Goal: Task Accomplishment & Management: Complete application form

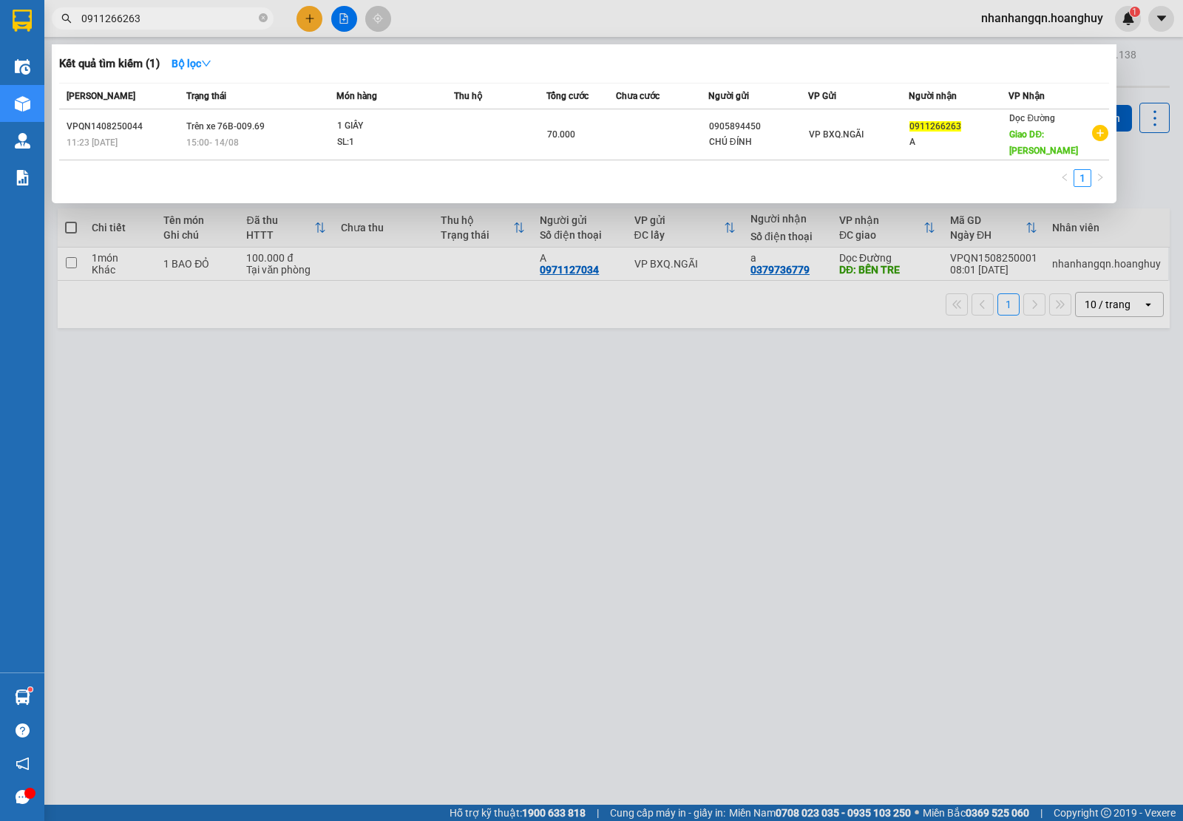
click at [194, 16] on input "0911266263" at bounding box center [168, 18] width 174 height 16
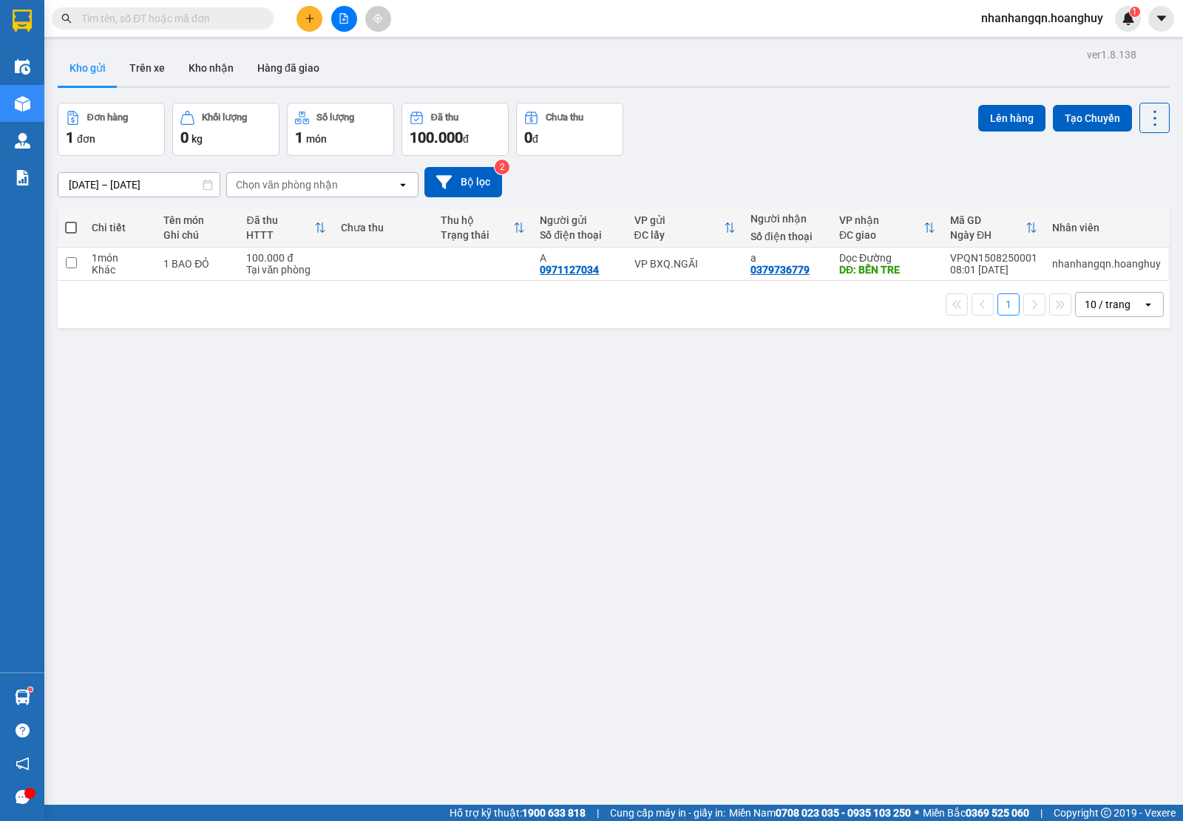
click at [235, 18] on input "text" at bounding box center [168, 18] width 174 height 16
click at [133, 24] on input "text" at bounding box center [168, 18] width 174 height 16
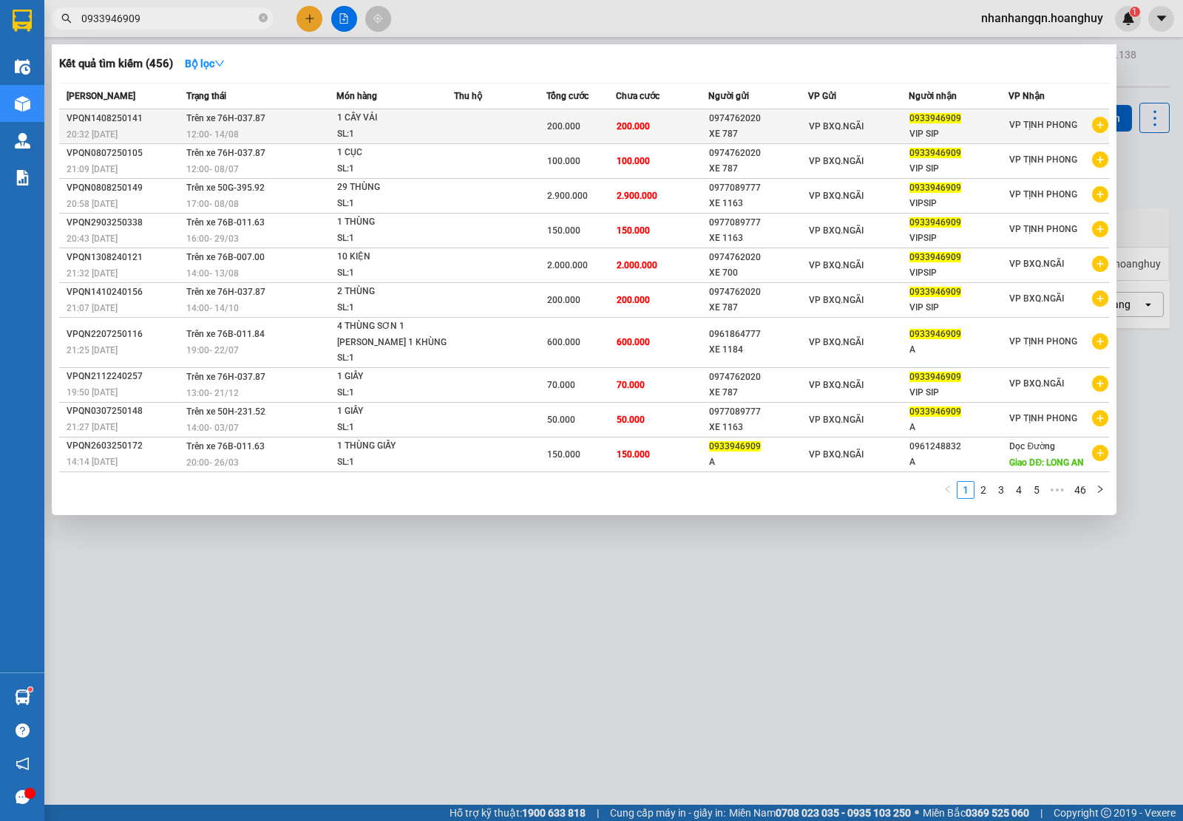
type input "0933946909"
click at [685, 131] on td "200.000" at bounding box center [662, 126] width 92 height 35
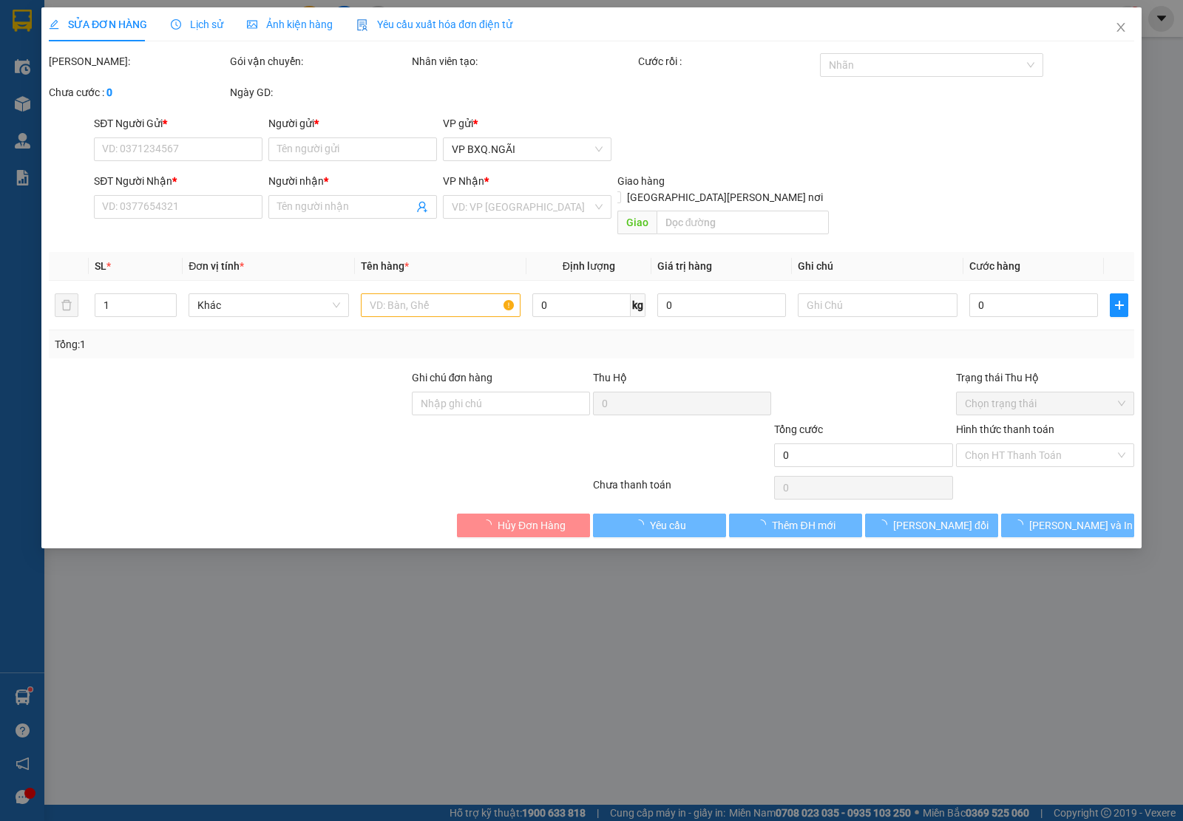
type input "0974762020"
type input "XE 787"
type input "0933946909"
type input "VIP SIP"
type input "200.000"
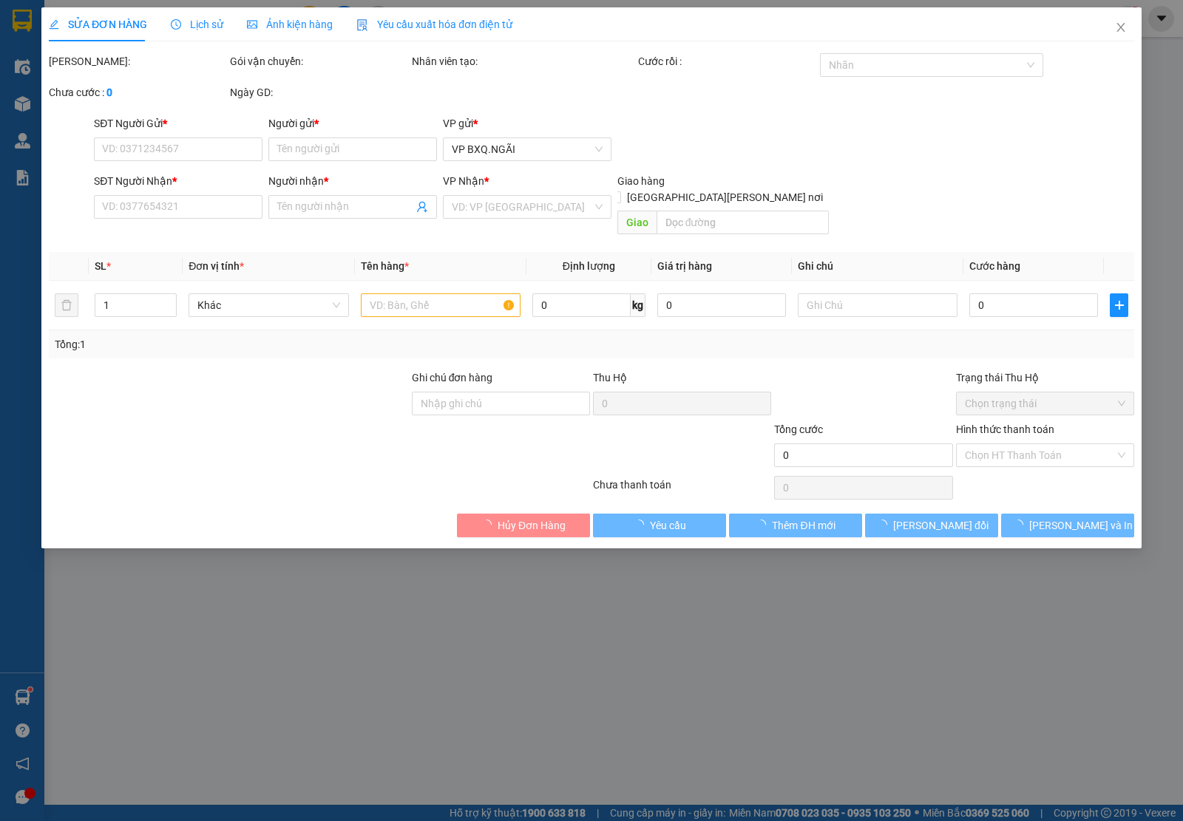
type input "200.000"
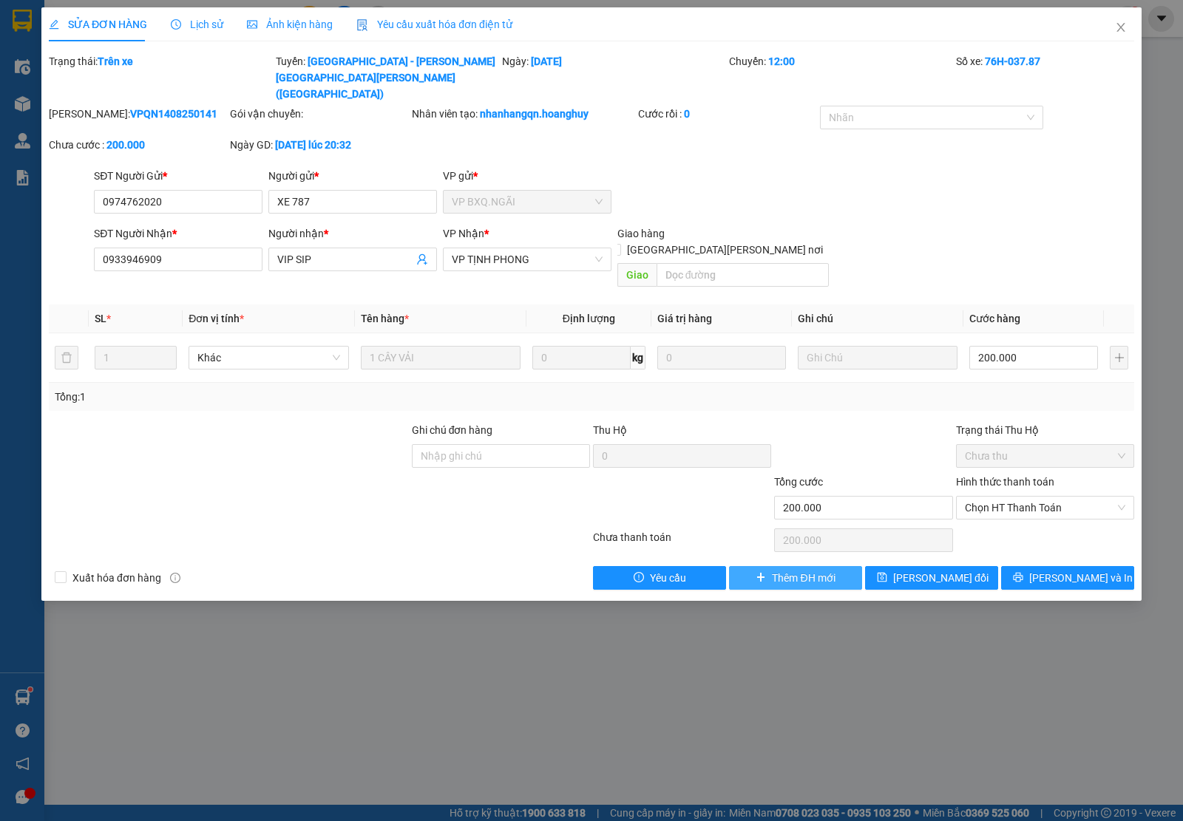
click at [803, 570] on span "Thêm ĐH mới" at bounding box center [803, 578] width 63 height 16
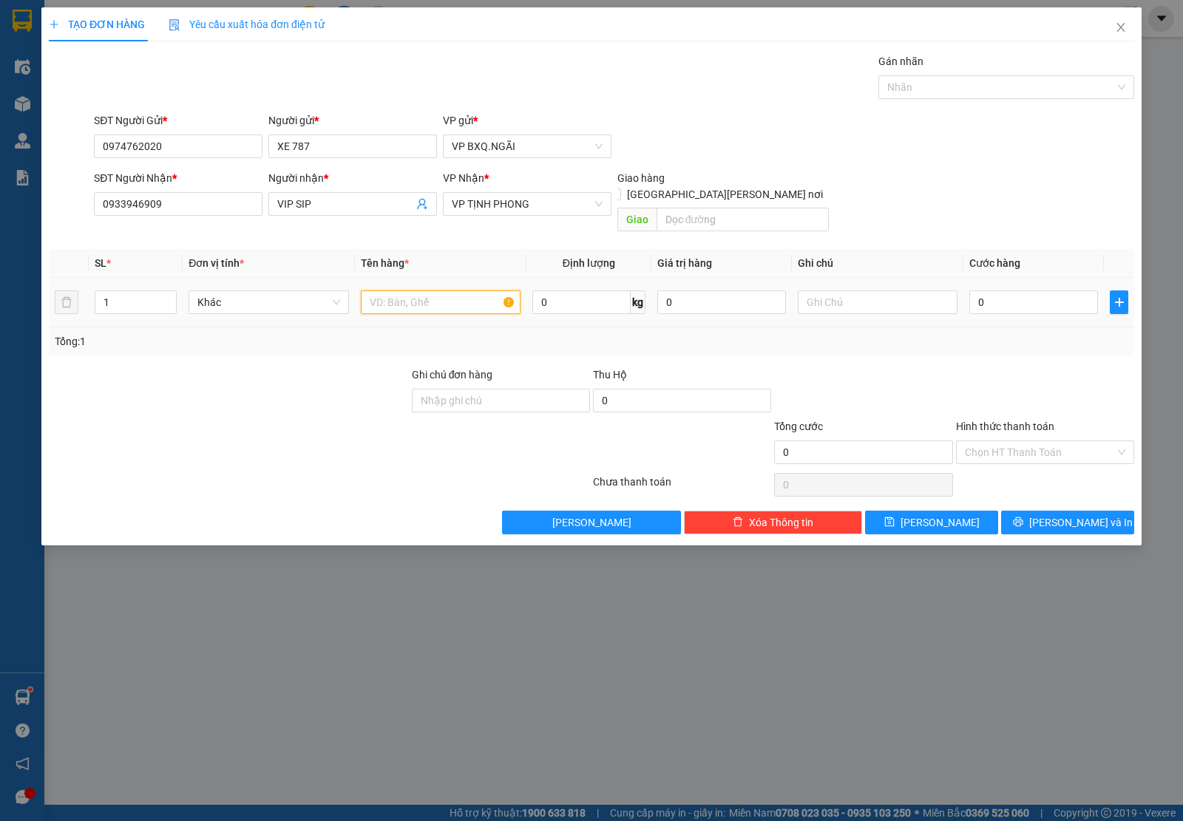
click at [394, 293] on input "text" at bounding box center [441, 303] width 160 height 24
type input "50 THÙNG"
type input "5"
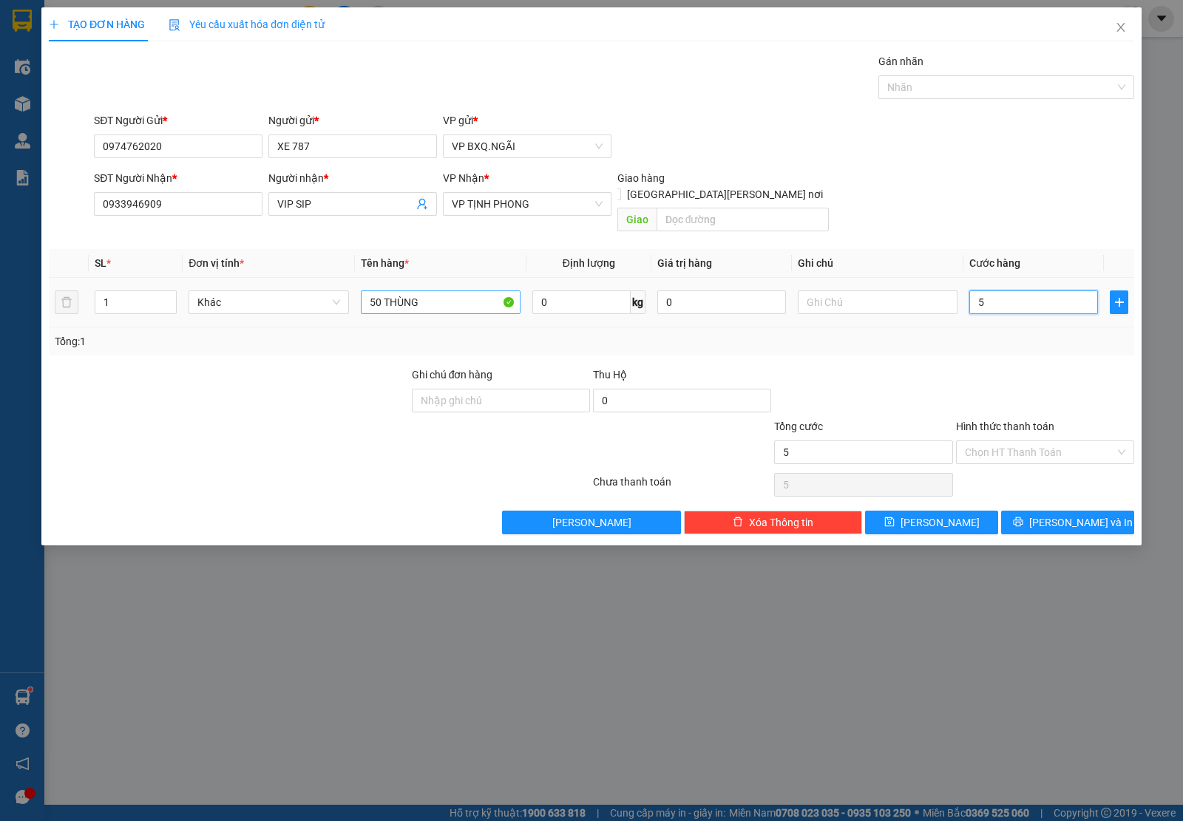
type input "50"
type input "500"
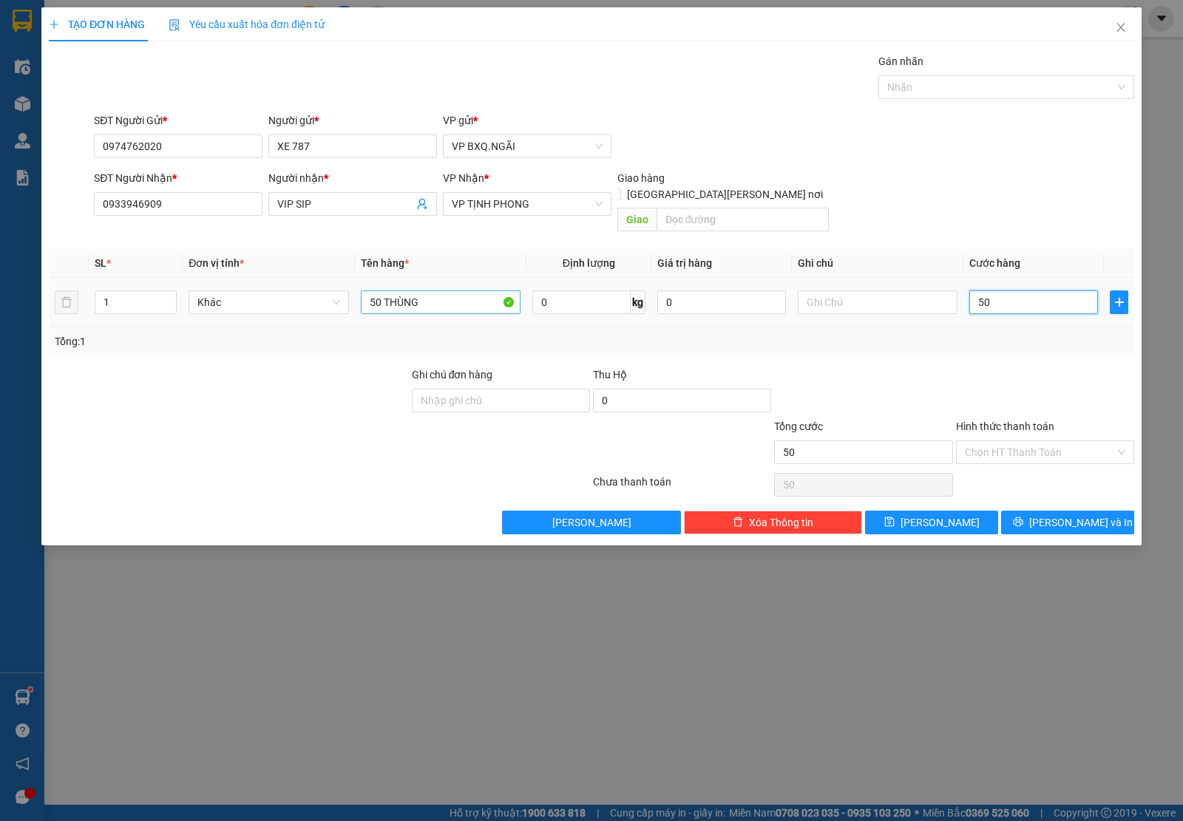
type input "500"
type input "5.000"
type input "50.000"
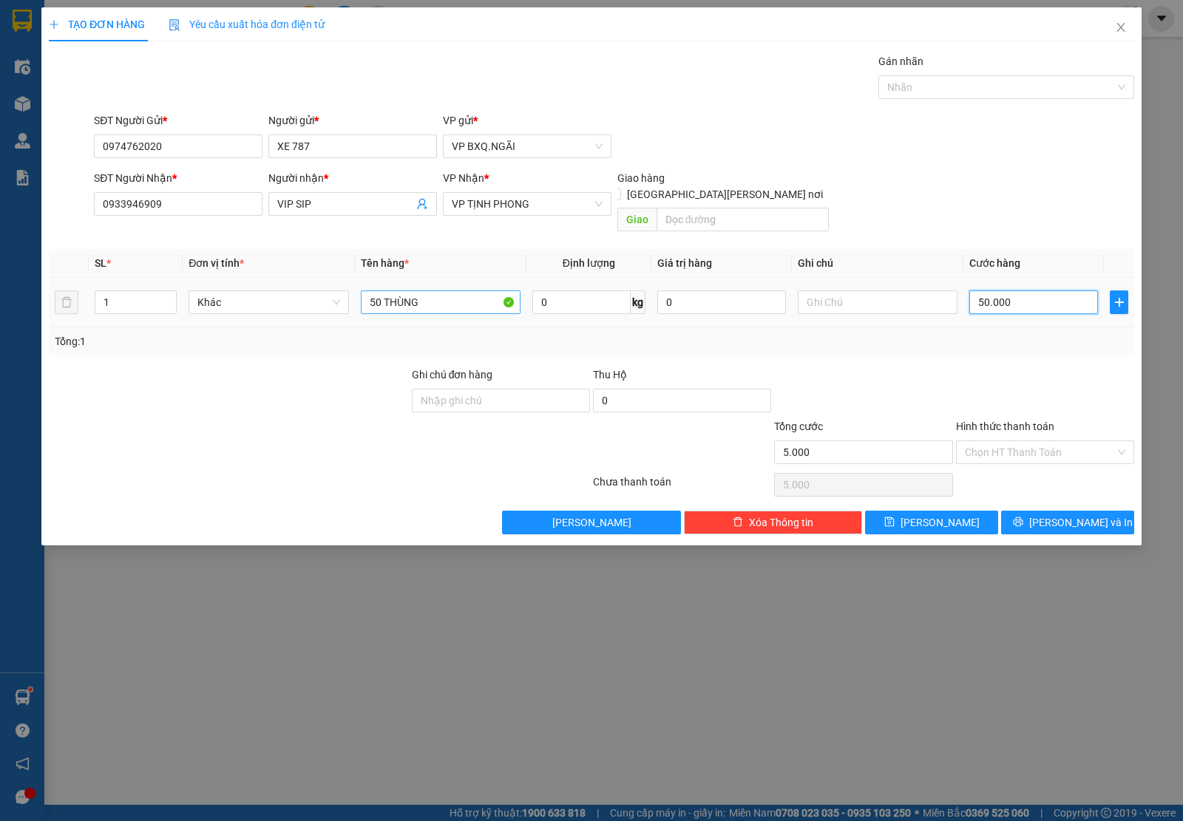
type input "50.000"
type input "500.000"
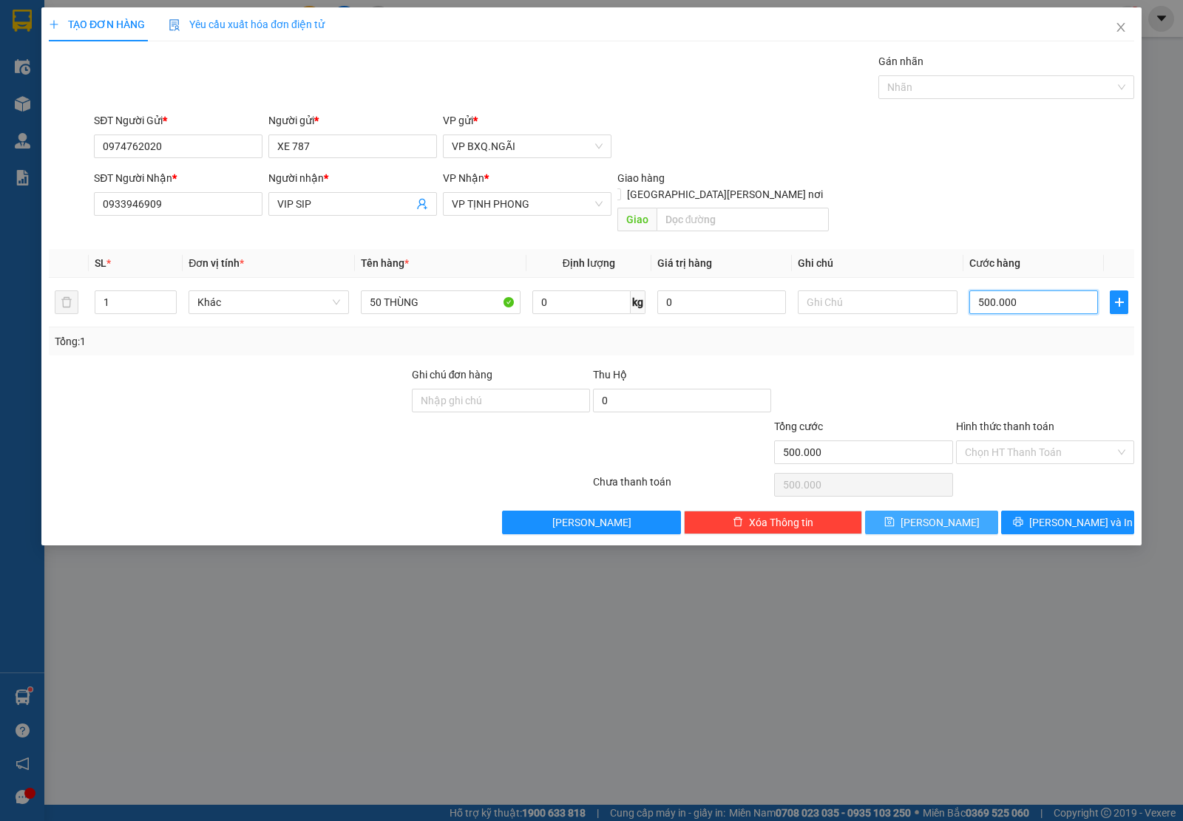
type input "5.000.000"
click at [1011, 511] on button "[PERSON_NAME] và In" at bounding box center [1067, 523] width 133 height 24
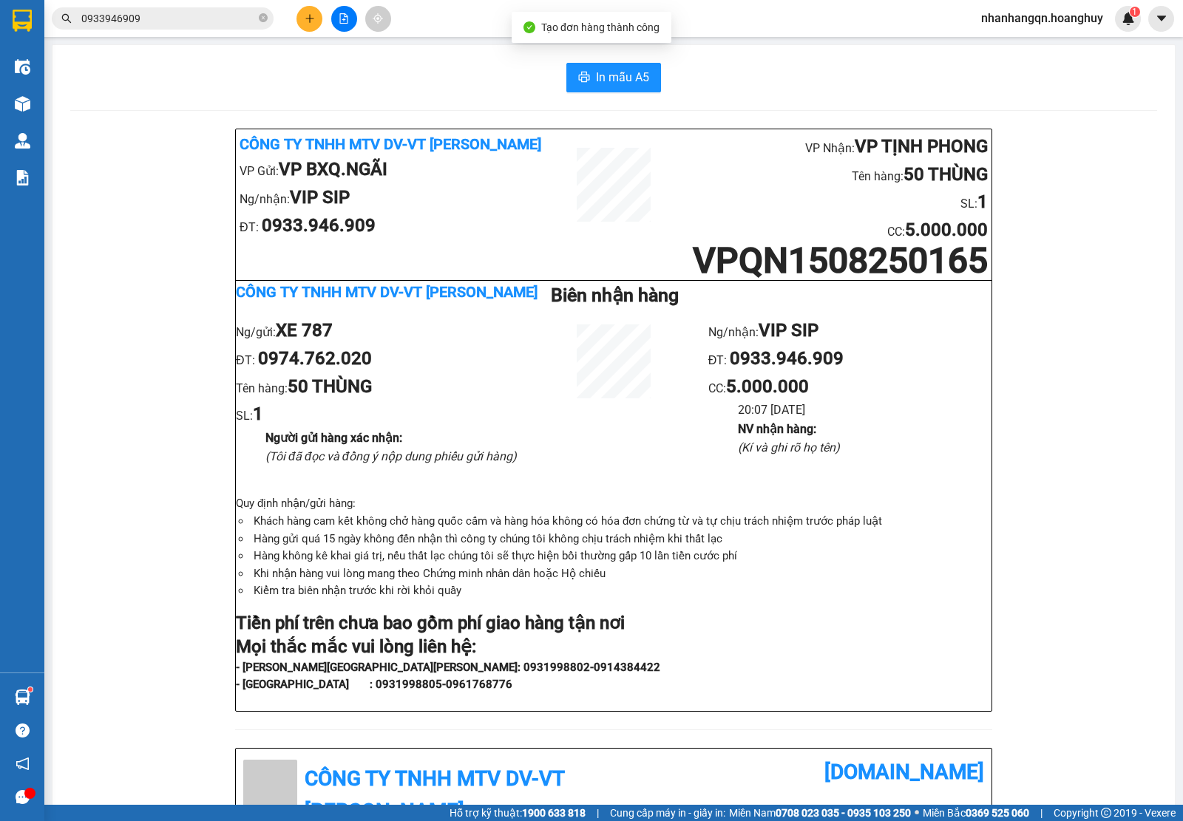
click at [174, 20] on input "0933946909" at bounding box center [168, 18] width 174 height 16
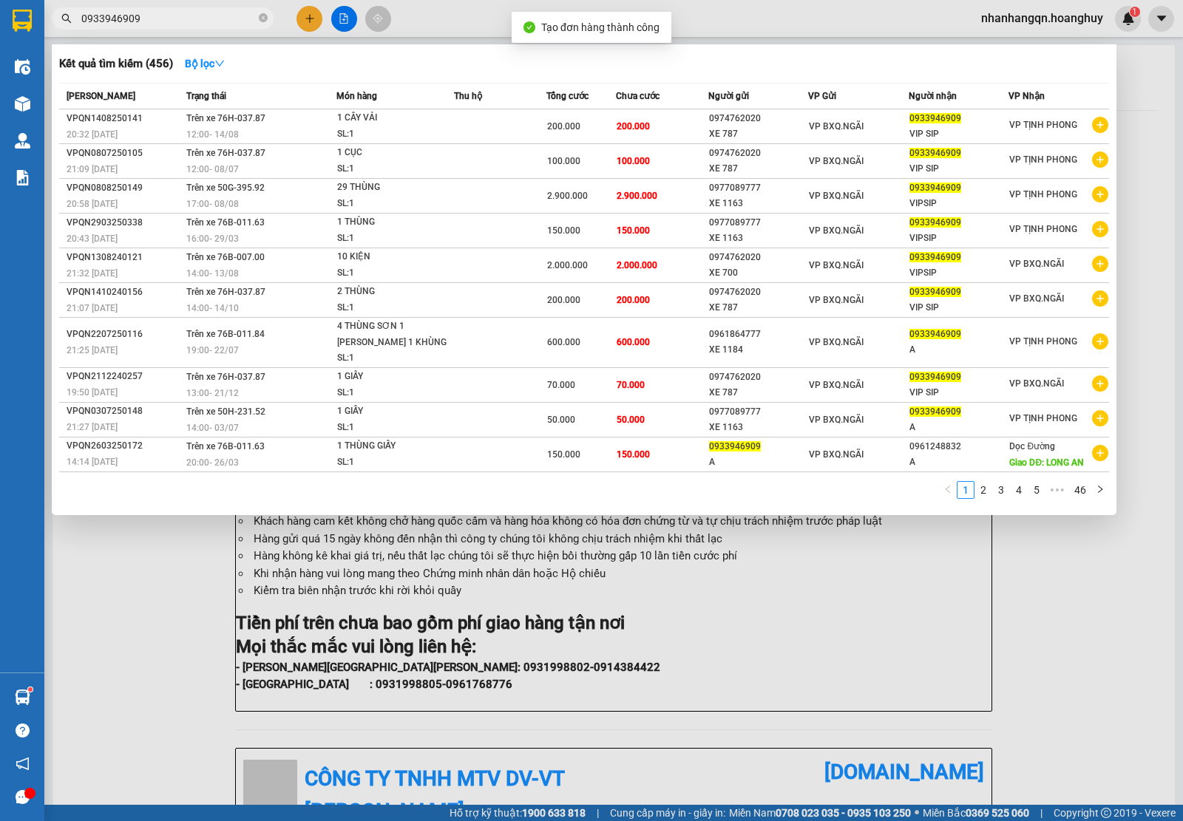
click at [174, 20] on input "0933946909" at bounding box center [168, 18] width 174 height 16
click at [312, 20] on div at bounding box center [591, 410] width 1183 height 821
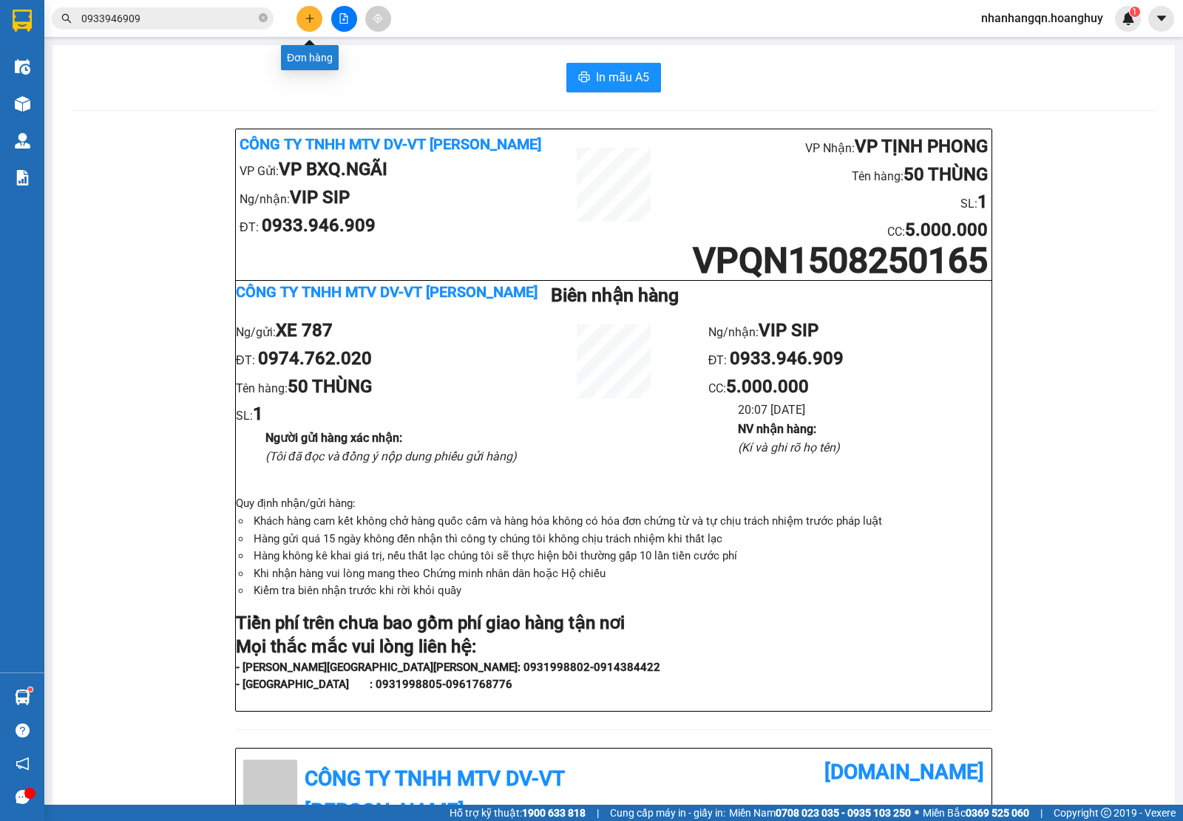
click at [312, 20] on icon "plus" at bounding box center [310, 18] width 10 height 10
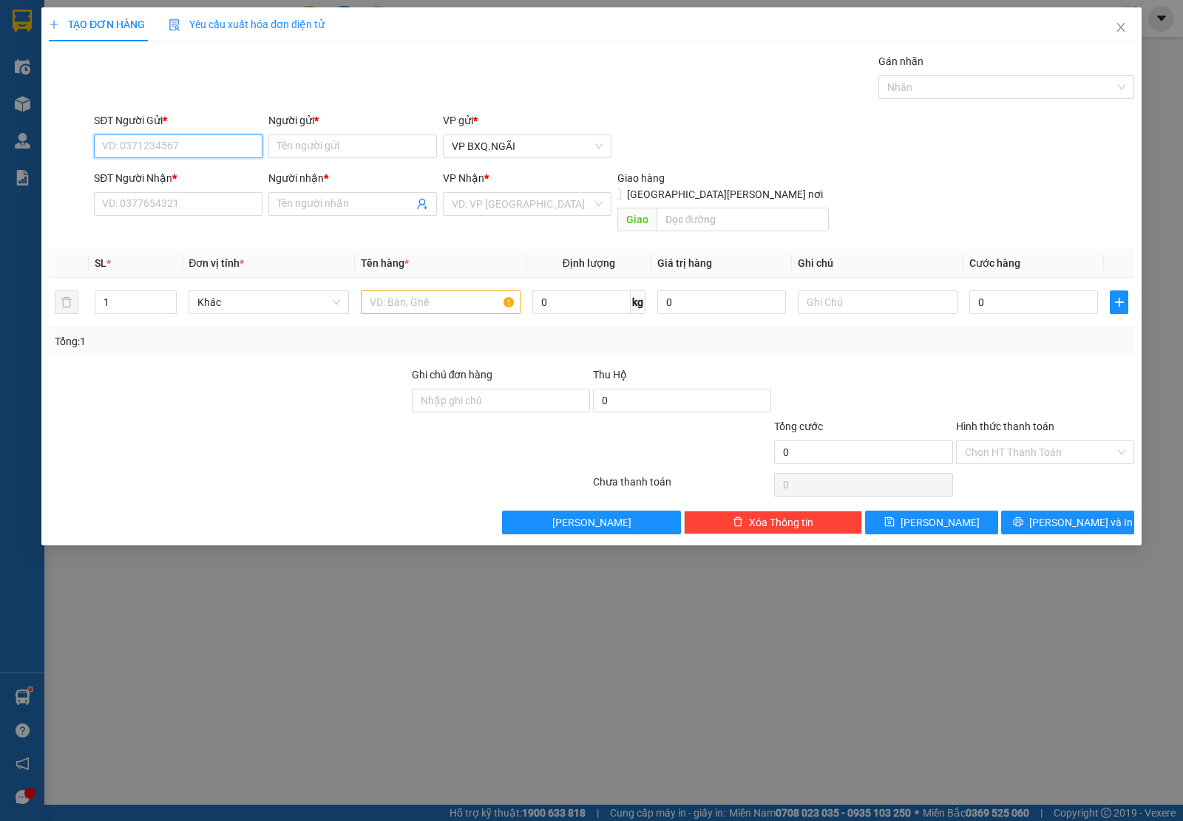
click at [128, 145] on input "SĐT Người Gửi *" at bounding box center [178, 147] width 169 height 24
type input "0966252244"
type input "XE 1215"
type input "0966252244"
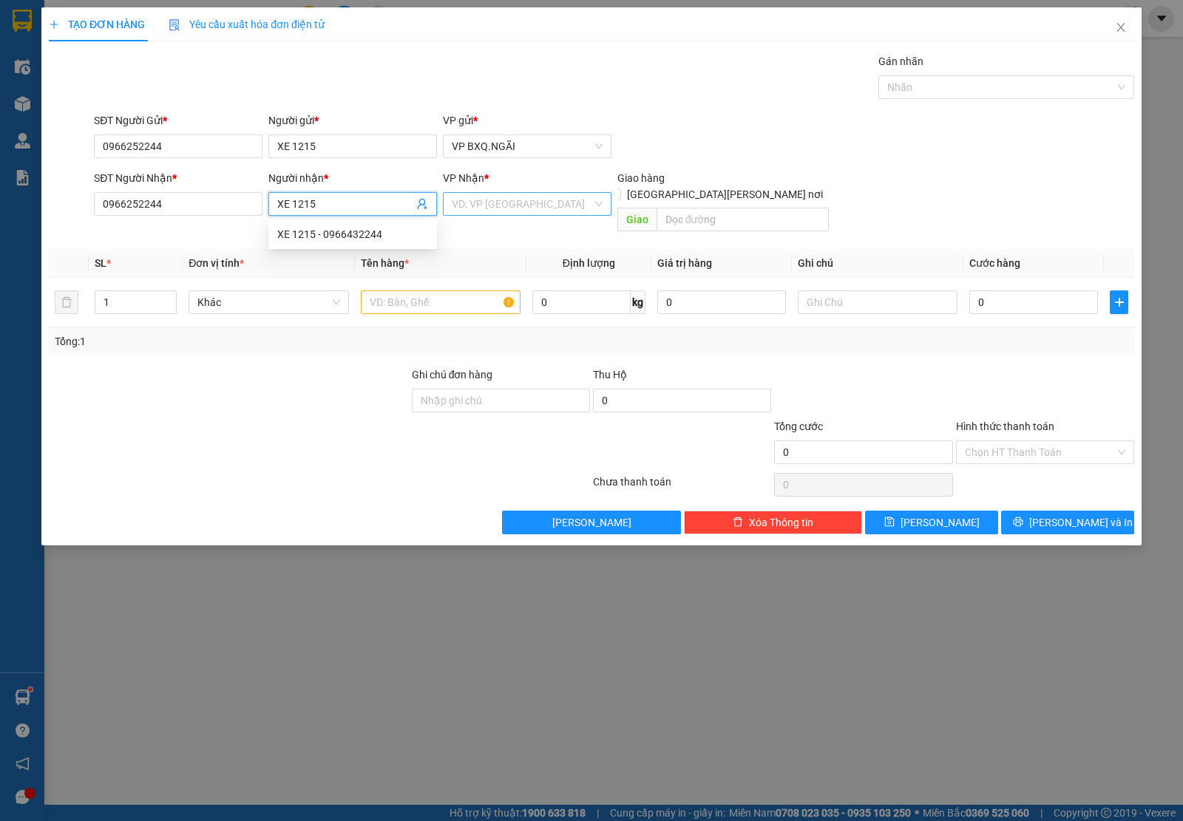
type input "XE 1215"
click at [533, 214] on input "search" at bounding box center [522, 204] width 140 height 22
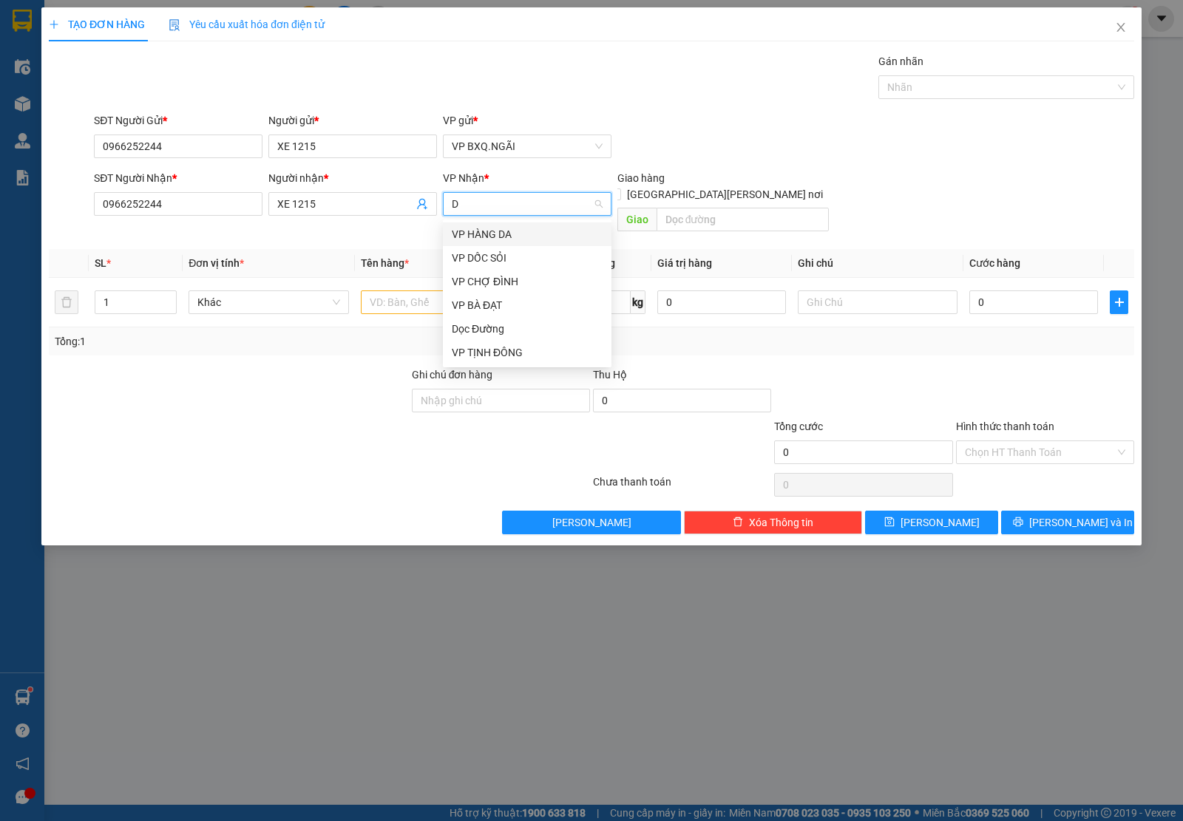
type input "DS"
click at [503, 228] on div "VP DỐC SỎI" at bounding box center [527, 234] width 151 height 16
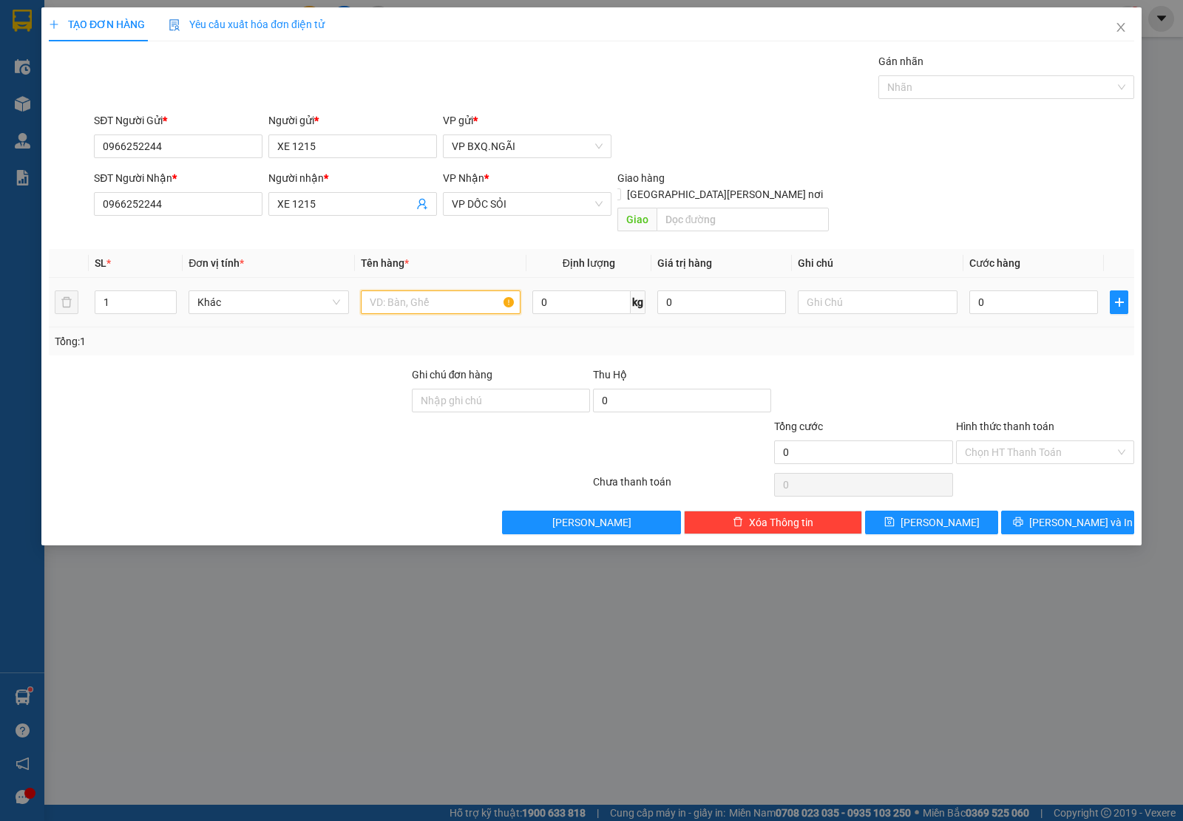
click at [389, 298] on input "text" at bounding box center [441, 303] width 160 height 24
type input "1 THÙNG CÚT"
type input "1"
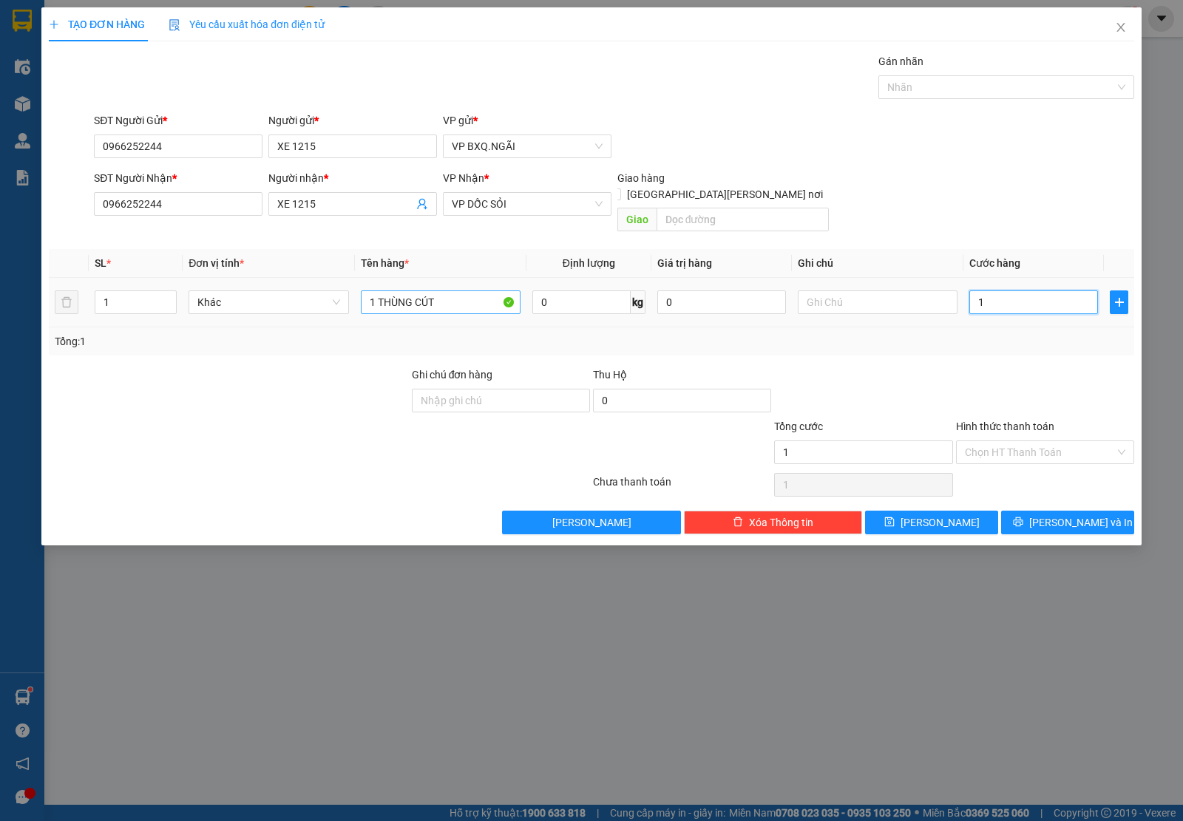
type input "15"
type input "150"
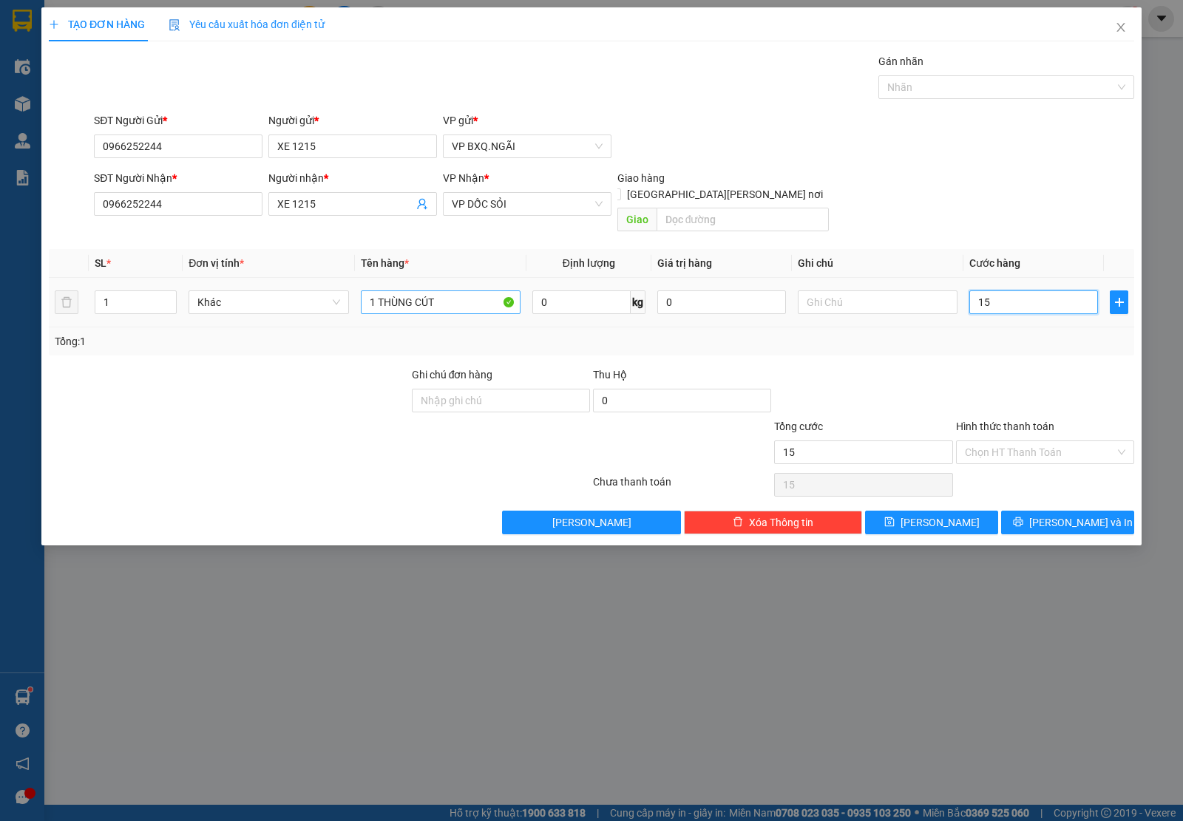
type input "150"
type input "1.500"
type input "15.000"
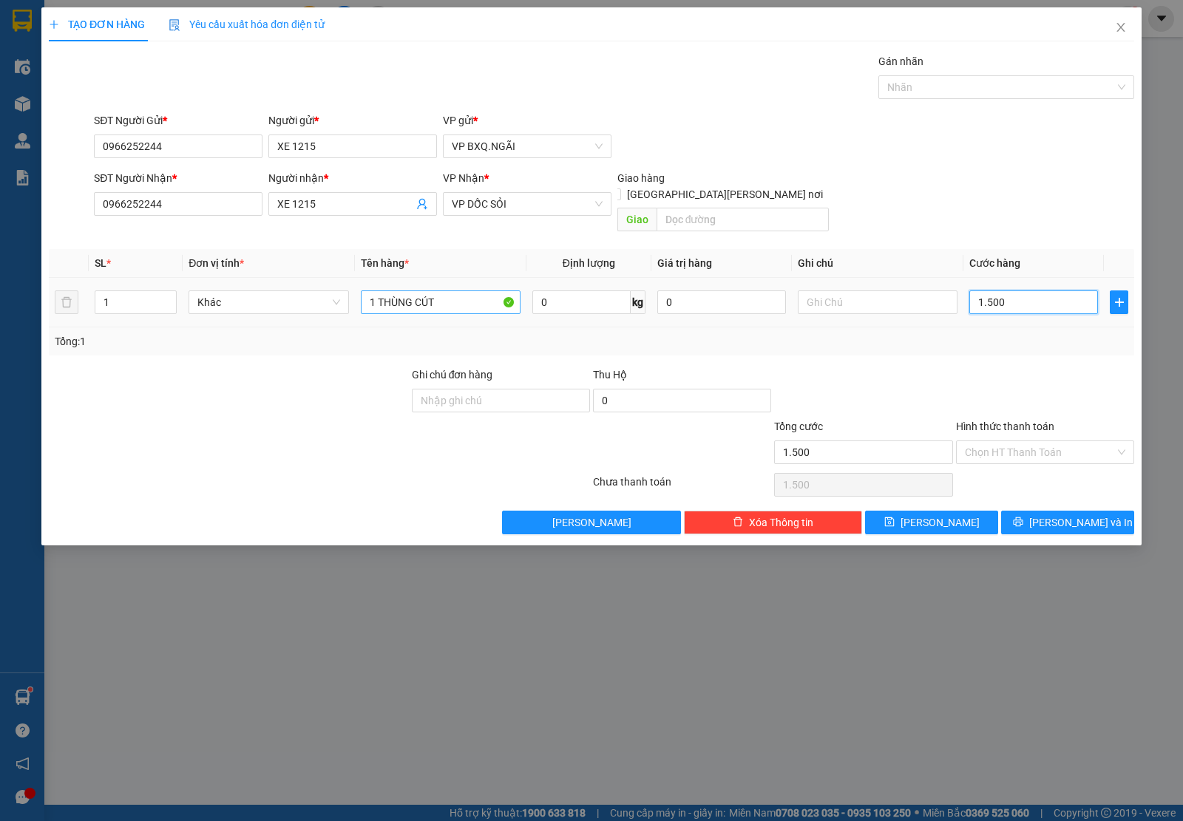
type input "15.000"
type input "150.000"
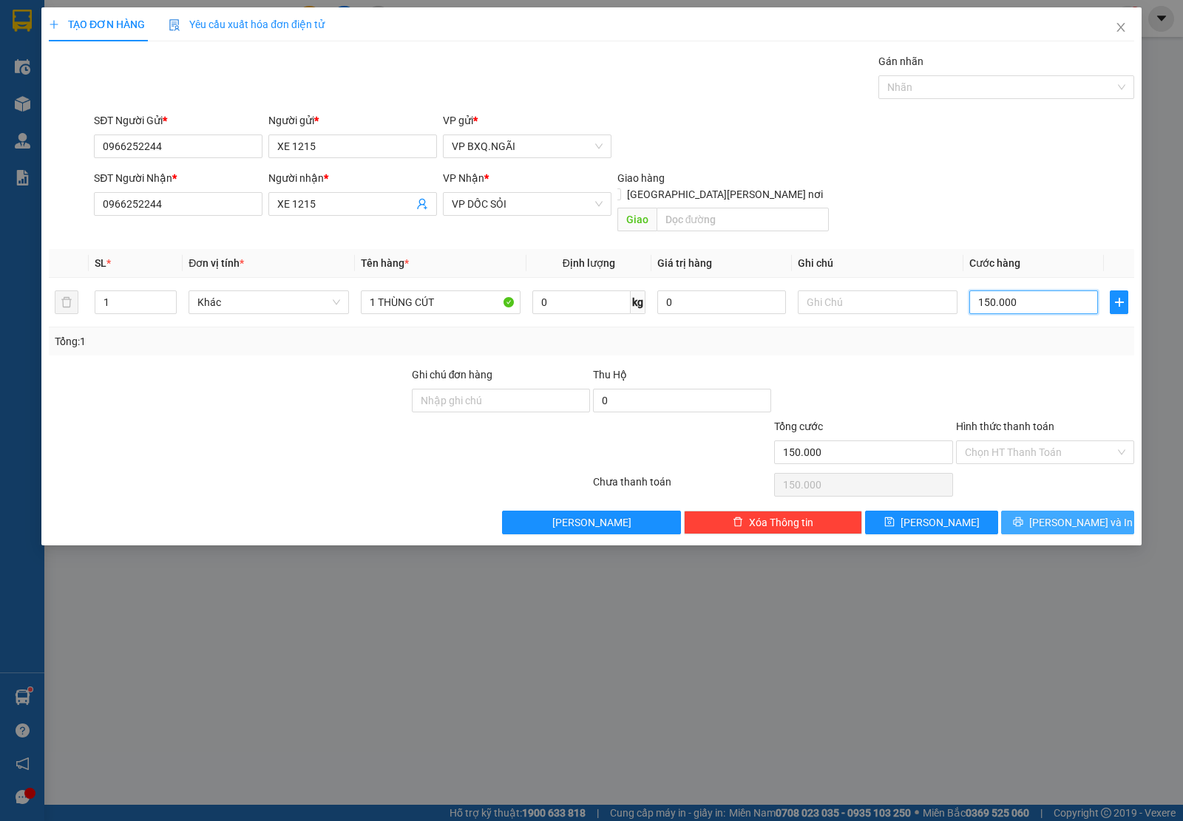
type input "150.000"
click at [1053, 517] on button "[PERSON_NAME] và In" at bounding box center [1067, 523] width 133 height 24
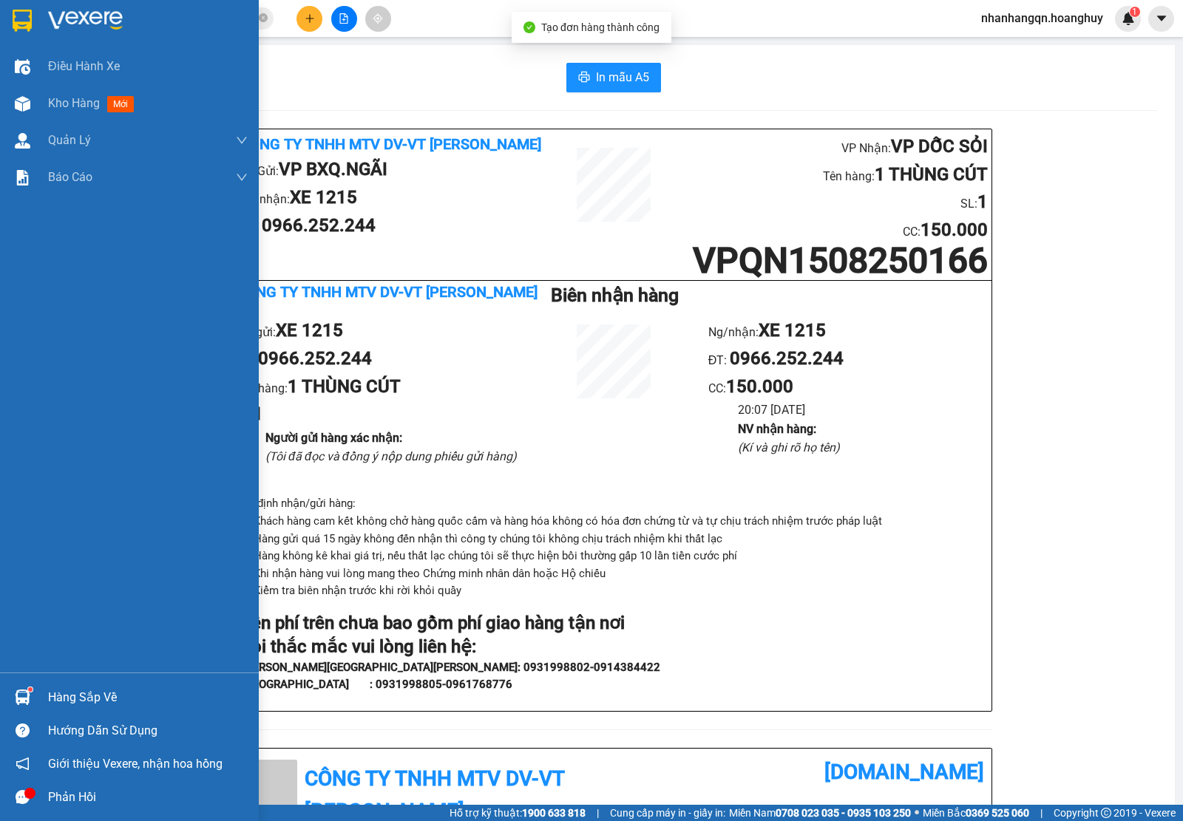
click at [22, 26] on img at bounding box center [22, 21] width 19 height 22
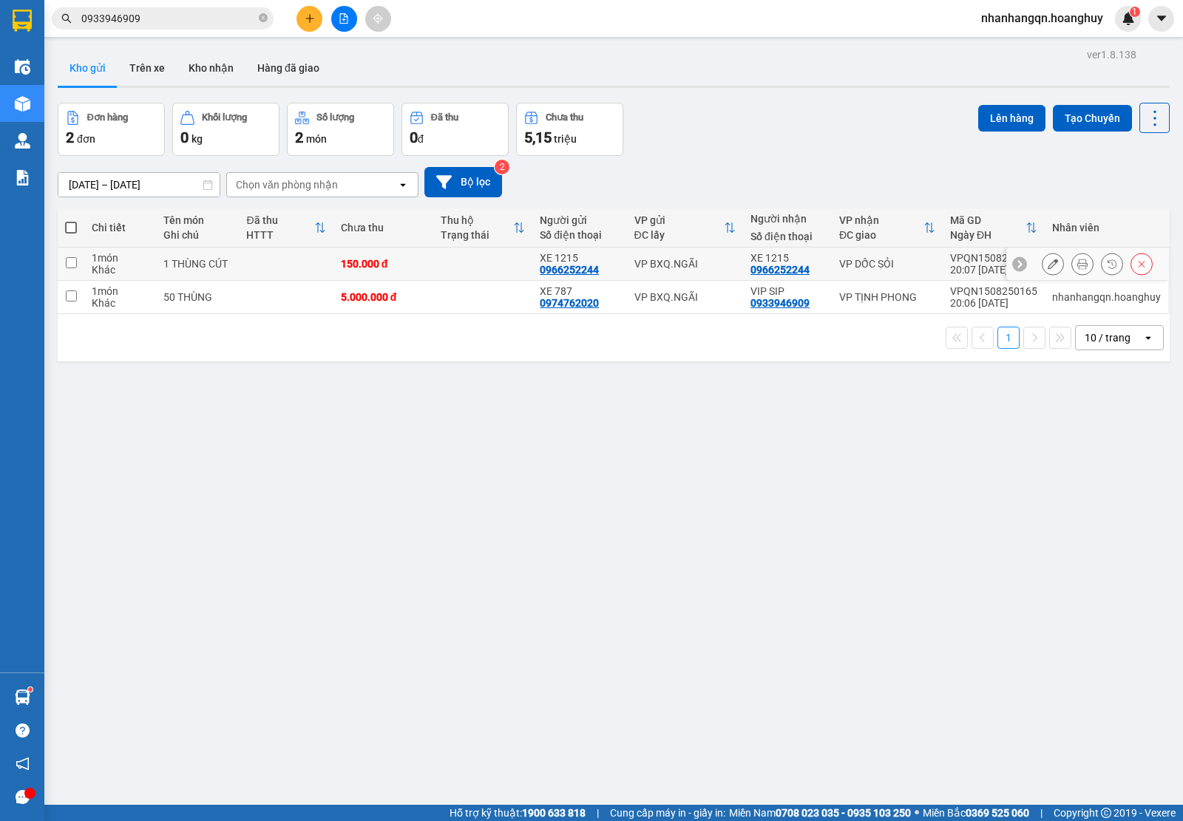
click at [660, 259] on div "VP BXQ.NGÃI" at bounding box center [684, 264] width 101 height 12
checkbox input "true"
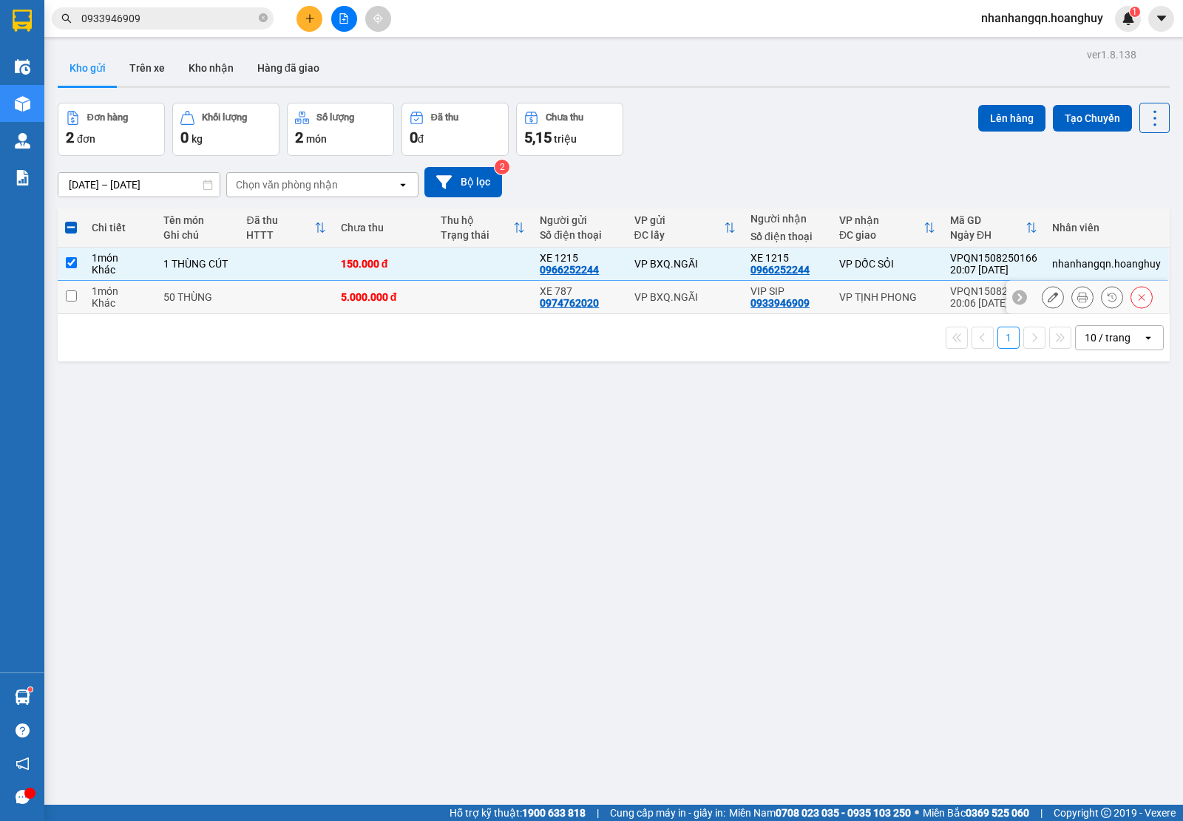
click at [671, 291] on div "VP BXQ.NGÃI" at bounding box center [684, 297] width 101 height 12
checkbox input "true"
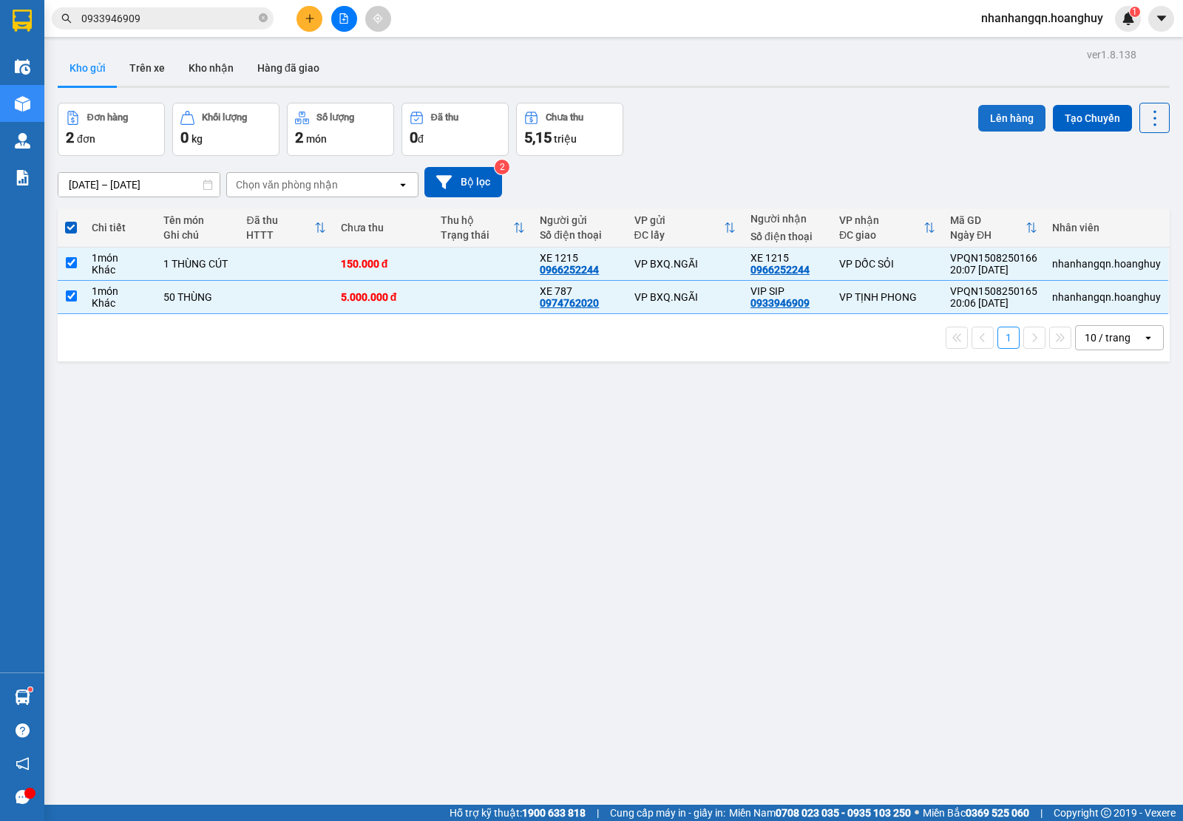
click at [1005, 123] on button "Lên hàng" at bounding box center [1011, 118] width 67 height 27
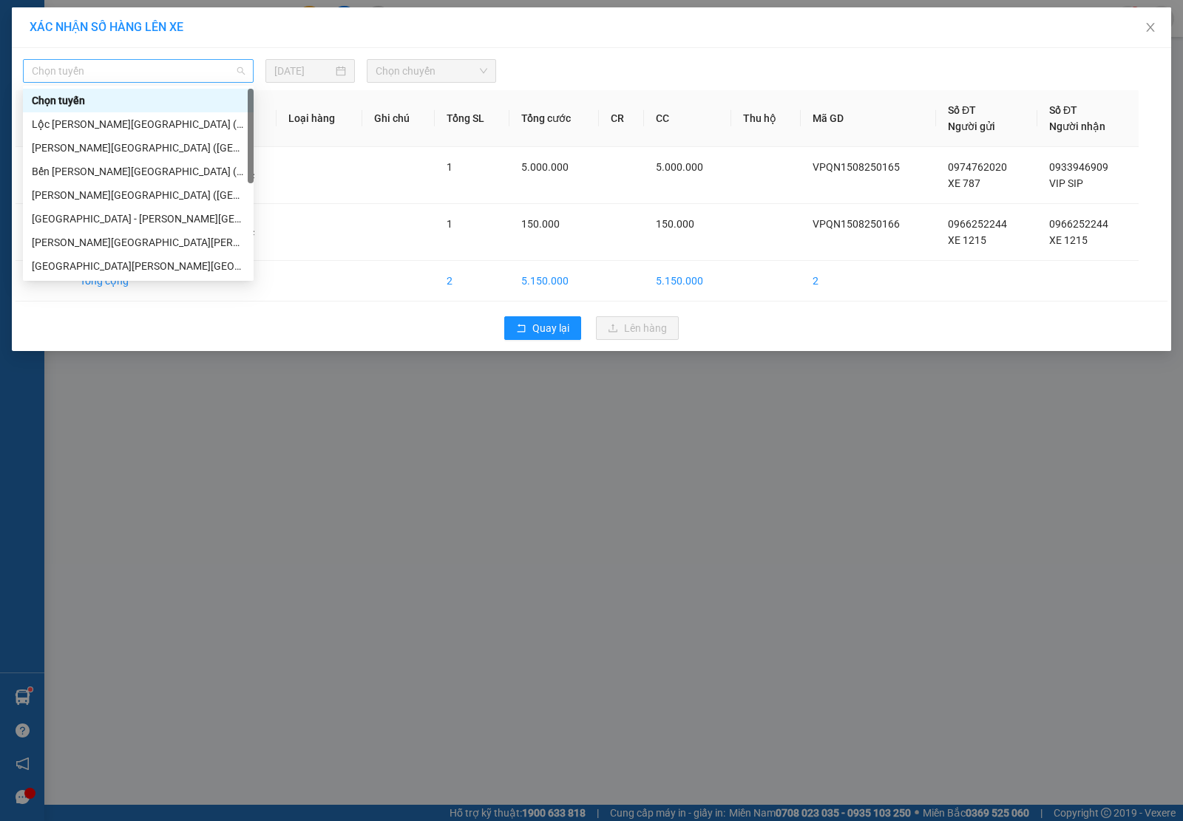
click at [149, 64] on span "Chọn tuyến" at bounding box center [138, 71] width 213 height 22
click at [126, 217] on div "Sài Gòn - Quảng Ngãi (Hàng Hoá)" at bounding box center [138, 219] width 213 height 16
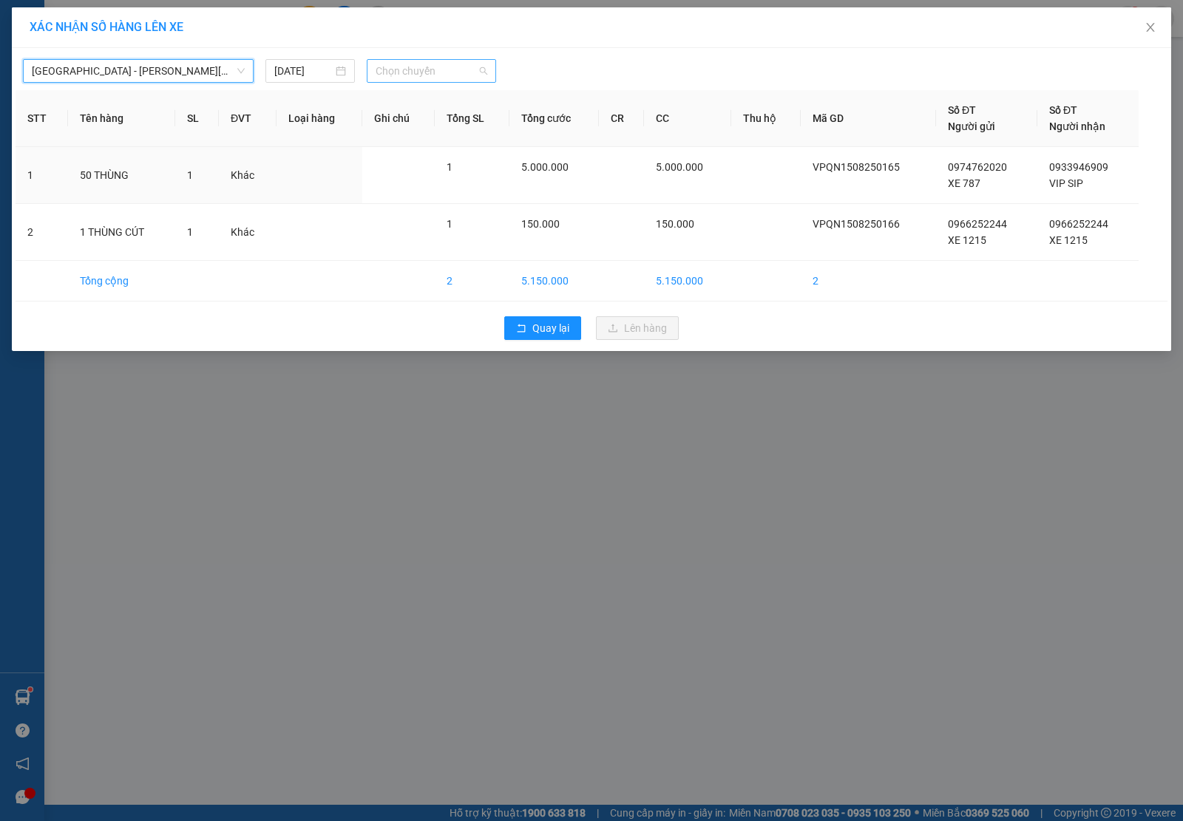
click at [472, 71] on span "Chọn chuyến" at bounding box center [432, 71] width 112 height 22
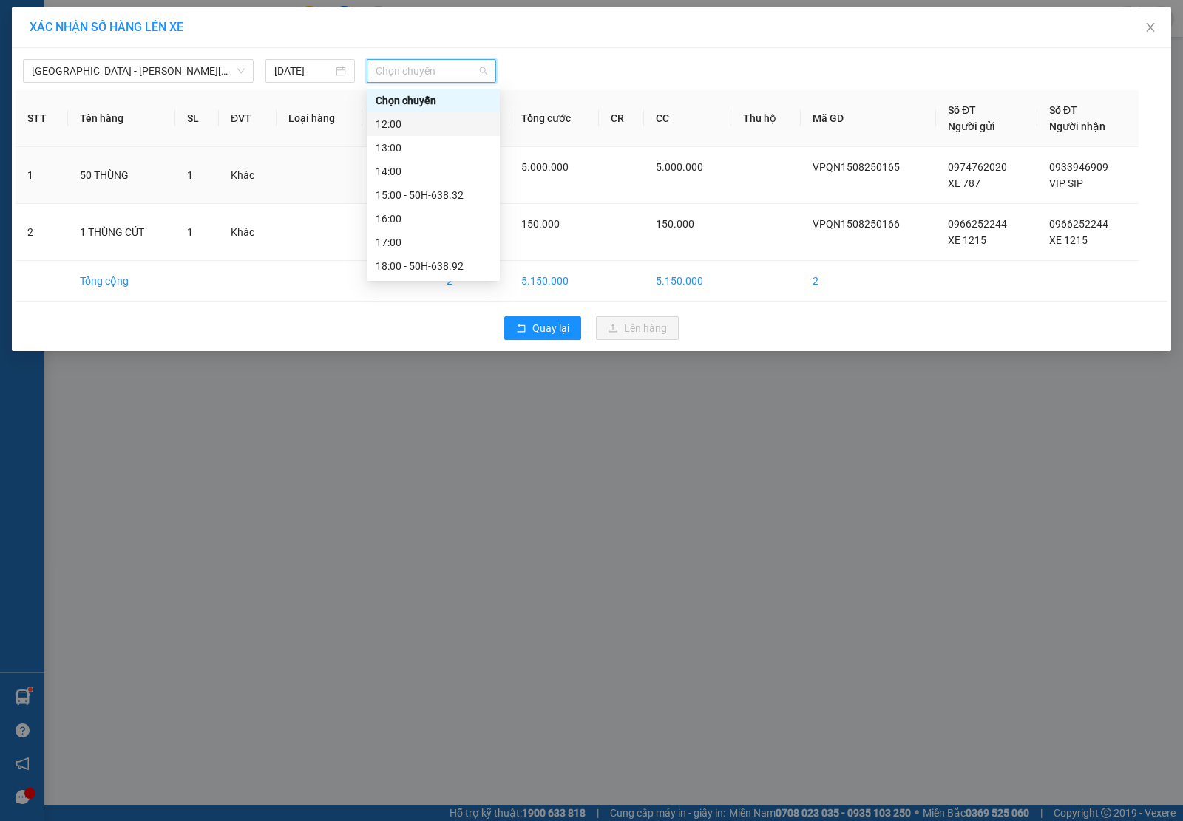
click at [444, 126] on div "12:00" at bounding box center [433, 124] width 115 height 16
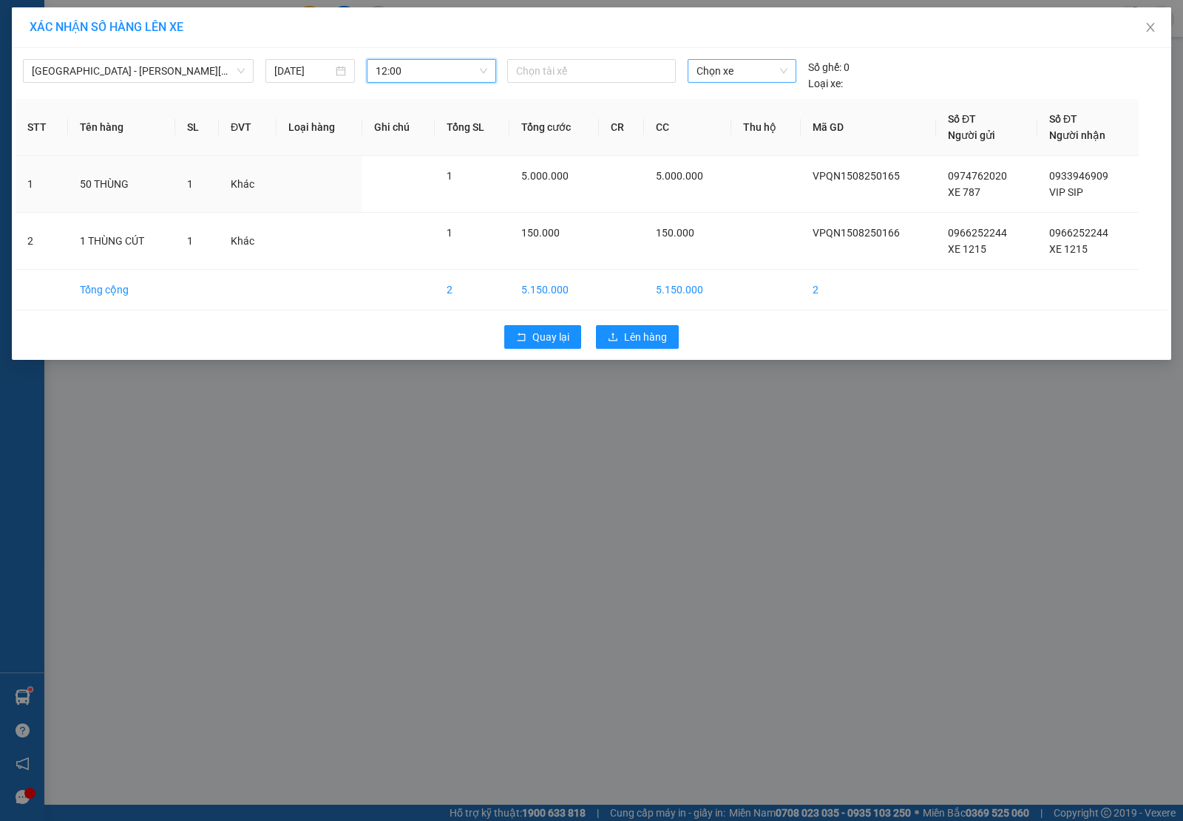
click at [747, 61] on span "Chọn xe" at bounding box center [741, 71] width 91 height 22
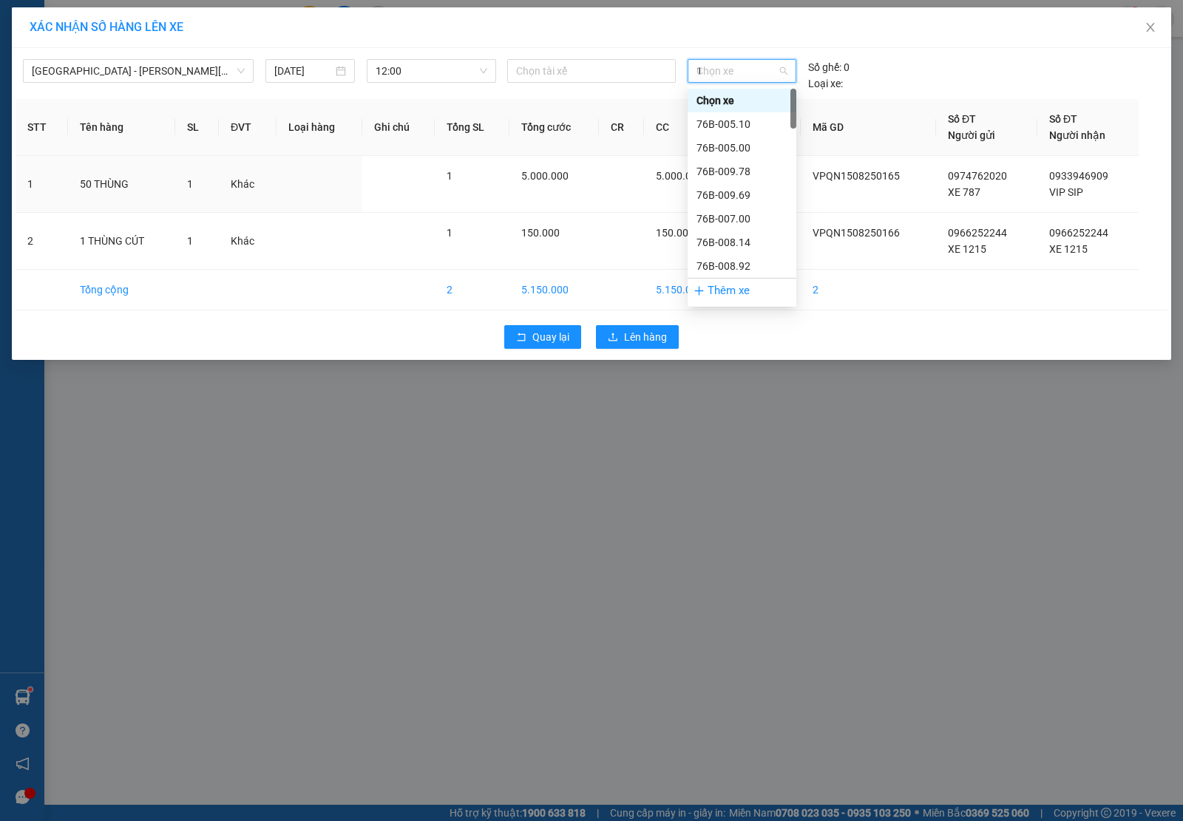
type input "12"
click at [744, 116] on div "76B-012.15" at bounding box center [741, 124] width 91 height 16
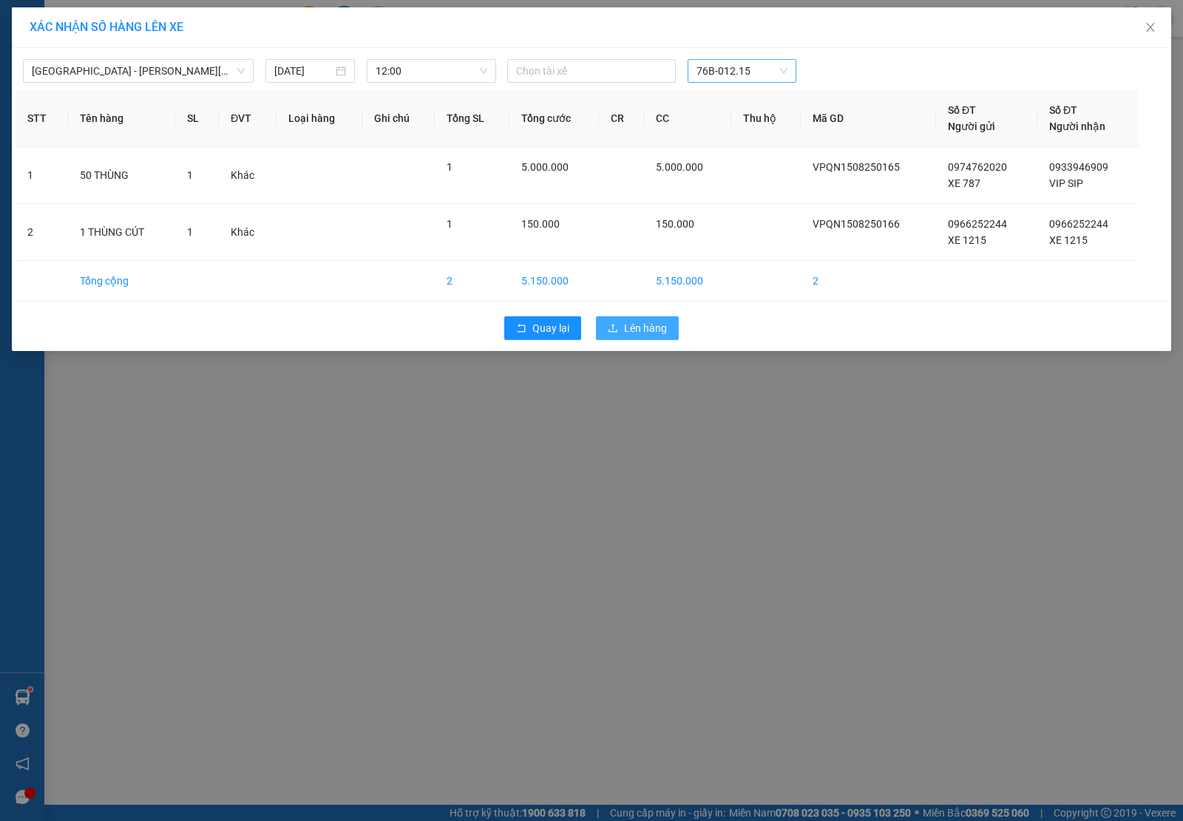
click at [648, 325] on span "Lên hàng" at bounding box center [645, 328] width 43 height 16
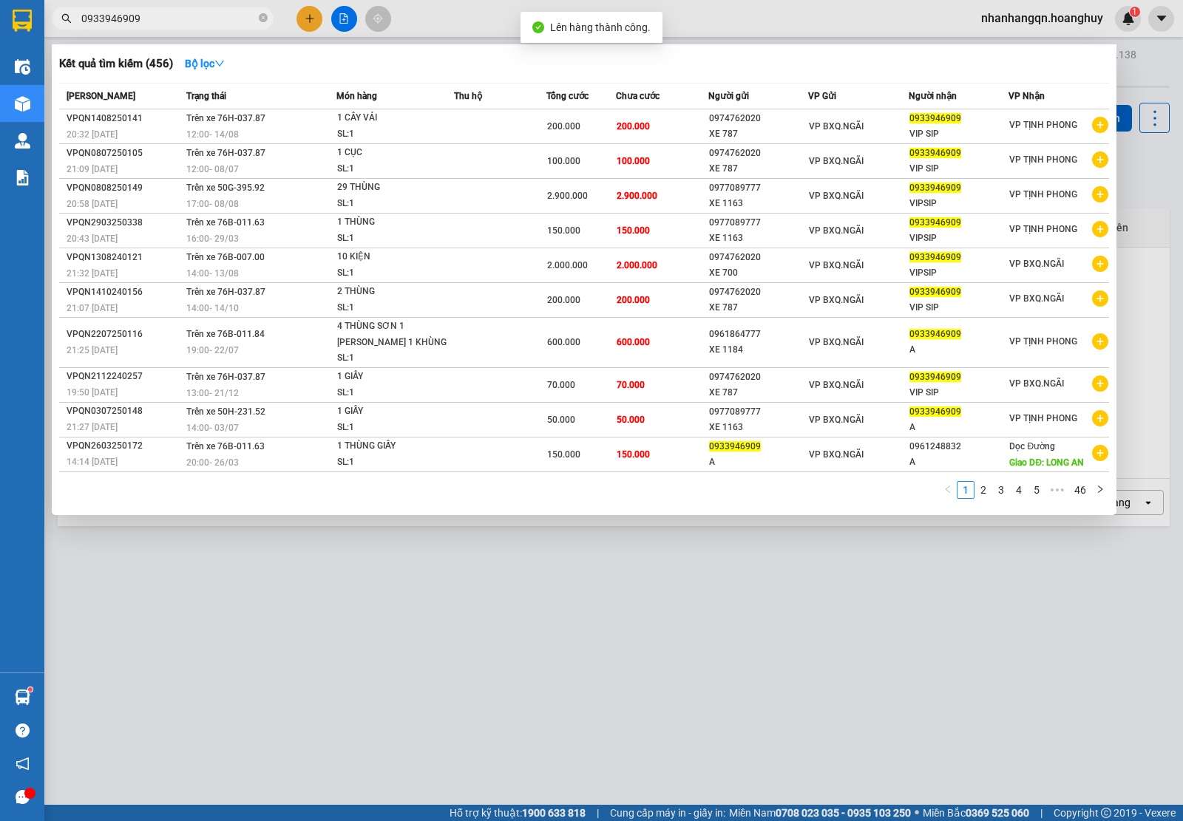
click at [112, 22] on input "0933946909" at bounding box center [168, 18] width 174 height 16
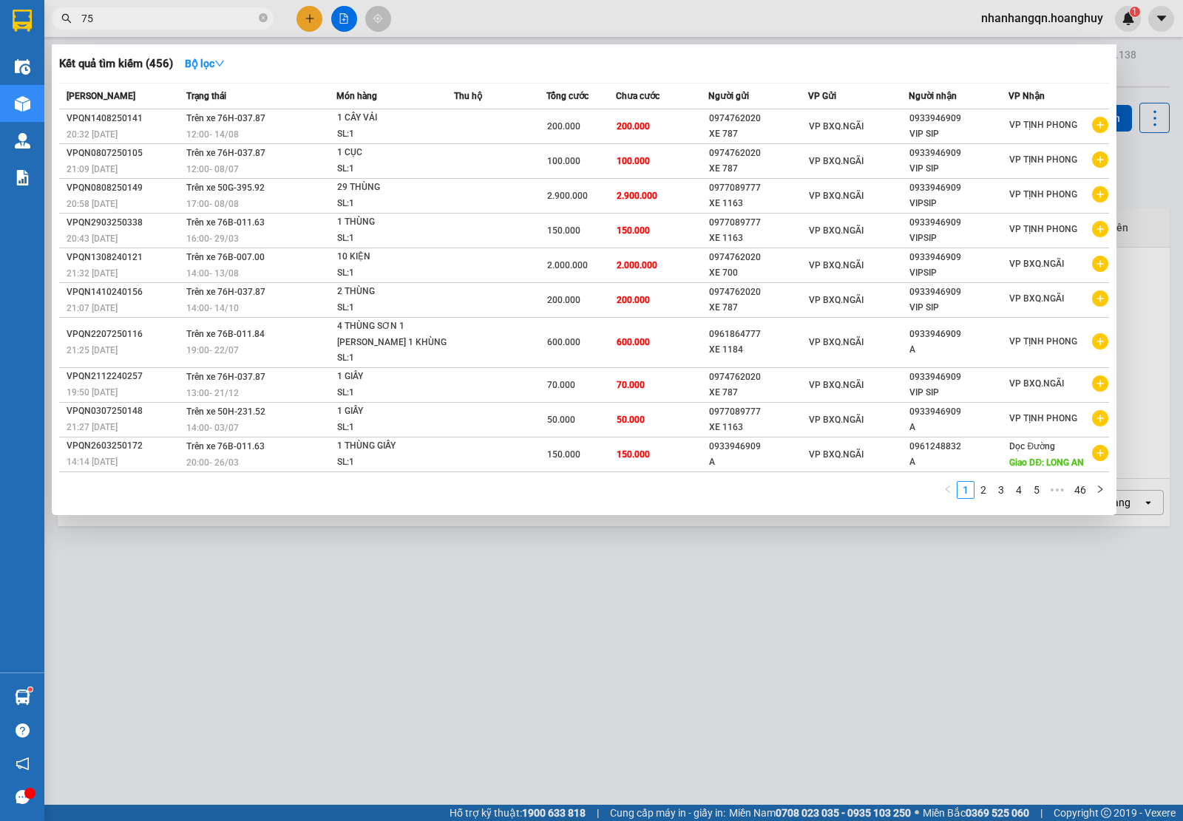
click at [112, 22] on input "75" at bounding box center [168, 18] width 174 height 16
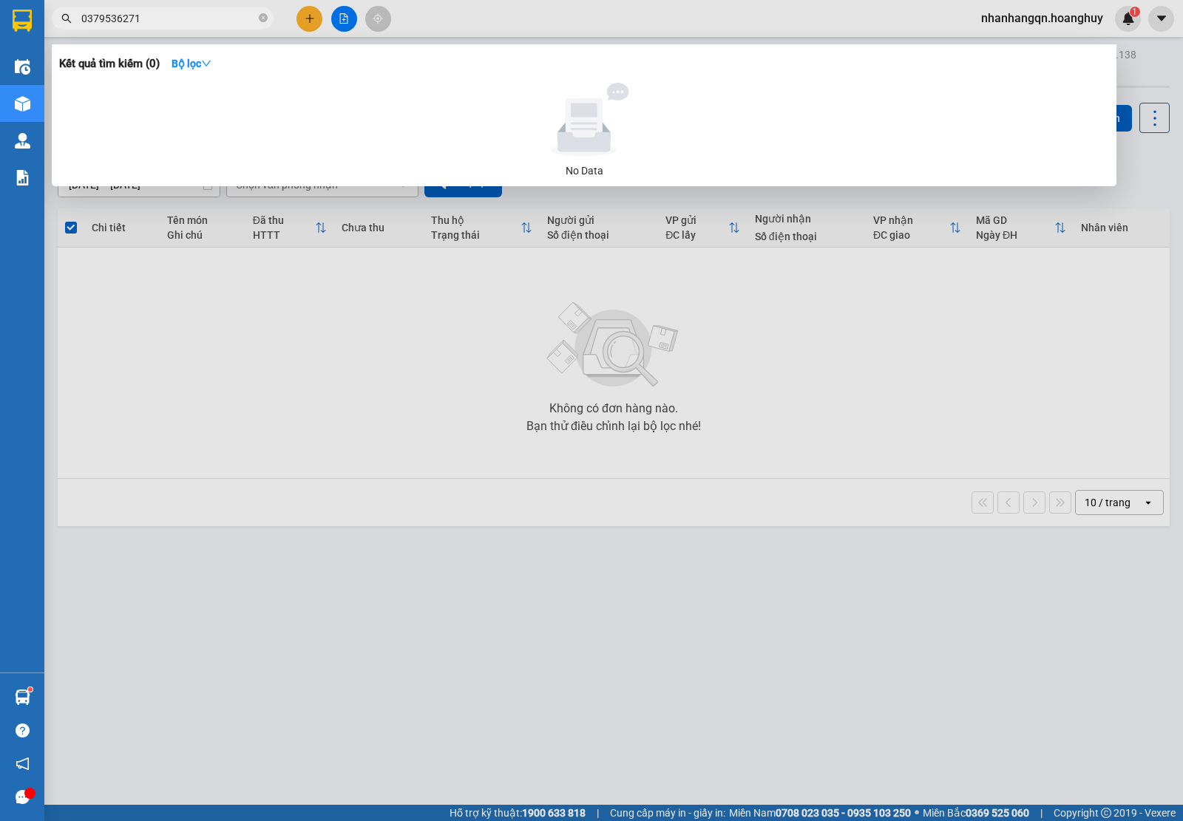
click at [178, 19] on input "0379536271" at bounding box center [168, 18] width 174 height 16
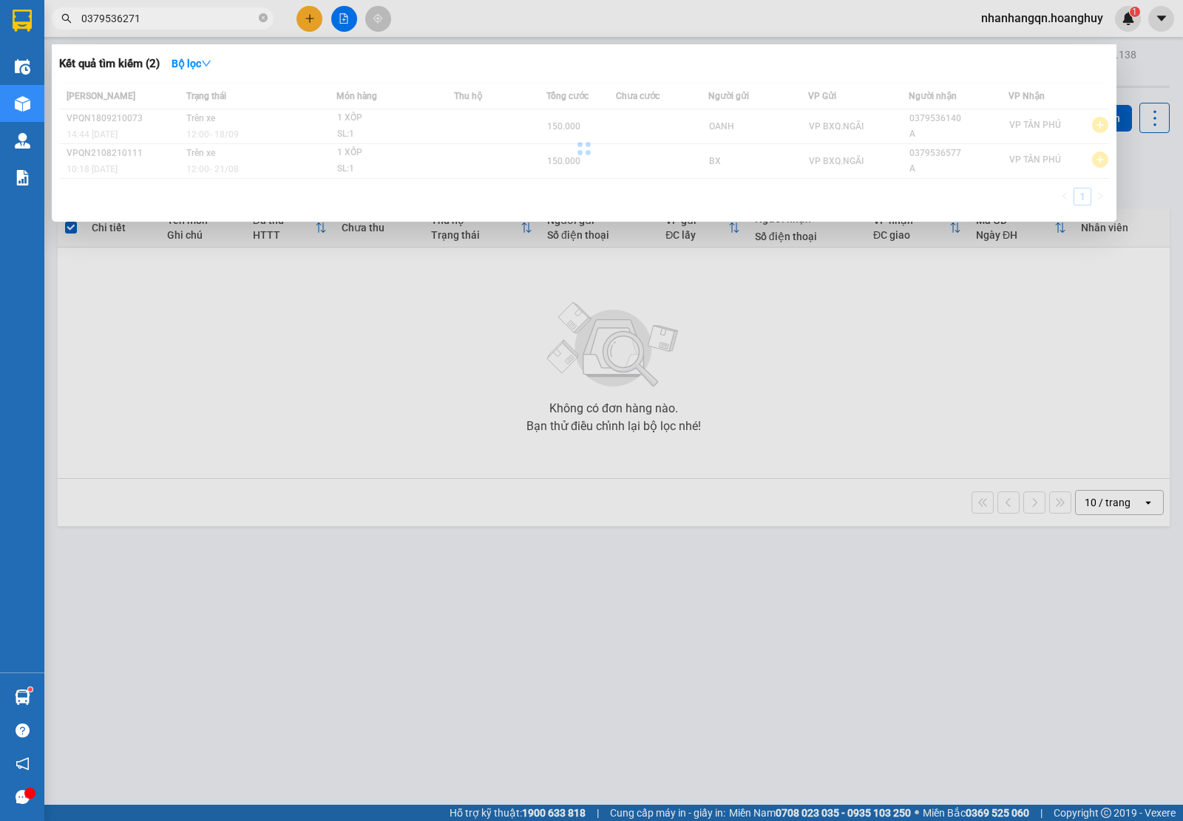
click at [178, 19] on input "0379536271" at bounding box center [168, 18] width 174 height 16
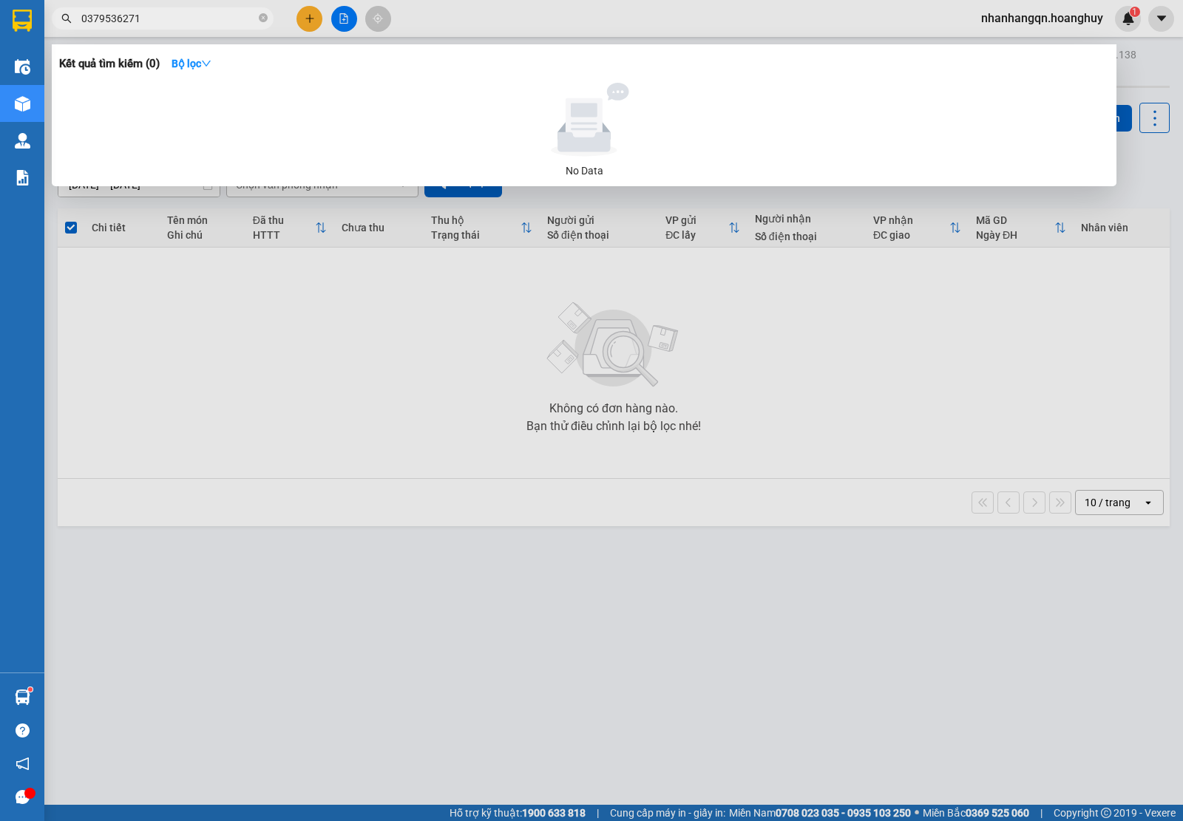
click at [178, 19] on input "0379536271" at bounding box center [168, 18] width 174 height 16
type input "0379536271"
click at [312, 24] on div at bounding box center [591, 410] width 1183 height 821
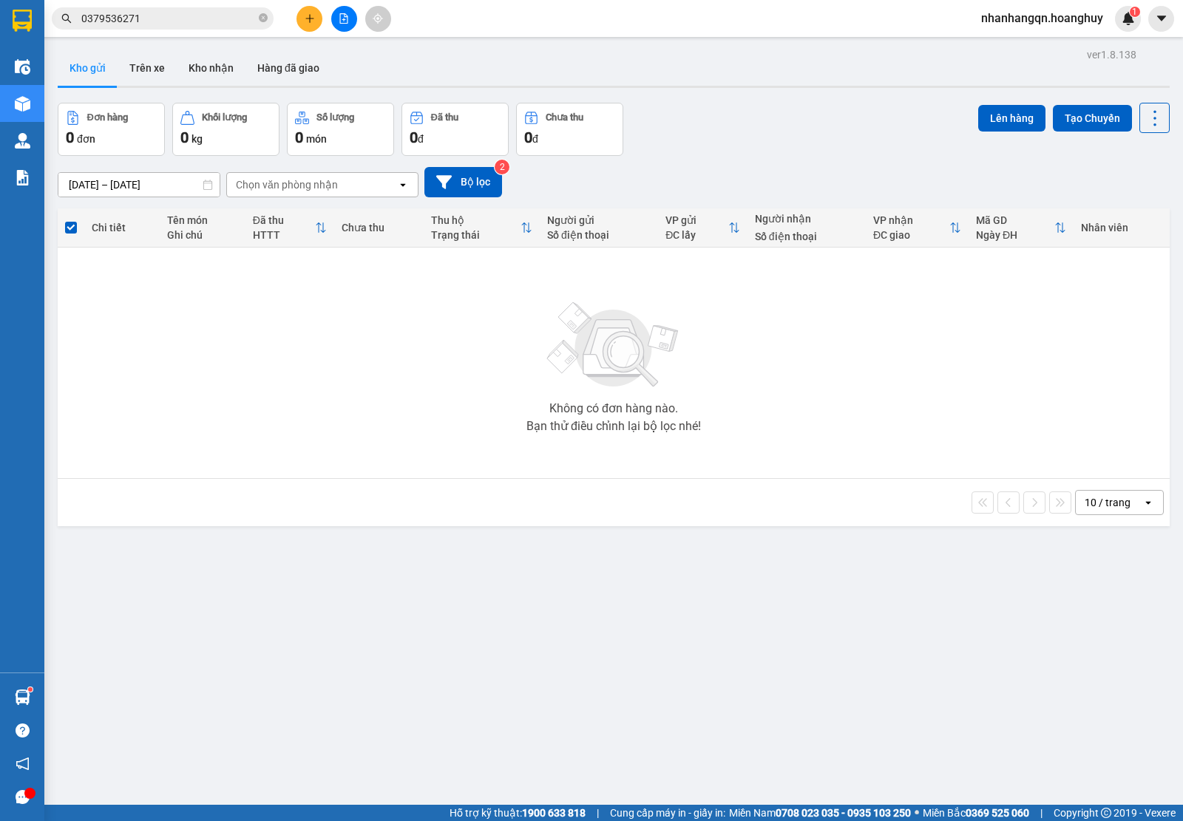
click at [312, 24] on button at bounding box center [309, 19] width 26 height 26
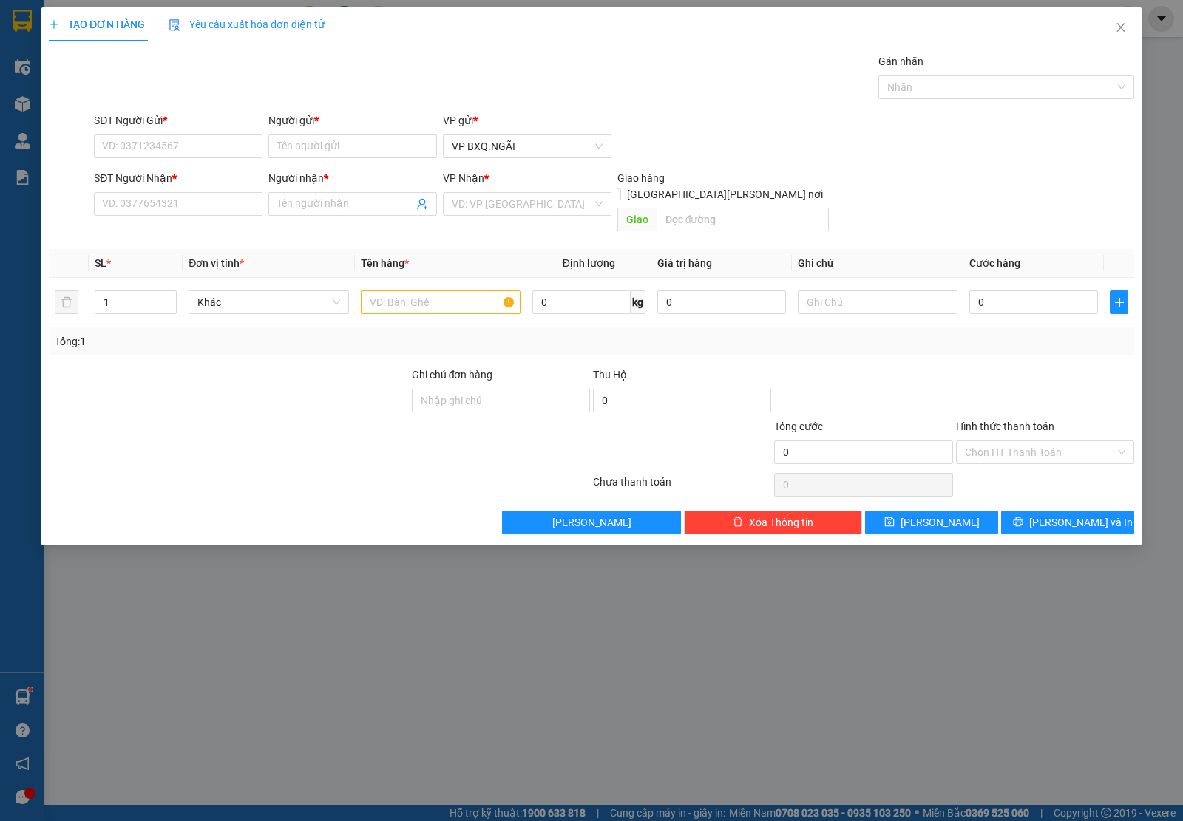
drag, startPoint x: 169, startPoint y: 180, endPoint x: 171, endPoint y: 203, distance: 23.8
click at [169, 183] on div "SĐT Người Nhận *" at bounding box center [178, 178] width 169 height 16
click at [169, 192] on input "SĐT Người Nhận *" at bounding box center [178, 204] width 169 height 24
click at [171, 203] on input "SĐT Người Nhận *" at bounding box center [178, 204] width 169 height 24
paste input "0379536271"
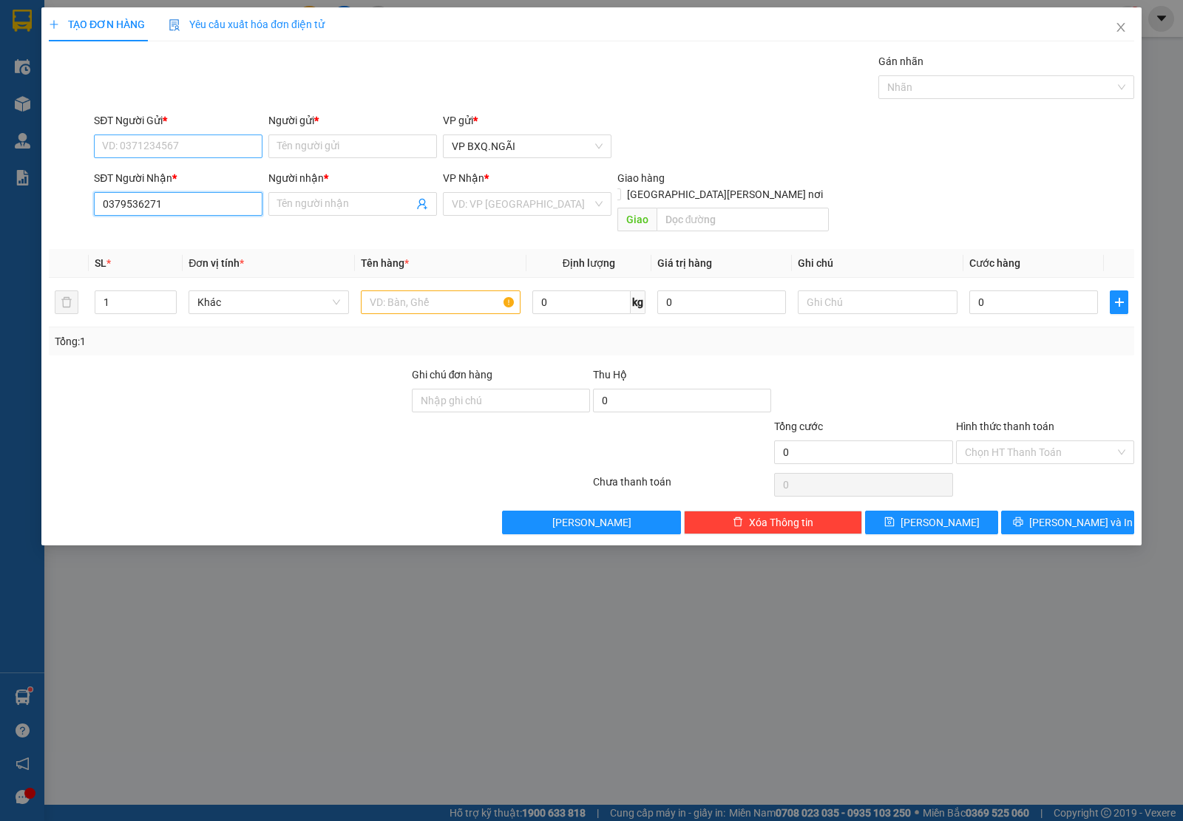
type input "0379536271"
click at [148, 141] on input "SĐT Người Gửi *" at bounding box center [178, 147] width 169 height 24
paste input "0379536271"
type input "0379536271"
click at [299, 148] on input "Người gửi *" at bounding box center [352, 147] width 169 height 24
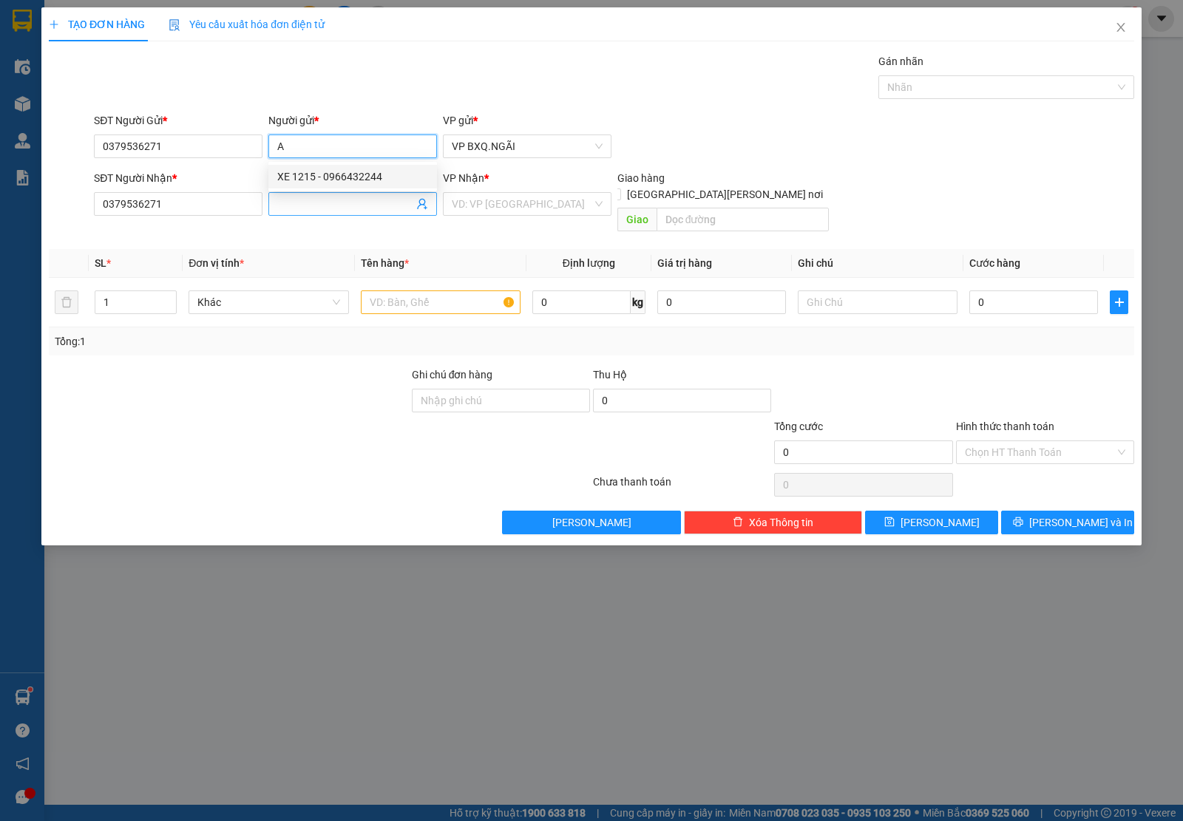
type input "A"
click at [367, 203] on input "Người nhận *" at bounding box center [345, 204] width 136 height 16
type input "A"
click at [537, 209] on input "search" at bounding box center [522, 204] width 140 height 22
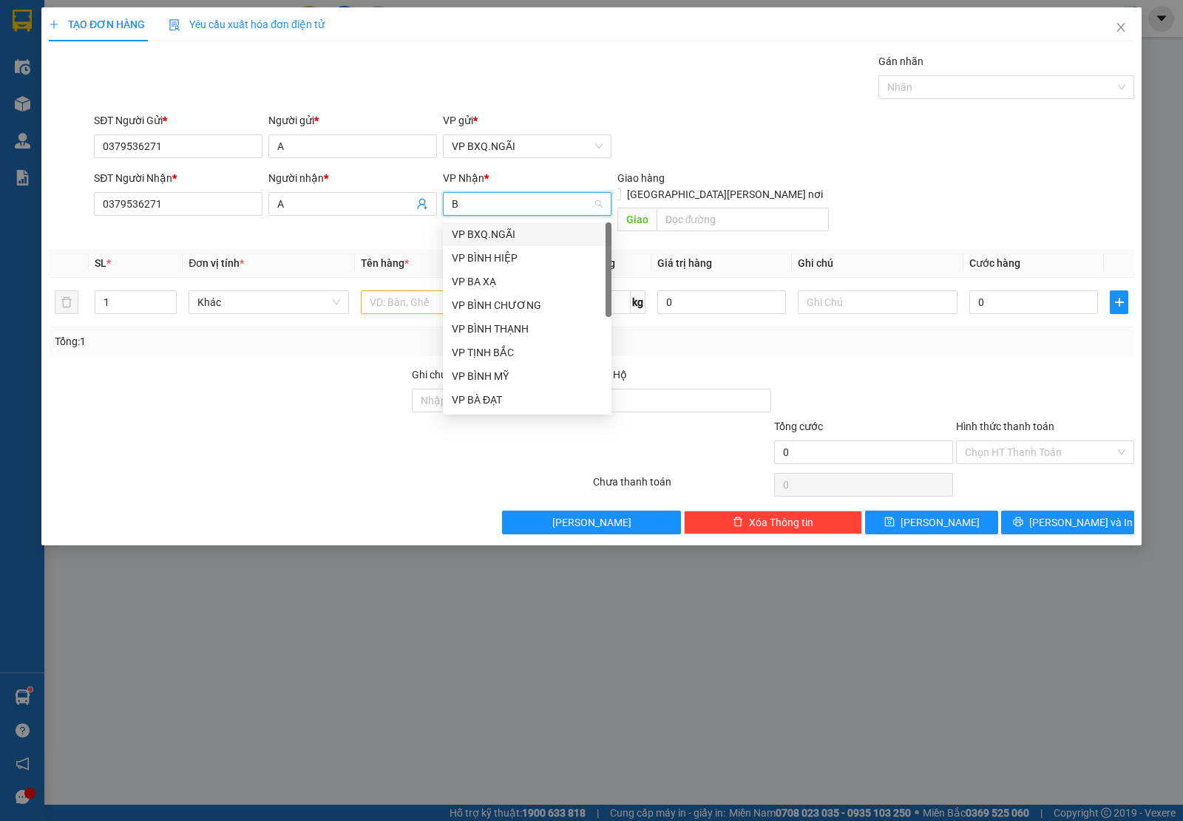
type input "BL"
click at [540, 233] on div "VP BÌNH LONG" at bounding box center [527, 234] width 151 height 16
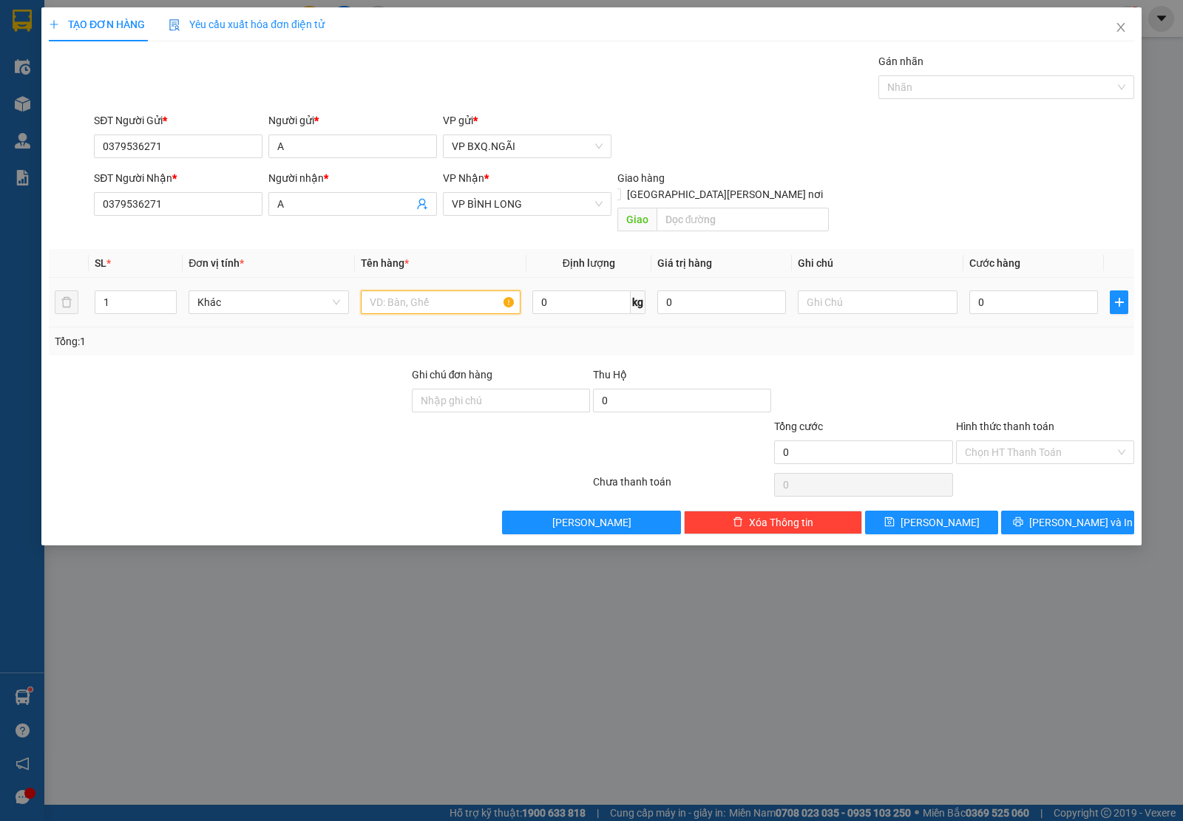
click at [463, 291] on input "text" at bounding box center [441, 303] width 160 height 24
type input "1 BAO"
type input "1"
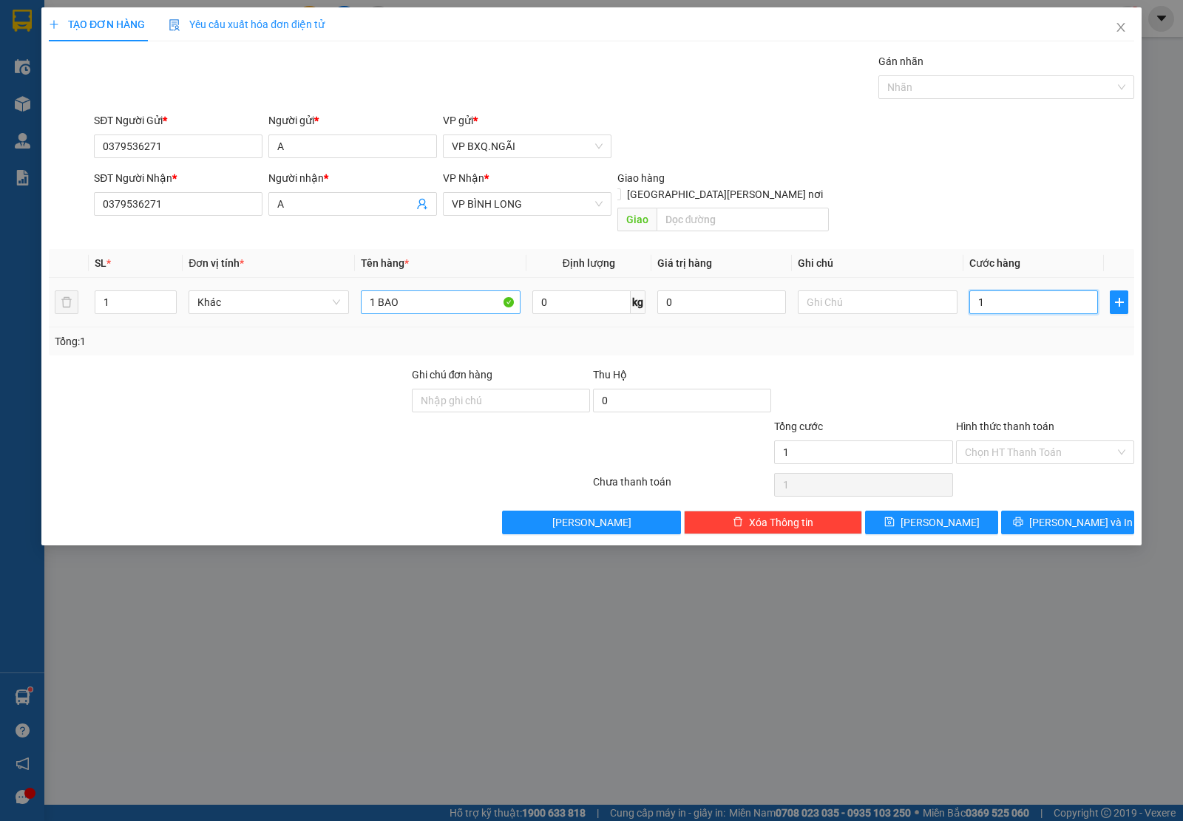
type input "10"
type input "100"
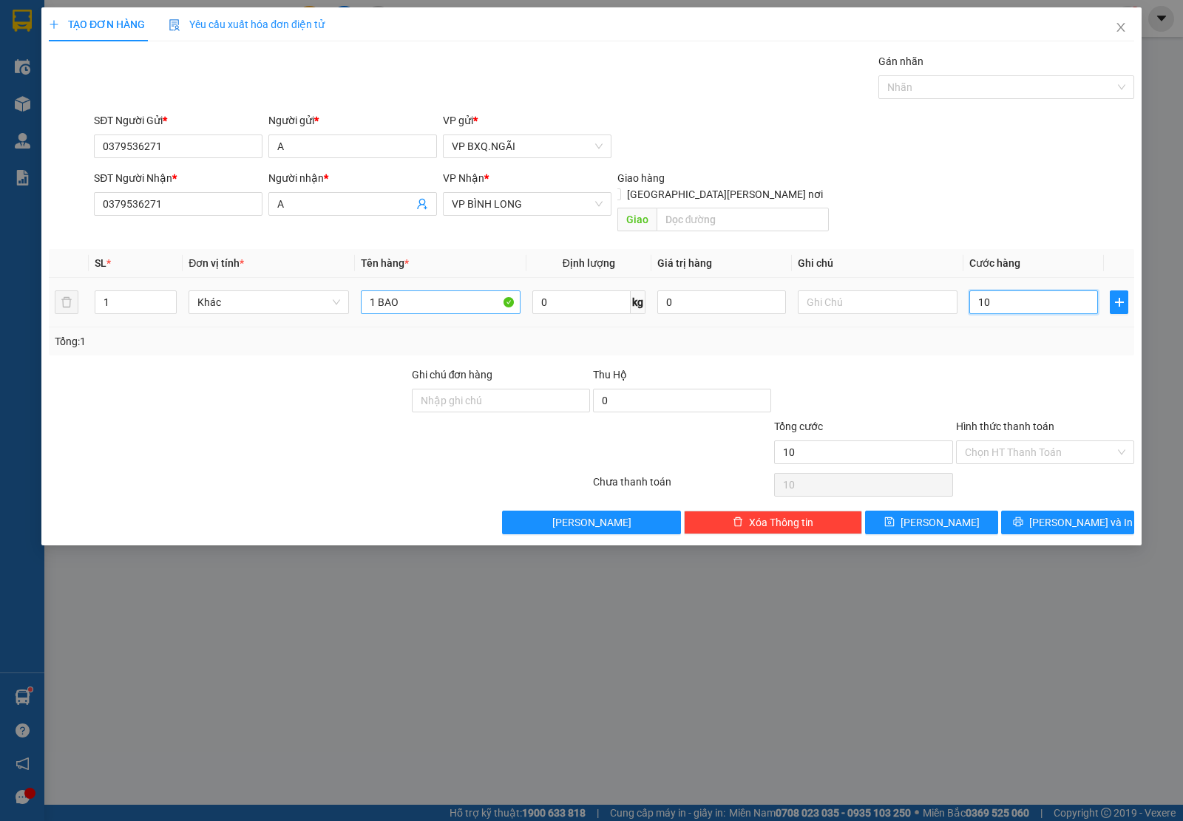
type input "100"
type input "1.000"
type input "10.000"
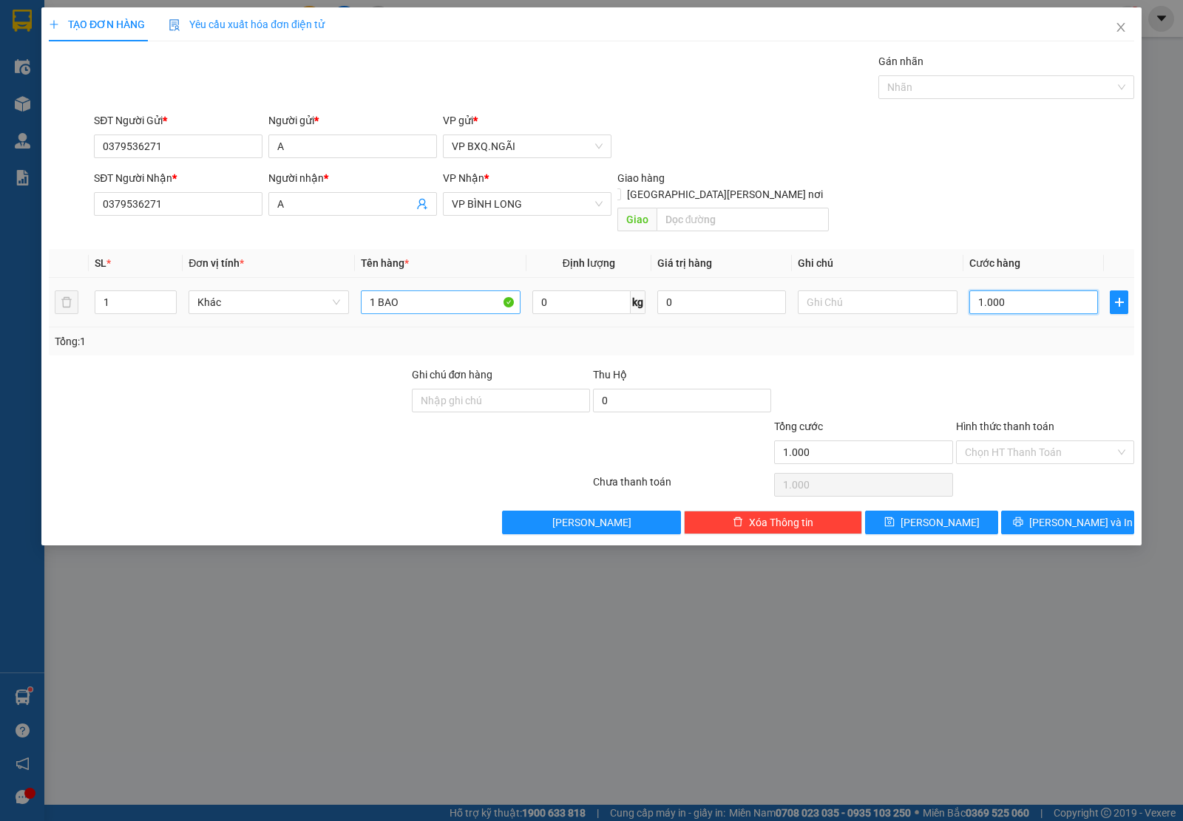
type input "10.000"
type input "100.000"
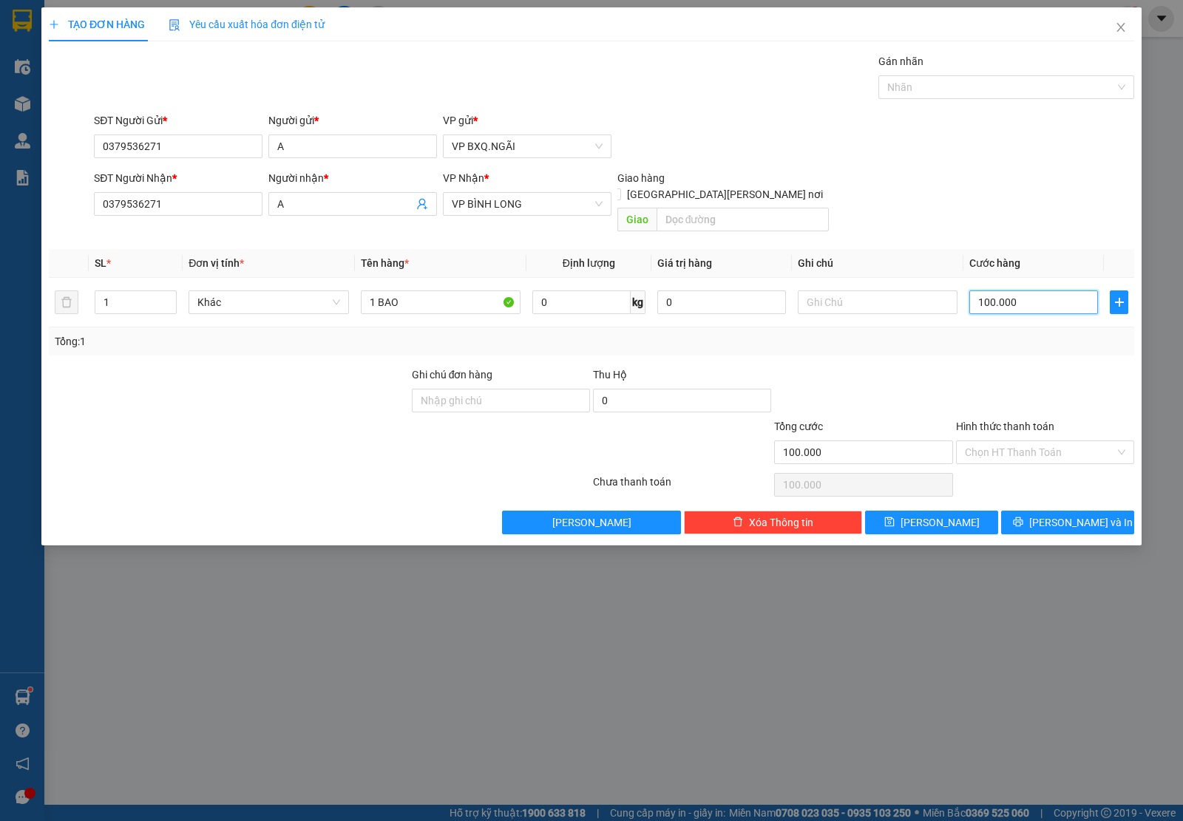
type input "100.000"
click at [1079, 521] on div "TẠO ĐƠN HÀNG Yêu cầu xuất hóa đơn điện tử Transit Pickup Surcharge Ids Transit …" at bounding box center [591, 276] width 1100 height 538
click at [1078, 518] on button "[PERSON_NAME] và In" at bounding box center [1067, 523] width 133 height 24
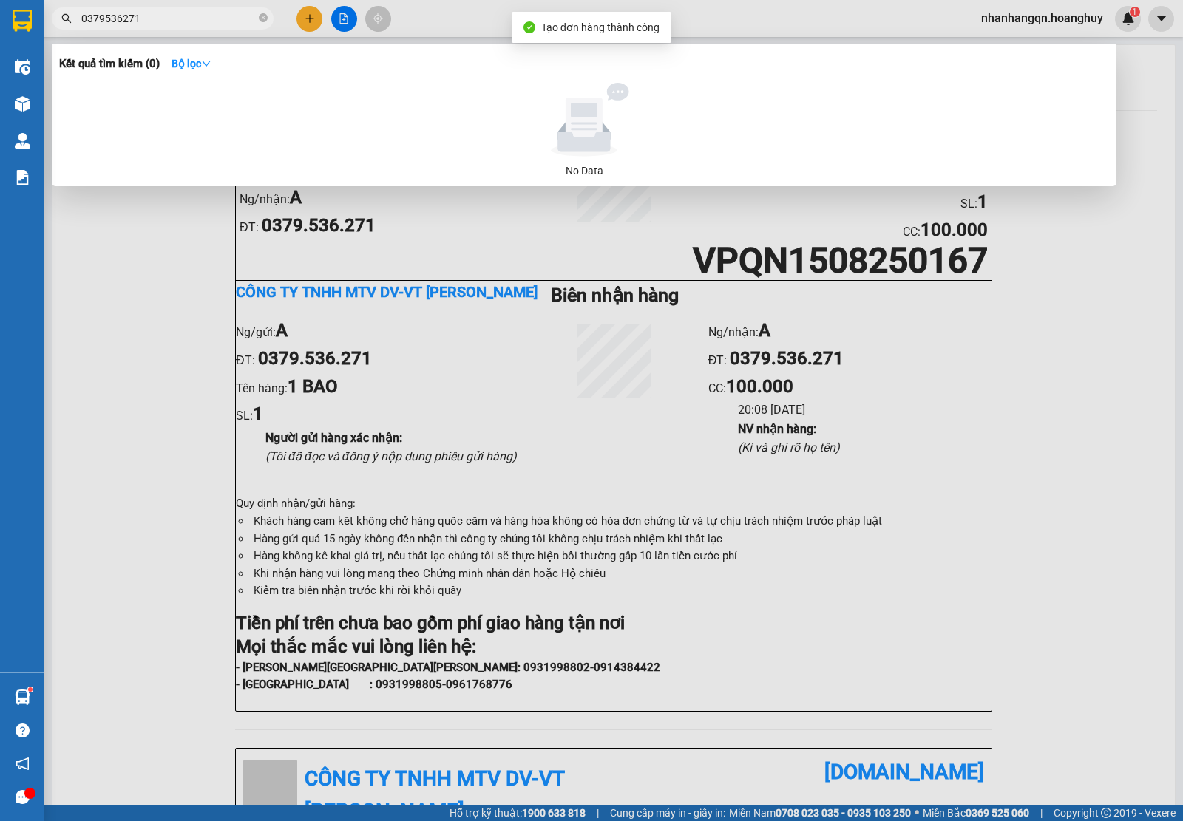
click at [131, 22] on input "0379536271" at bounding box center [168, 18] width 174 height 16
click at [131, 22] on input "0865381114" at bounding box center [168, 18] width 174 height 16
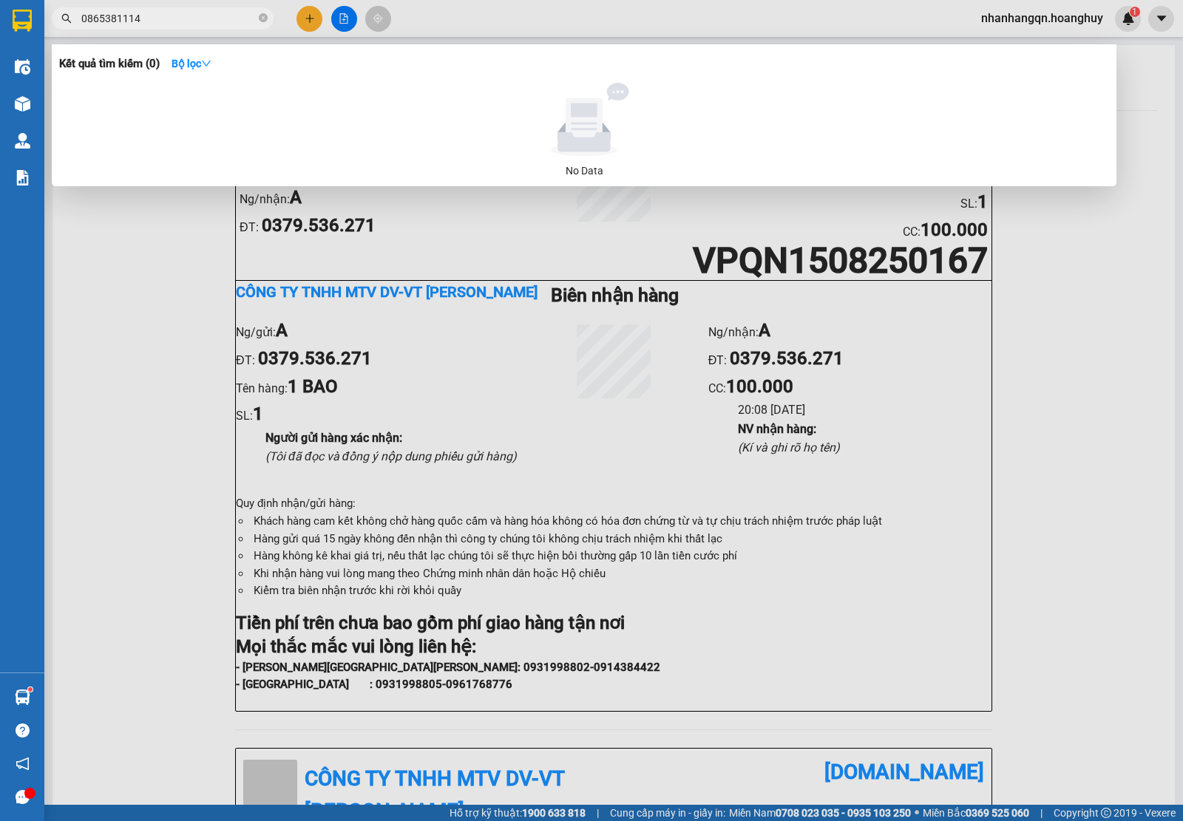
type input "0865381114"
click at [308, 16] on div at bounding box center [591, 410] width 1183 height 821
click at [308, 16] on icon "plus" at bounding box center [310, 18] width 10 height 10
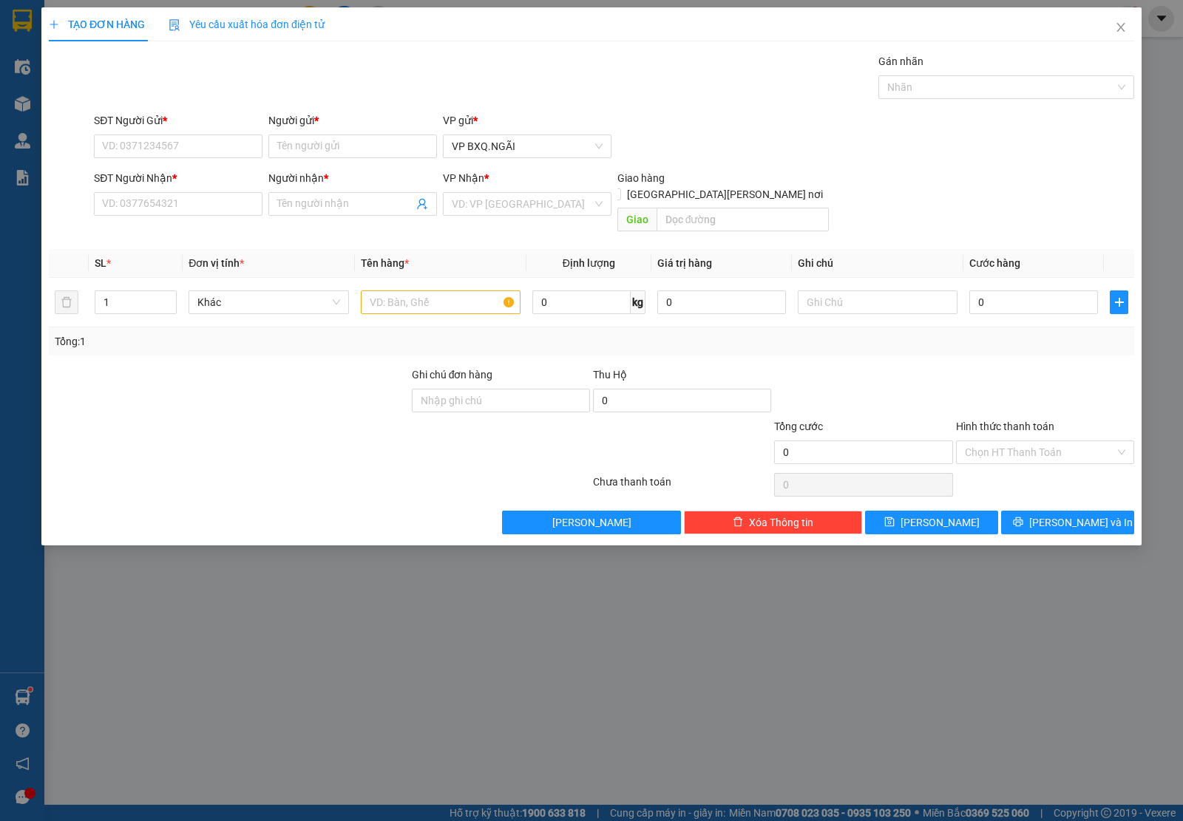
click at [170, 160] on div "SĐT Người Gửi * VD: 0371234567" at bounding box center [178, 138] width 169 height 52
click at [160, 148] on input "SĐT Người Gửi *" at bounding box center [178, 147] width 169 height 24
paste input "0865381114"
type input "0865381114"
click at [150, 209] on input "SĐT Người Nhận *" at bounding box center [178, 204] width 169 height 24
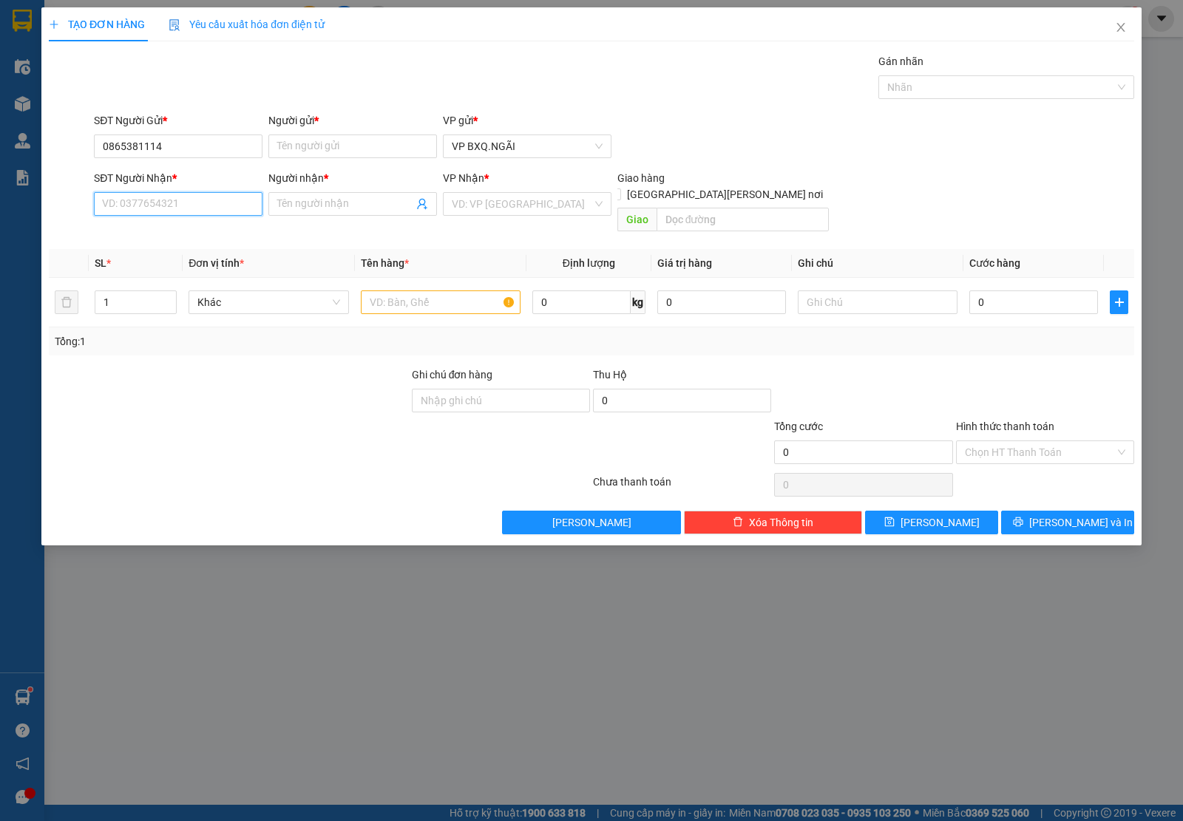
paste input "0865381114"
type input "0865381114"
click at [360, 141] on input "Người gửi *" at bounding box center [352, 147] width 169 height 24
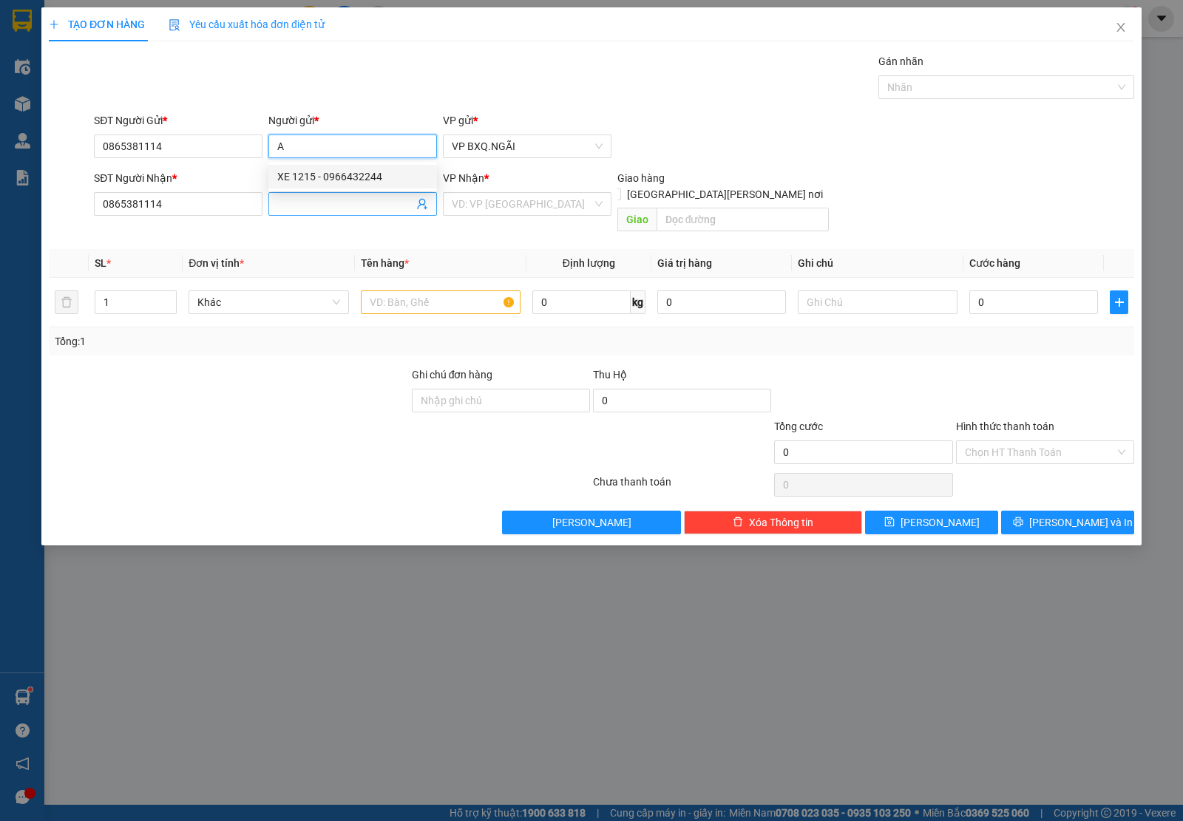
type input "A"
click at [316, 209] on input "Người nhận *" at bounding box center [345, 204] width 136 height 16
type input "A"
click at [493, 209] on input "search" at bounding box center [522, 204] width 140 height 22
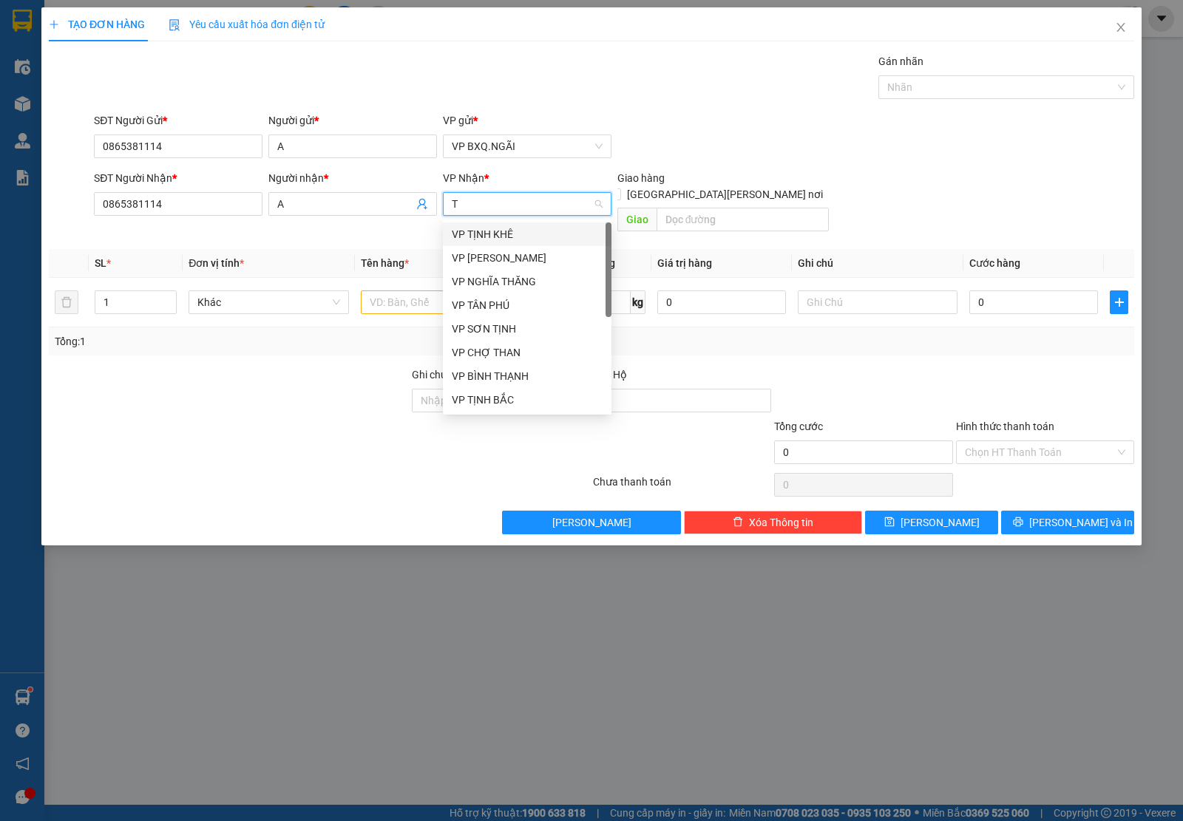
type input "TG"
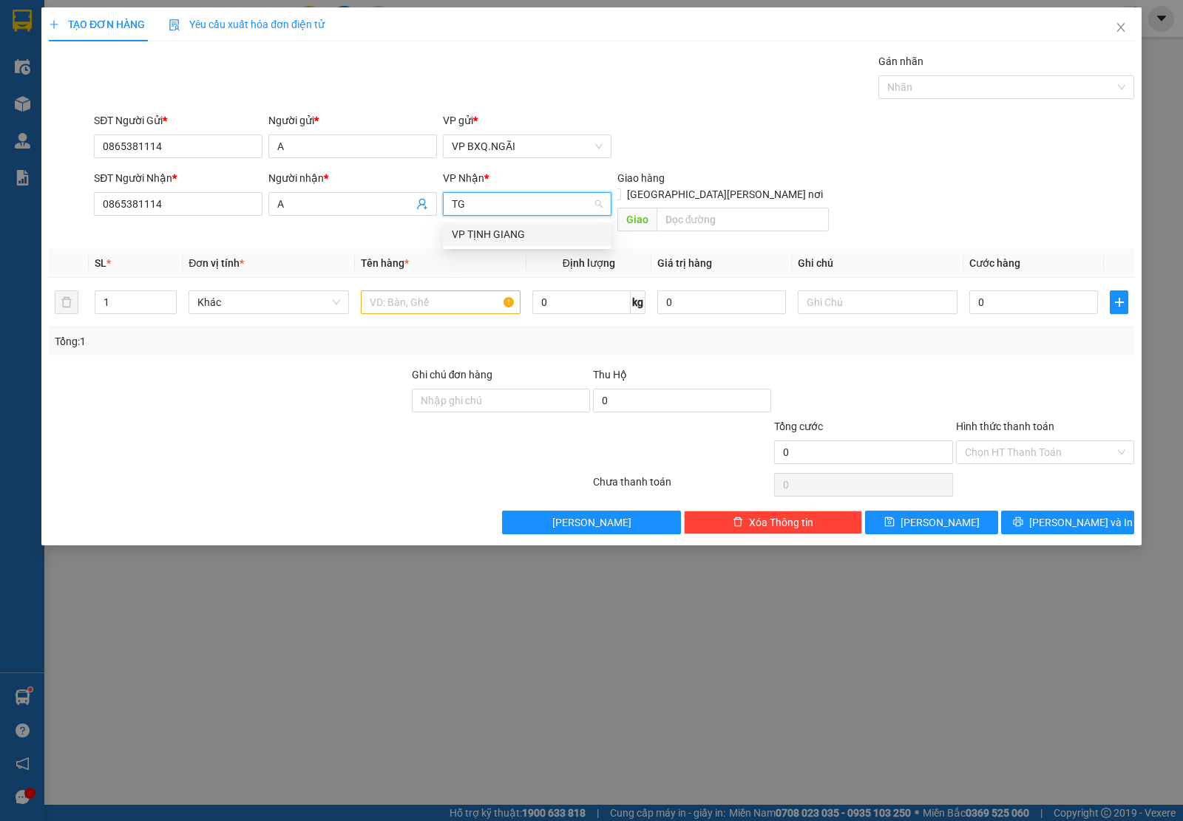
click at [495, 230] on div "VP TỊNH GIANG" at bounding box center [527, 235] width 169 height 24
click at [403, 293] on input "text" at bounding box center [441, 303] width 160 height 24
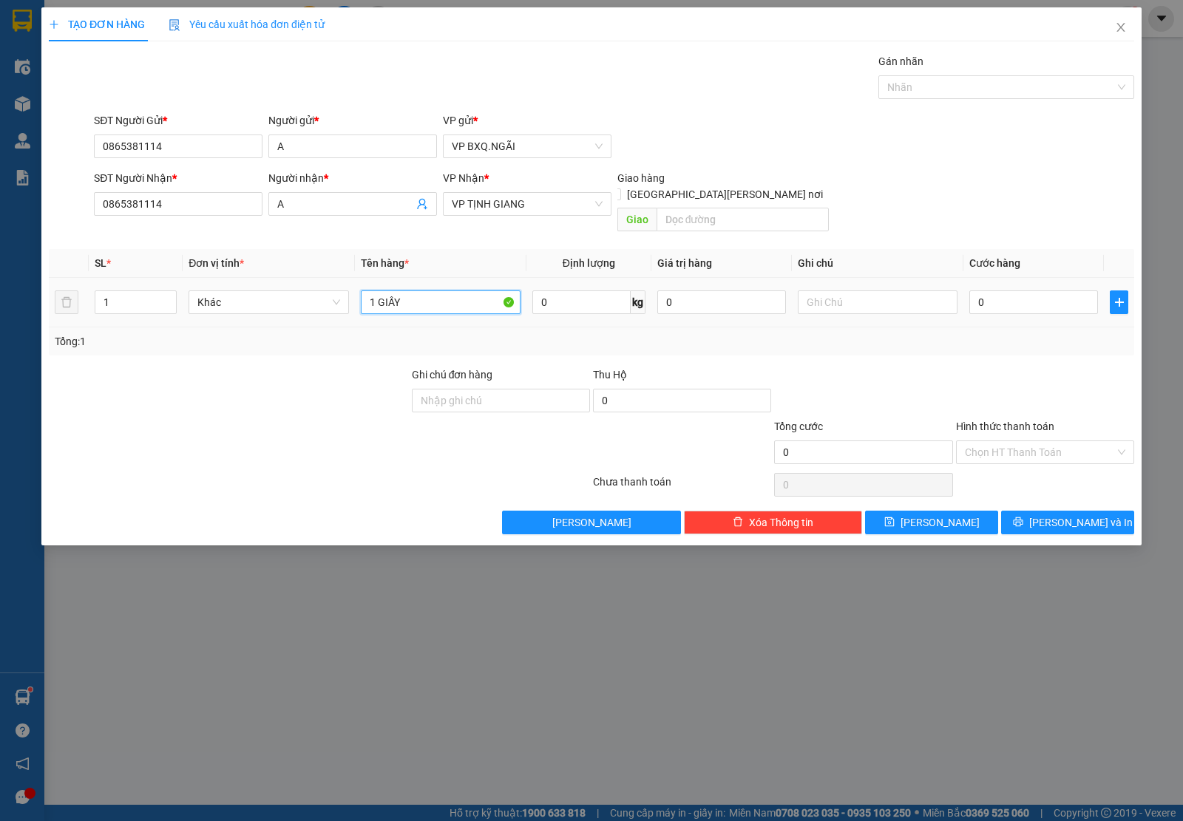
type input "1 GIẤY"
type input "5"
type input "50"
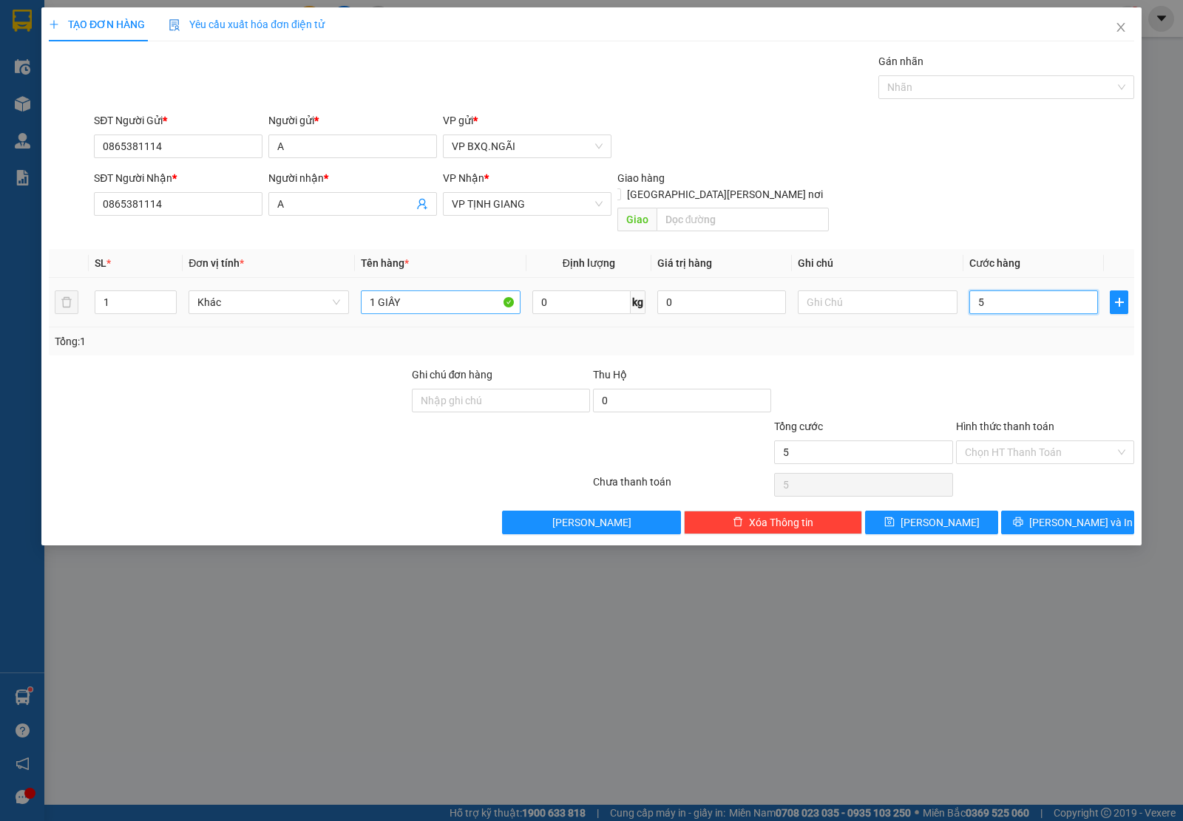
type input "50"
type input "500"
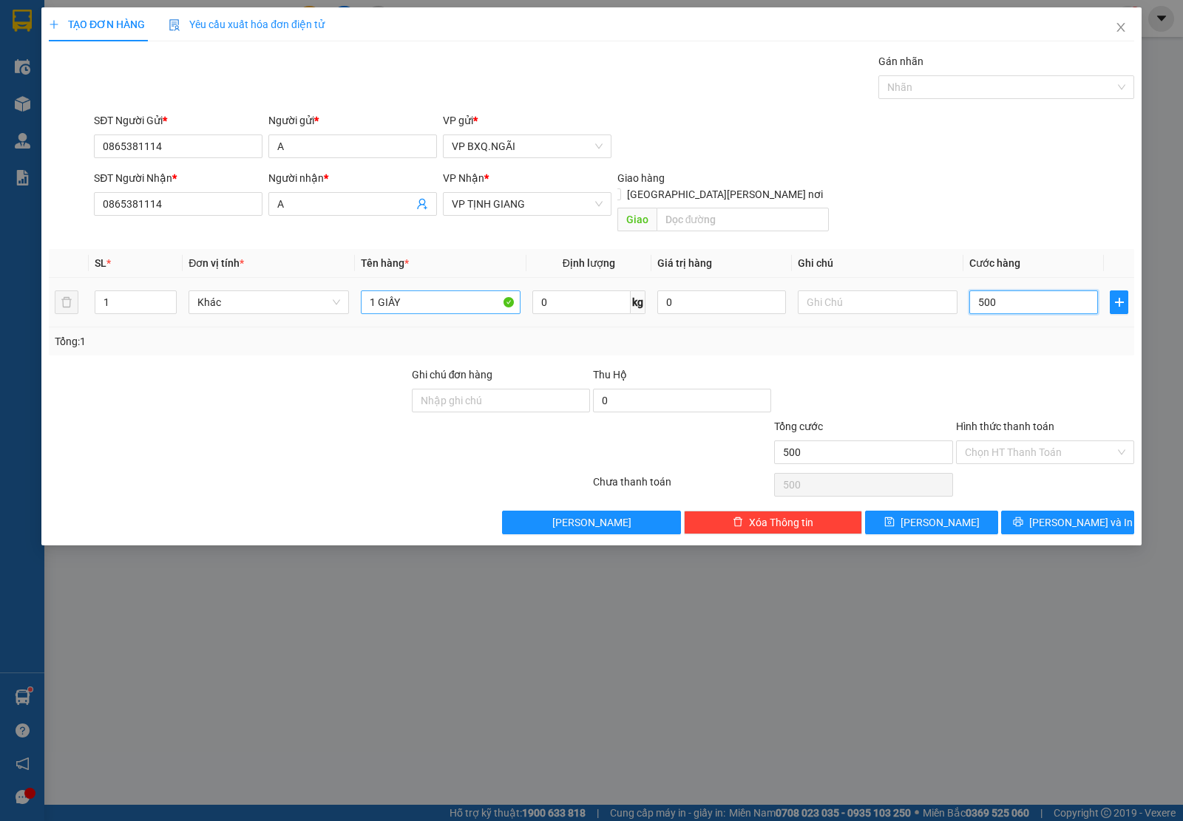
type input "5.000"
type input "50.000"
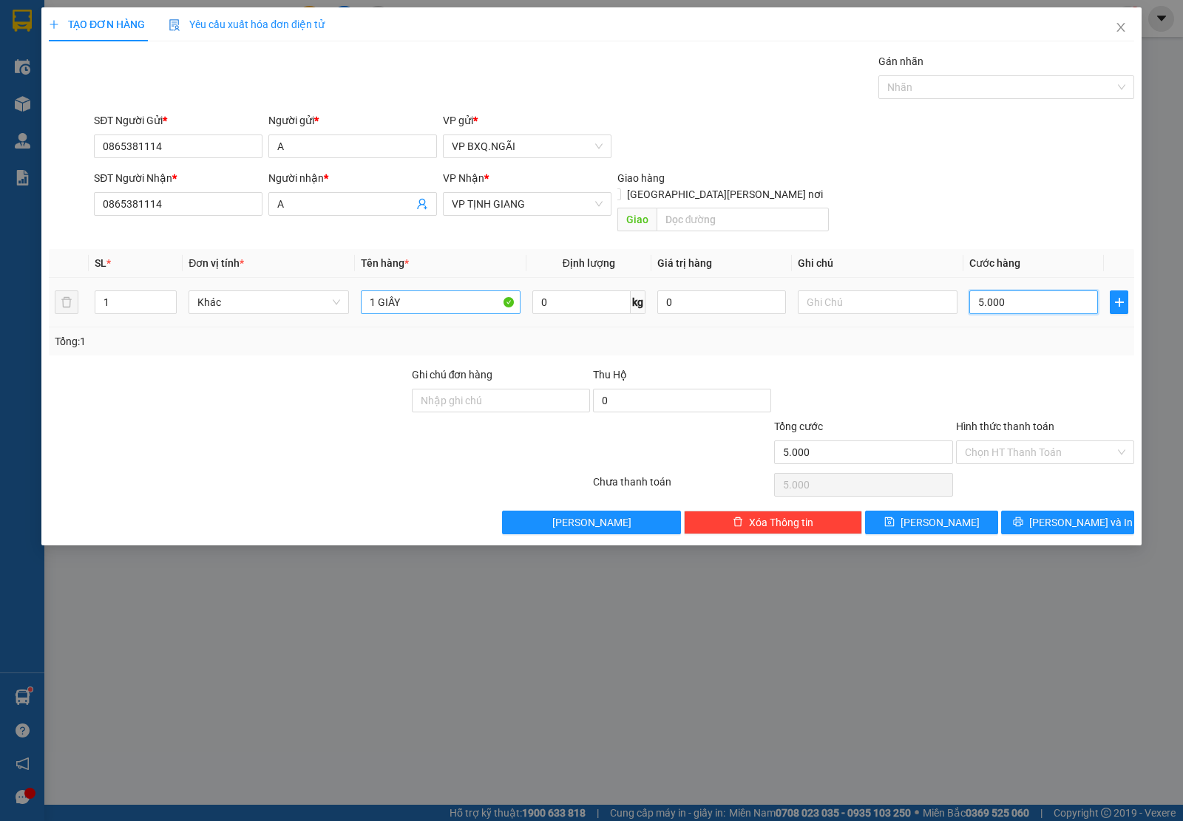
type input "50.000"
click at [1047, 515] on button "[PERSON_NAME] và In" at bounding box center [1067, 523] width 133 height 24
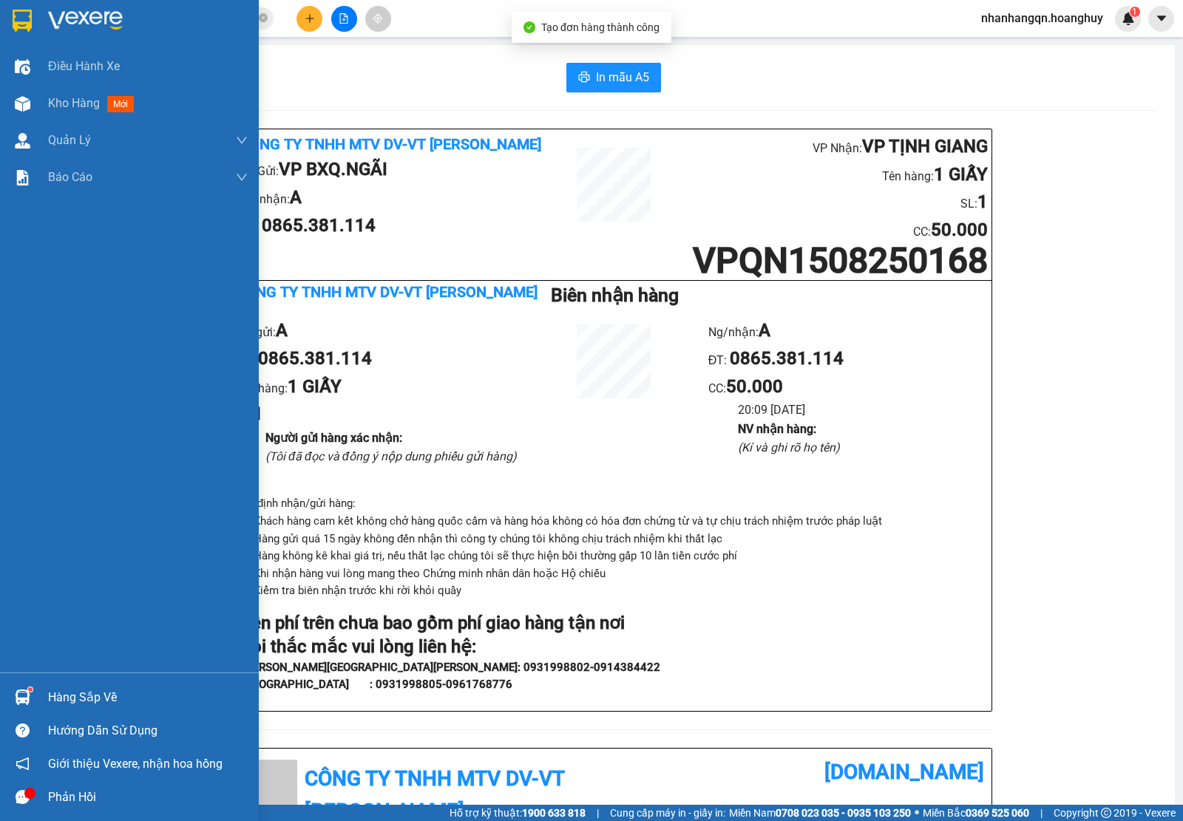
click at [2, 5] on div at bounding box center [129, 24] width 259 height 48
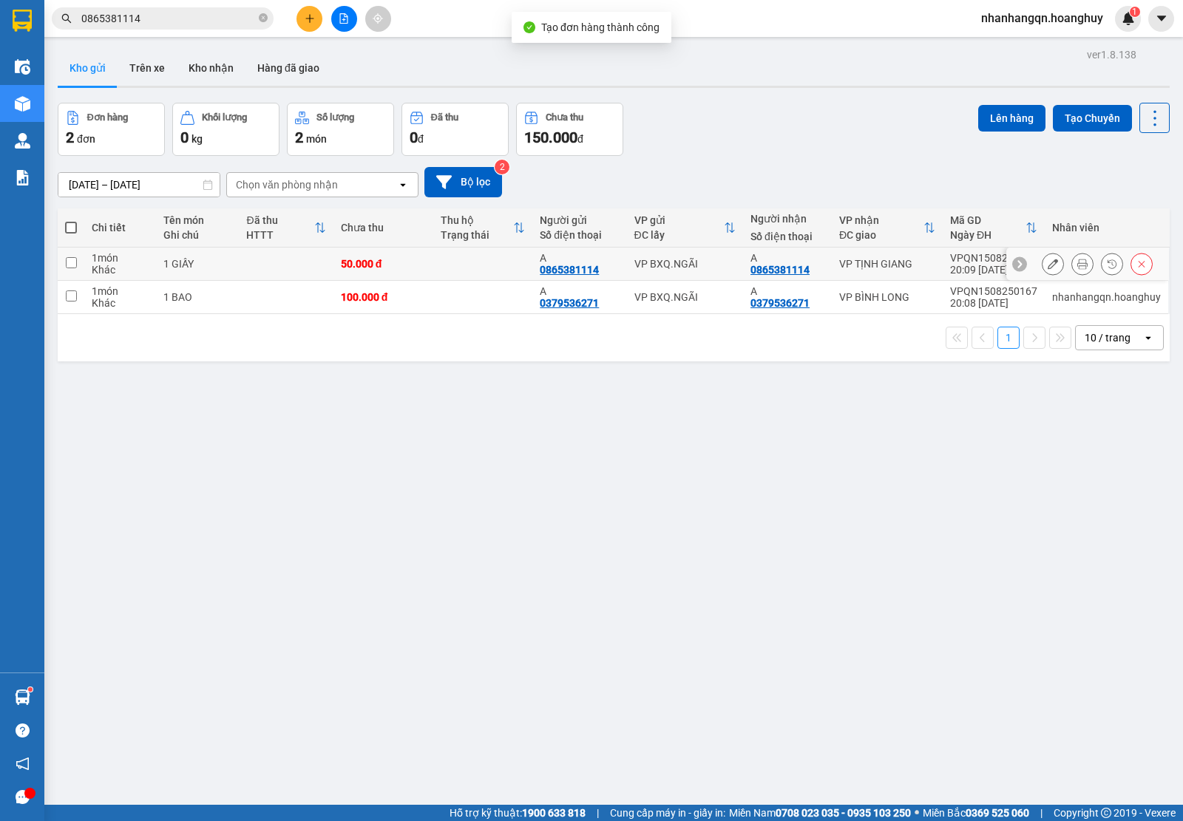
click at [634, 265] on div "VP BXQ.NGÃI" at bounding box center [684, 264] width 101 height 12
checkbox input "true"
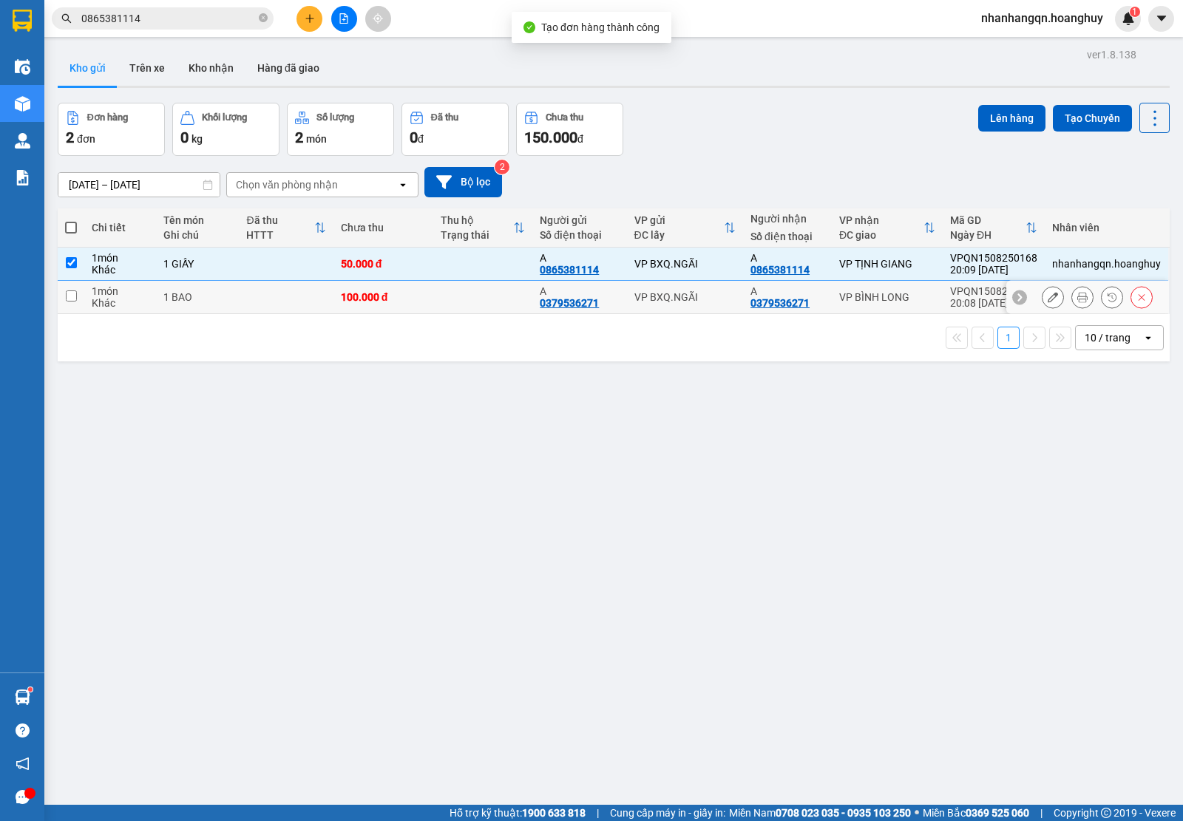
click at [662, 308] on td "VP BXQ.NGÃI" at bounding box center [685, 297] width 116 height 33
checkbox input "true"
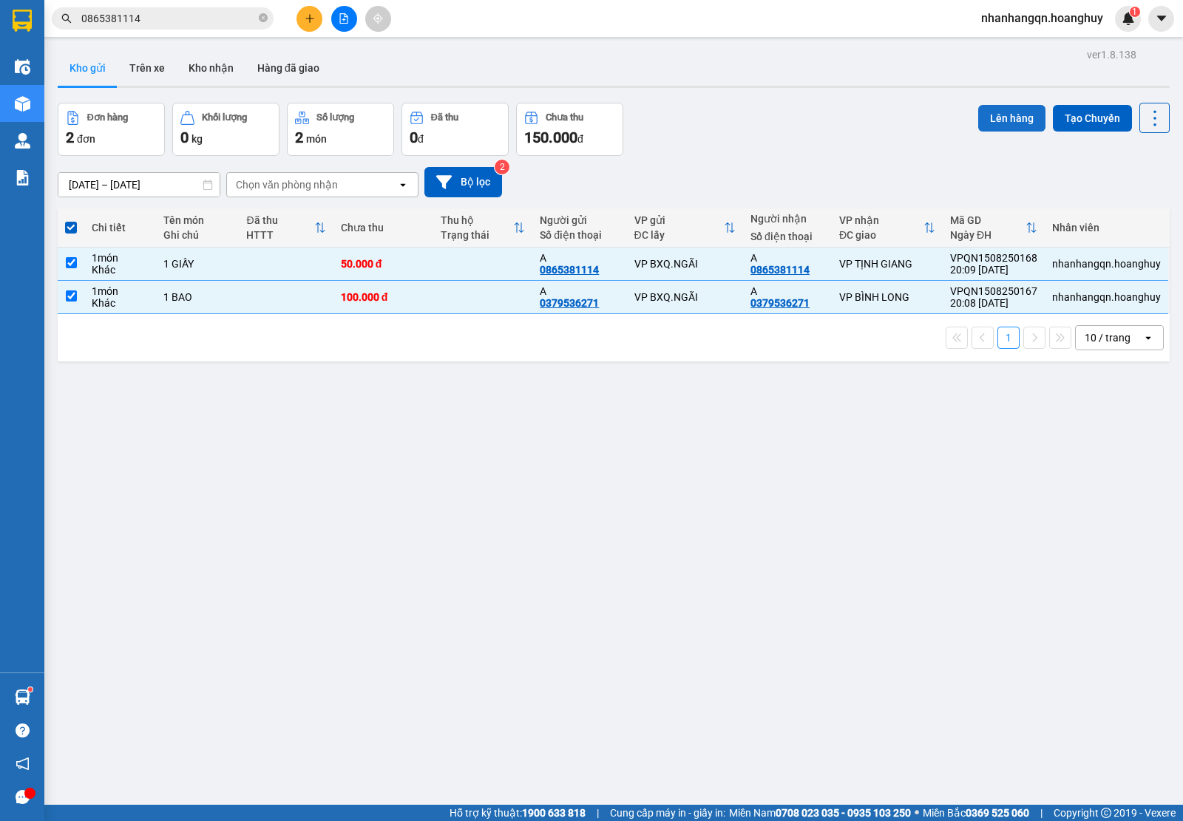
click at [978, 124] on button "Lên hàng" at bounding box center [1011, 118] width 67 height 27
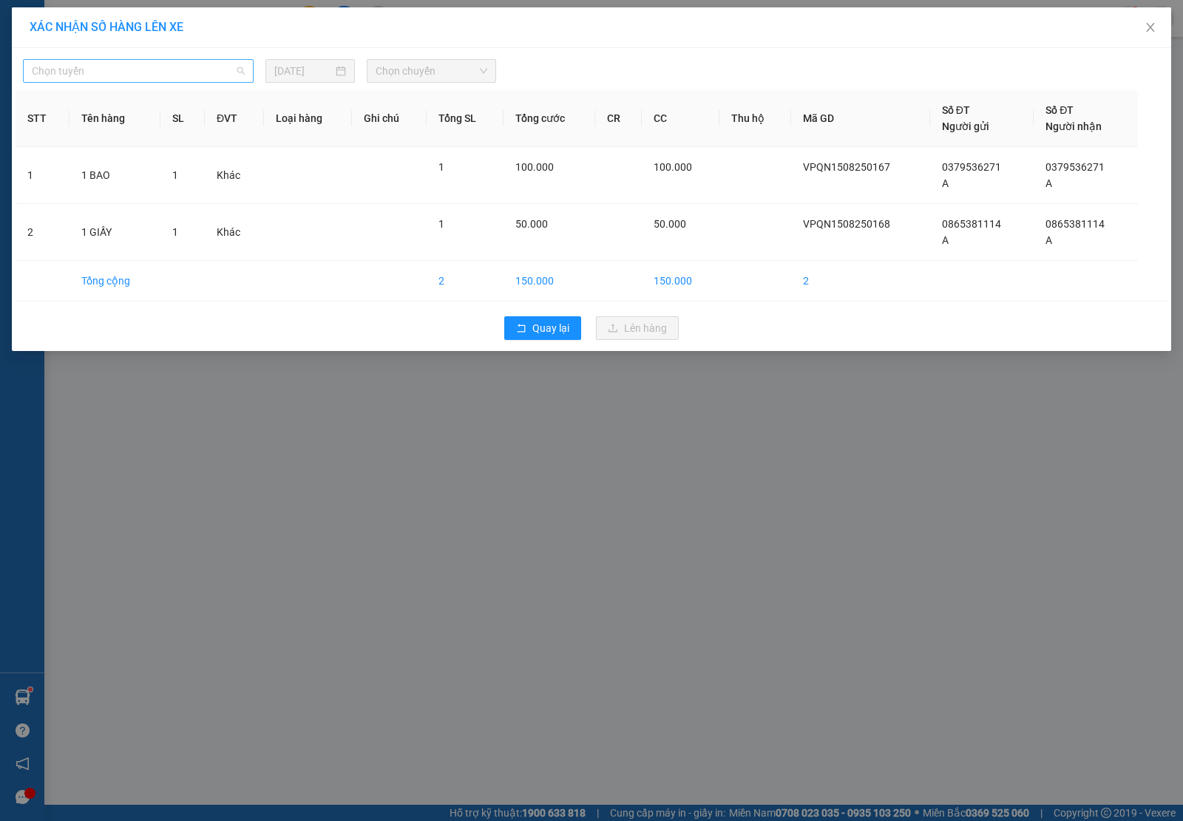
click at [200, 72] on span "Chọn tuyến" at bounding box center [138, 71] width 213 height 22
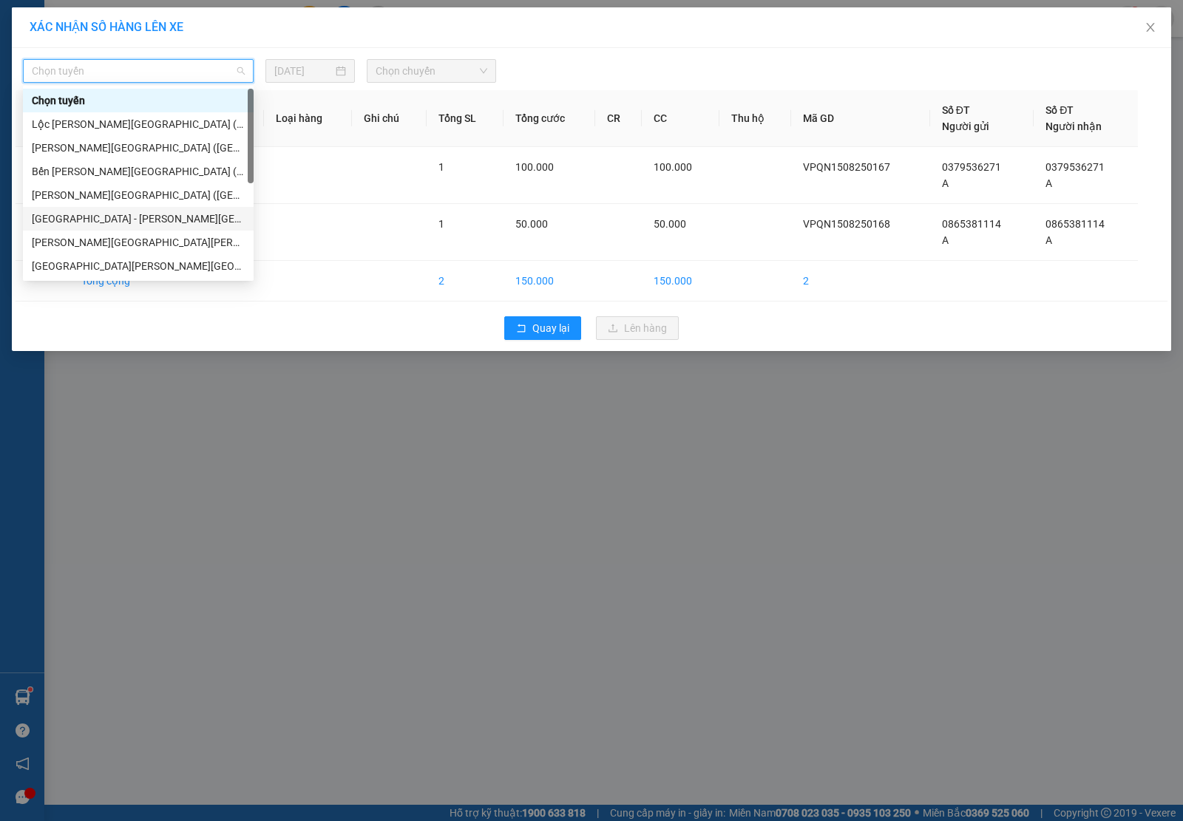
click at [132, 208] on div "Sài Gòn - Quảng Ngãi (Hàng Hoá)" at bounding box center [138, 219] width 231 height 24
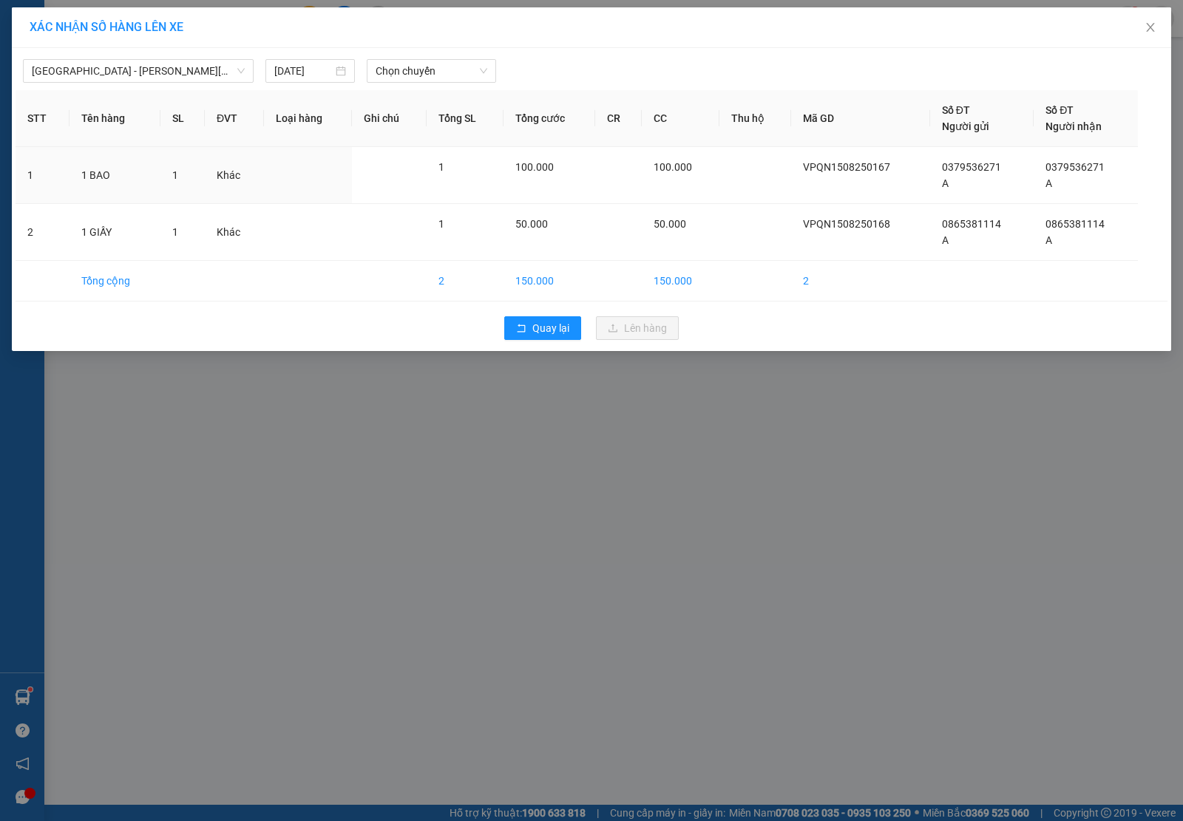
click at [401, 86] on div "Sài Gòn - Quảng Ngãi (Hàng Hoá) 15/08/2025 Chọn chuyến STT Tên hàng SL ĐVT Loại…" at bounding box center [591, 199] width 1159 height 303
click at [421, 72] on span "Chọn chuyến" at bounding box center [432, 71] width 112 height 22
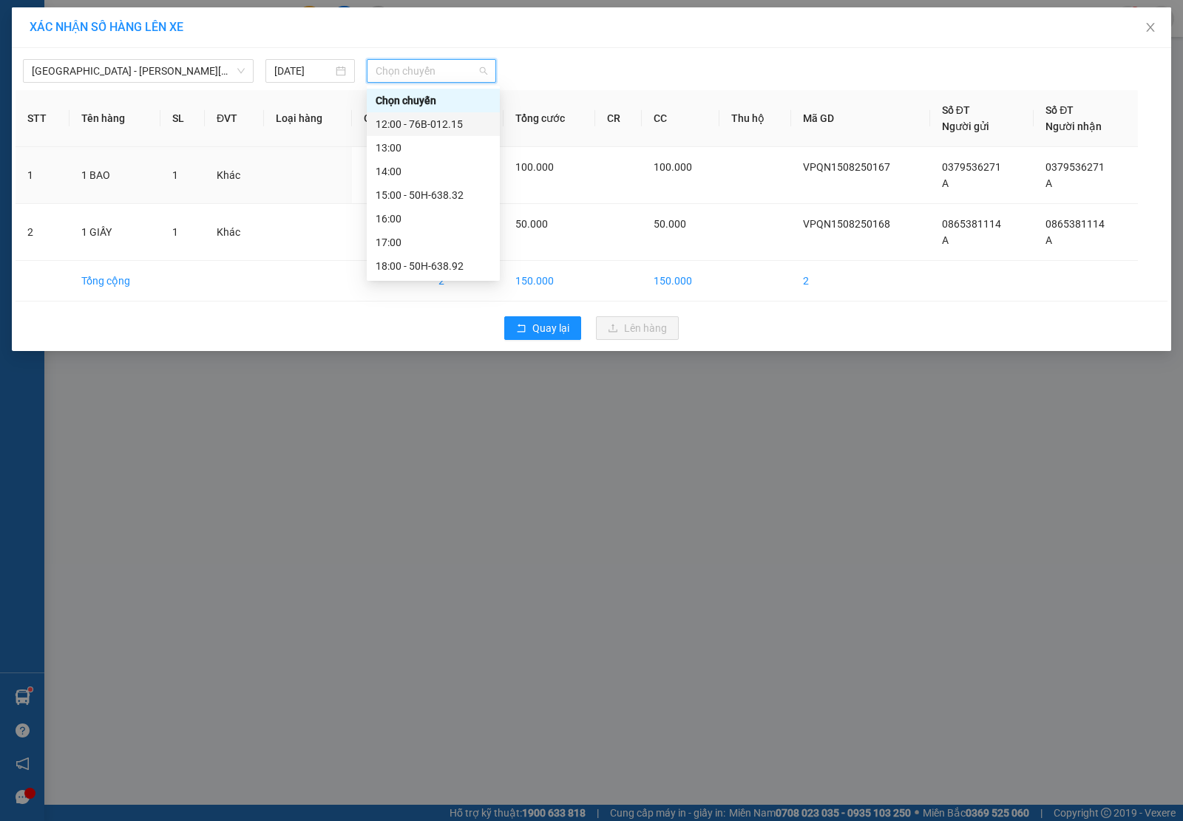
click at [438, 137] on div "13:00" at bounding box center [433, 148] width 133 height 24
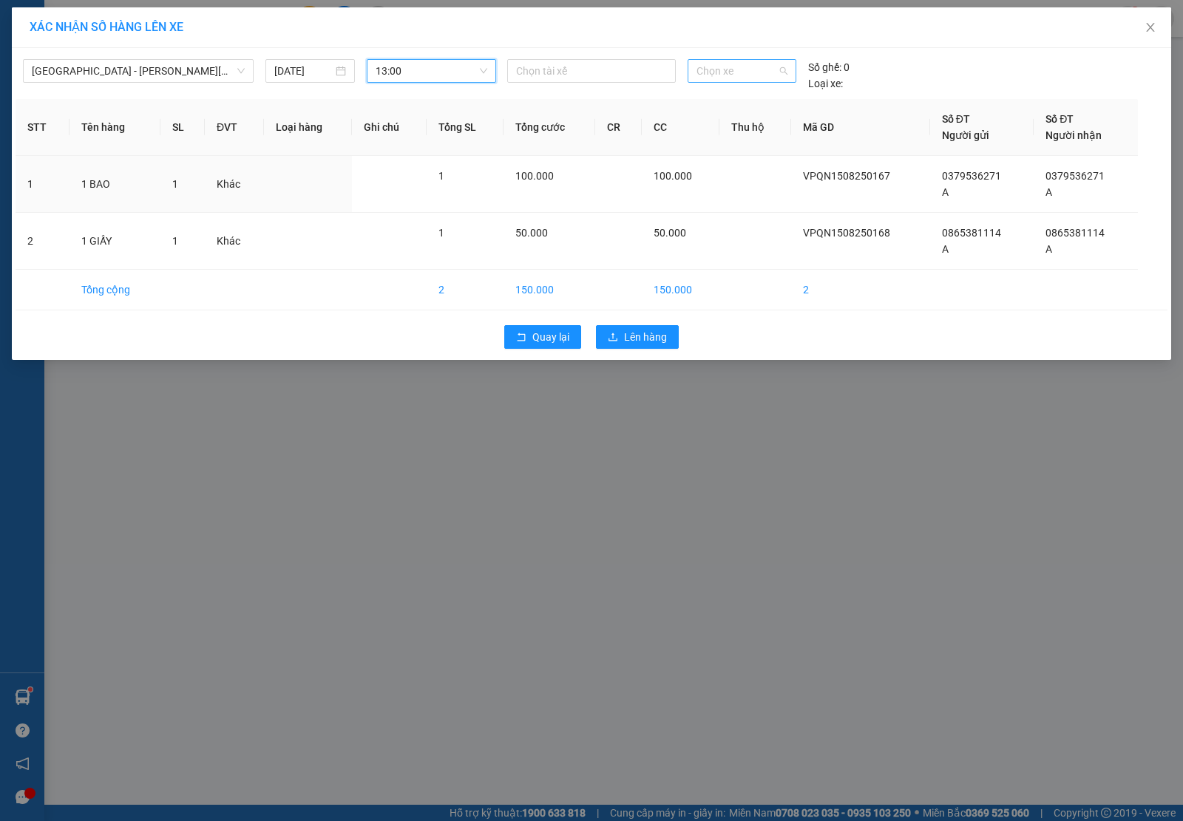
click at [760, 75] on span "Chọn xe" at bounding box center [741, 71] width 91 height 22
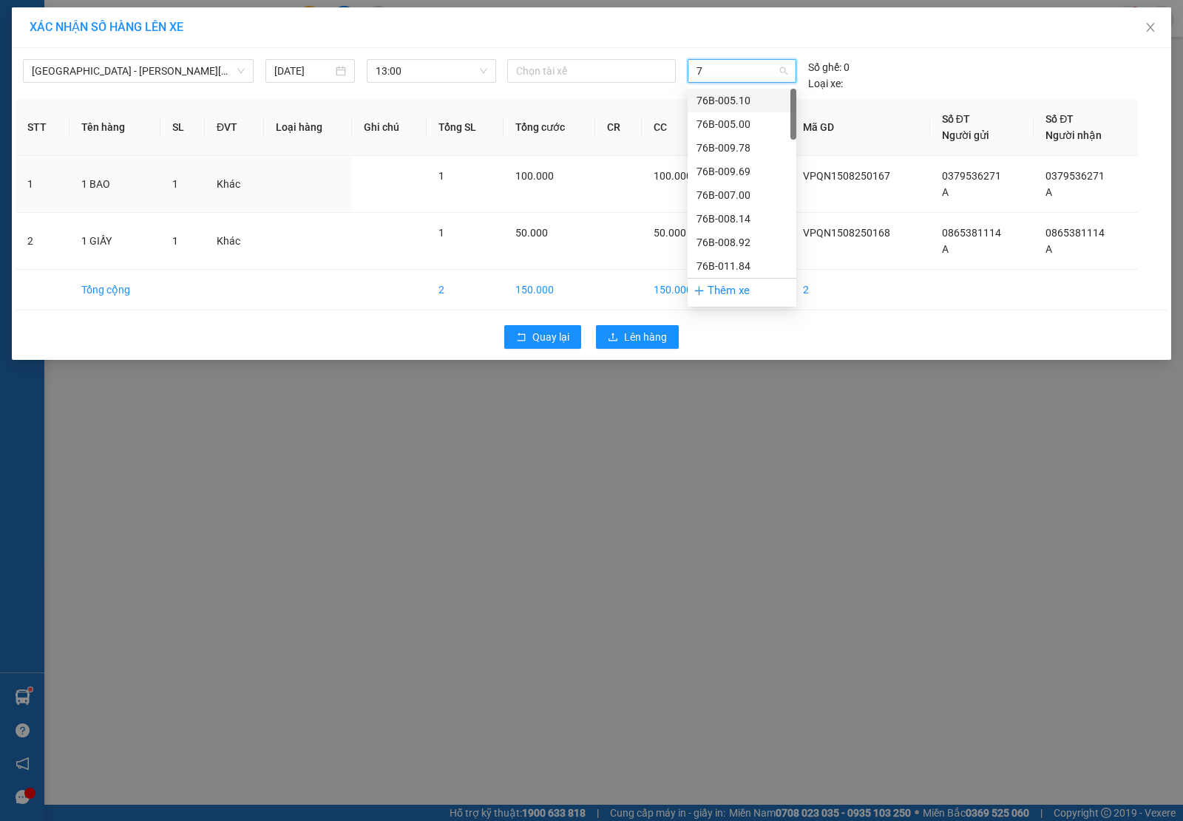
type input "75"
click at [749, 104] on div "76H-036.75" at bounding box center [741, 100] width 91 height 16
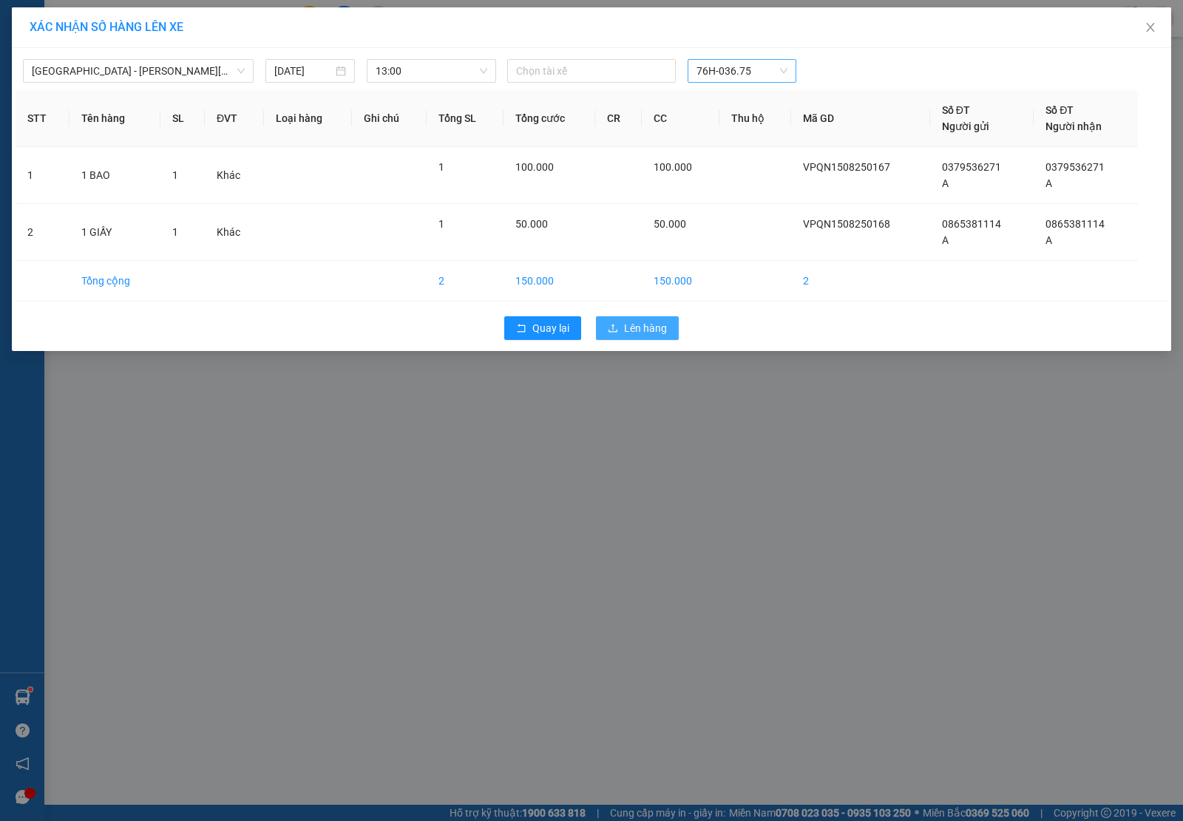
click at [645, 333] on span "Lên hàng" at bounding box center [645, 328] width 43 height 16
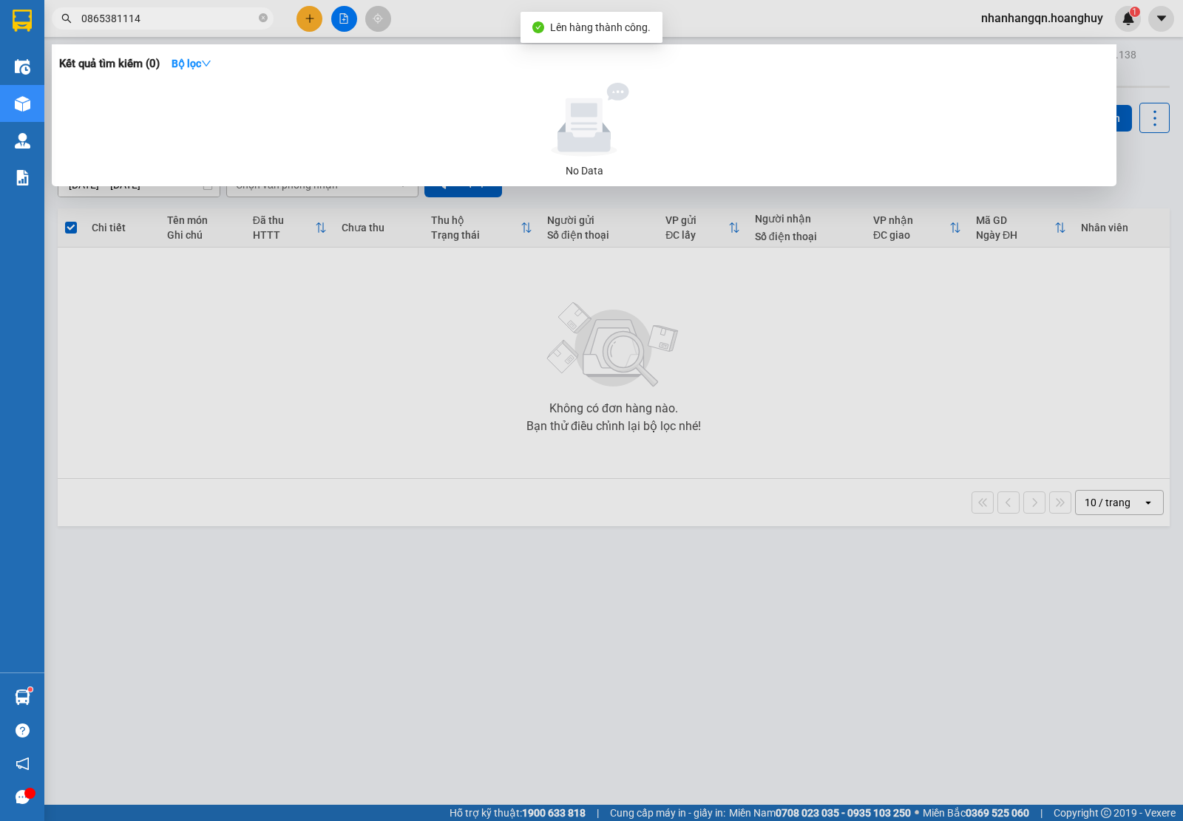
click at [161, 26] on input "0865381114" at bounding box center [168, 18] width 174 height 16
drag, startPoint x: 154, startPoint y: 35, endPoint x: 154, endPoint y: 23, distance: 11.8
click at [154, 30] on div at bounding box center [591, 410] width 1183 height 821
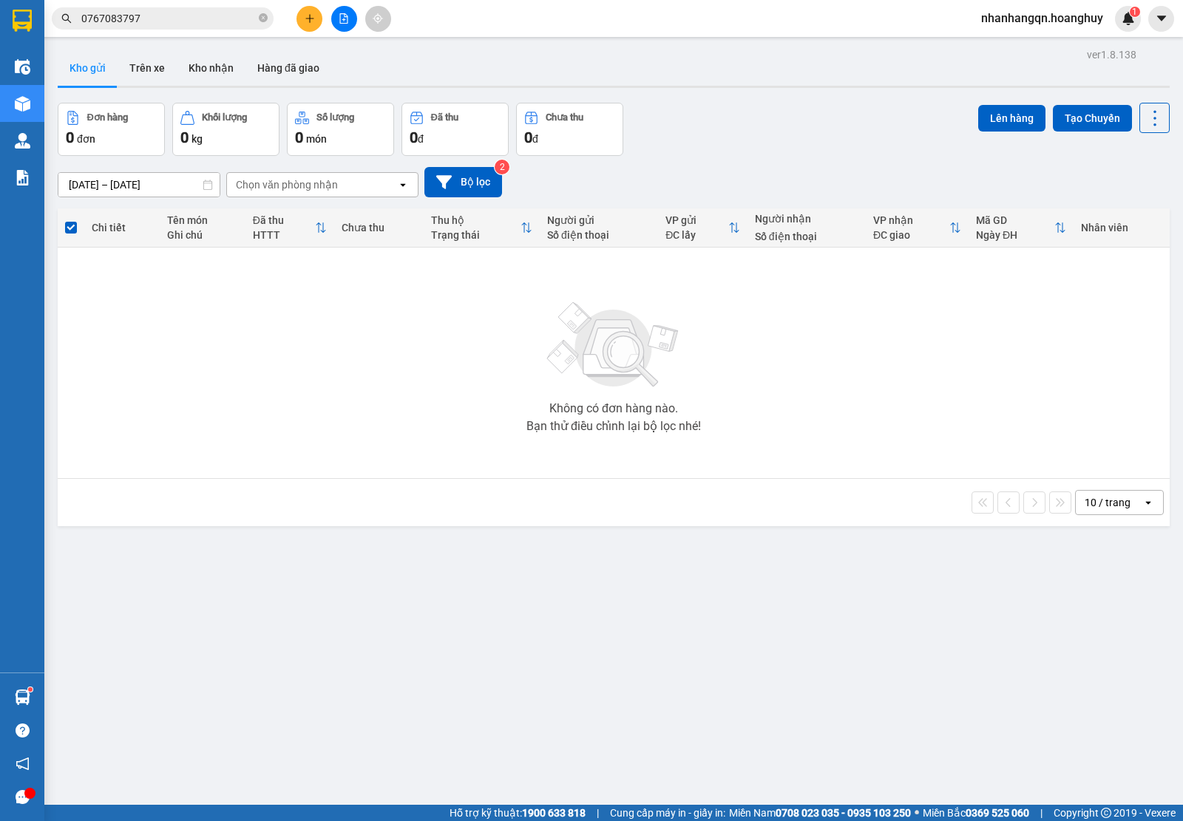
click at [154, 20] on input "0767083797" at bounding box center [168, 18] width 174 height 16
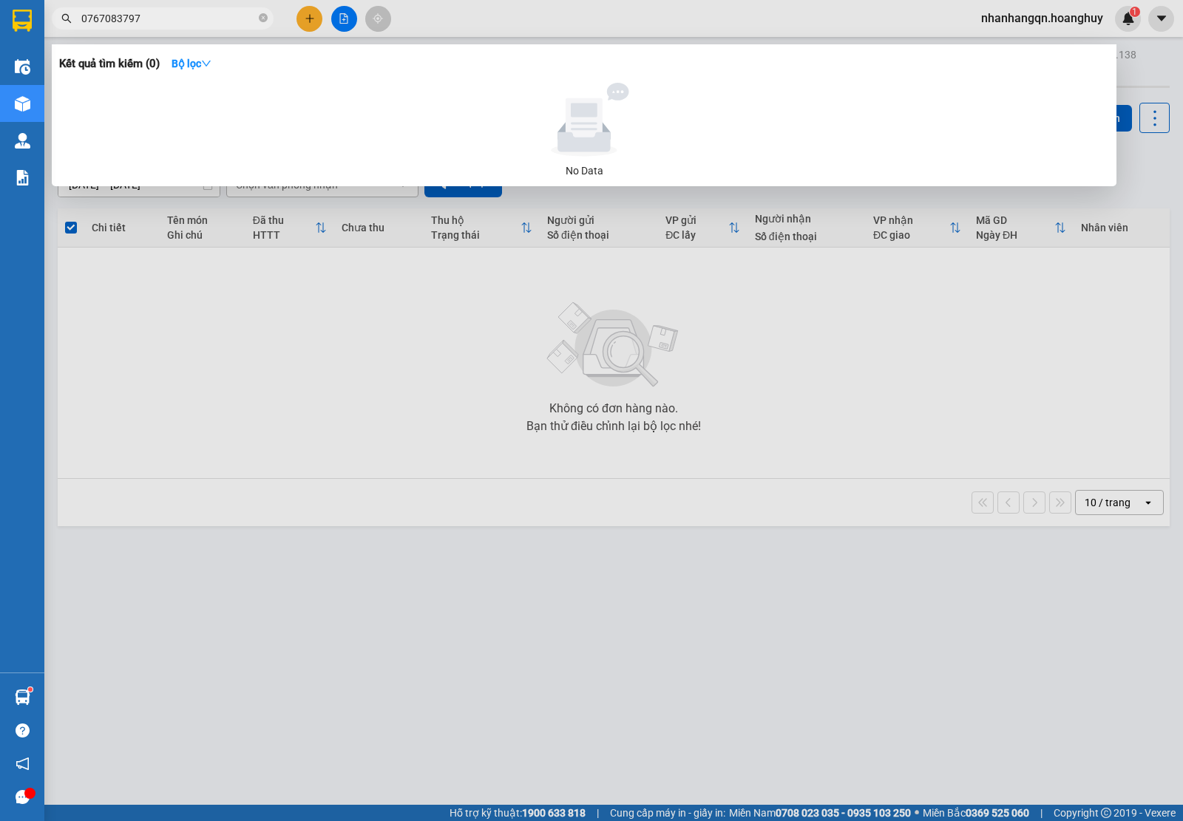
click at [154, 20] on input "0767083797" at bounding box center [168, 18] width 174 height 16
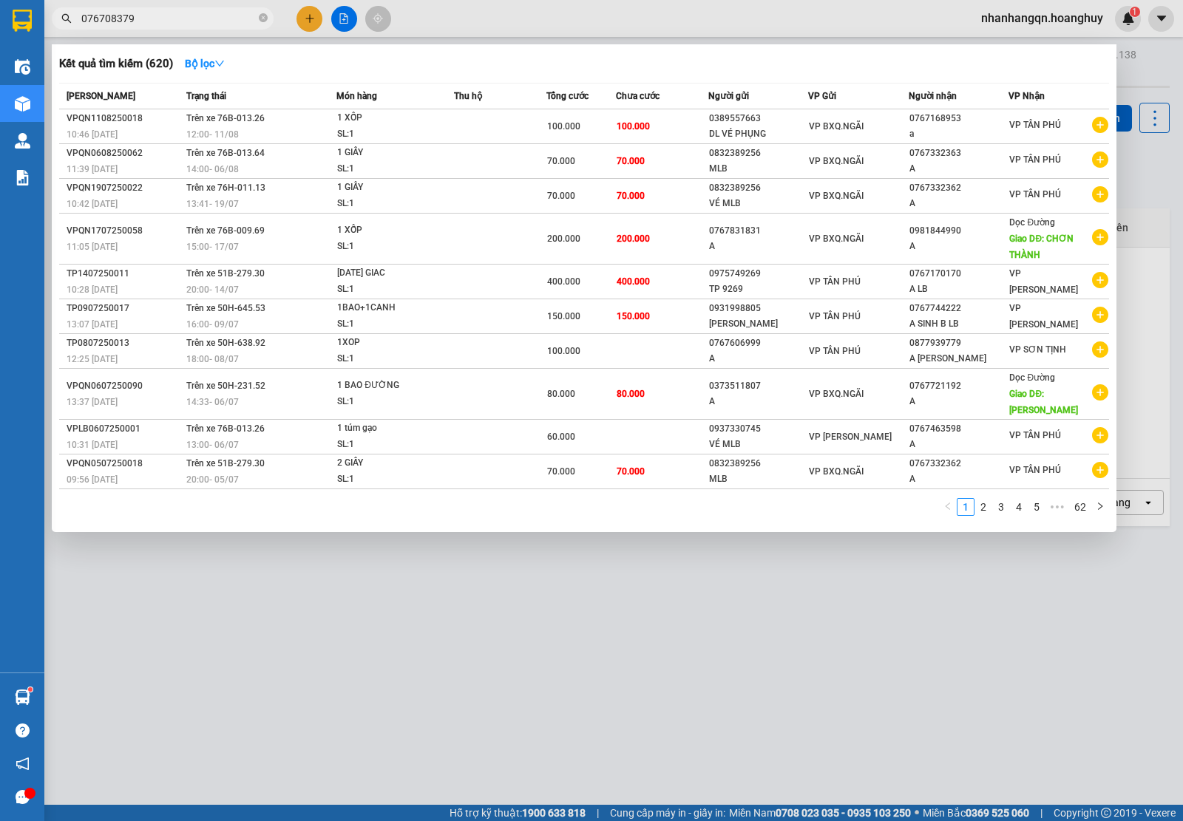
type input "0767083797"
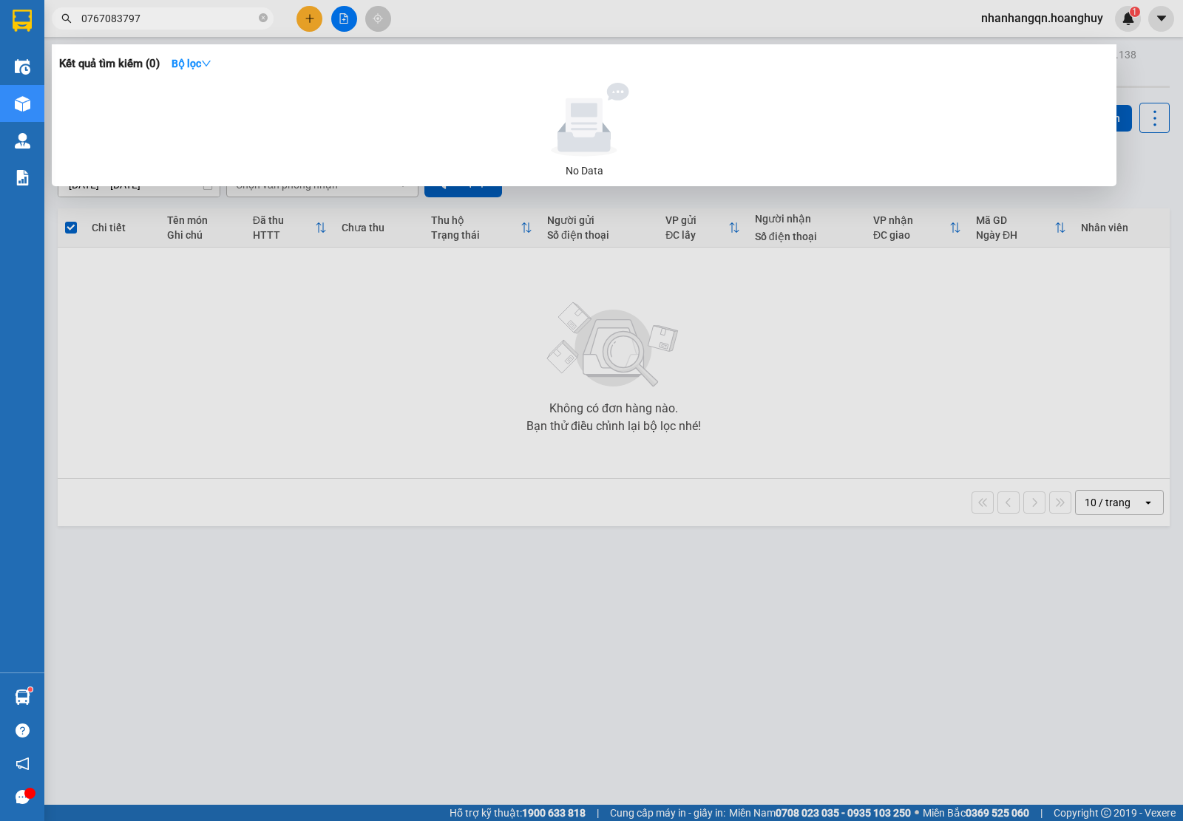
click at [154, 20] on input "0767083797" at bounding box center [168, 18] width 174 height 16
click at [309, 18] on div at bounding box center [591, 410] width 1183 height 821
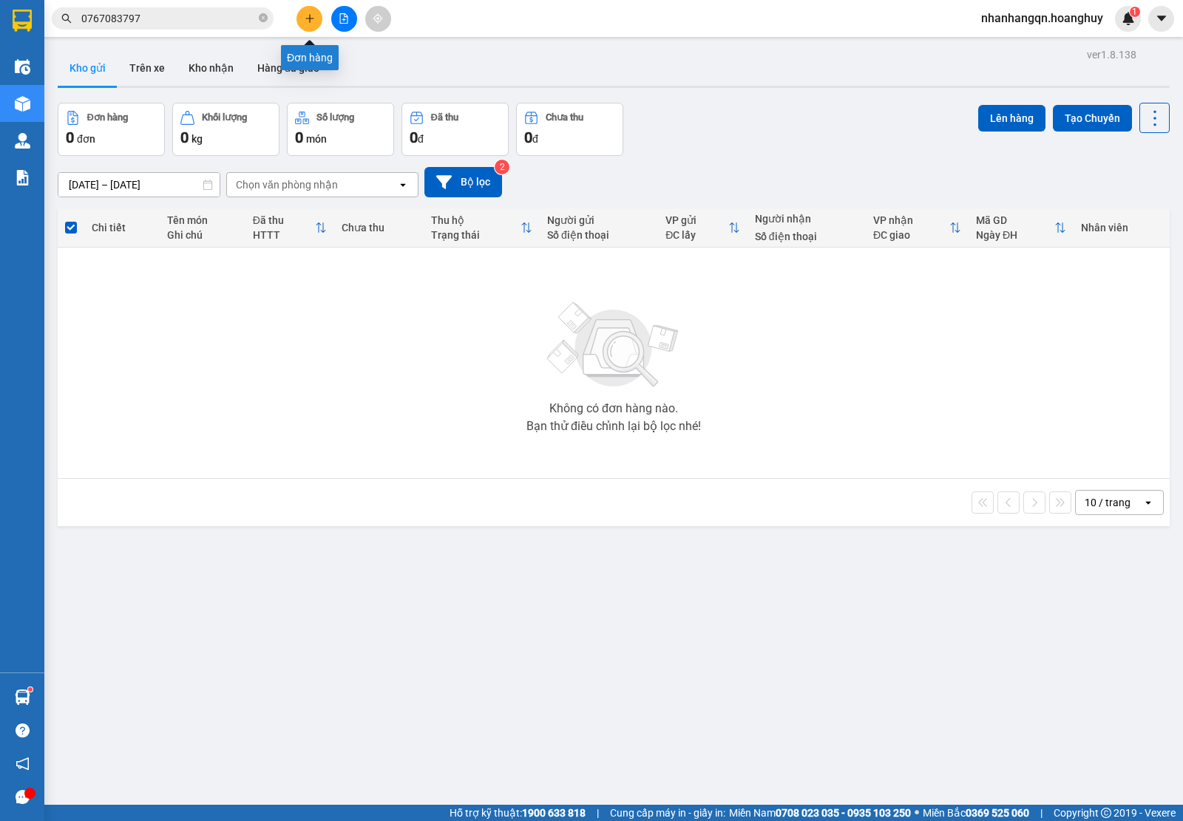
click at [308, 19] on icon "plus" at bounding box center [310, 18] width 10 height 10
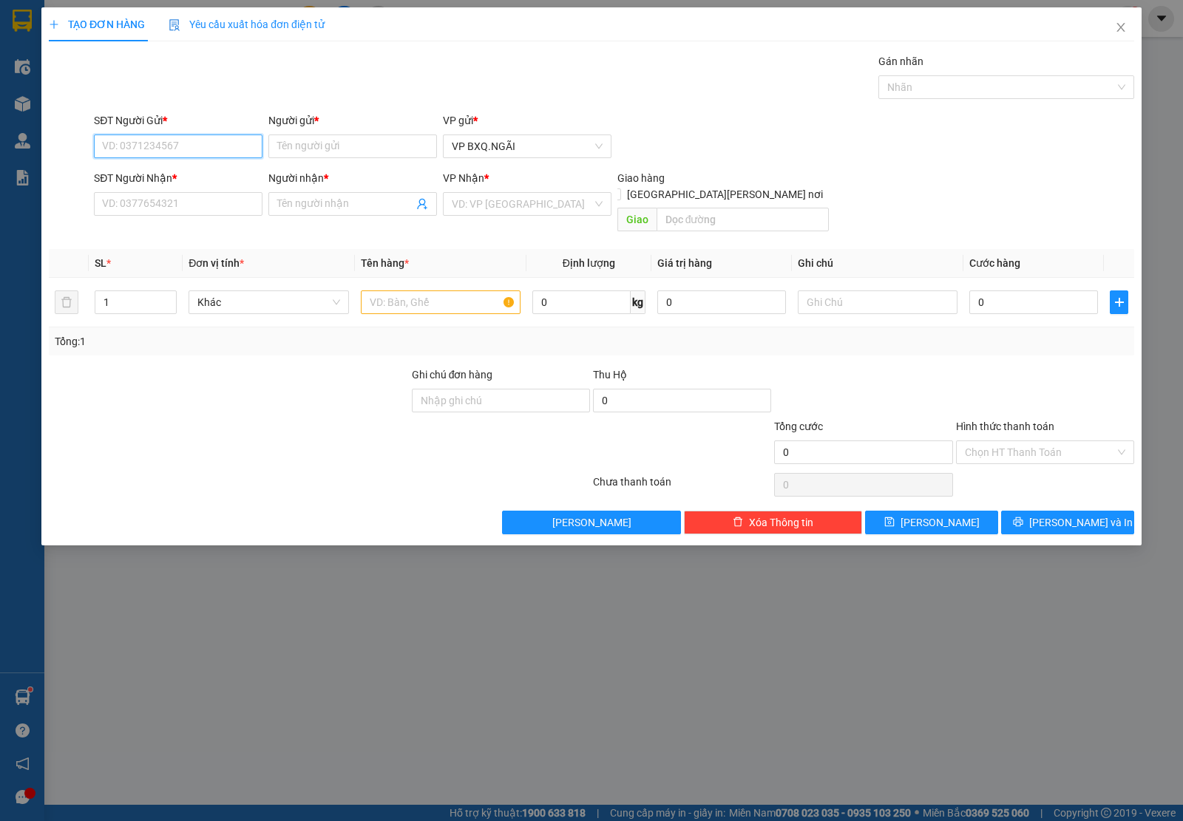
click at [217, 144] on input "SĐT Người Gửi *" at bounding box center [178, 147] width 169 height 24
paste input "0767083797"
type input "0767083797"
click at [186, 198] on input "SĐT Người Nhận *" at bounding box center [178, 204] width 169 height 24
paste input "0767083797"
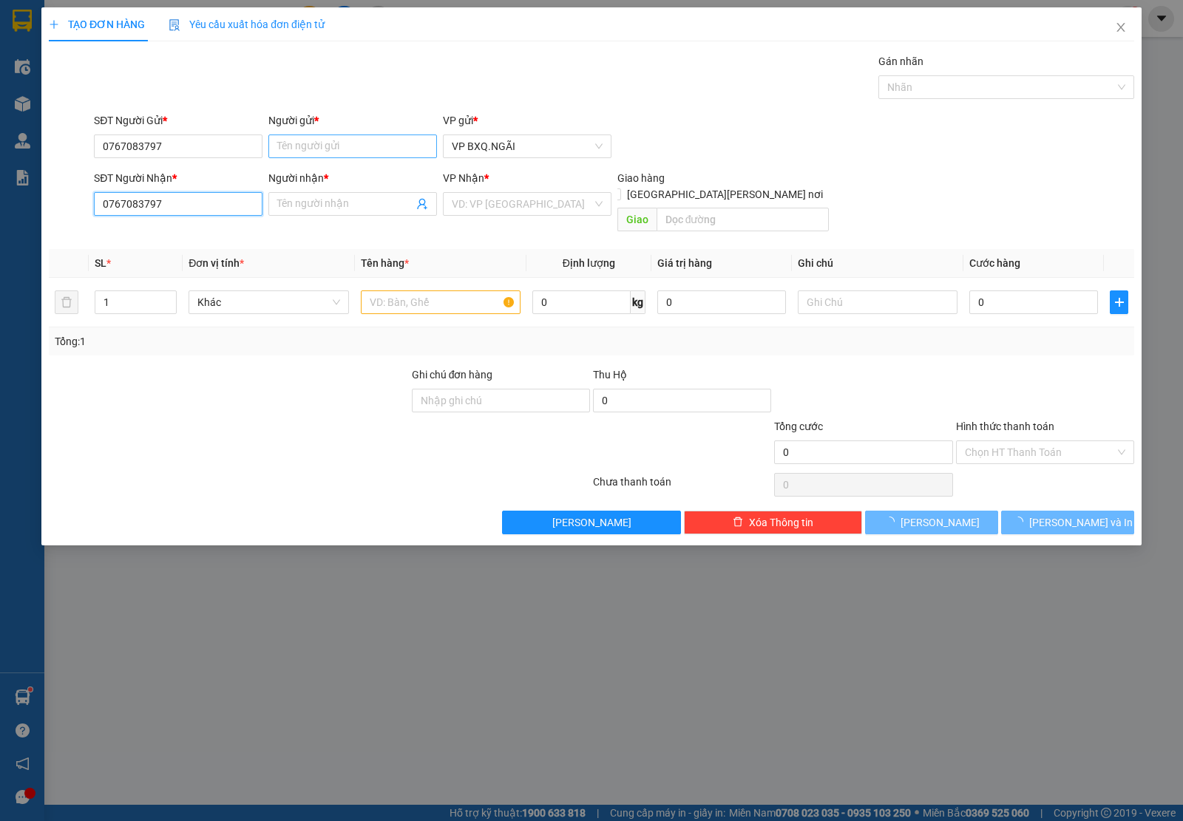
type input "0767083797"
click at [330, 141] on input "A" at bounding box center [352, 147] width 169 height 24
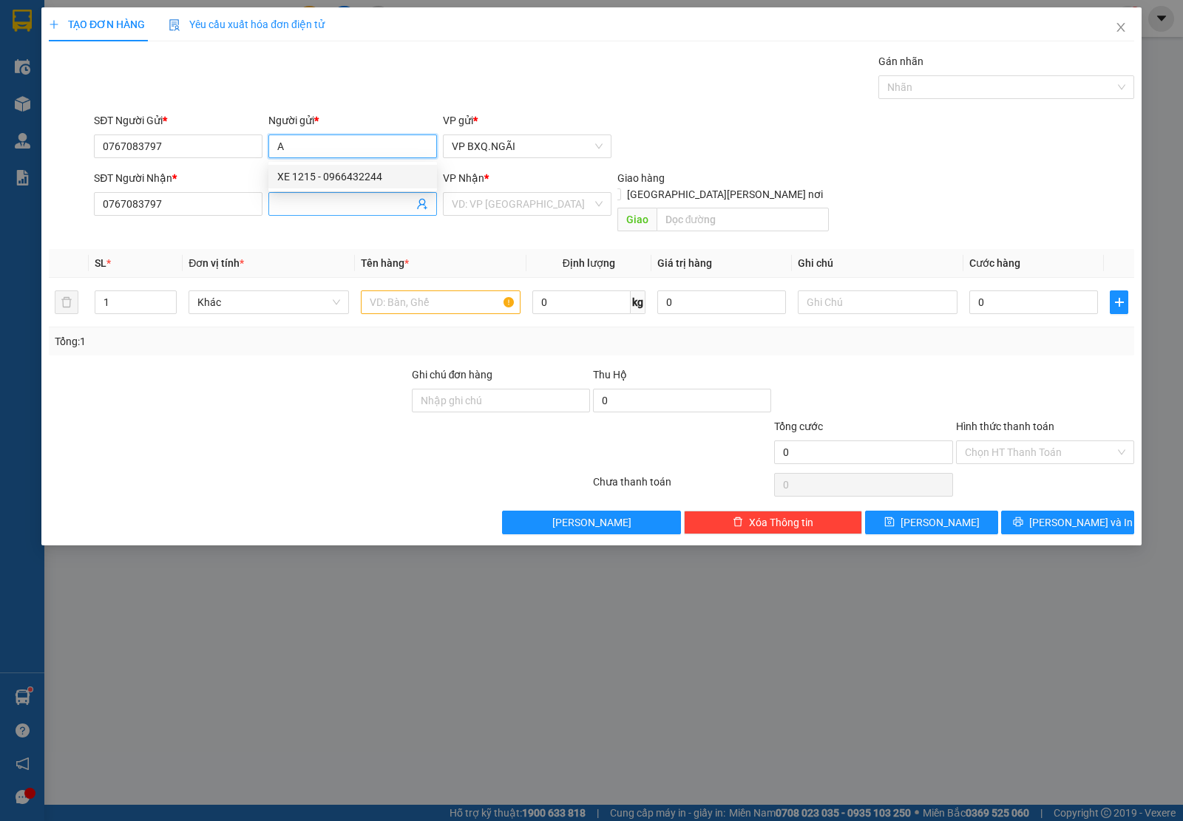
type input "A"
click at [342, 201] on input "Người nhận *" at bounding box center [345, 204] width 136 height 16
type input "A"
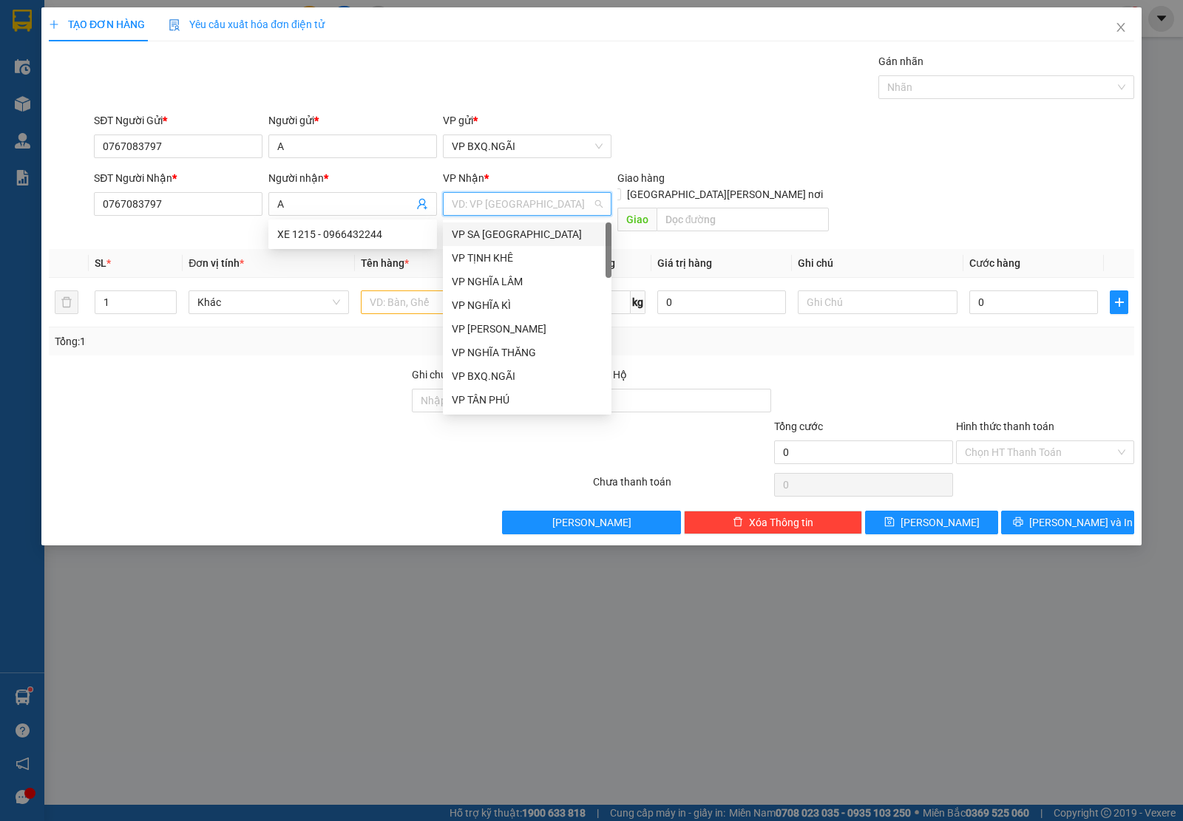
click at [533, 197] on input "search" at bounding box center [522, 204] width 140 height 22
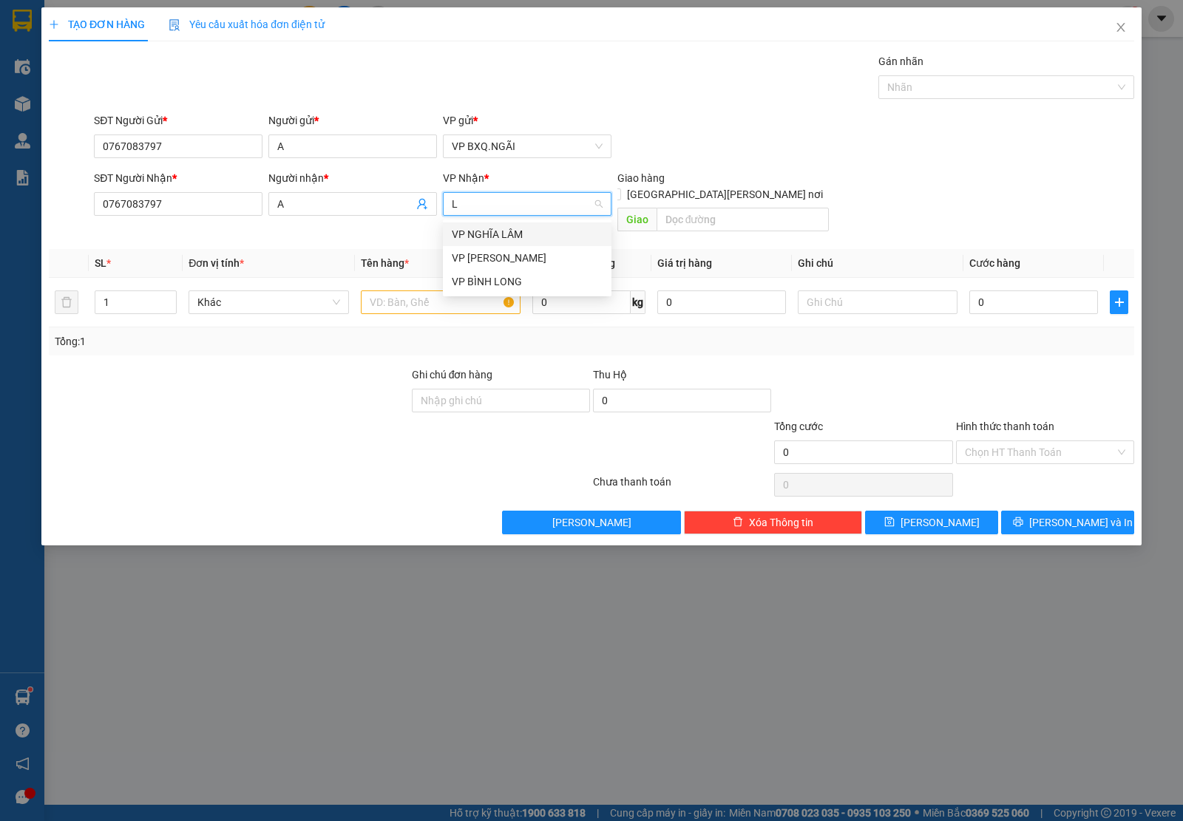
type input "LB"
click at [509, 242] on div "VP [PERSON_NAME]" at bounding box center [527, 235] width 169 height 24
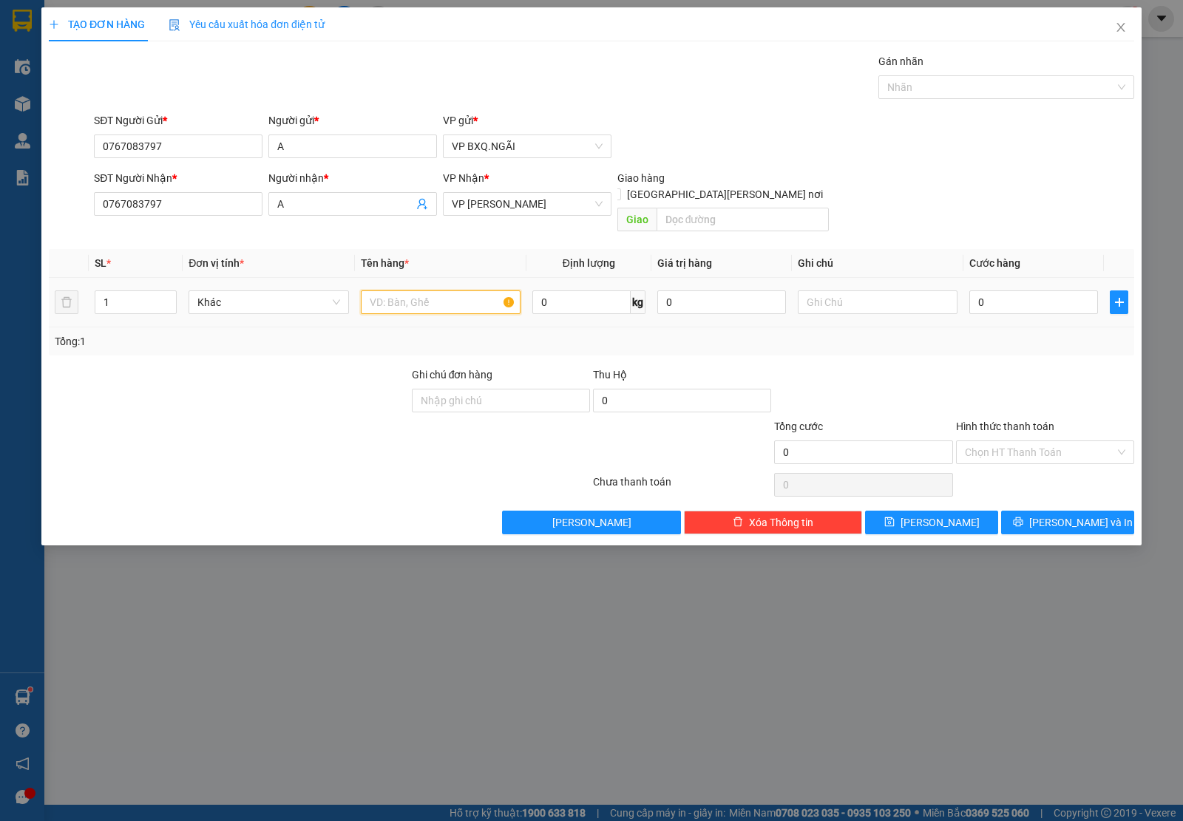
click at [398, 293] on input "text" at bounding box center [441, 303] width 160 height 24
type input "1 XỐP"
type input "1"
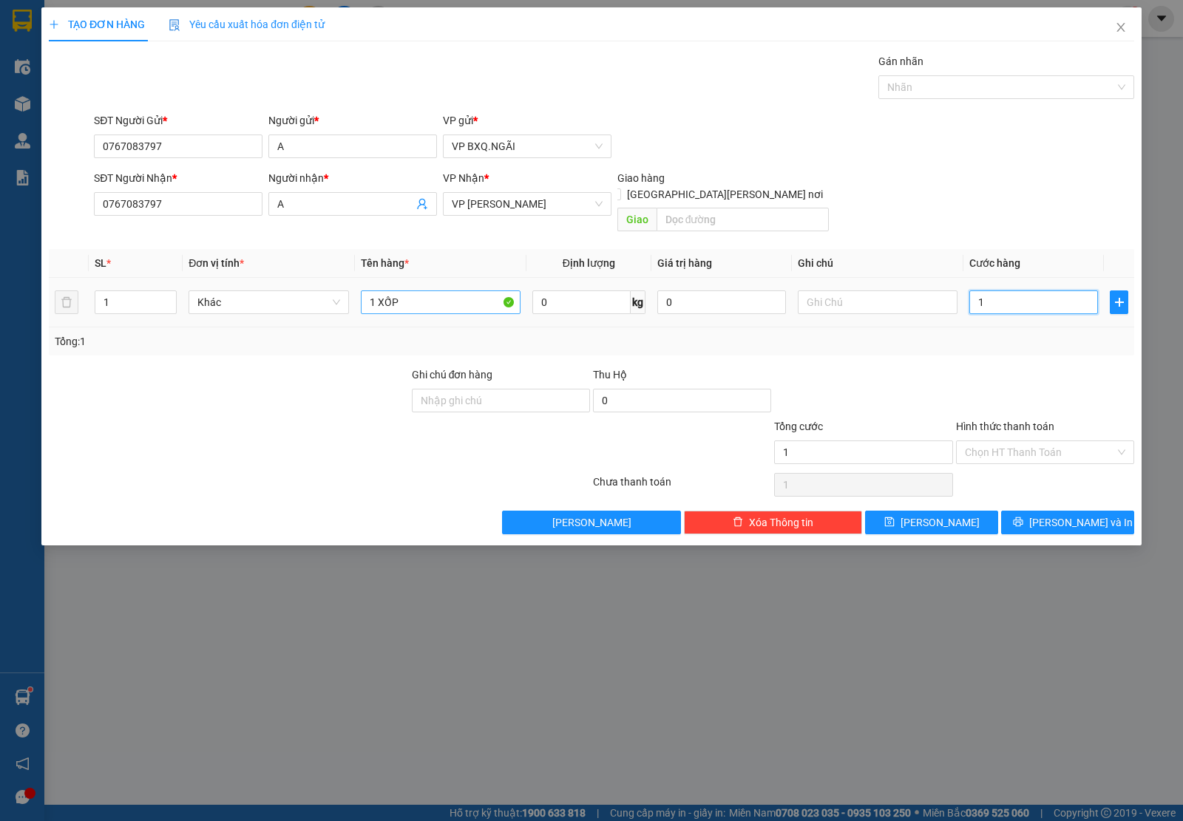
type input "10"
type input "100"
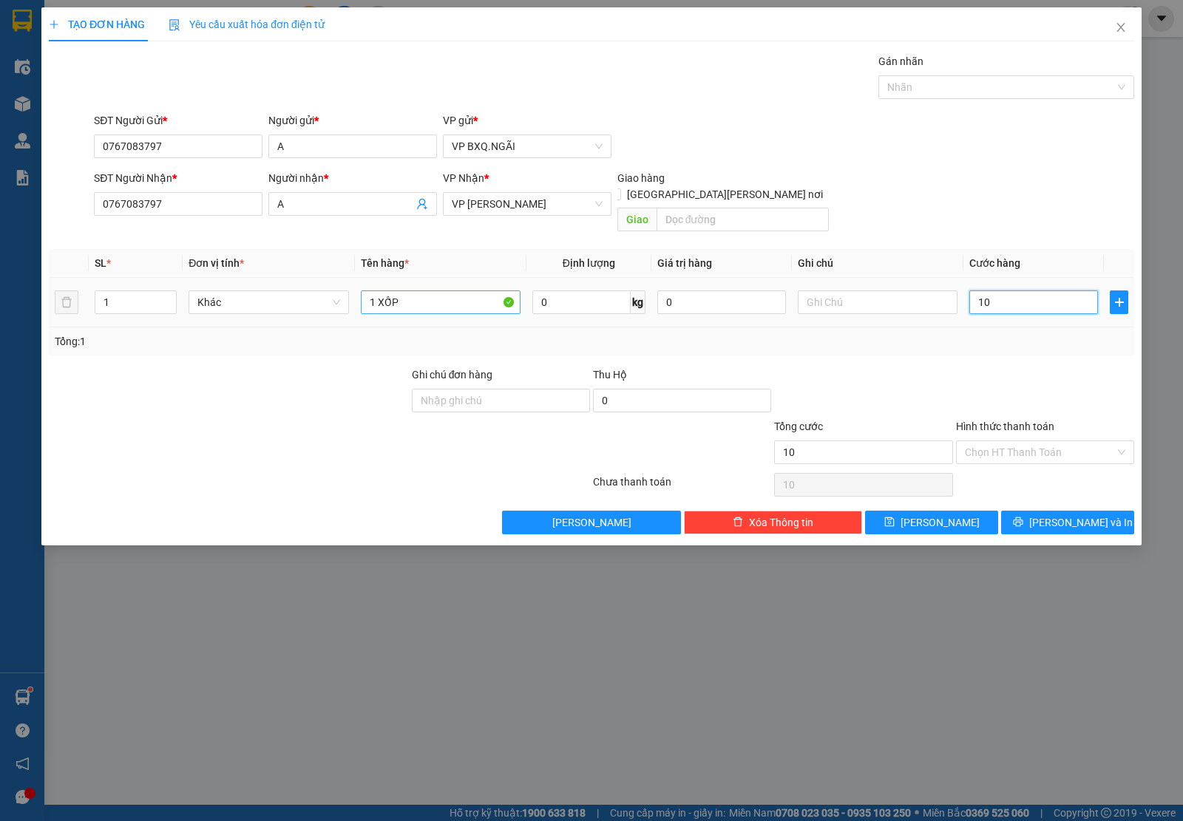
type input "100"
type input "1.000"
type input "10.000"
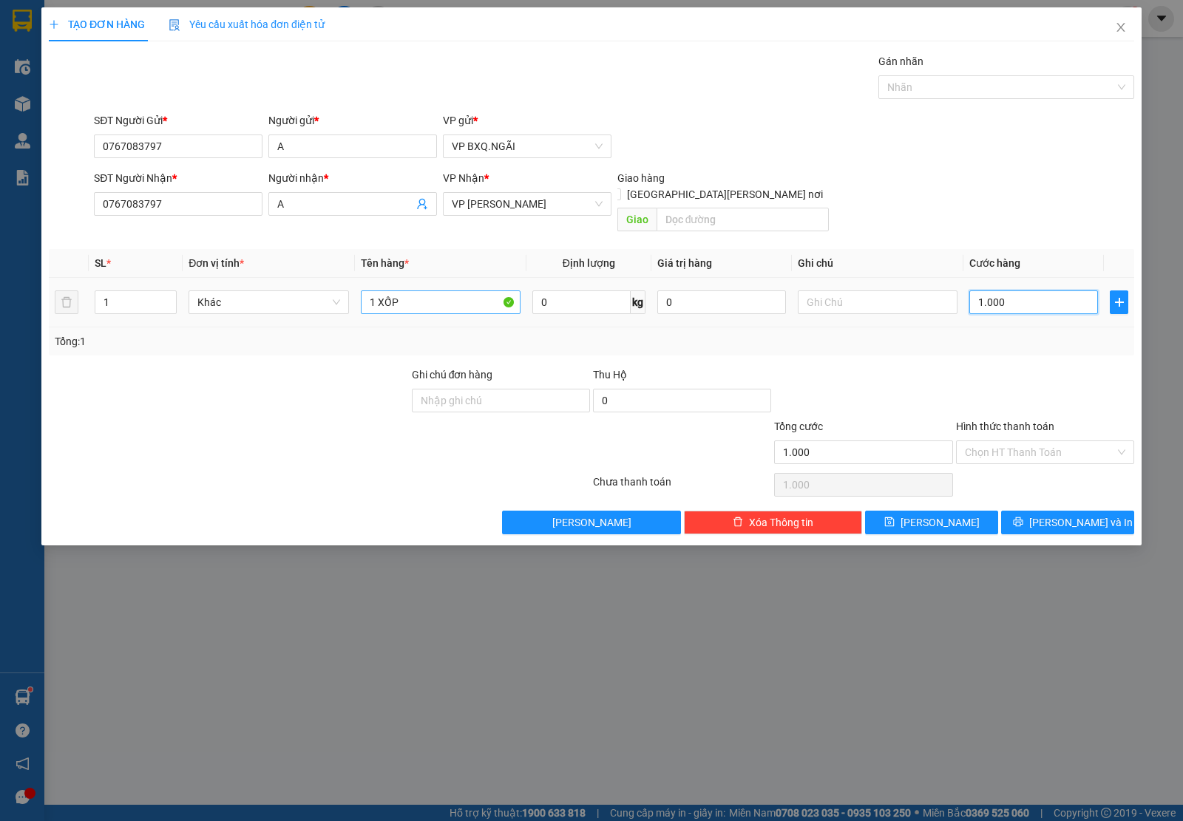
type input "10.000"
type input "100.000"
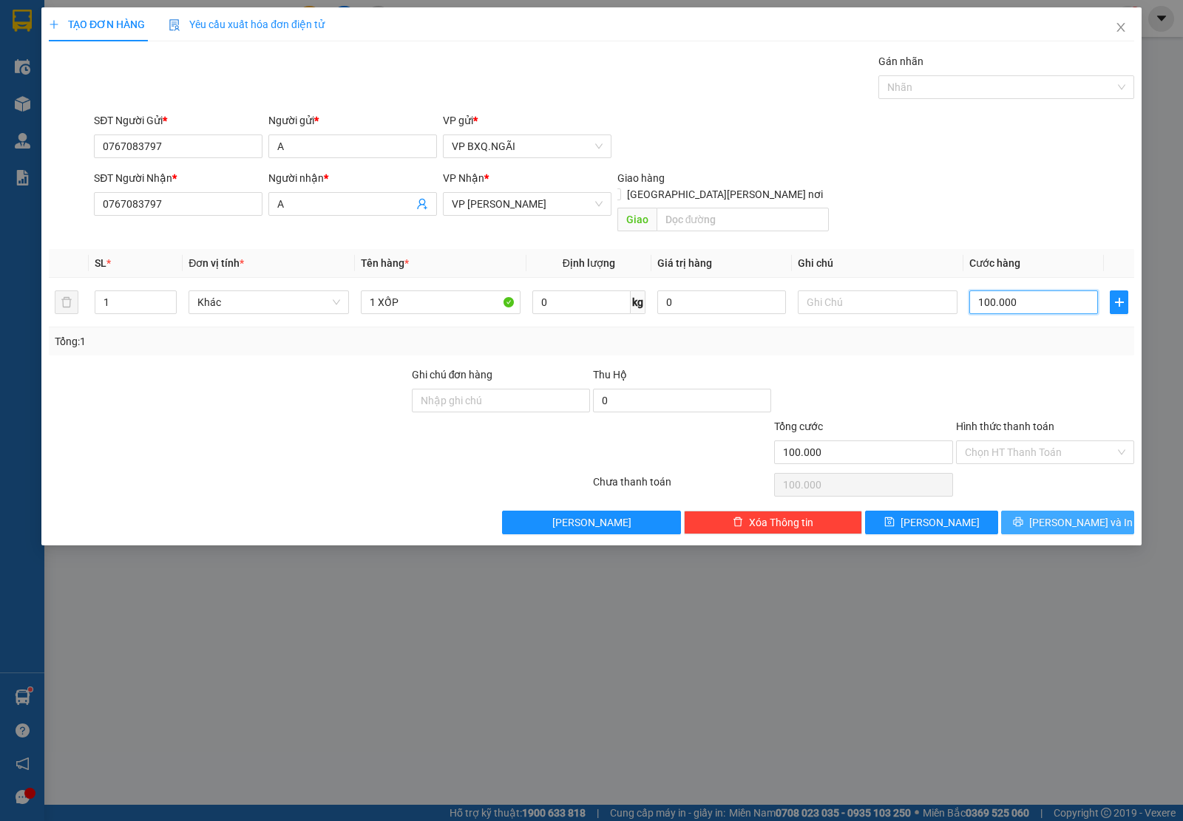
type input "100.000"
click at [1073, 514] on span "[PERSON_NAME] và In" at bounding box center [1080, 522] width 103 height 16
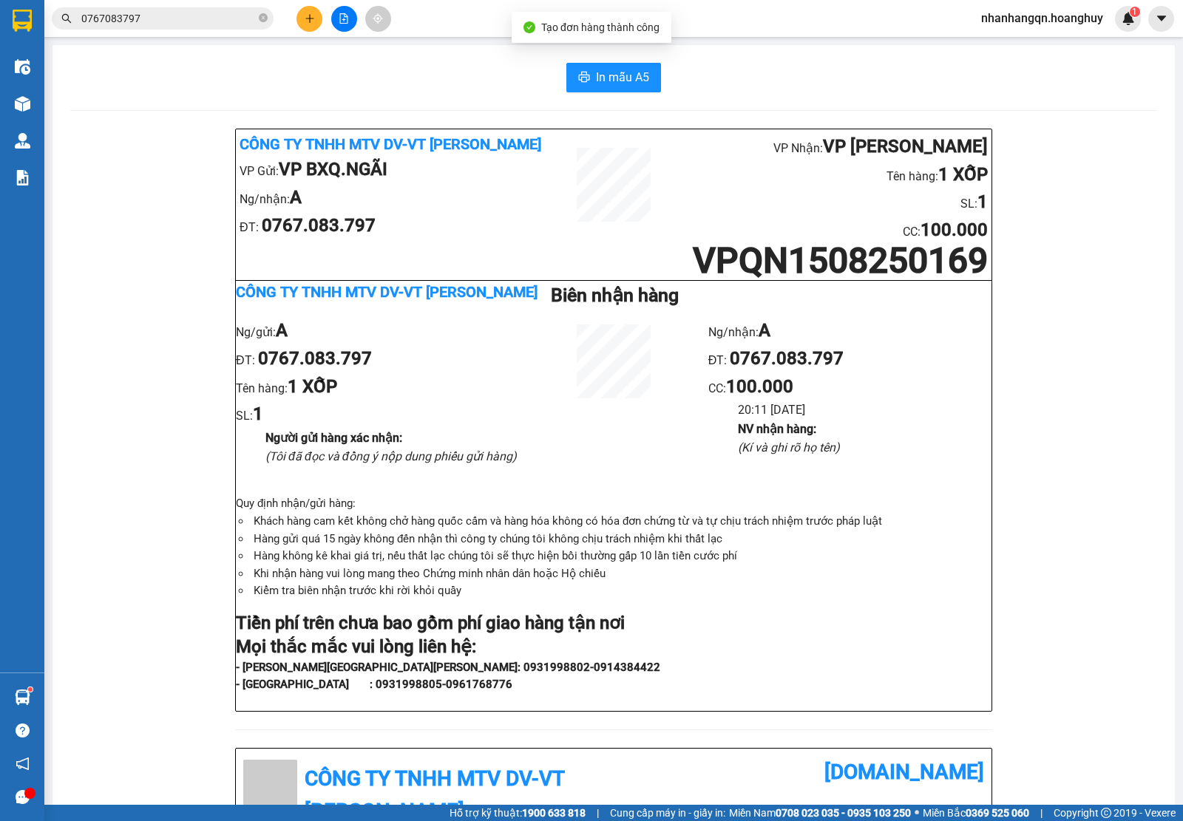
click at [143, 24] on input "0767083797" at bounding box center [168, 18] width 174 height 16
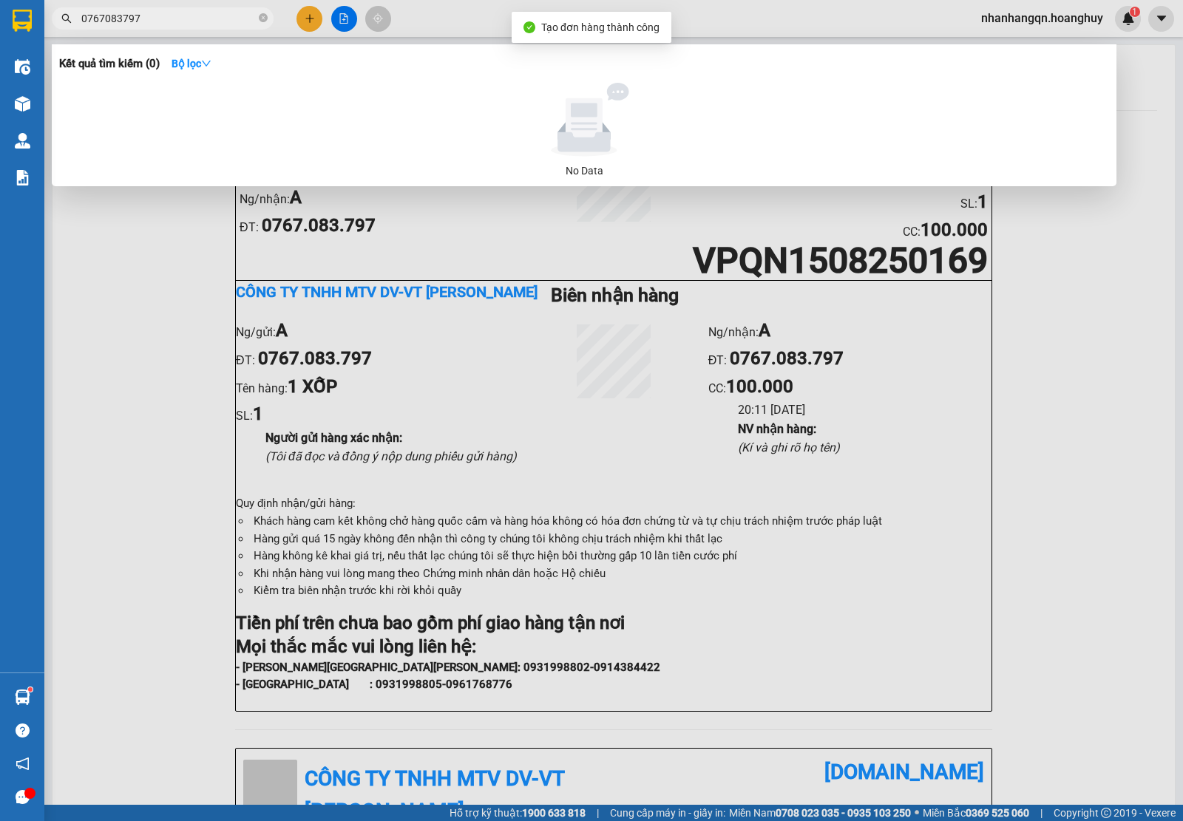
click at [143, 24] on input "0767083797" at bounding box center [168, 18] width 174 height 16
click at [148, 13] on input "0708031965" at bounding box center [168, 18] width 174 height 16
click at [146, 13] on input "0708031965" at bounding box center [168, 18] width 174 height 16
click at [144, 13] on input "0708031965" at bounding box center [168, 18] width 174 height 16
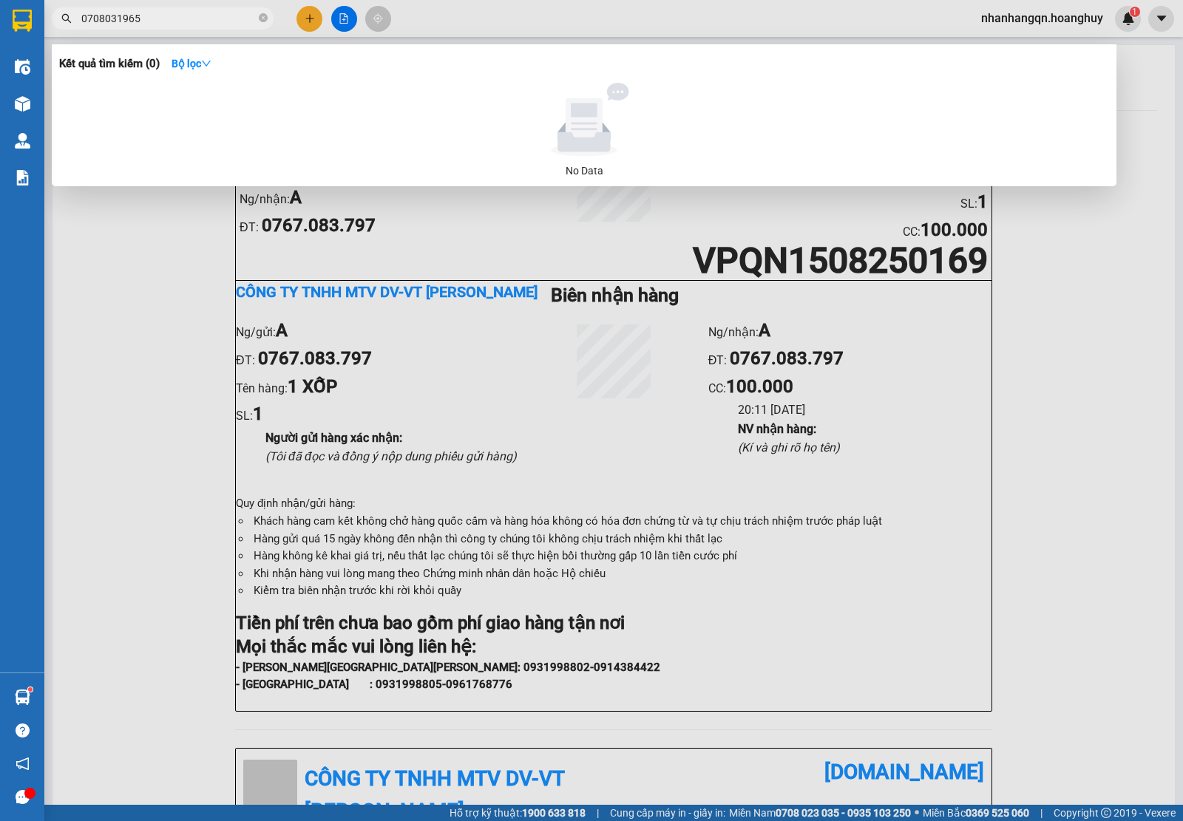
click at [144, 13] on input "0708031965" at bounding box center [168, 18] width 174 height 16
type input "0708031965"
click at [311, 20] on div at bounding box center [591, 410] width 1183 height 821
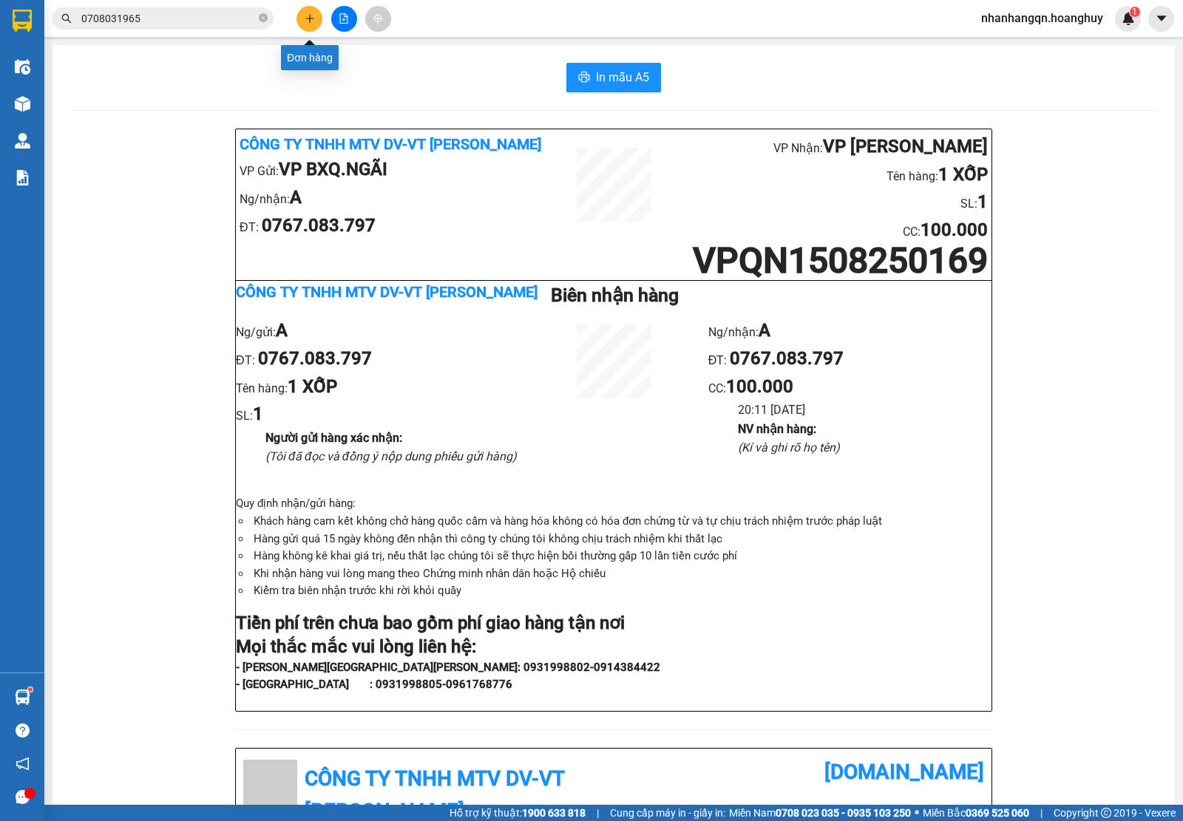
click at [311, 20] on icon "plus" at bounding box center [310, 18] width 10 height 10
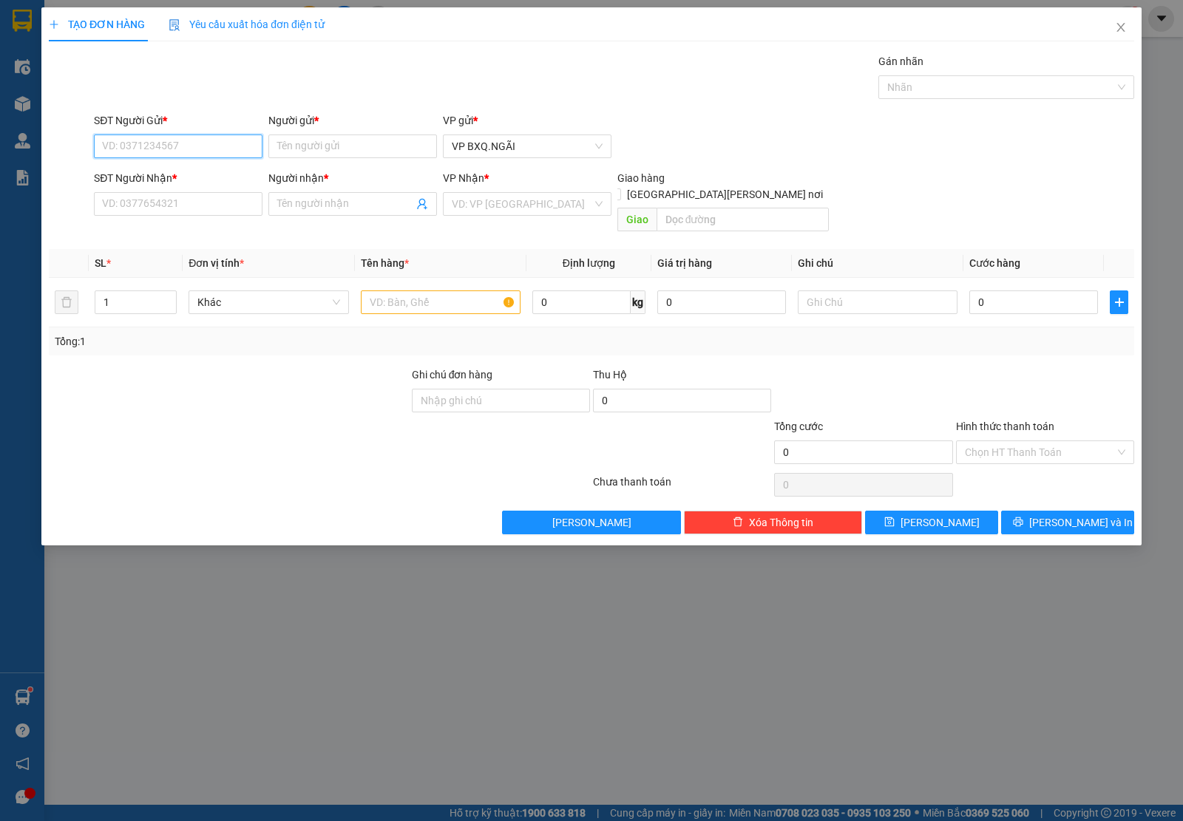
click at [183, 144] on input "SĐT Người Gửi *" at bounding box center [178, 147] width 169 height 24
paste input "0708031965"
type input "0708031965"
click at [176, 204] on input "SĐT Người Nhận *" at bounding box center [178, 204] width 169 height 24
paste input "0708031965"
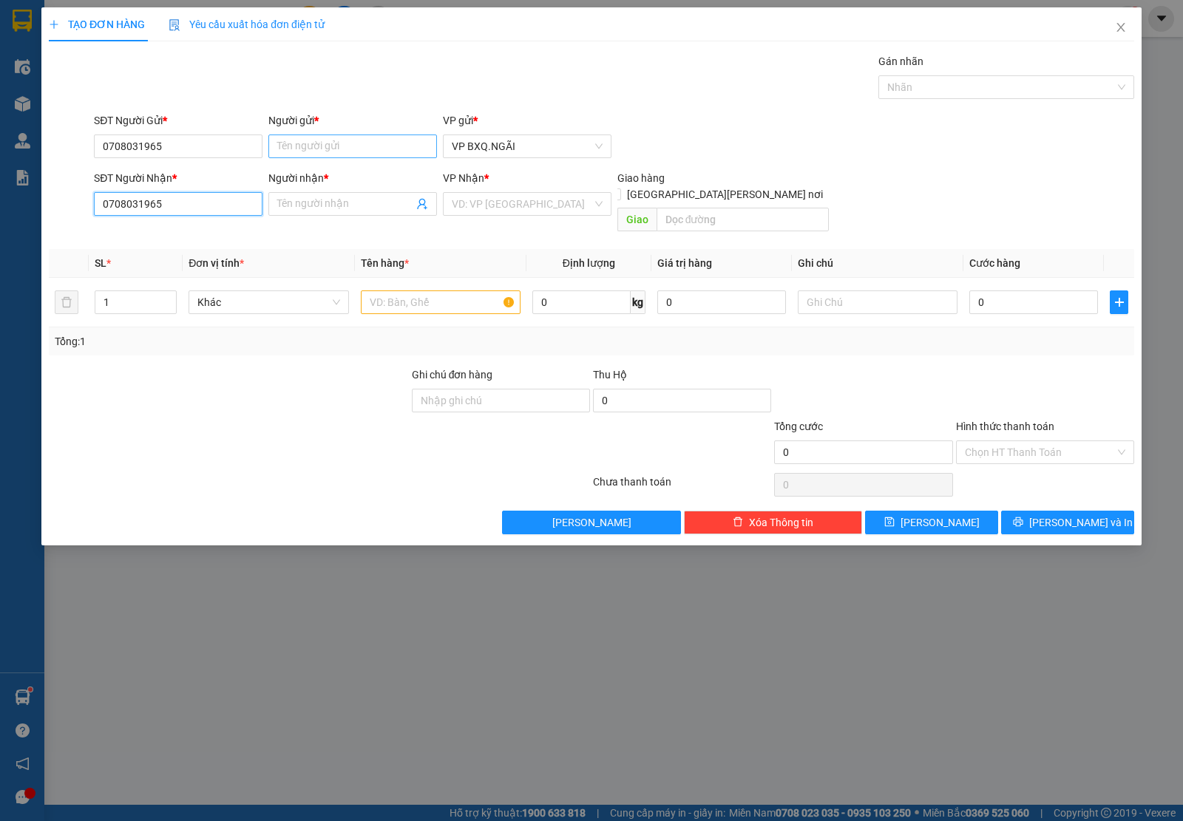
type input "0708031965"
click at [346, 146] on input "Người gửi *" at bounding box center [352, 147] width 169 height 24
type input "A"
click at [319, 209] on input "Người nhận *" at bounding box center [345, 204] width 136 height 16
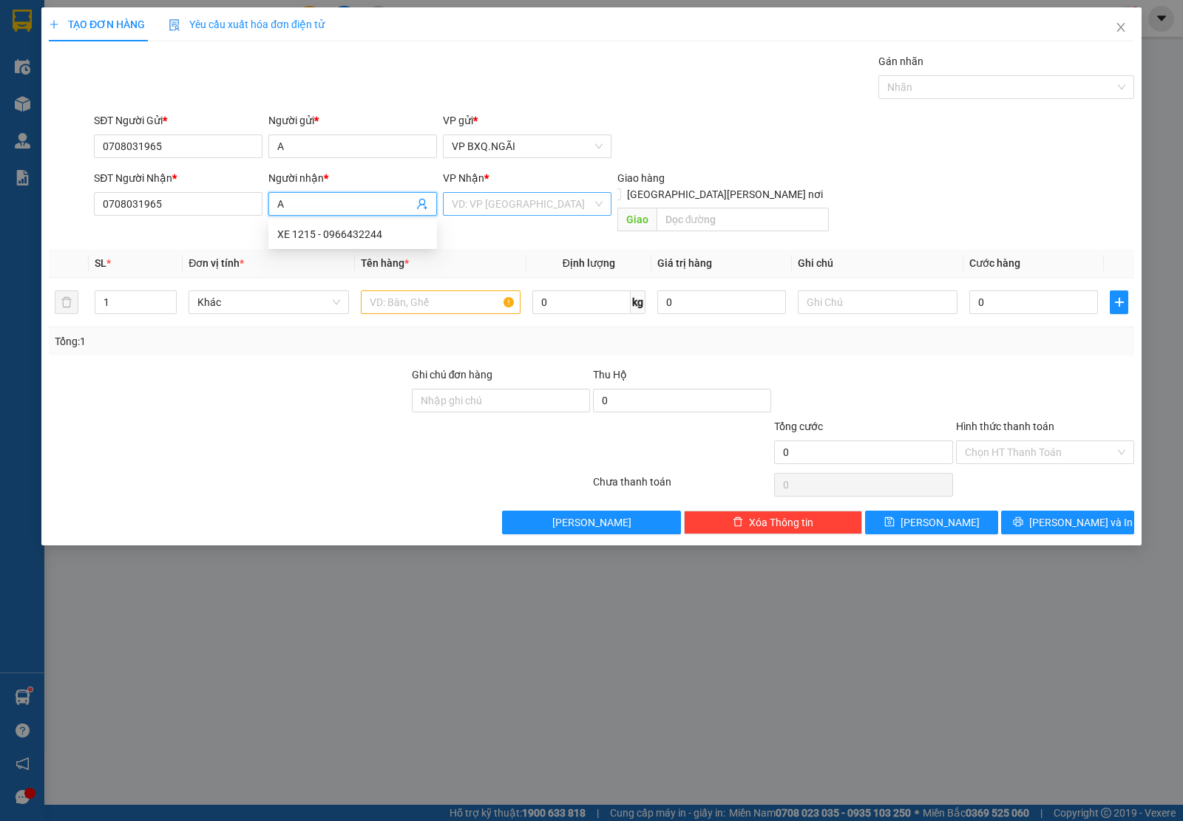
type input "A"
click at [499, 200] on input "search" at bounding box center [522, 204] width 140 height 22
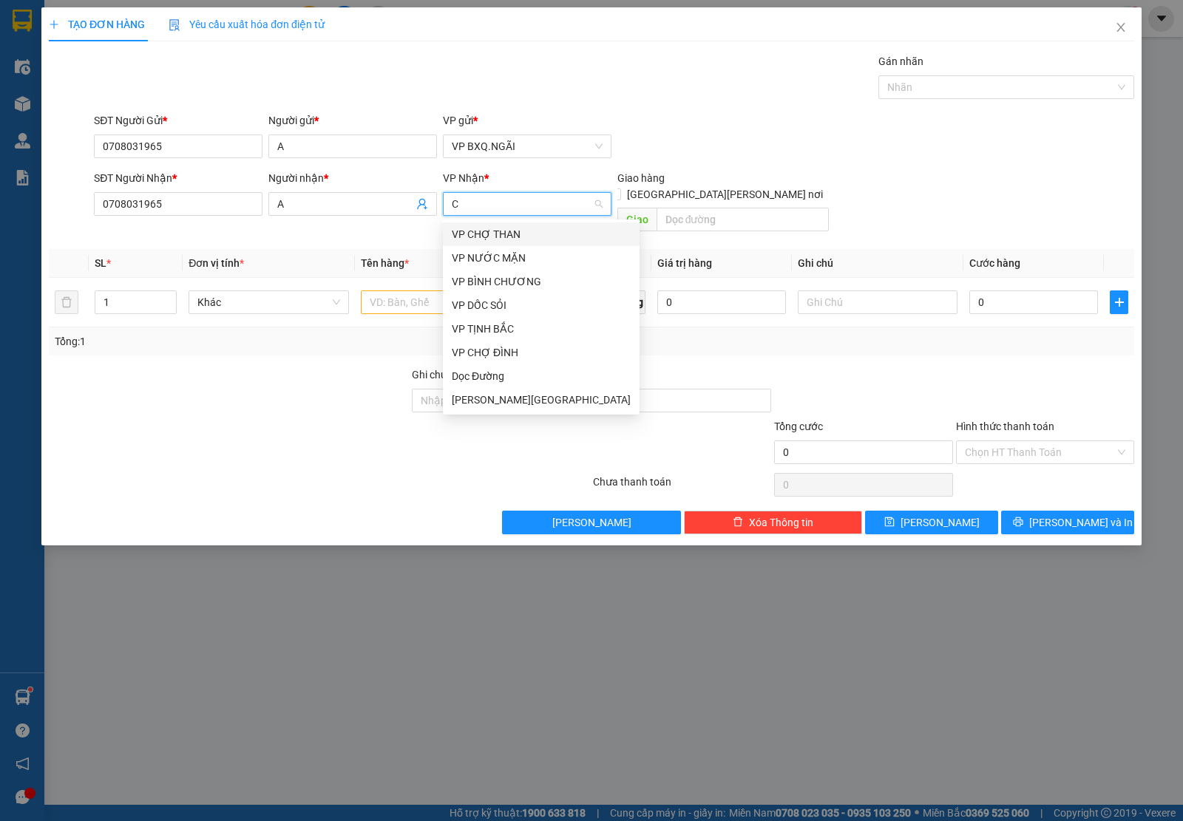
type input "CG"
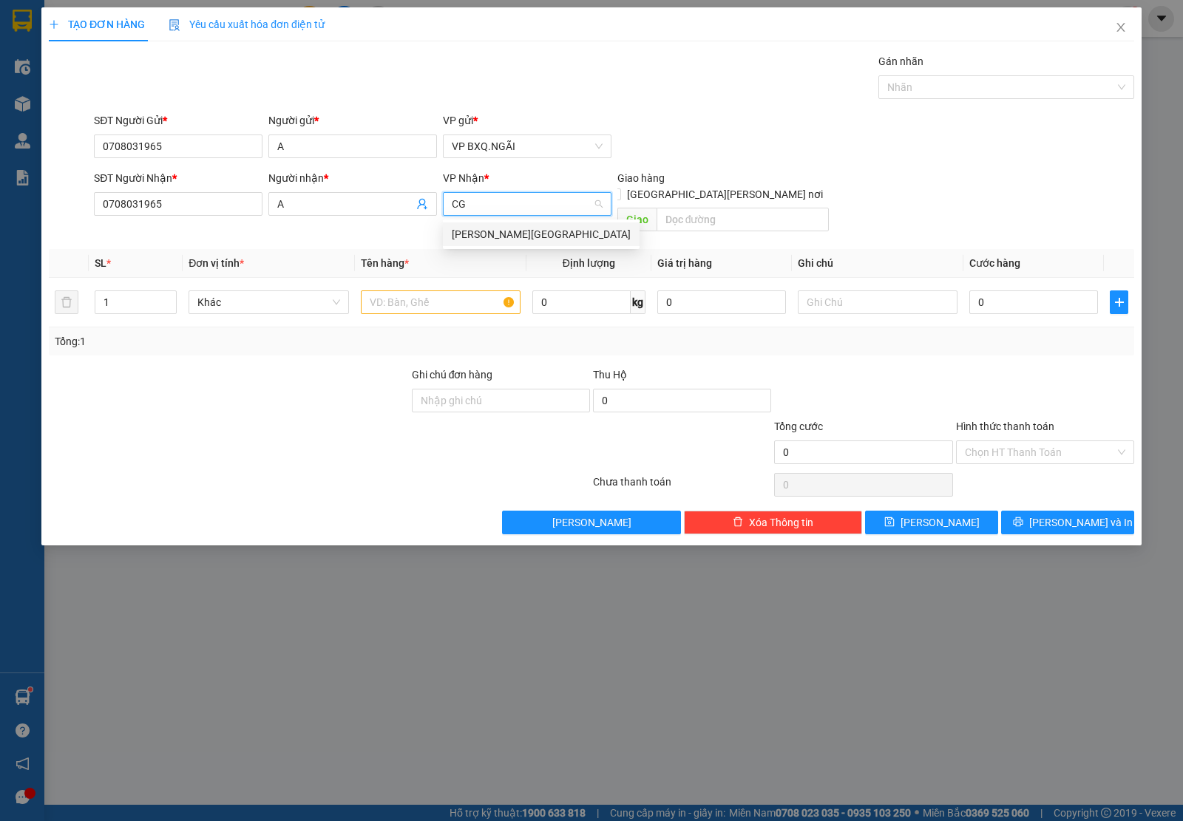
click at [492, 223] on div "VP CHỢ GA" at bounding box center [541, 235] width 197 height 24
click at [445, 291] on input "text" at bounding box center [441, 303] width 160 height 24
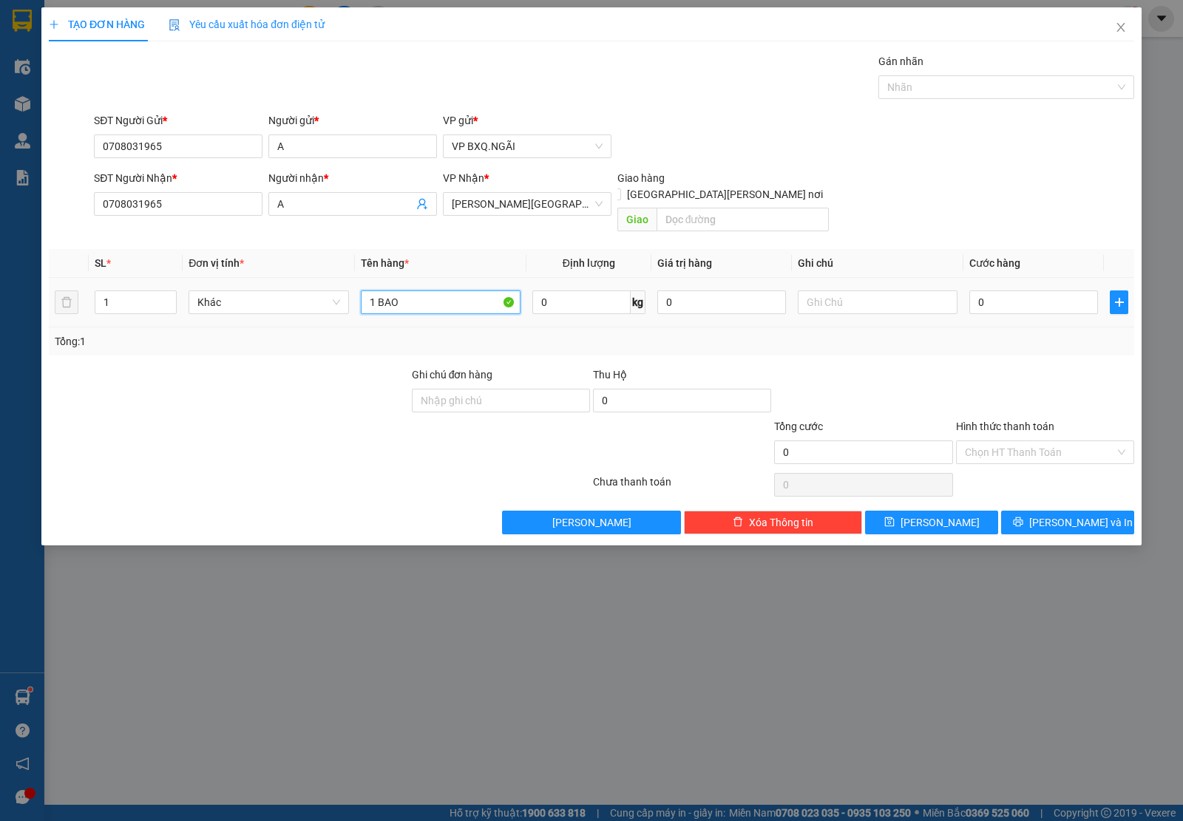
type input "1 BAO"
type input "2"
type input "20"
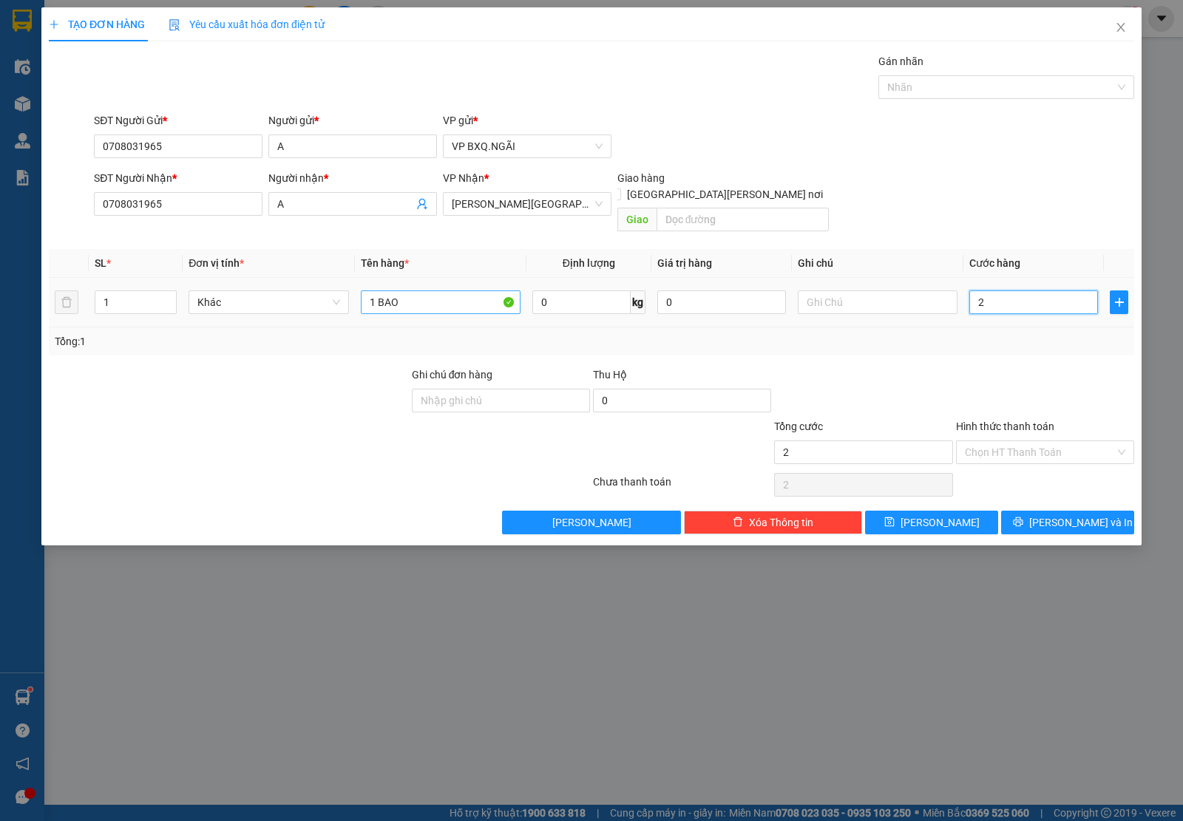
type input "20"
type input "200"
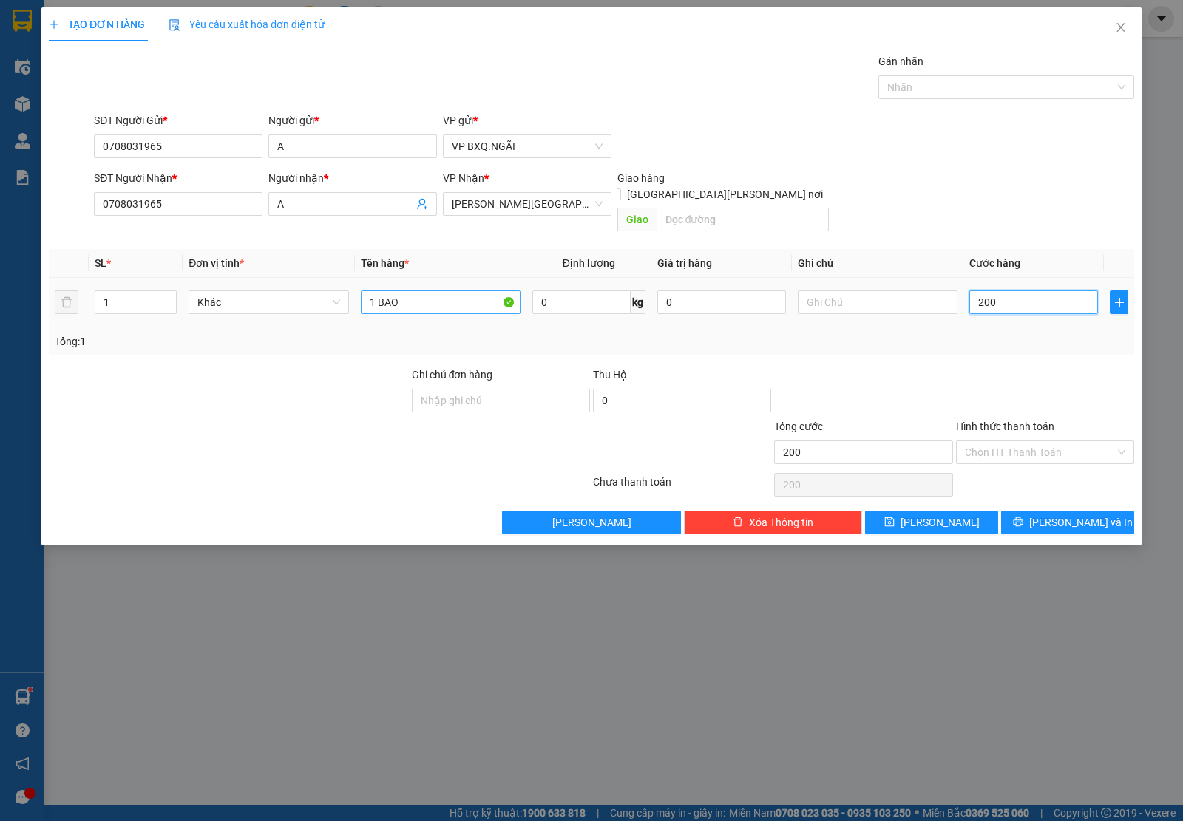
type input "2.000"
type input "20.000"
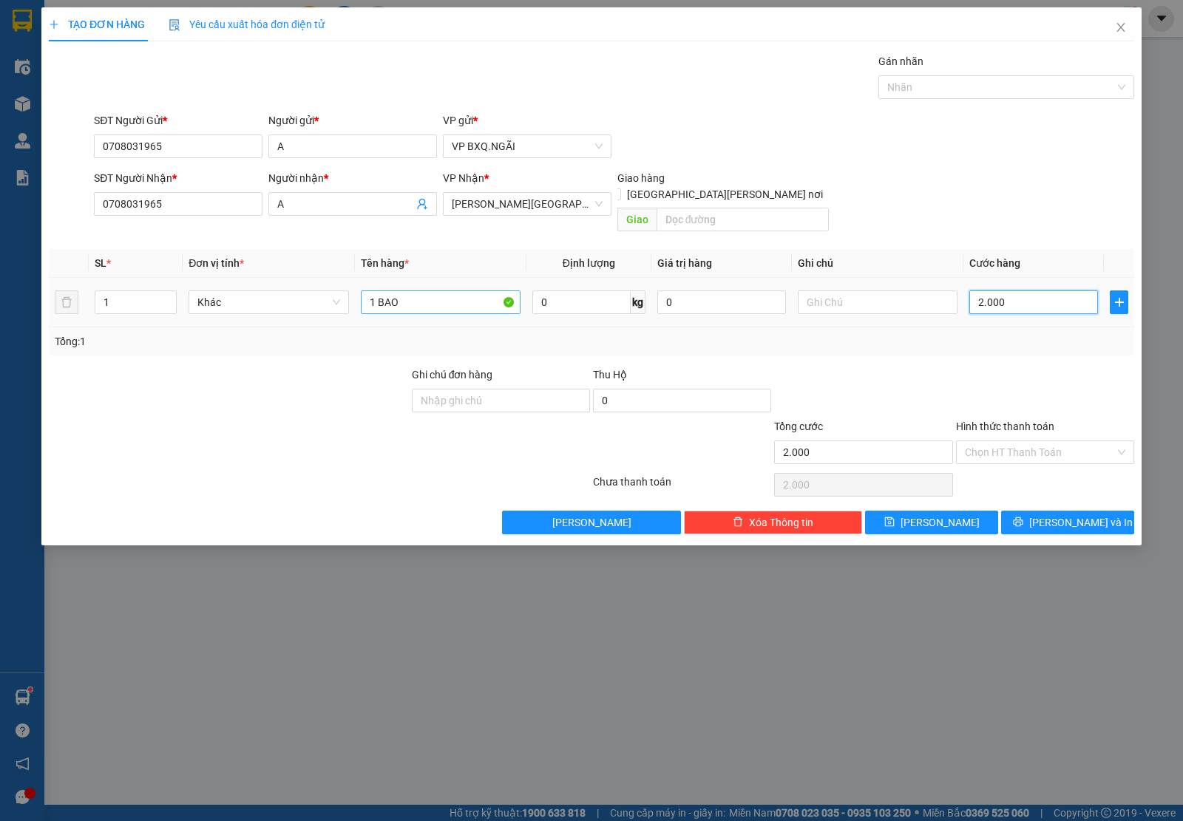
type input "20.000"
type input "200.000"
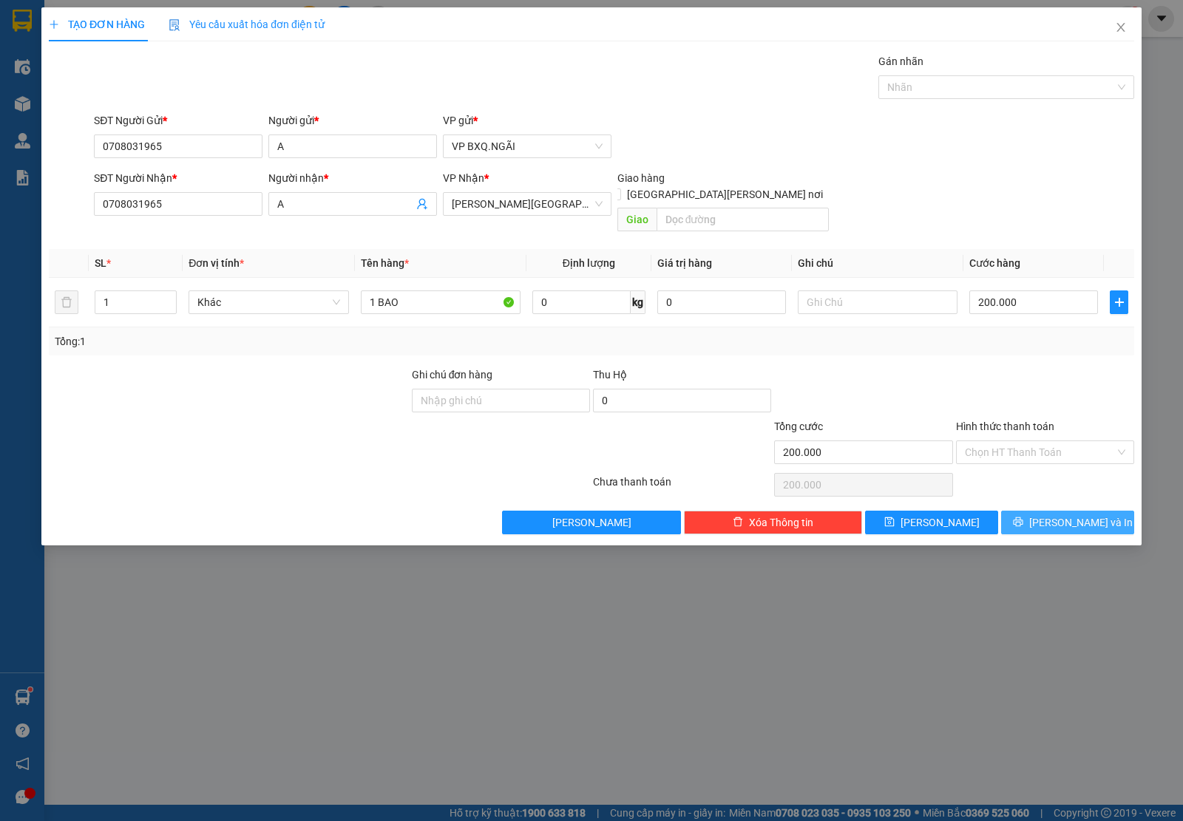
click at [1100, 511] on button "[PERSON_NAME] và In" at bounding box center [1067, 523] width 133 height 24
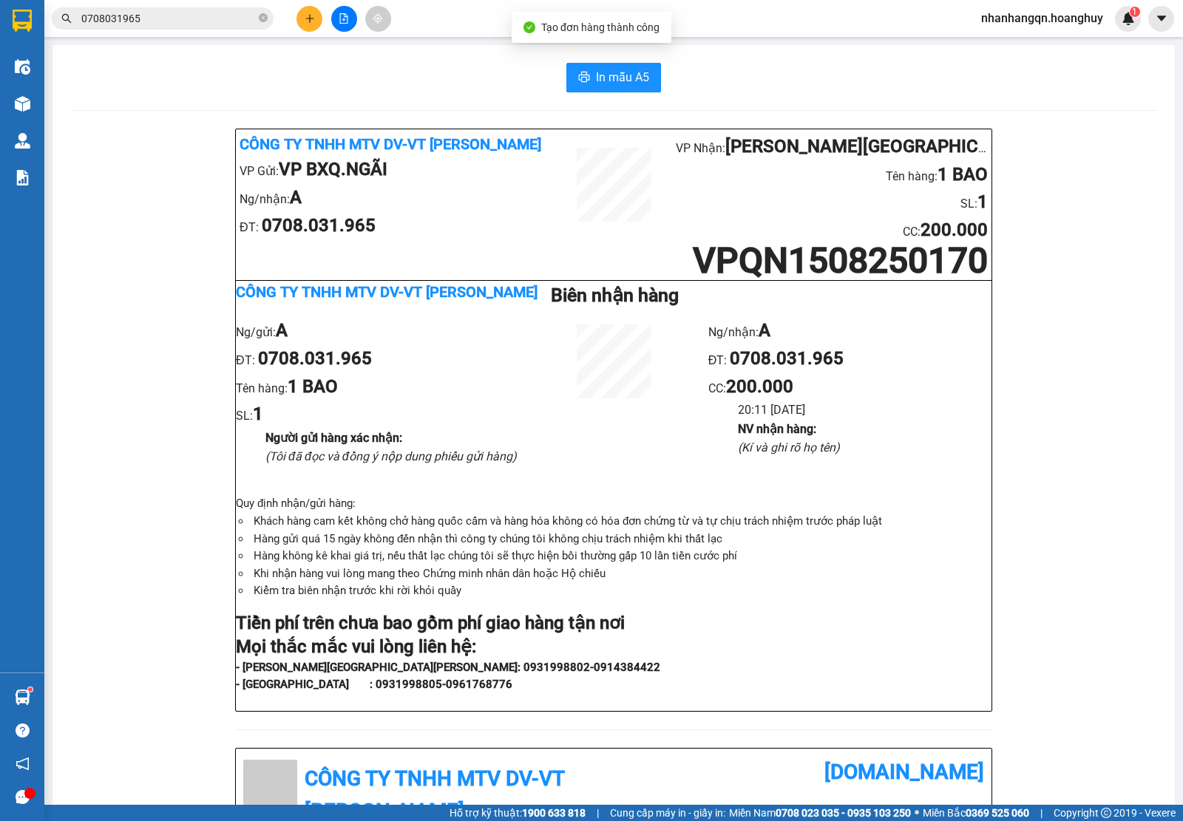
click at [137, 21] on input "0708031965" at bounding box center [168, 18] width 174 height 16
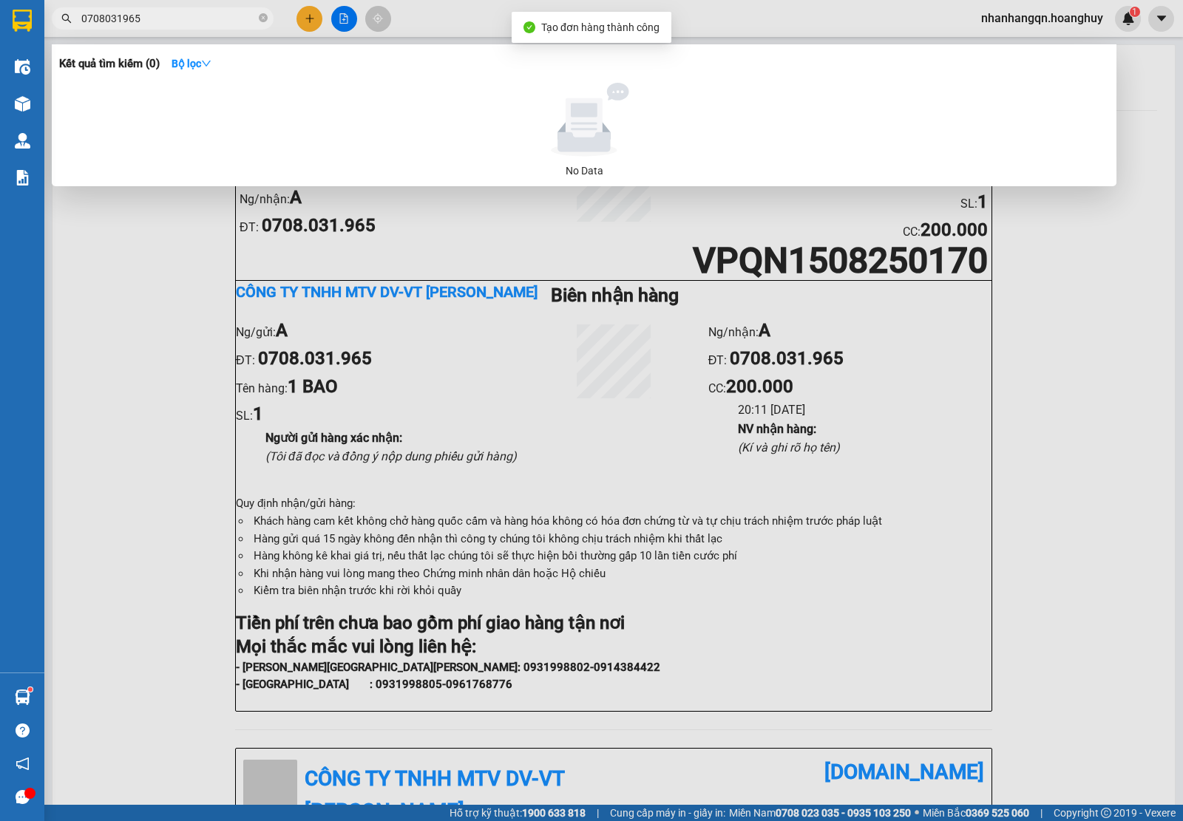
click at [137, 21] on input "0708031965" at bounding box center [168, 18] width 174 height 16
click at [164, 7] on span "0708031965" at bounding box center [163, 18] width 222 height 22
click at [164, 8] on span "0708031965" at bounding box center [163, 18] width 222 height 22
click at [164, 11] on input "0708031965" at bounding box center [168, 18] width 174 height 16
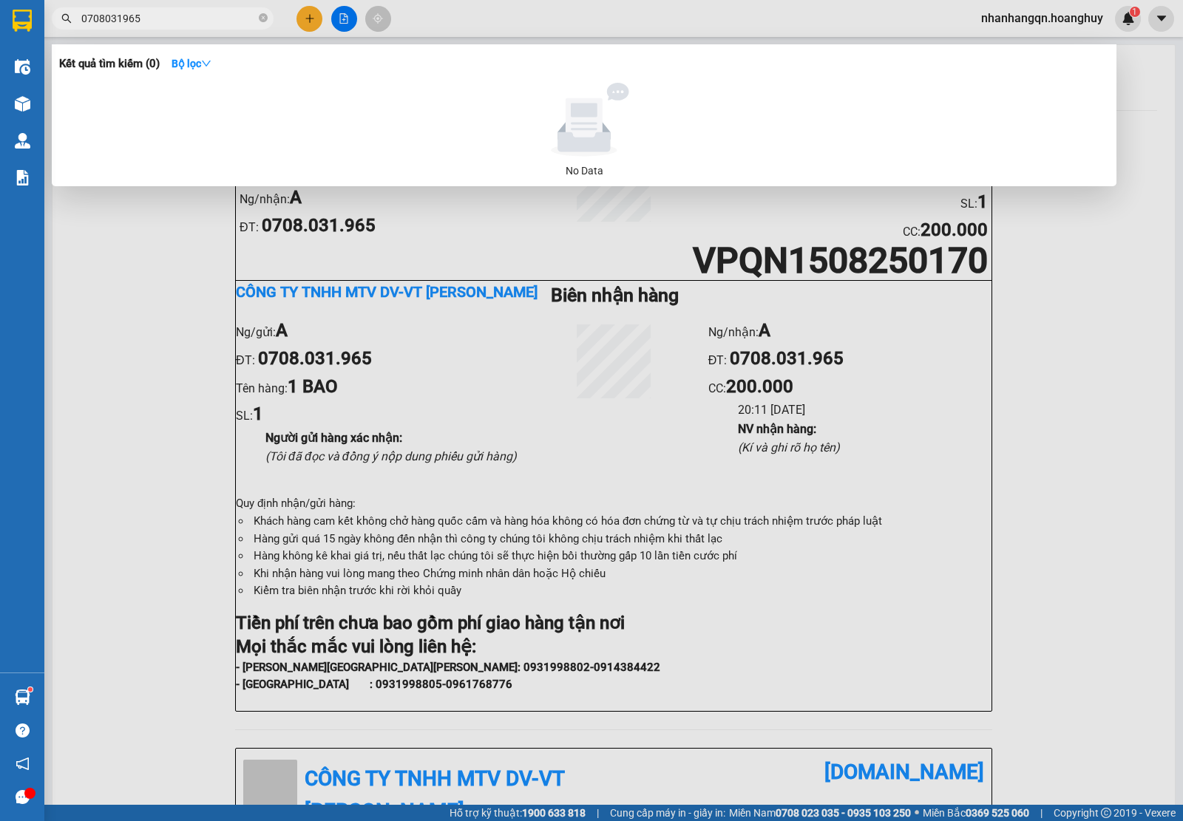
click at [165, 15] on input "0708031965" at bounding box center [168, 18] width 174 height 16
click at [145, 18] on input "0708031965" at bounding box center [168, 18] width 174 height 16
click at [145, 19] on input "0708031965" at bounding box center [168, 18] width 174 height 16
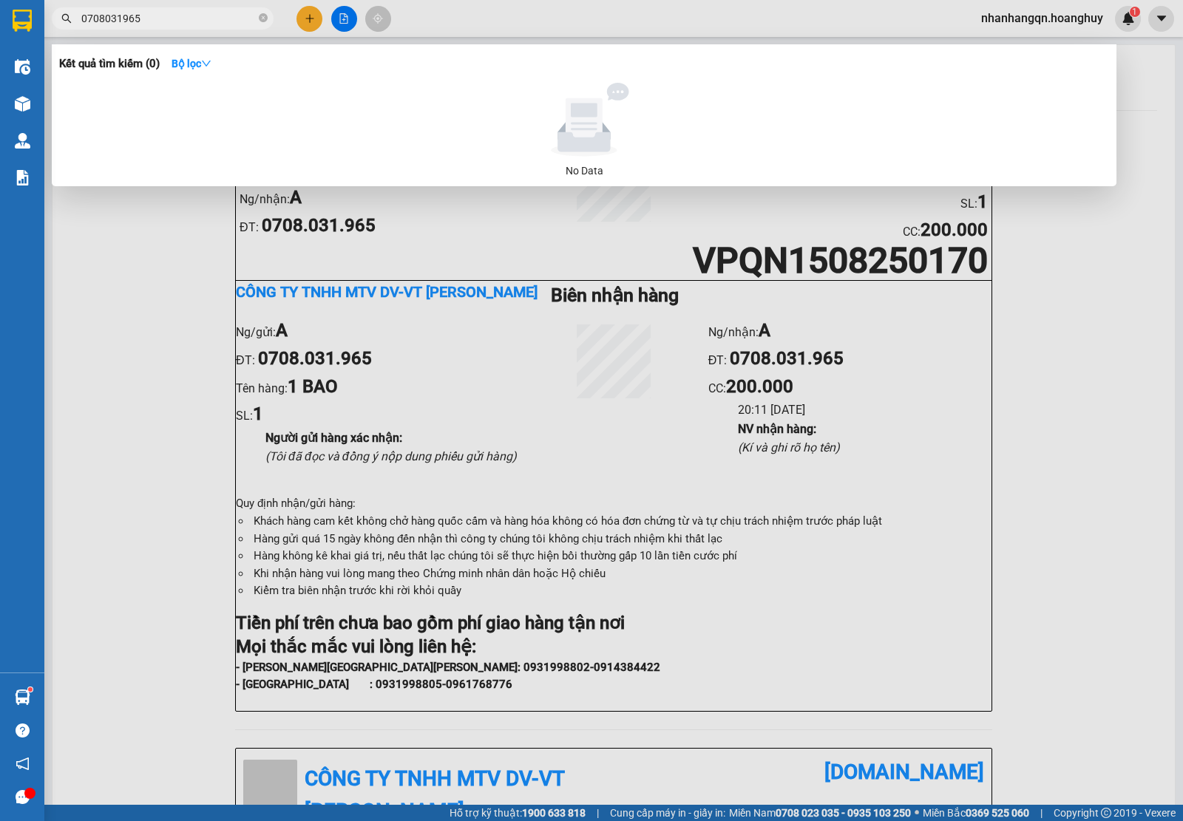
click at [315, 24] on div at bounding box center [591, 410] width 1183 height 821
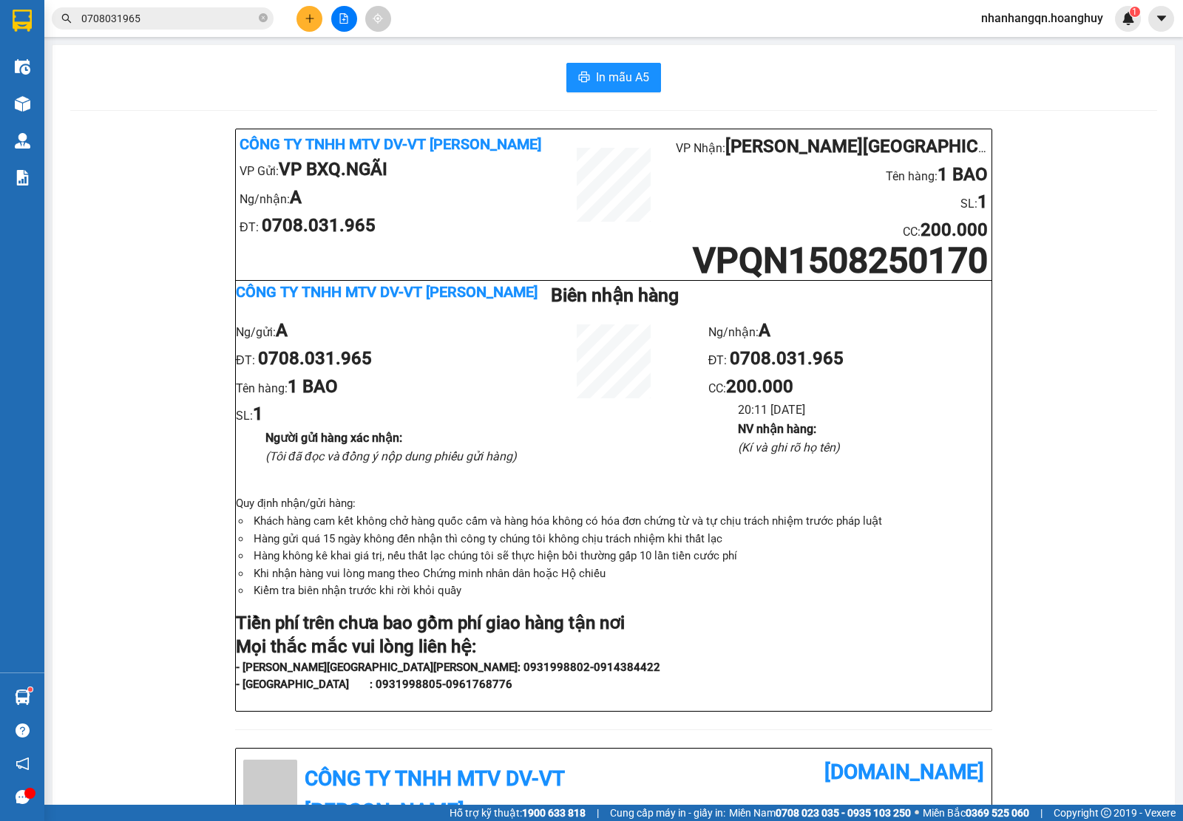
click at [197, 17] on input "0708031965" at bounding box center [168, 18] width 174 height 16
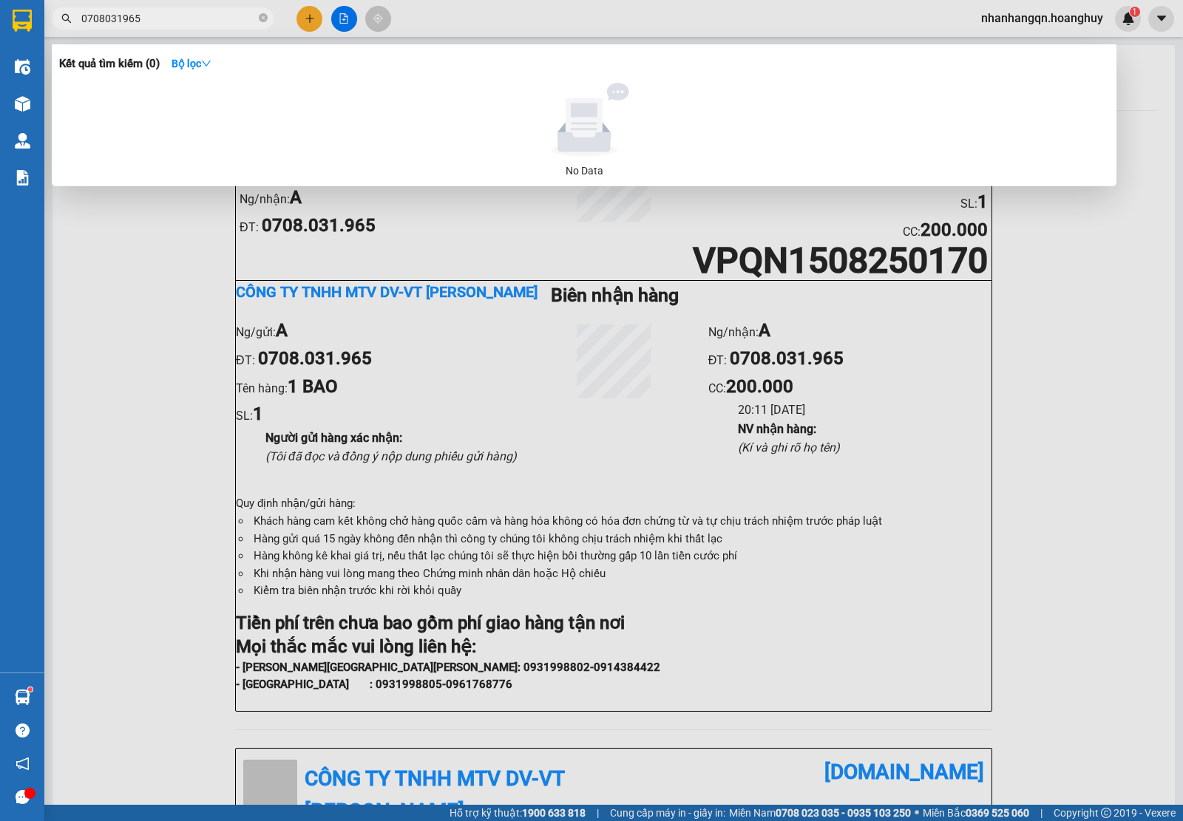
click at [197, 17] on input "0708031965" at bounding box center [168, 18] width 174 height 16
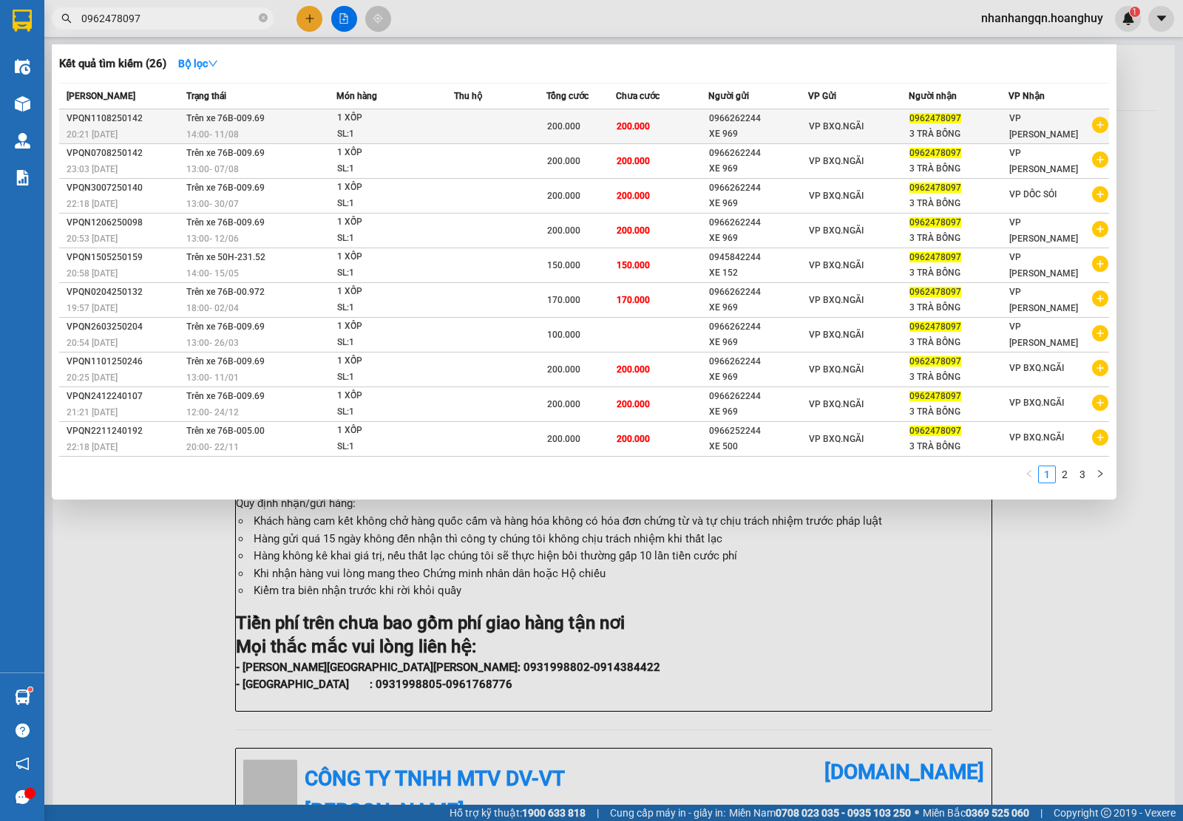
type input "0962478097"
click at [824, 140] on td "VP BXQ.NGÃI" at bounding box center [858, 126] width 101 height 35
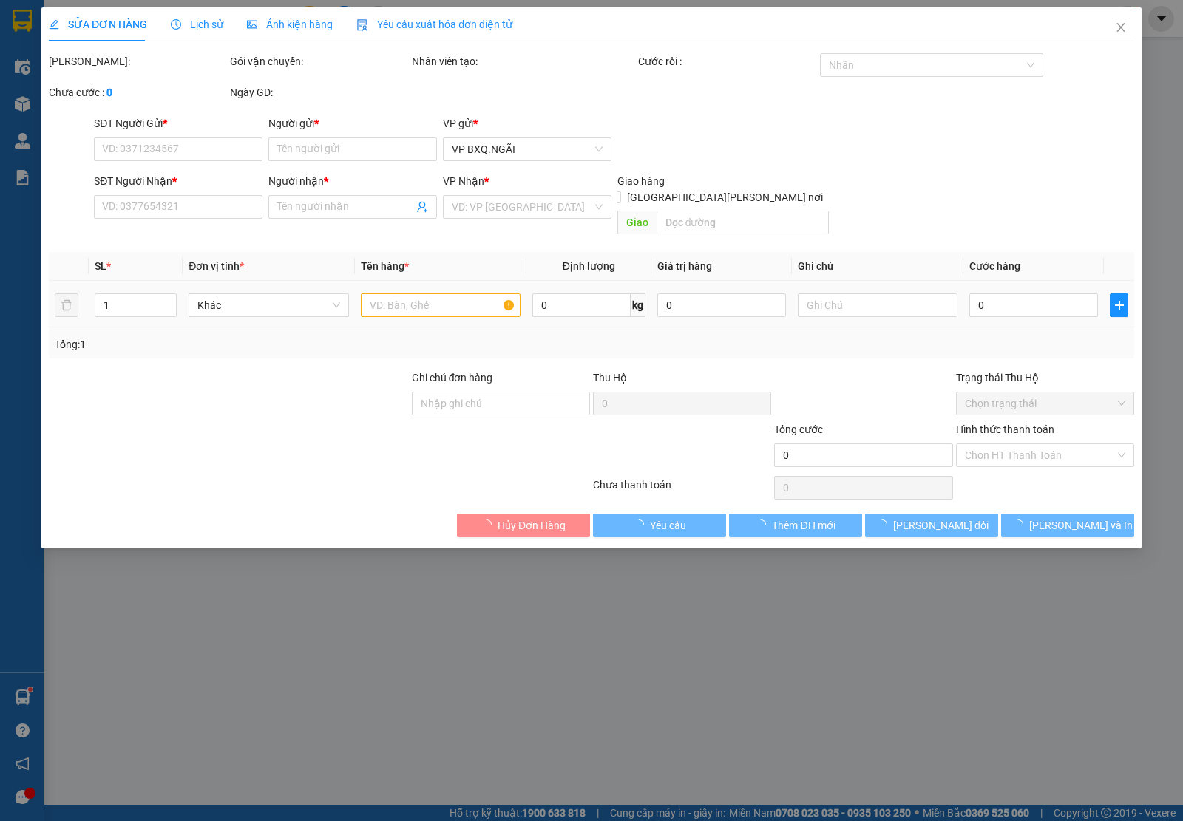
type input "0966262244"
type input "XE 969"
type input "0962478097"
type input "3 TRÀ BỒNG"
type input "200.000"
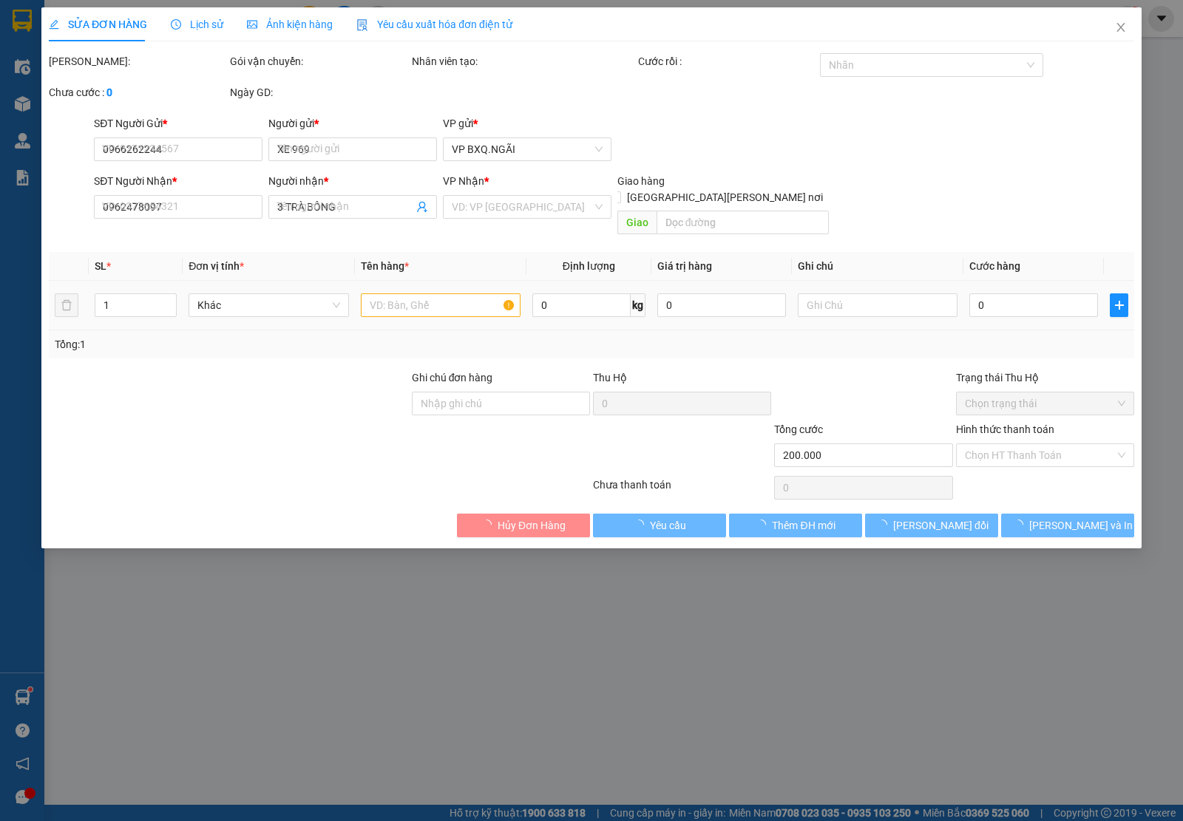
type input "200.000"
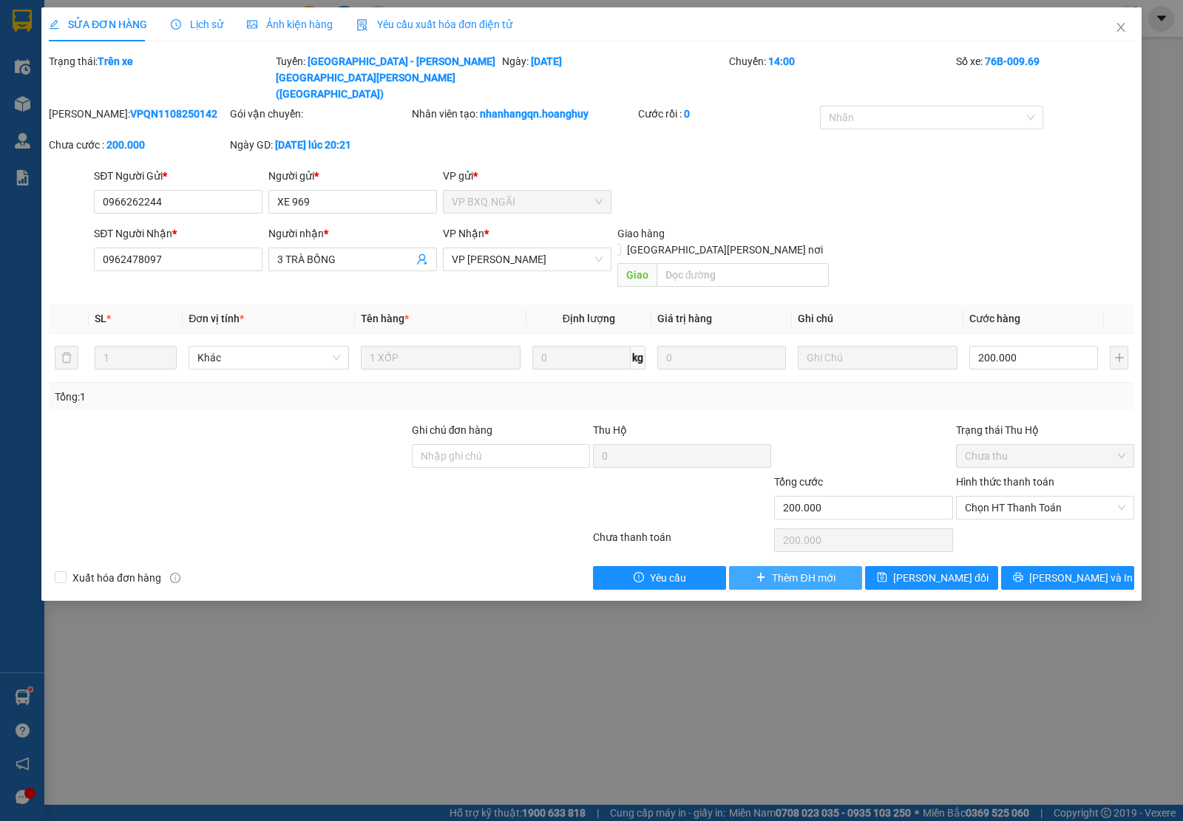
click at [774, 570] on span "Thêm ĐH mới" at bounding box center [803, 578] width 63 height 16
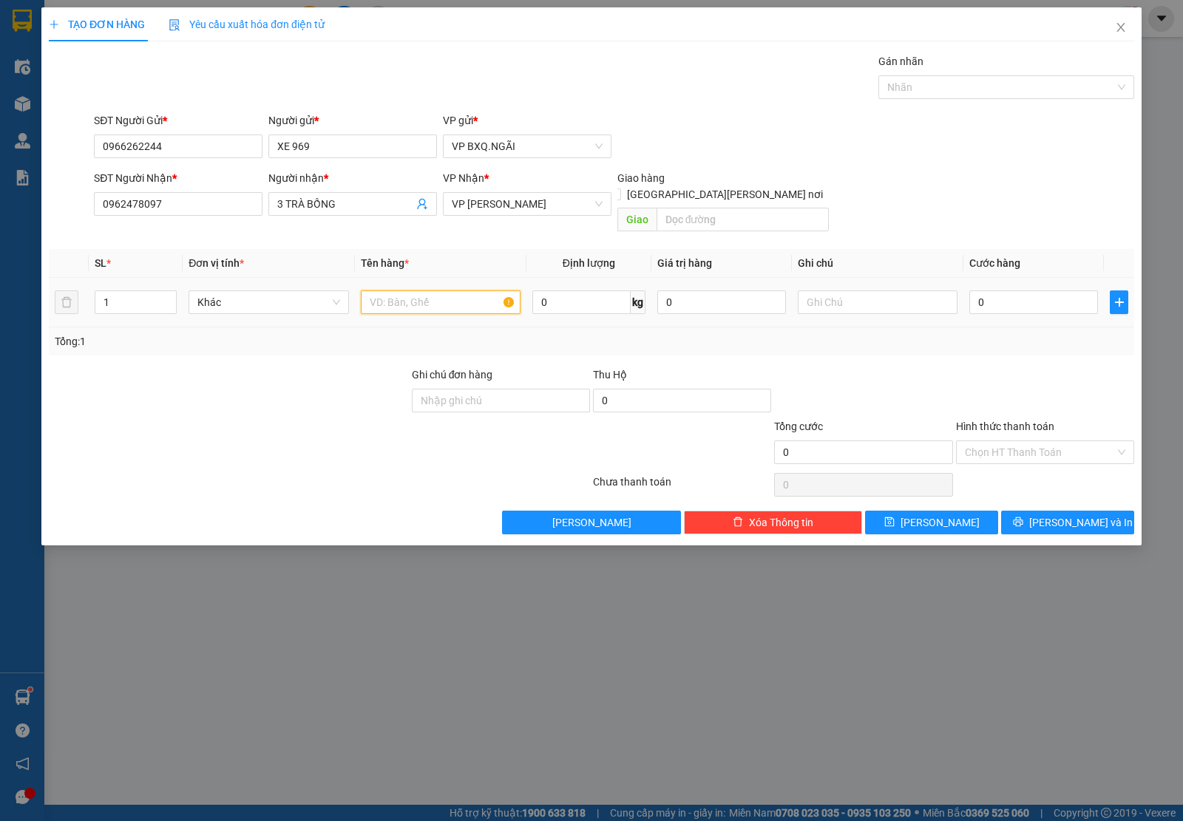
click at [384, 291] on input "text" at bounding box center [441, 303] width 160 height 24
type input "1 XỐP"
type input "1"
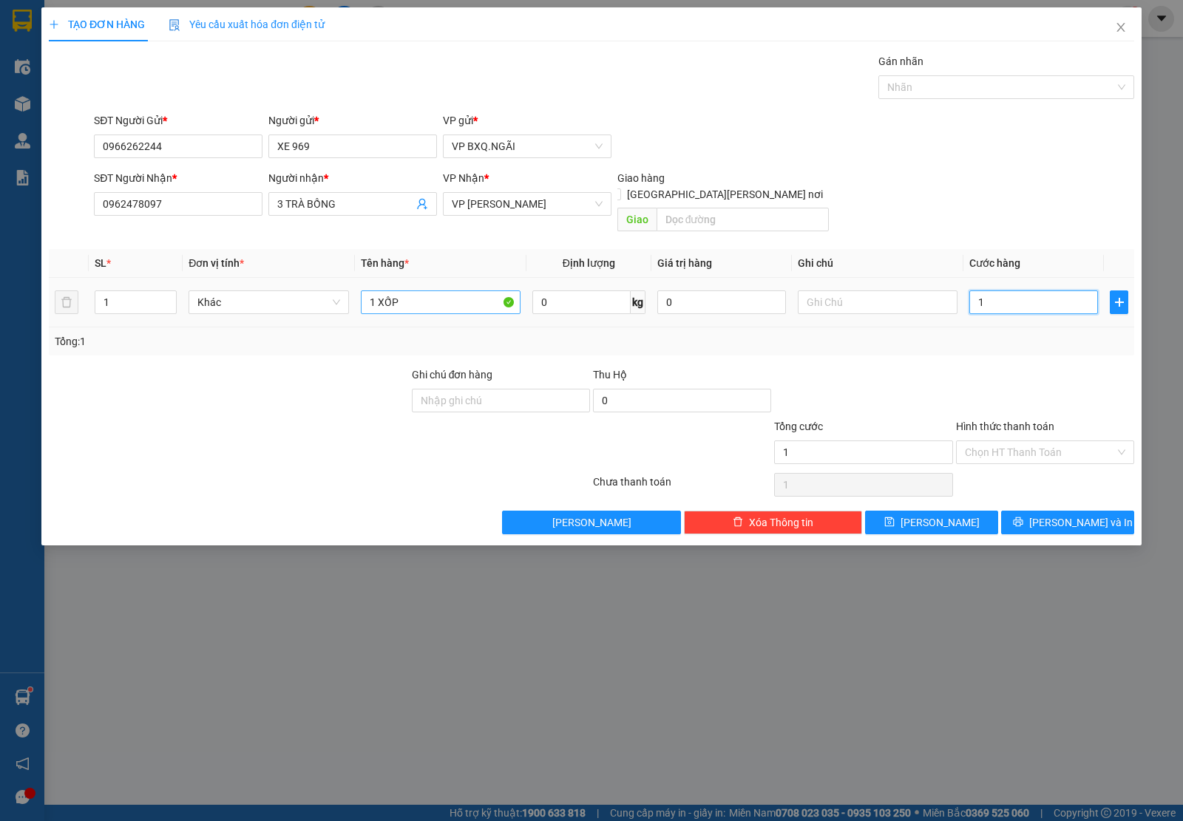
type input "15"
type input "150"
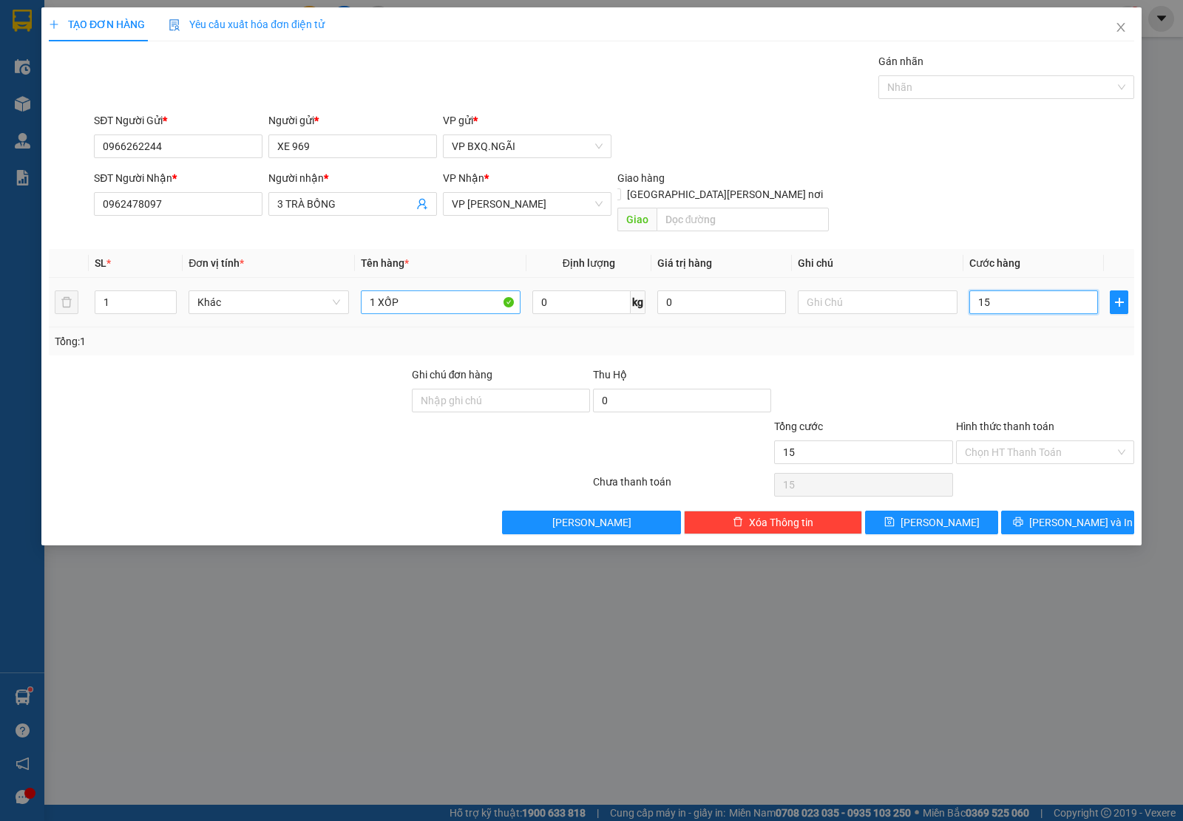
type input "150"
type input "1.500"
type input "15.000"
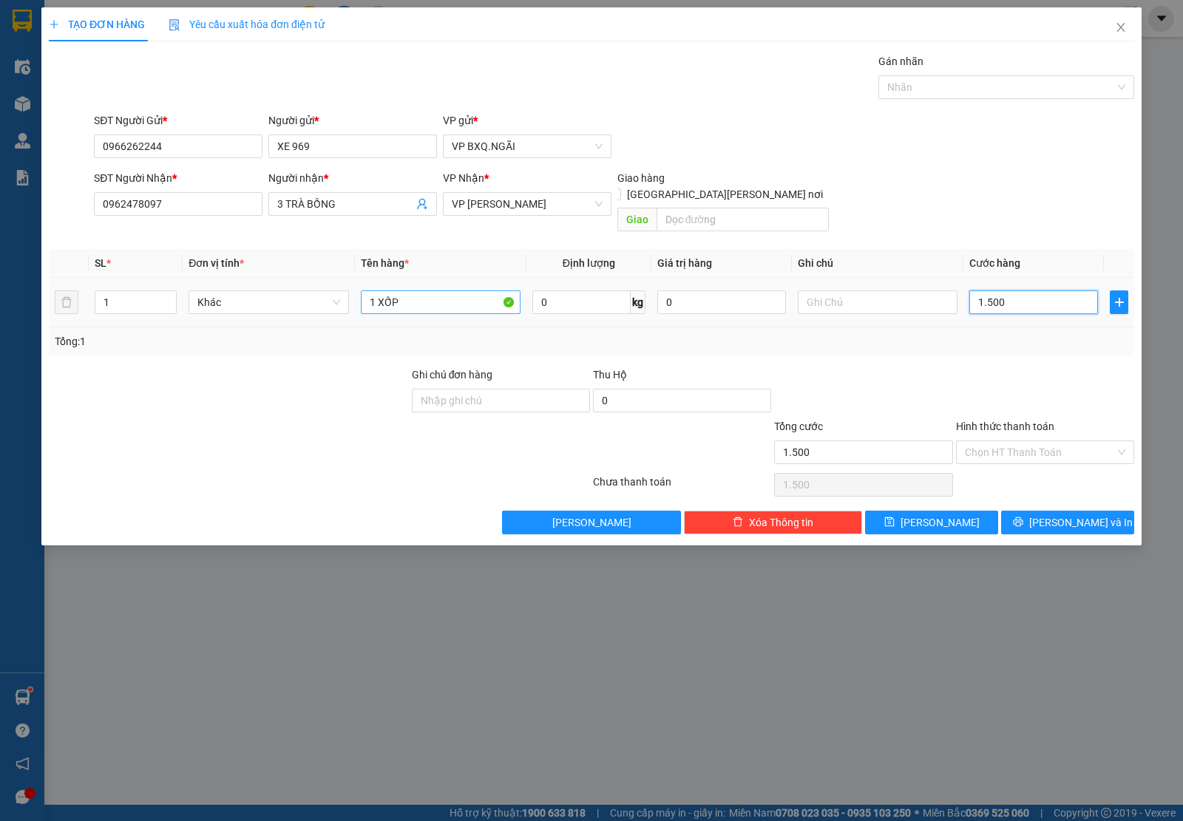
type input "15.000"
type input "150.000"
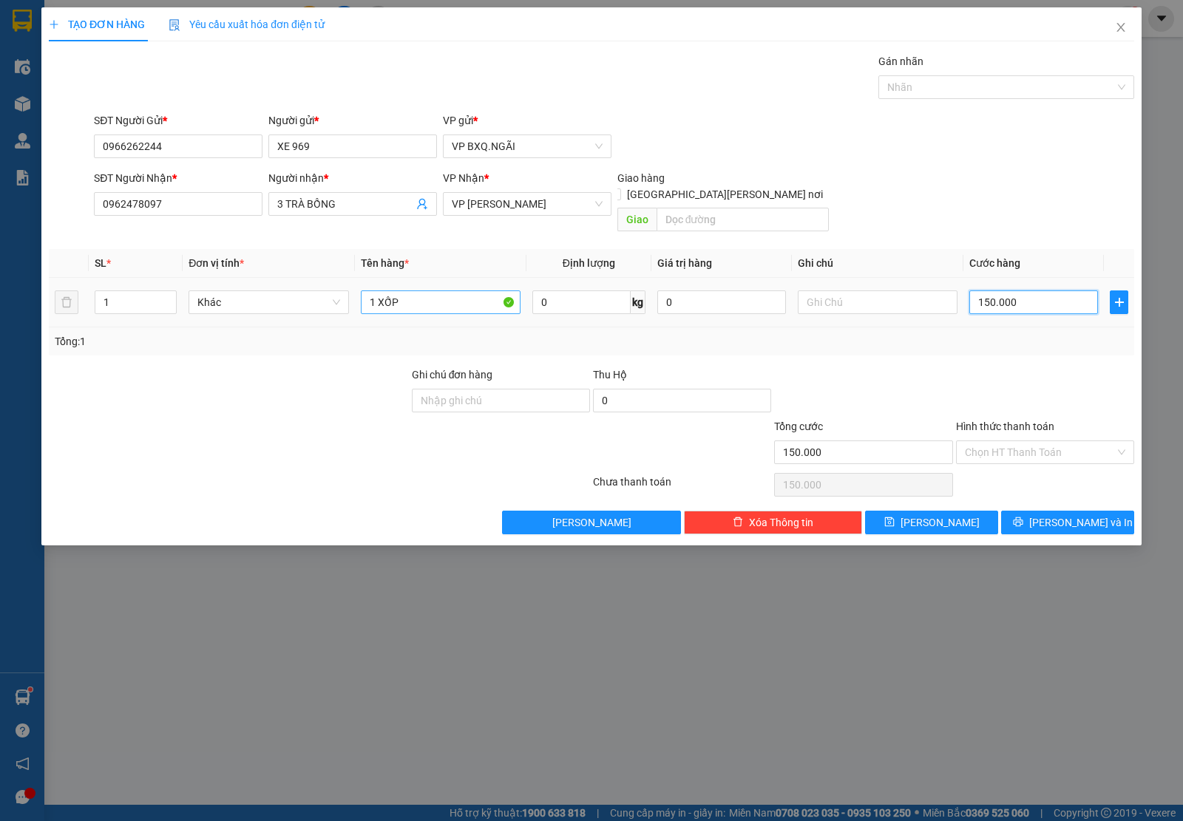
type input "1.500.000"
type input "150.000"
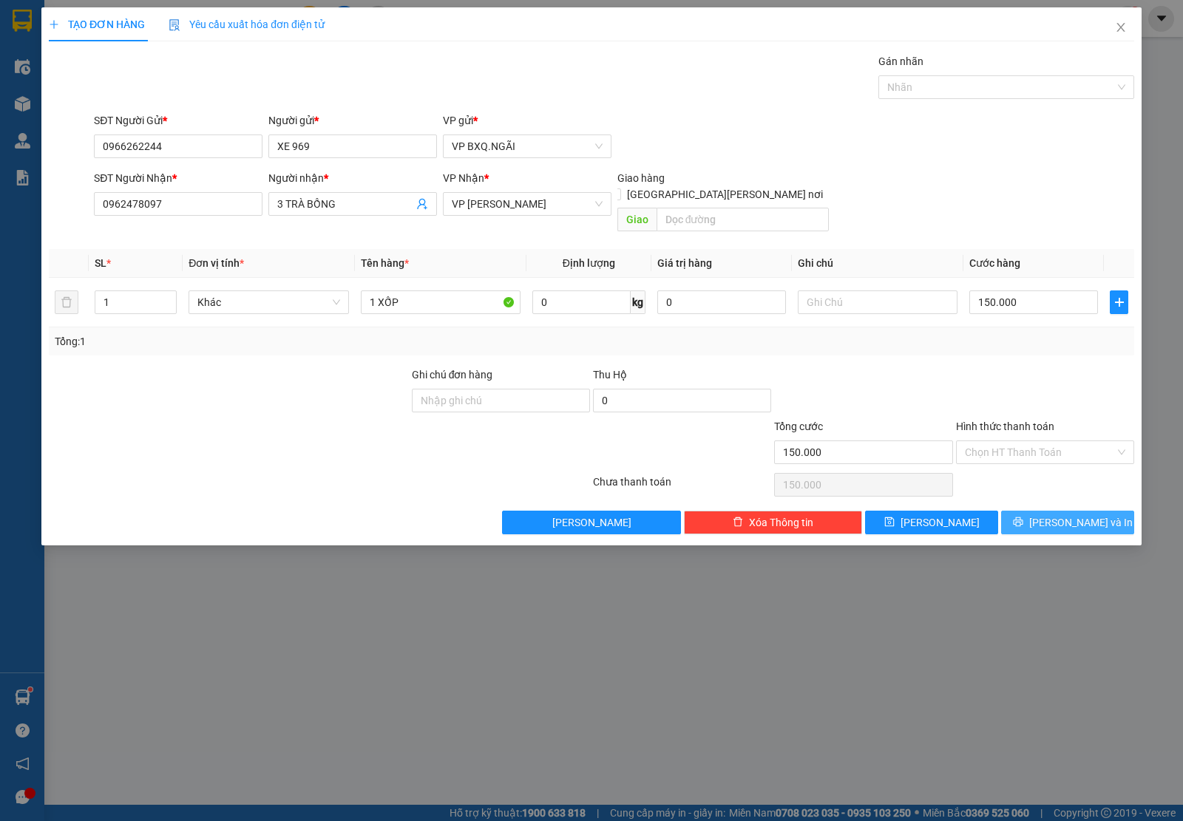
click at [1107, 511] on button "[PERSON_NAME] và In" at bounding box center [1067, 523] width 133 height 24
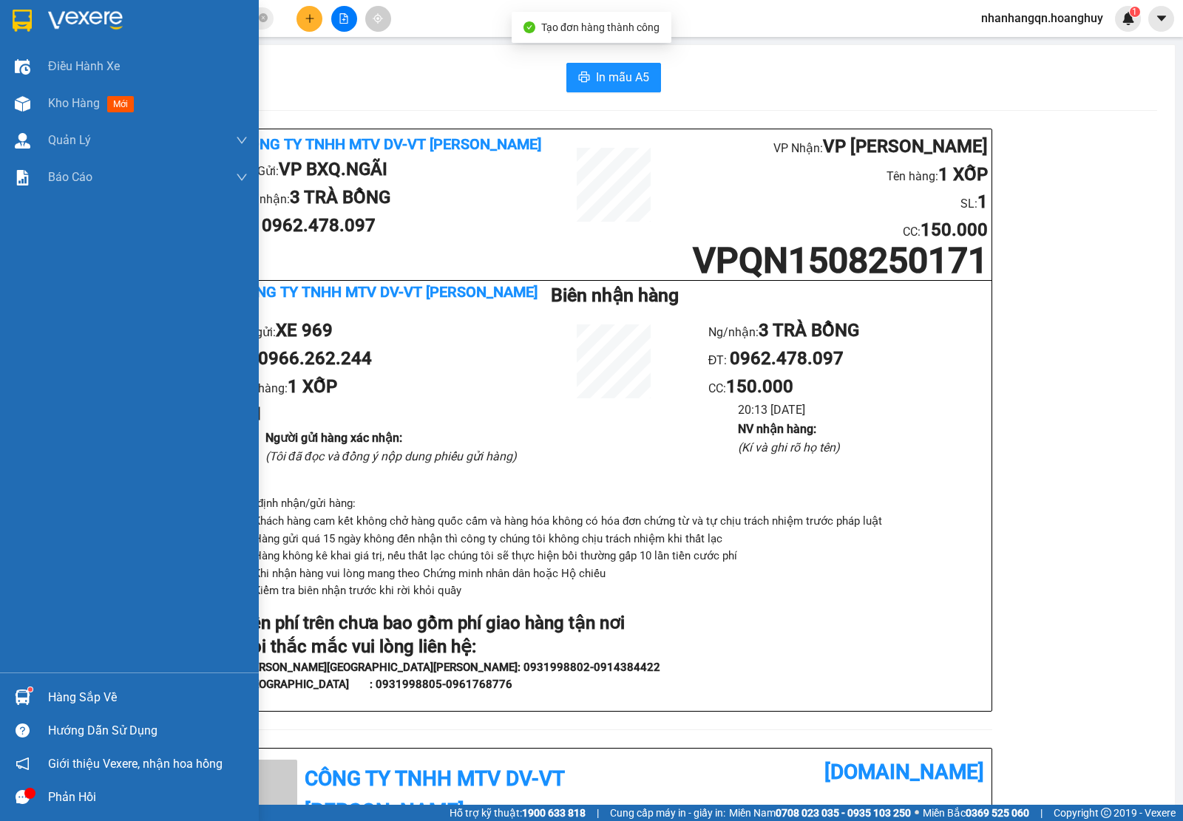
click at [35, 27] on div at bounding box center [129, 24] width 259 height 48
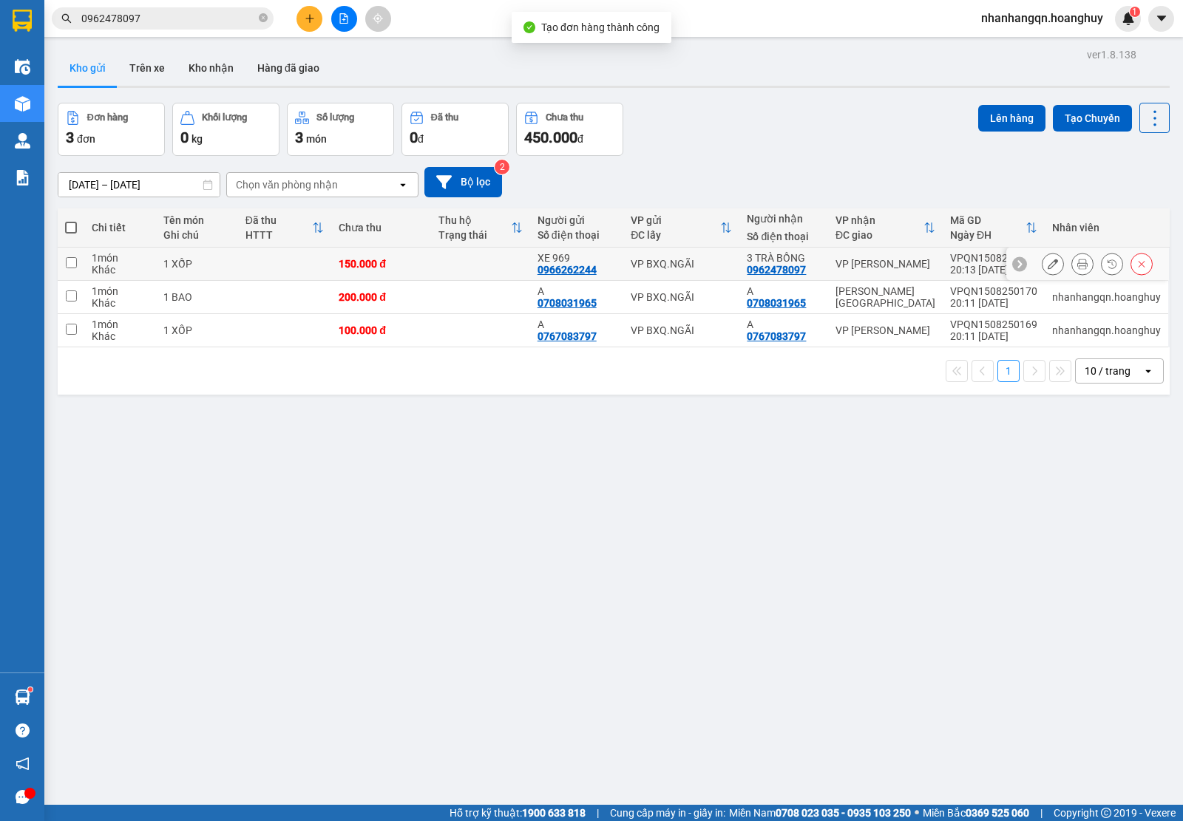
click at [640, 265] on div "VP BXQ.NGÃI" at bounding box center [681, 264] width 101 height 12
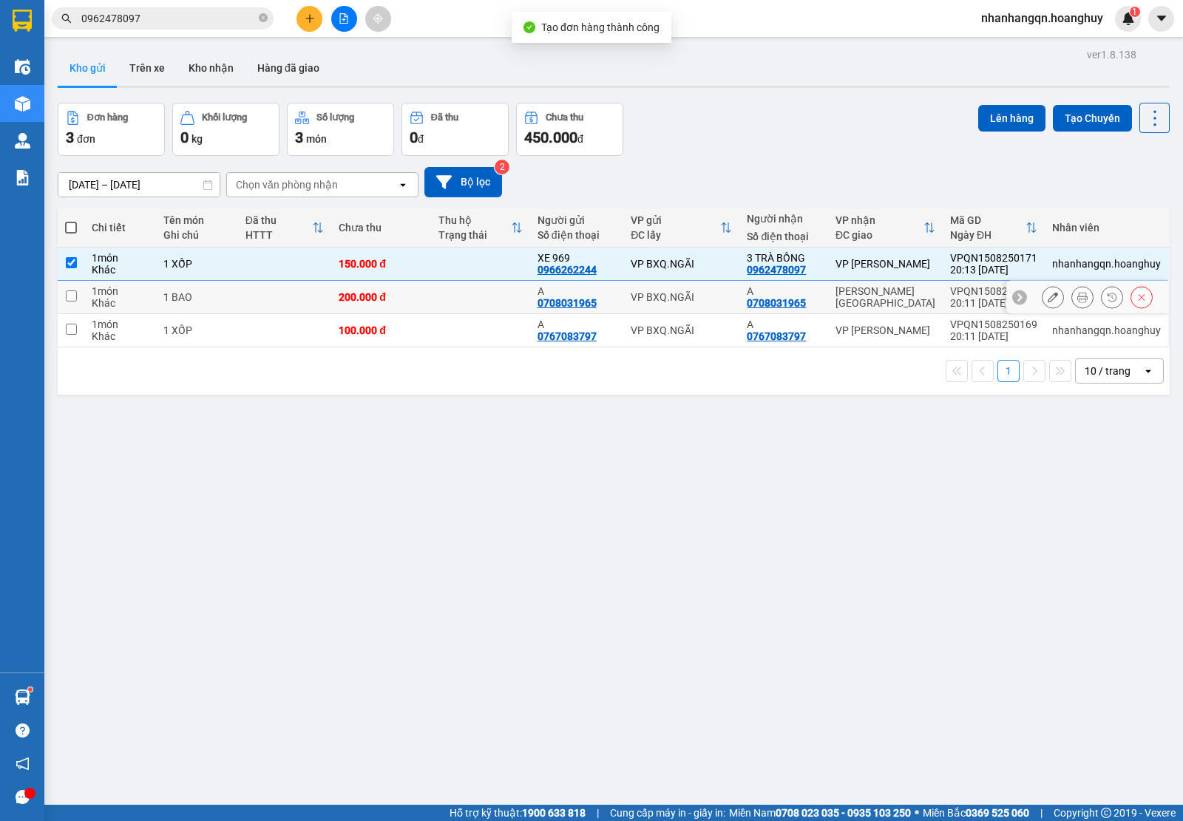
drag, startPoint x: 664, startPoint y: 299, endPoint x: 674, endPoint y: 308, distance: 13.2
click at [665, 300] on div "VP BXQ.NGÃI" at bounding box center [681, 297] width 101 height 12
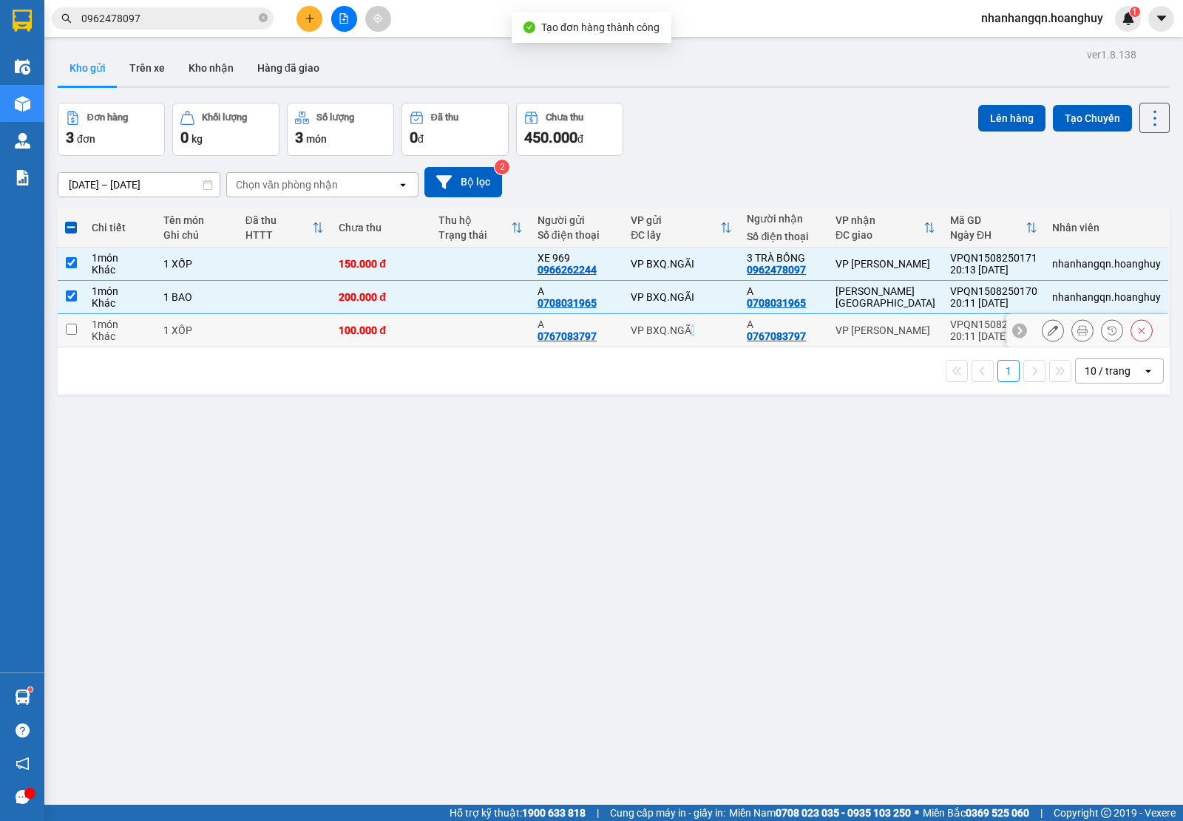
click at [688, 329] on div "VP BXQ.NGÃI" at bounding box center [681, 331] width 101 height 12
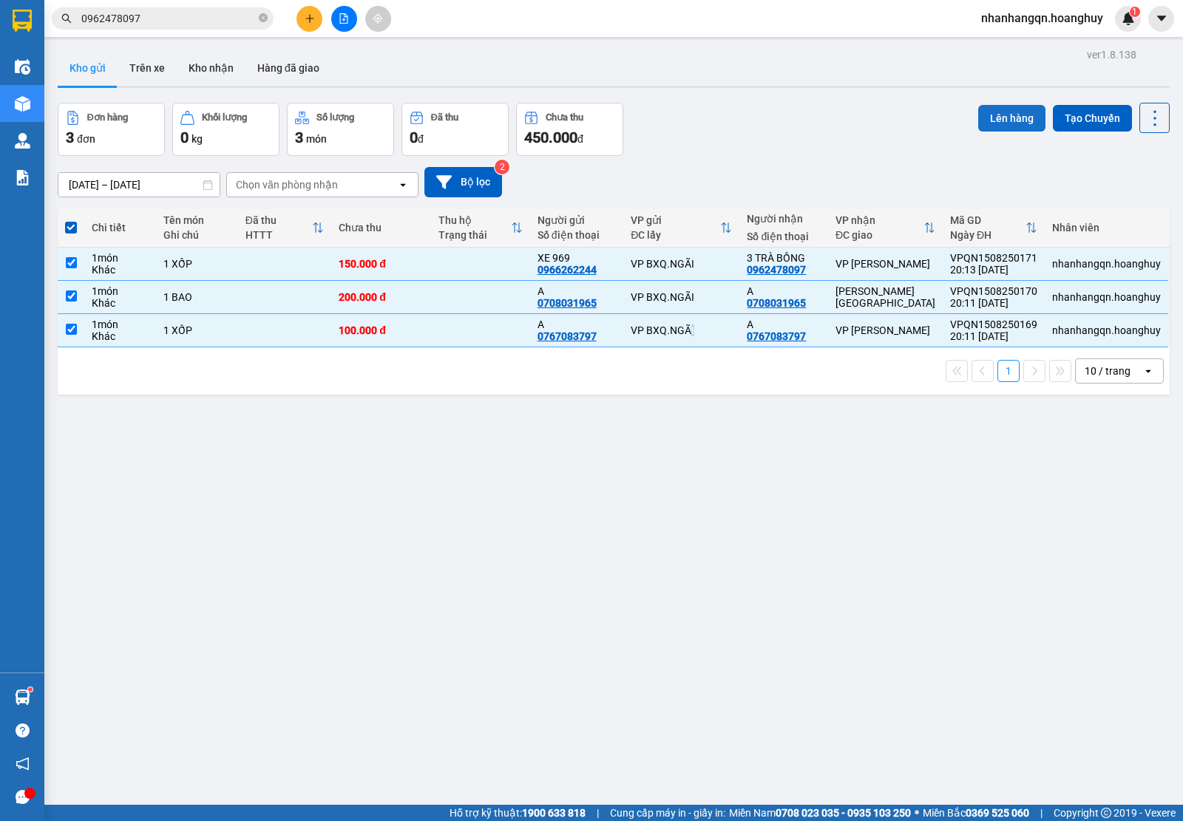
click at [1002, 108] on button "Lên hàng" at bounding box center [1011, 118] width 67 height 27
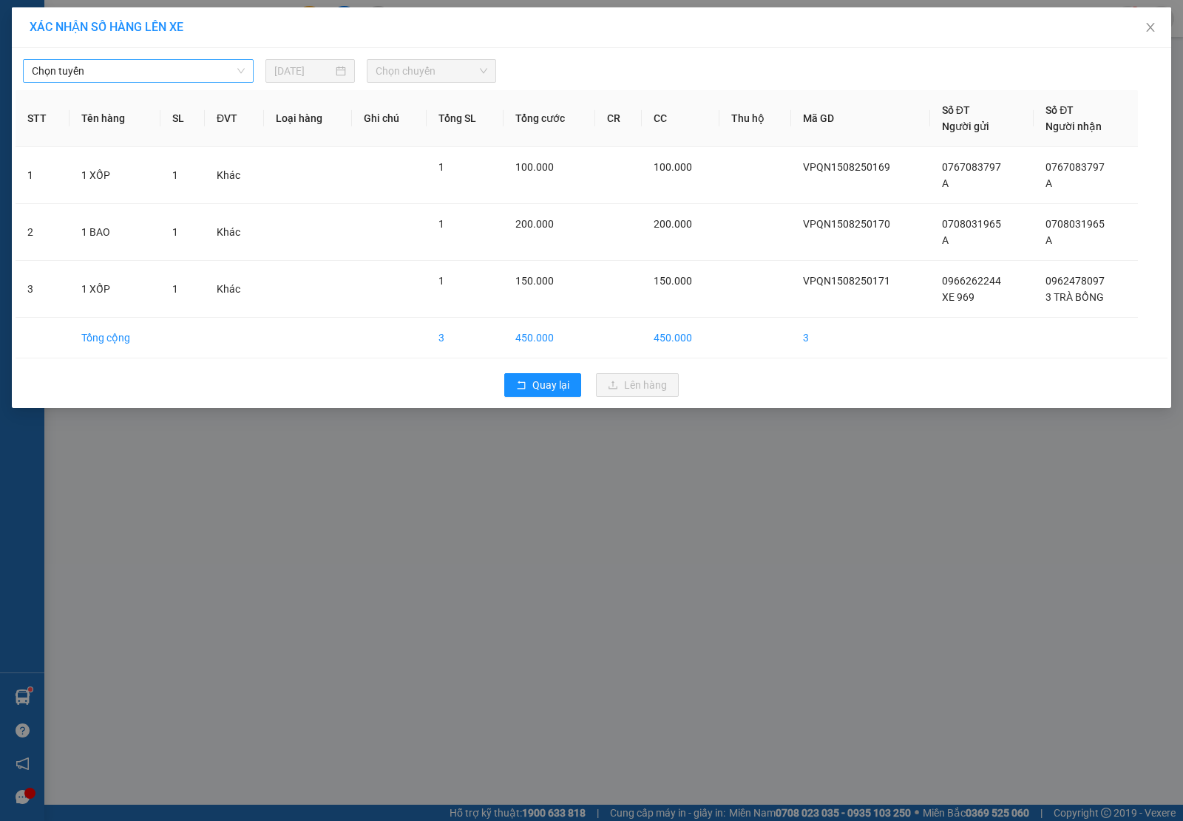
click at [205, 76] on span "Chọn tuyến" at bounding box center [138, 71] width 213 height 22
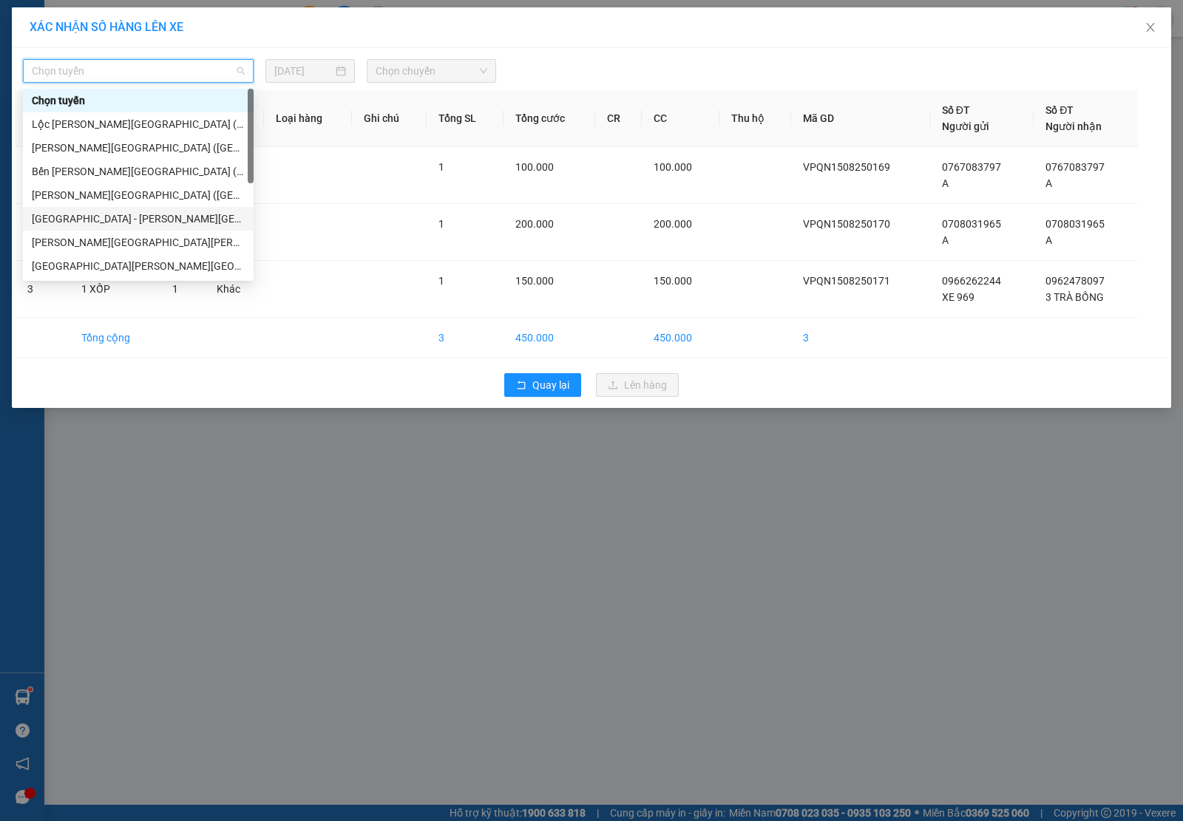
click at [149, 225] on div "Sài Gòn - Quảng Ngãi (Hàng Hoá)" at bounding box center [138, 219] width 213 height 16
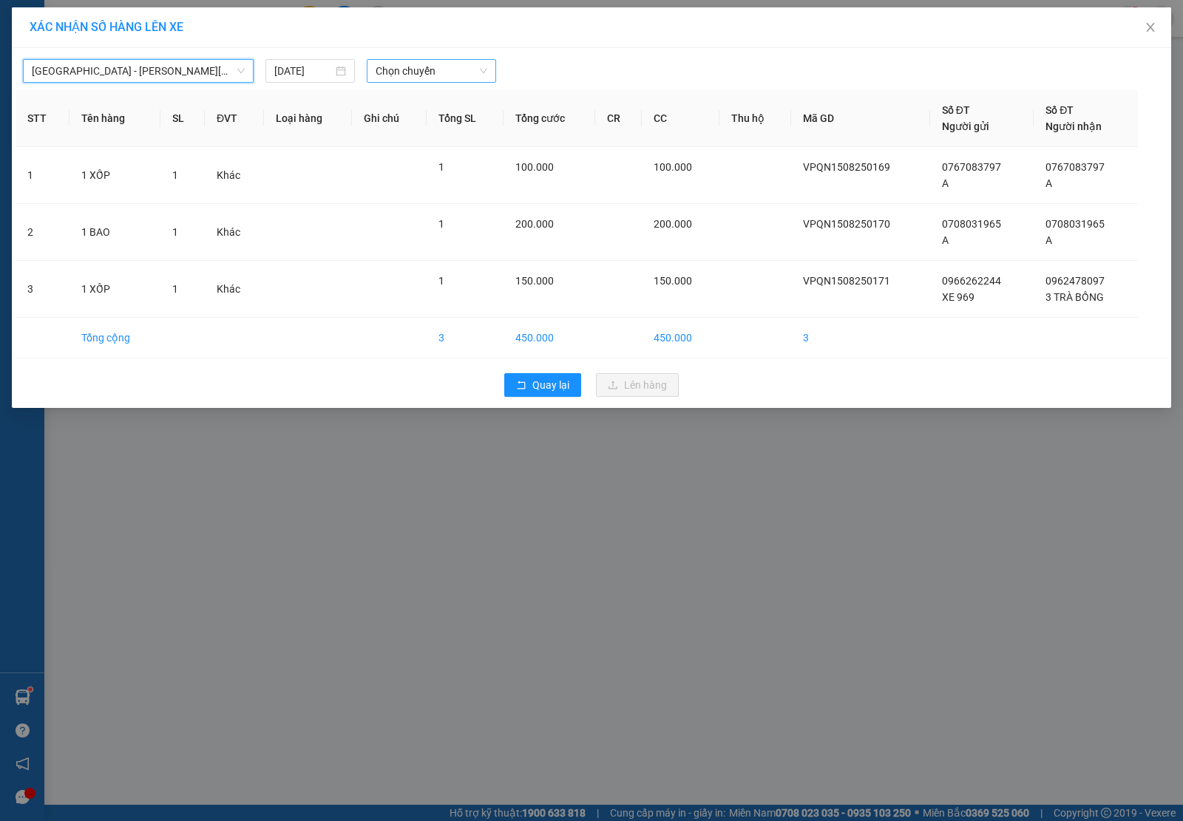
click at [437, 75] on span "Chọn chuyến" at bounding box center [432, 71] width 112 height 22
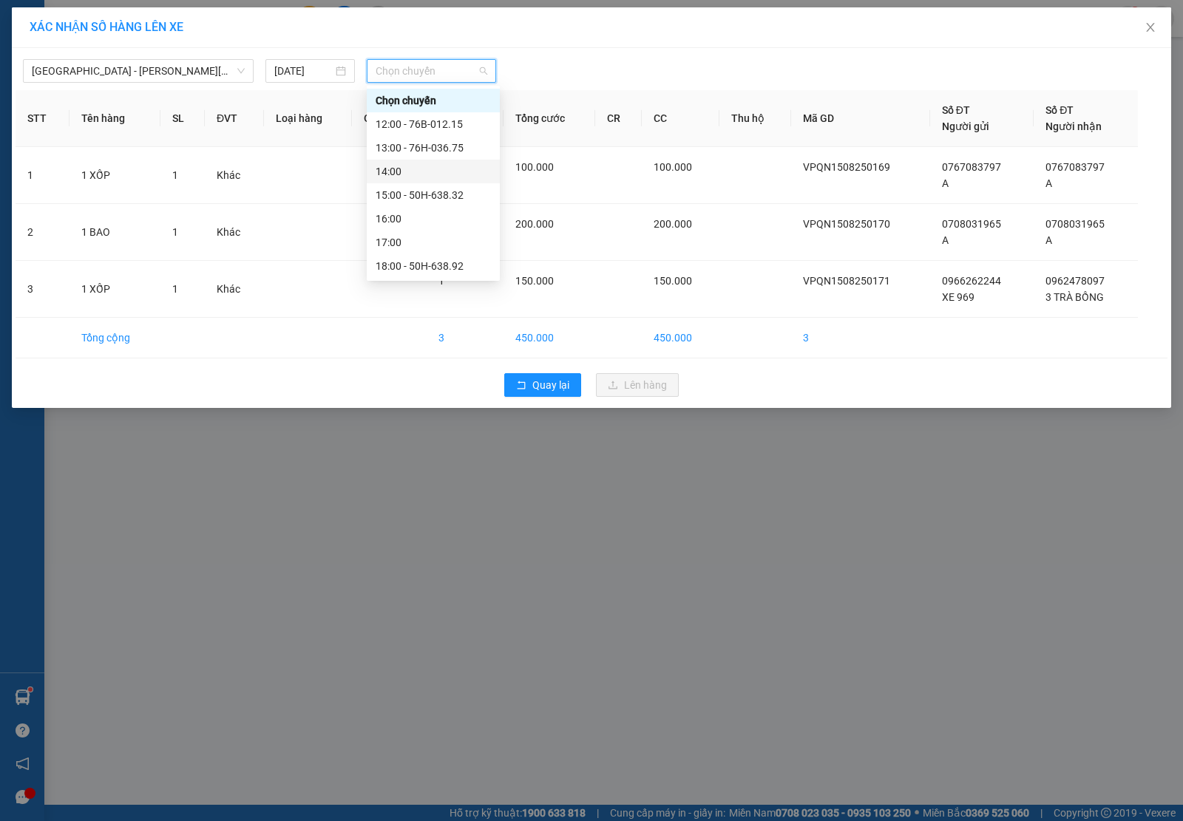
click at [427, 171] on div "14:00" at bounding box center [433, 171] width 115 height 16
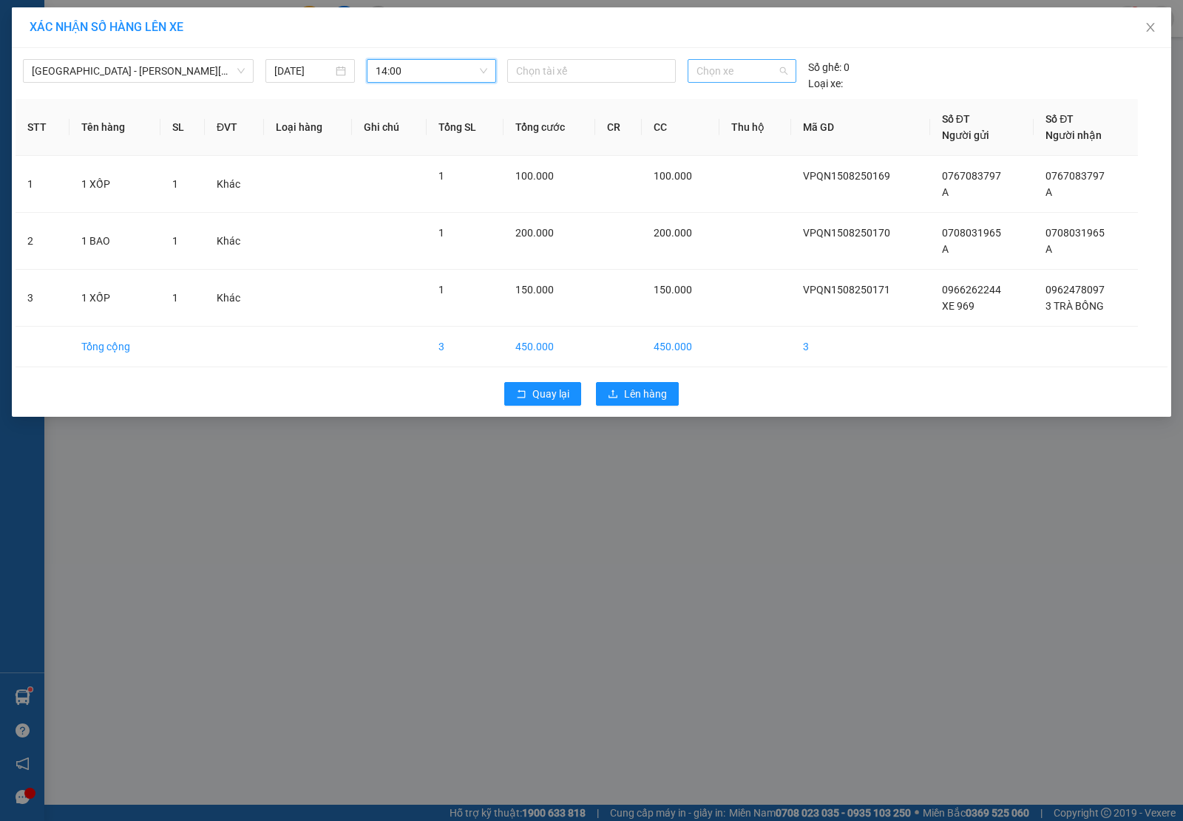
click at [706, 75] on span "Chọn xe" at bounding box center [741, 71] width 91 height 22
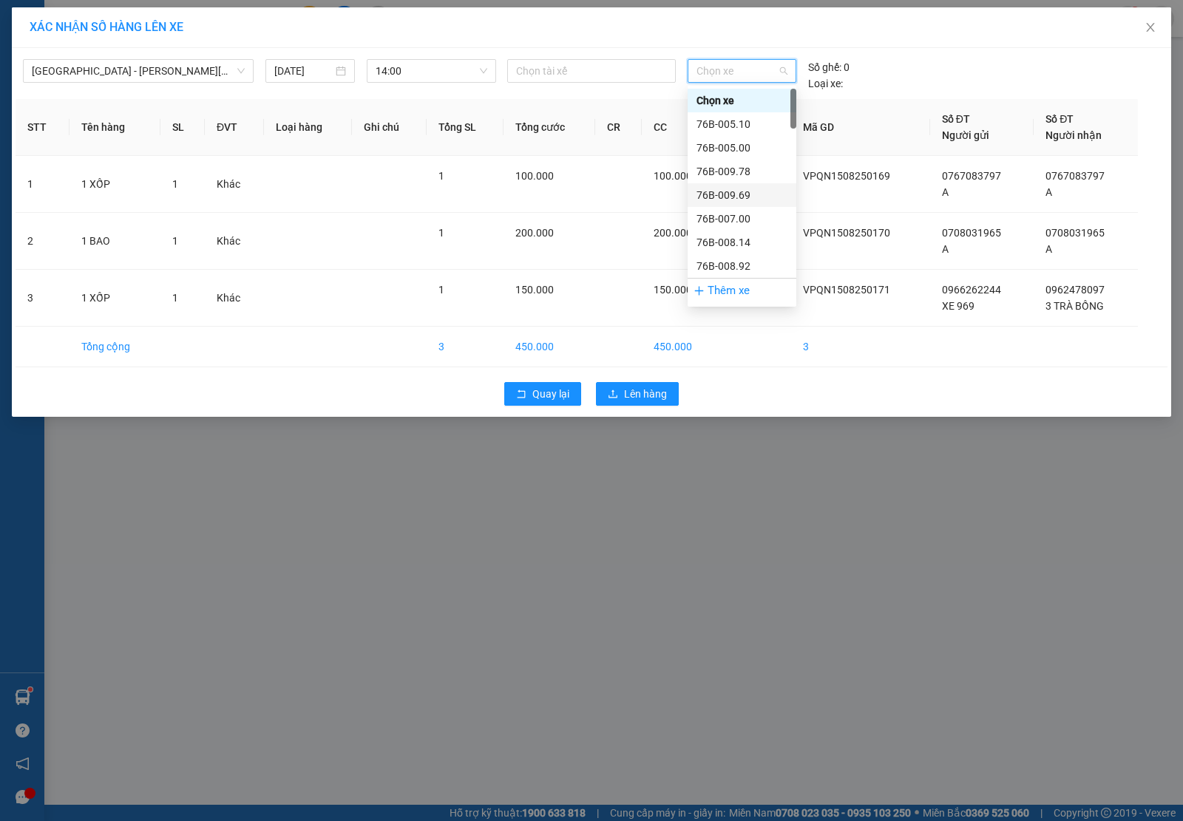
click at [781, 194] on div "76B-009.69" at bounding box center [741, 195] width 91 height 16
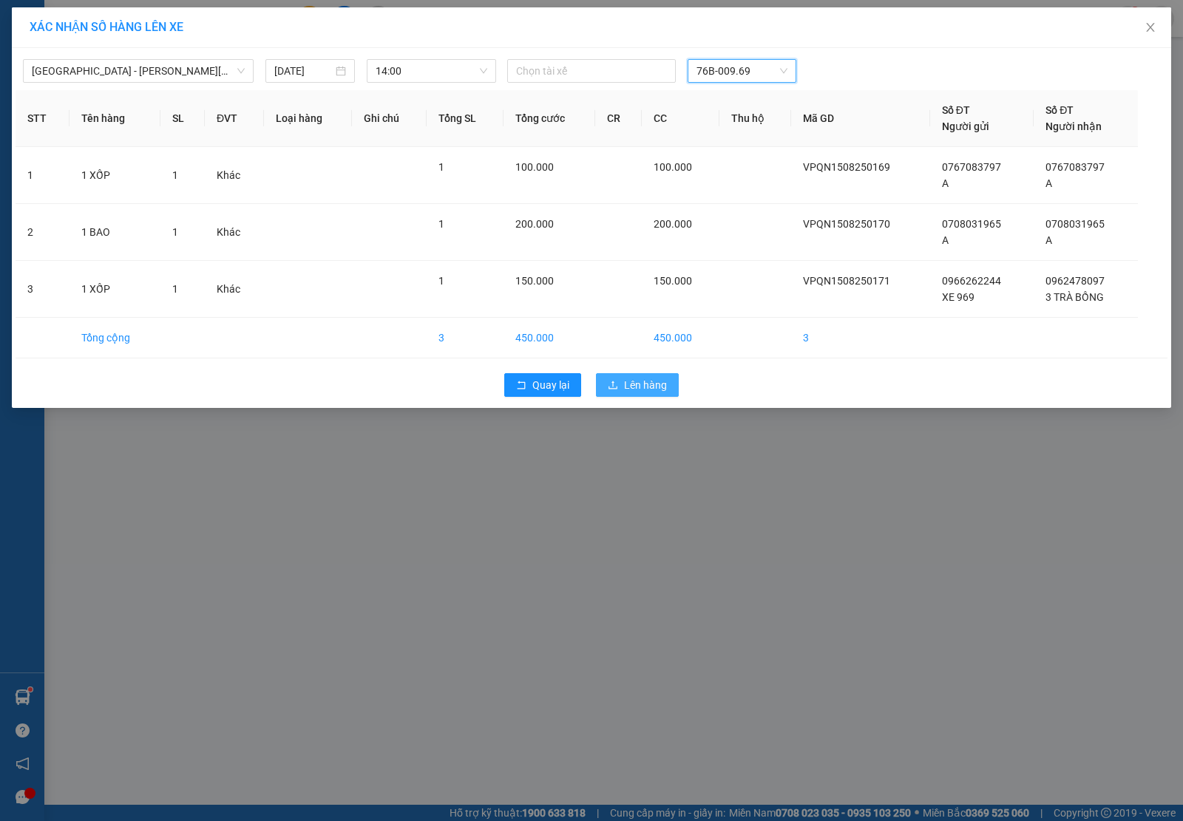
click at [648, 388] on span "Lên hàng" at bounding box center [645, 385] width 43 height 16
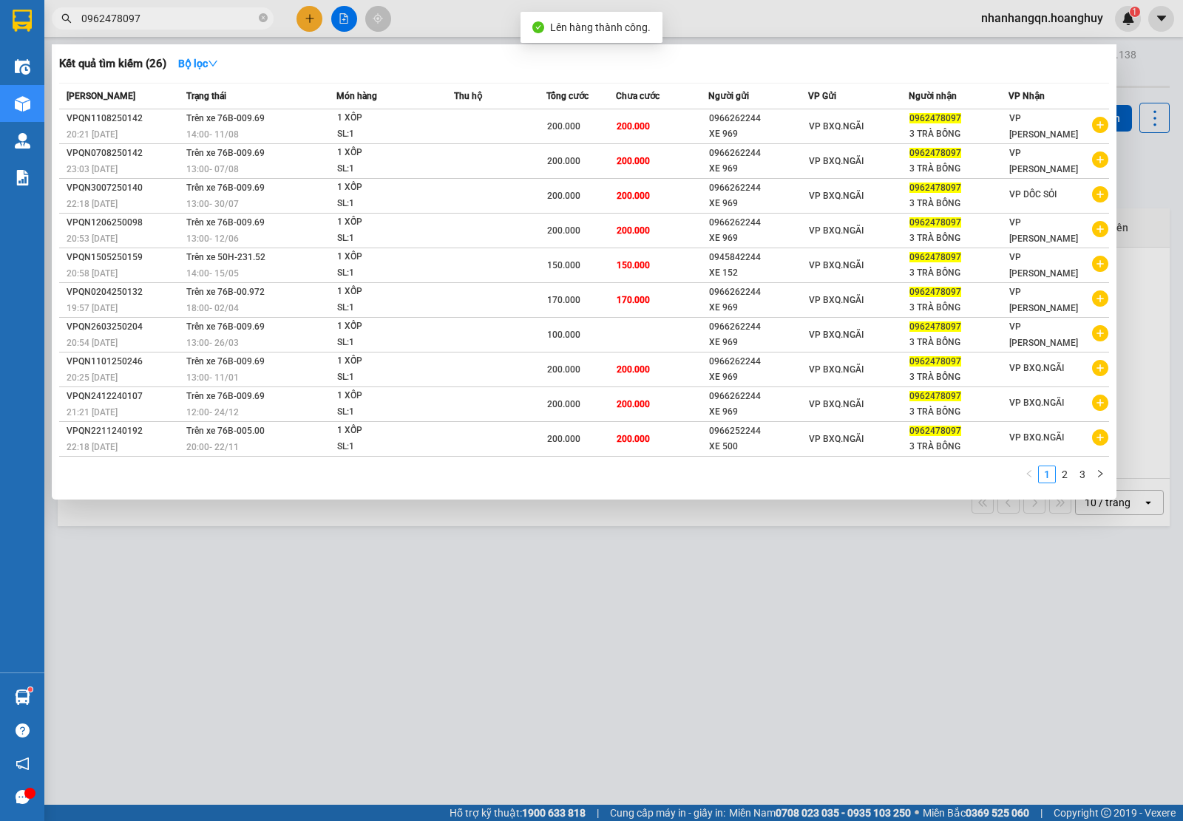
click at [241, 16] on input "0962478097" at bounding box center [168, 18] width 174 height 16
click at [159, 18] on input "0962478097" at bounding box center [168, 18] width 174 height 16
click at [183, 23] on input "0962478097" at bounding box center [168, 18] width 174 height 16
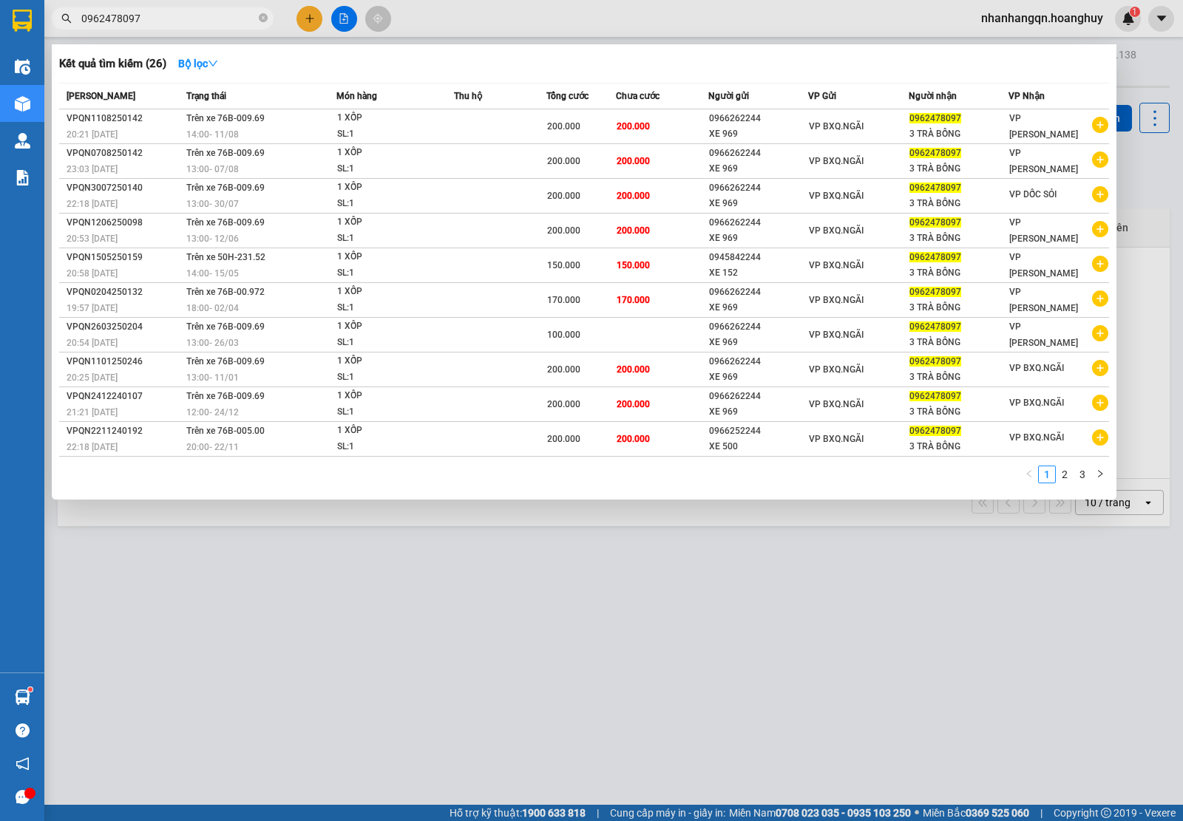
click at [181, 22] on input "0962478097" at bounding box center [168, 18] width 174 height 16
click at [259, 20] on icon "close-circle" at bounding box center [263, 17] width 9 height 9
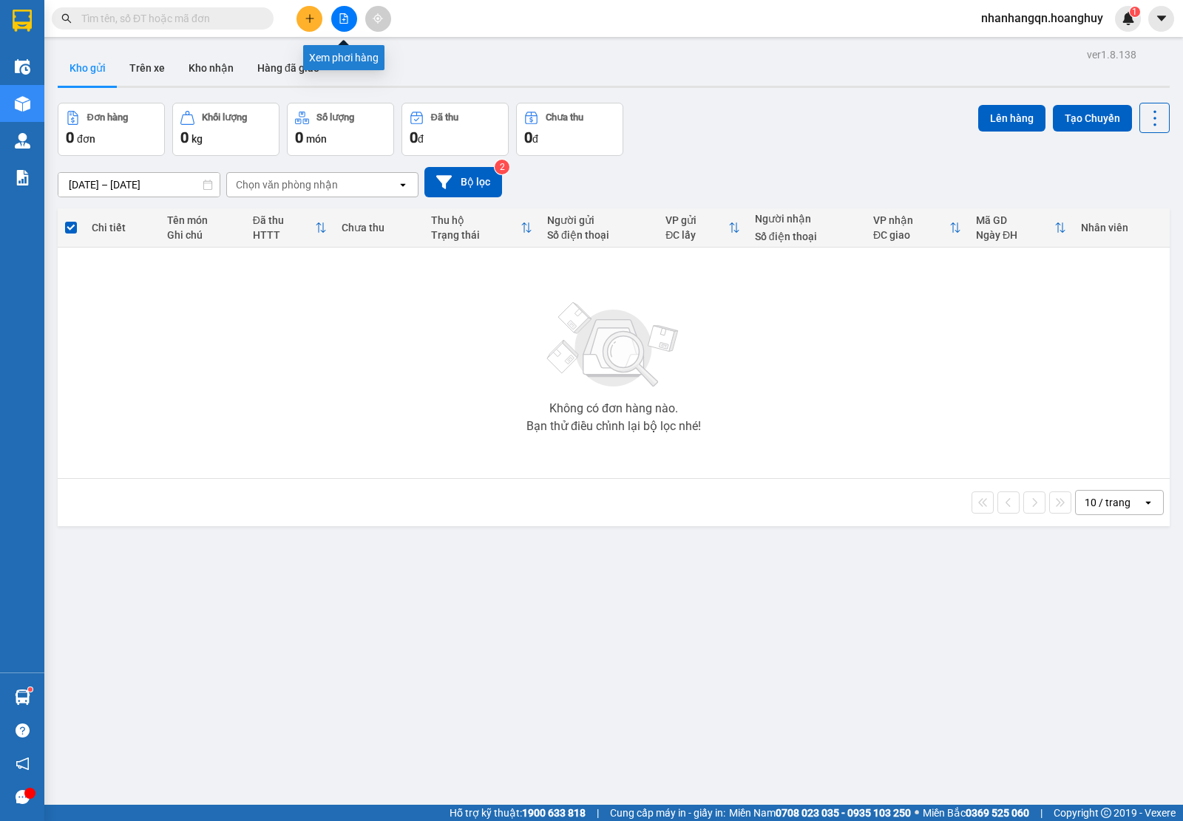
click at [340, 30] on button at bounding box center [344, 19] width 26 height 26
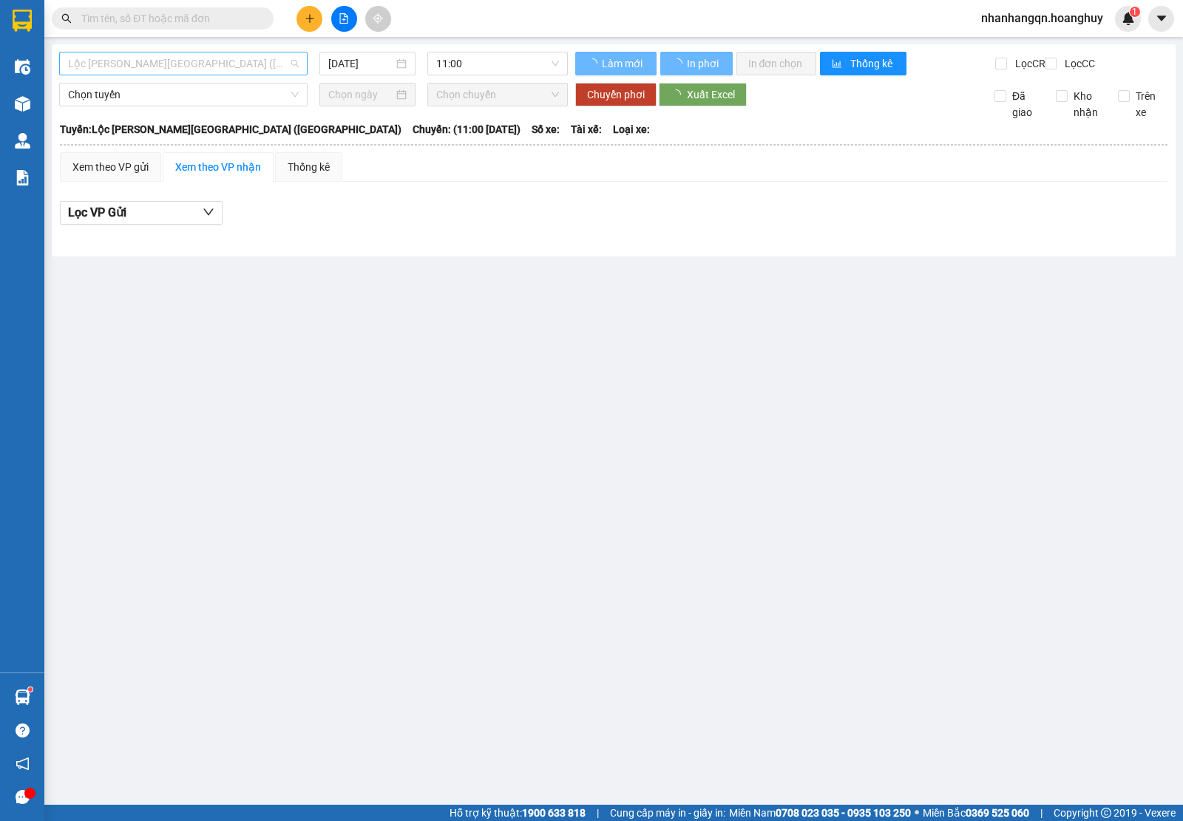
click at [157, 65] on span "Lộc Ninh - Quảng Ngãi (Hàng Hóa)" at bounding box center [183, 63] width 231 height 22
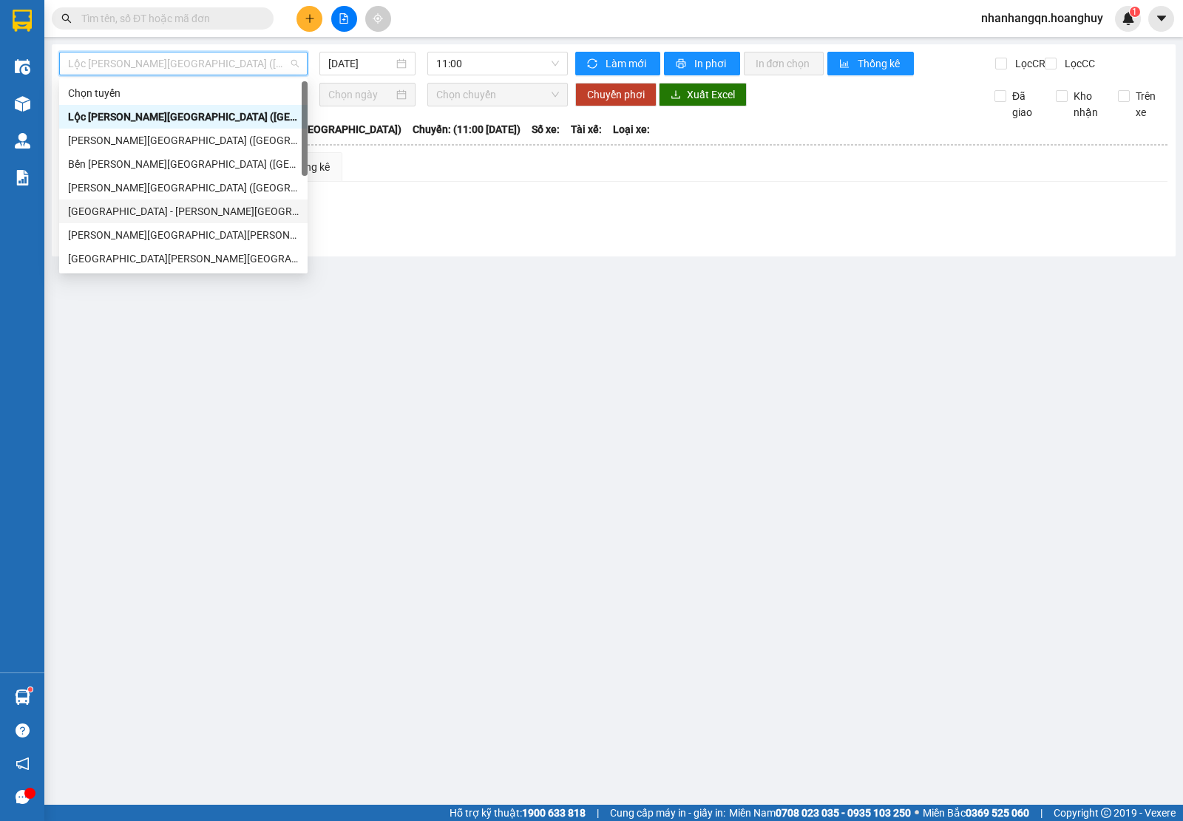
click at [149, 214] on div "Sài Gòn - Quảng Ngãi (Hàng Hoá)" at bounding box center [183, 211] width 231 height 16
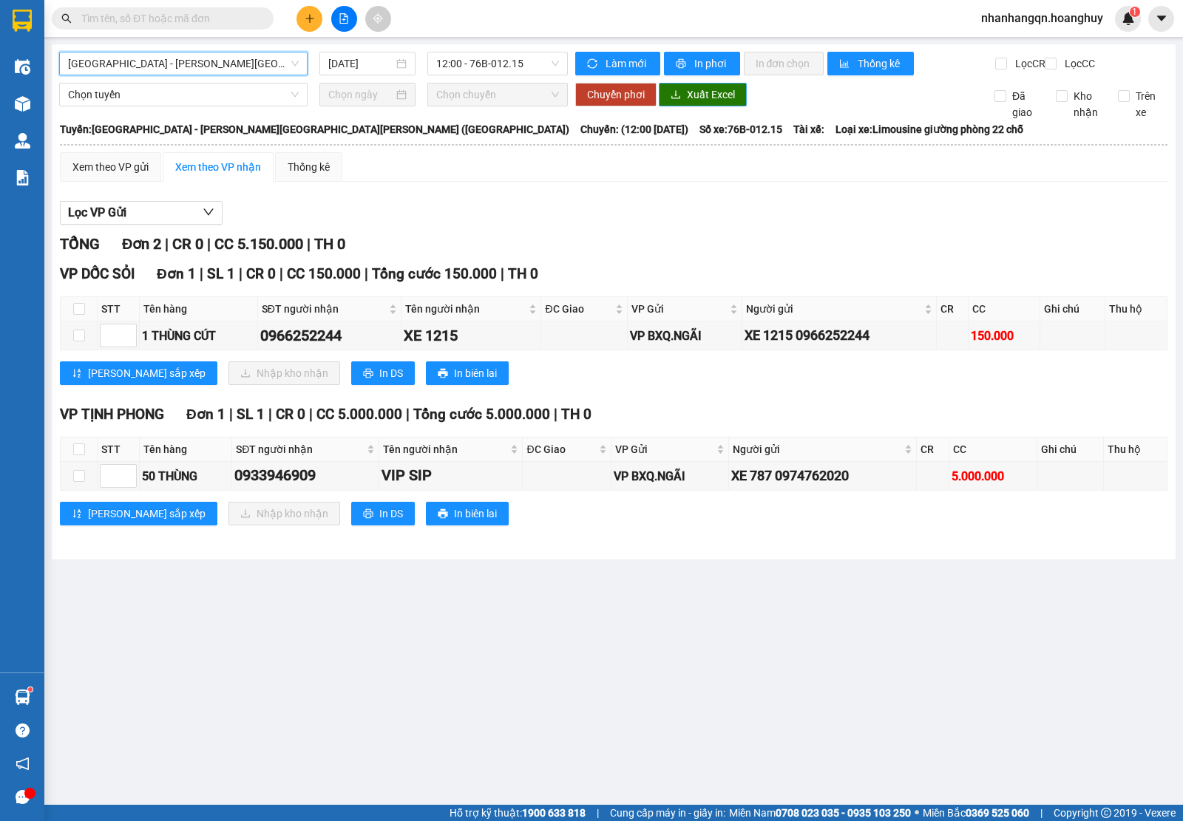
click at [687, 102] on span "Xuất Excel" at bounding box center [711, 94] width 48 height 16
click at [486, 56] on span "12:00 - 76B-012.15" at bounding box center [497, 63] width 122 height 22
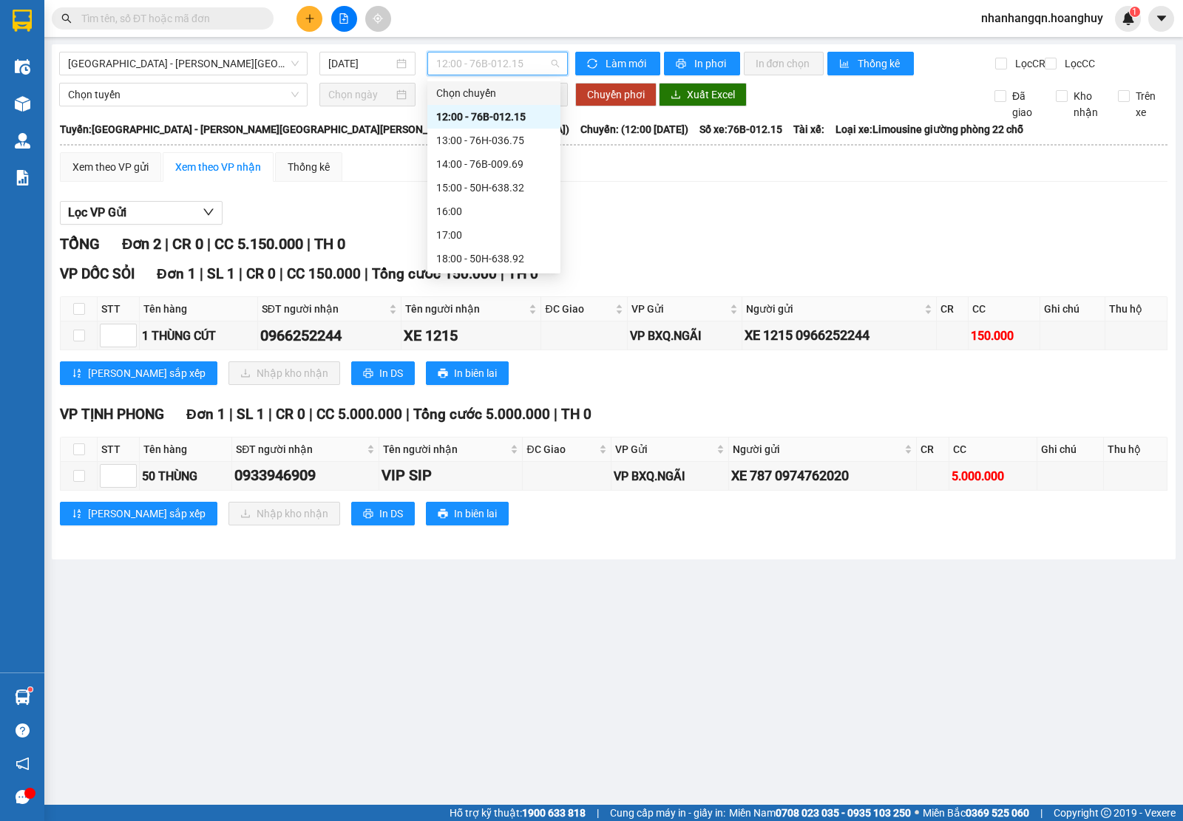
click at [732, 207] on div "Lọc VP Gửi TỔNG Đơn 2 | CR 0 | CC 5.150.000 | TH 0 VP DỐC SỎI Đơn 1 | SL 1 | C…" at bounding box center [613, 369] width 1107 height 350
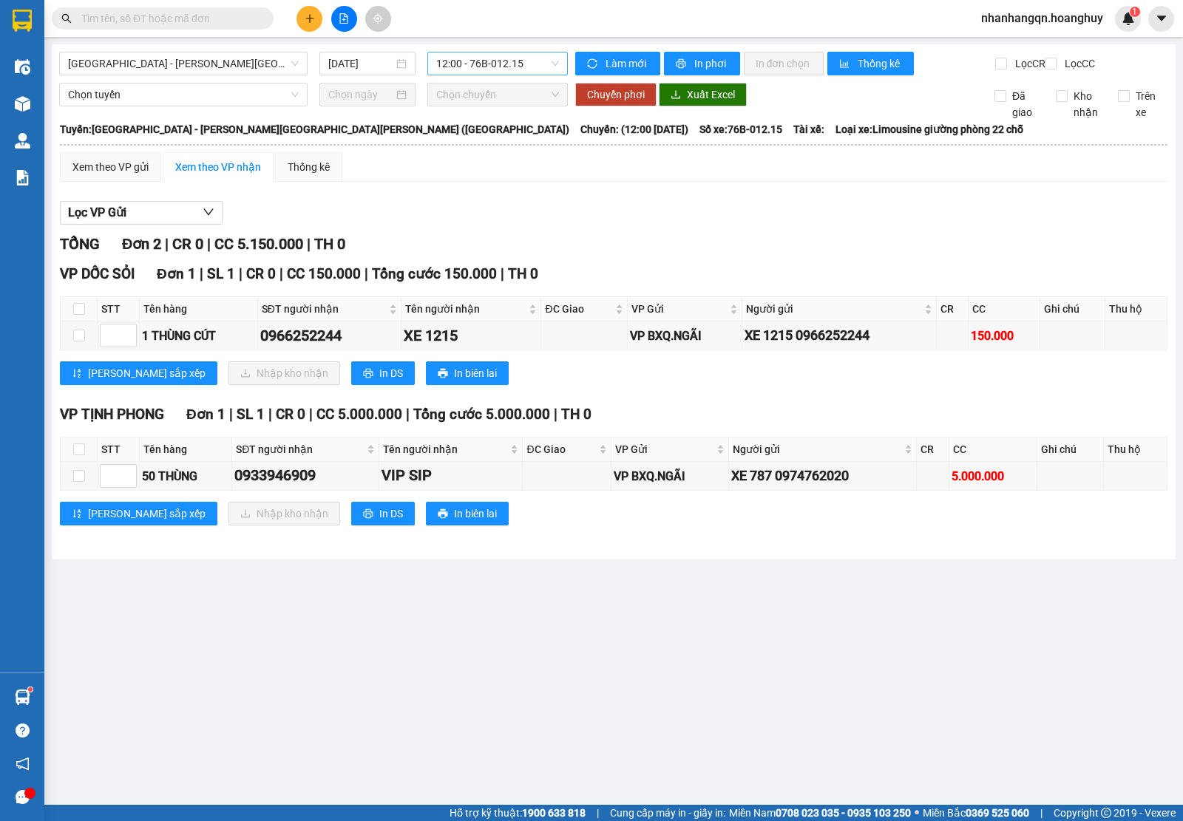
click at [493, 71] on span "12:00 - 76B-012.15" at bounding box center [497, 63] width 122 height 22
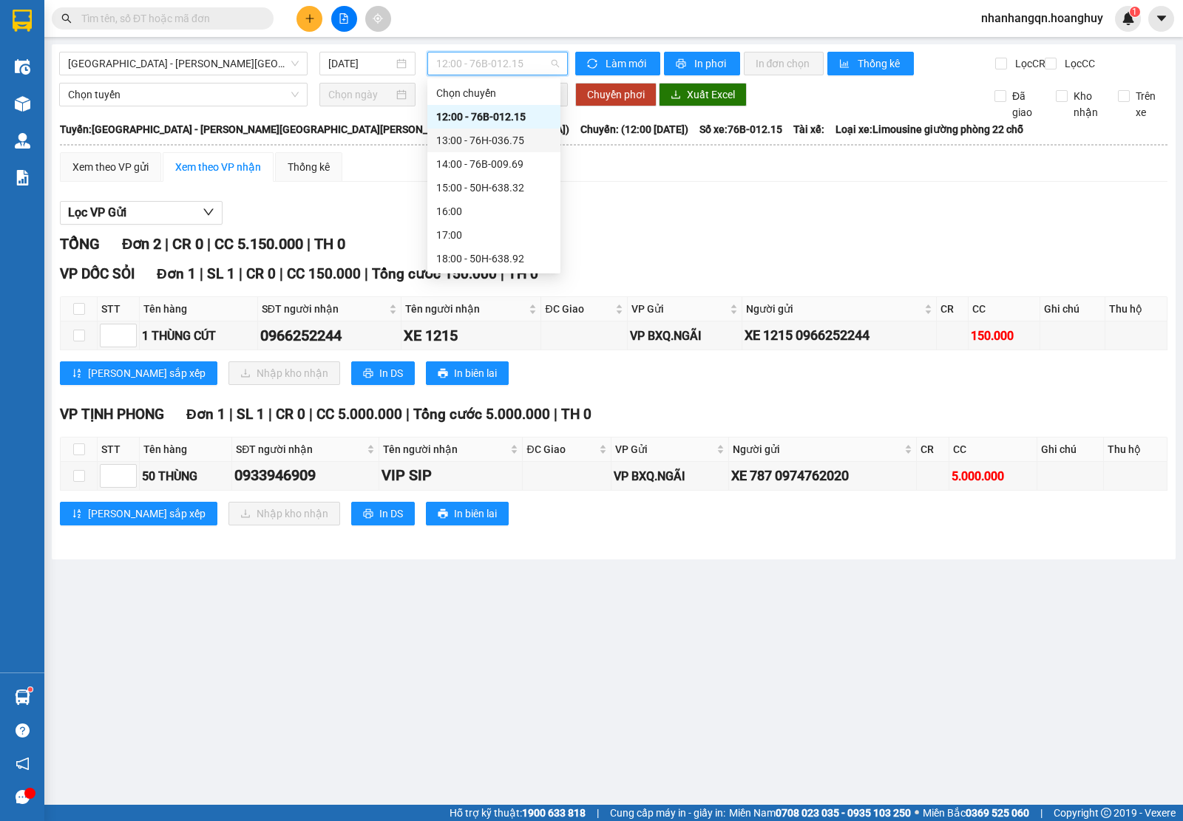
click at [511, 135] on div "13:00 - 76H-036.75" at bounding box center [493, 140] width 115 height 16
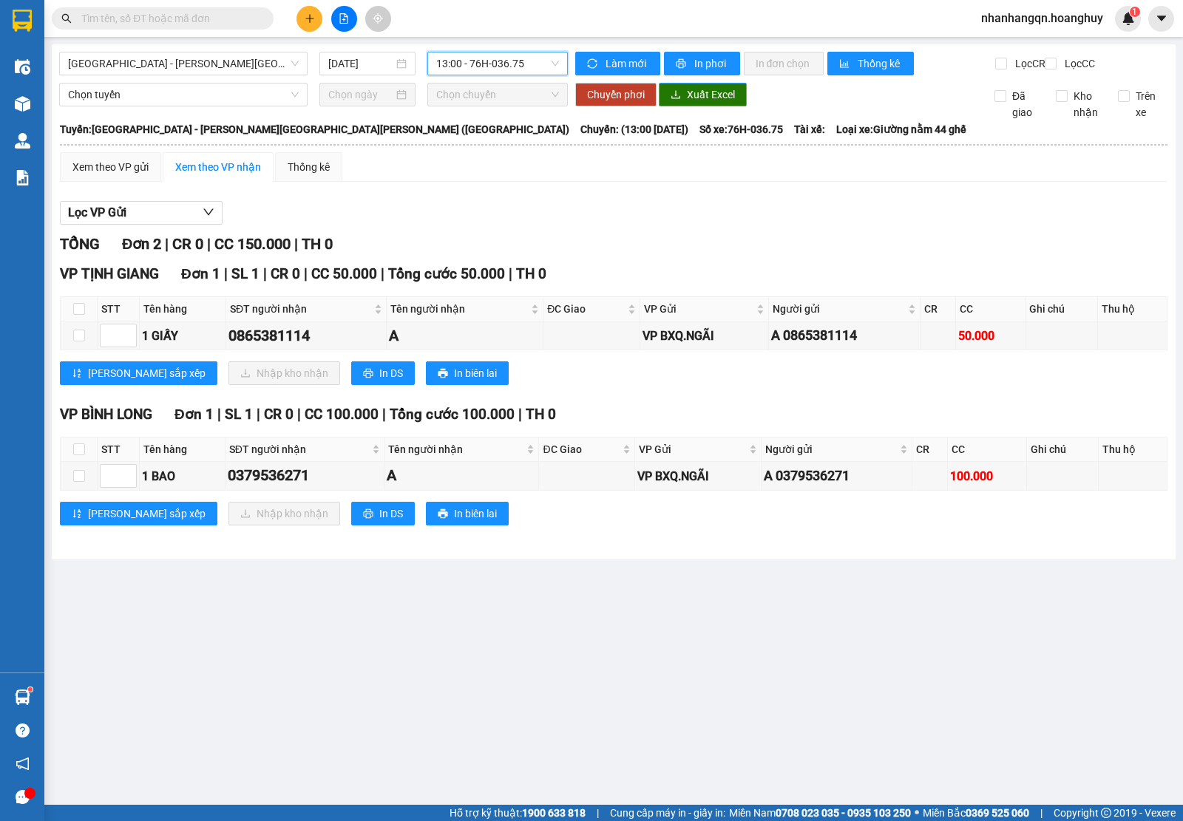
click at [716, 103] on span "Xuất Excel" at bounding box center [711, 94] width 48 height 16
click at [511, 55] on span "13:00 - 76H-036.75" at bounding box center [497, 63] width 122 height 22
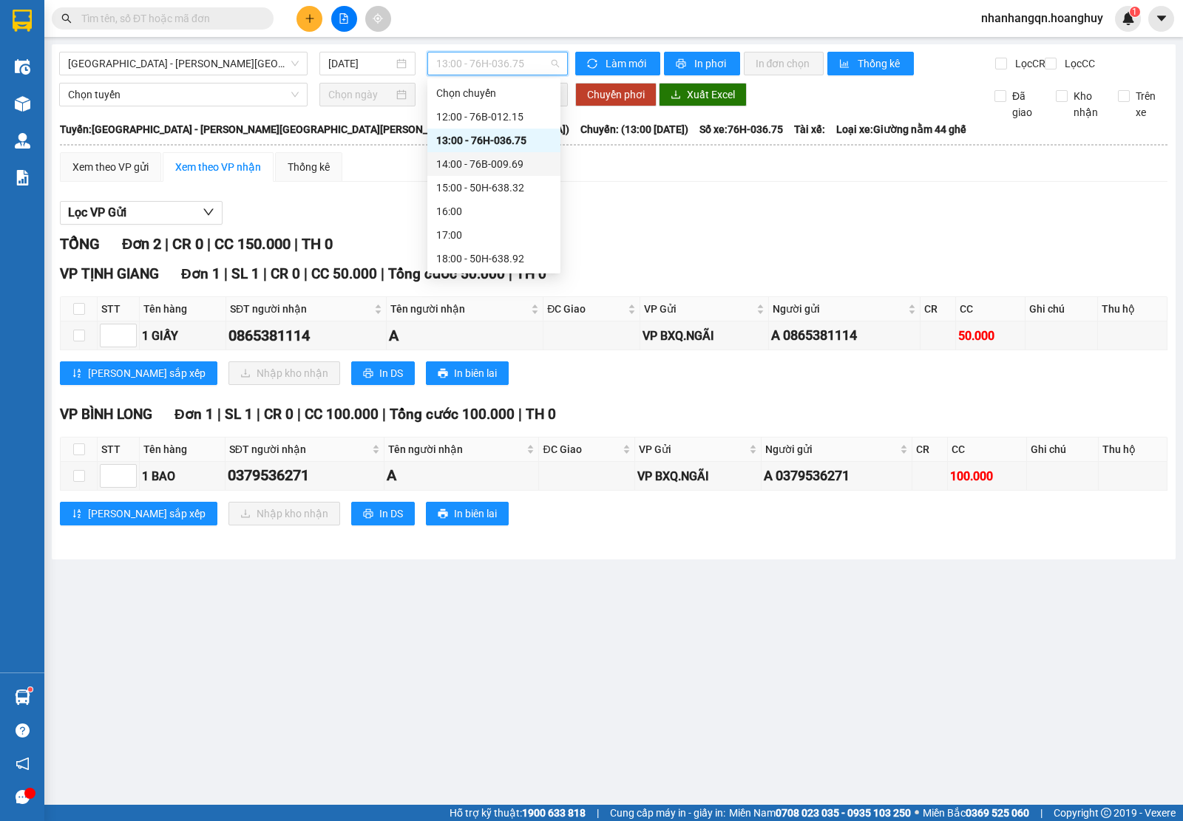
click at [504, 163] on div "14:00 - 76B-009.69" at bounding box center [493, 164] width 115 height 16
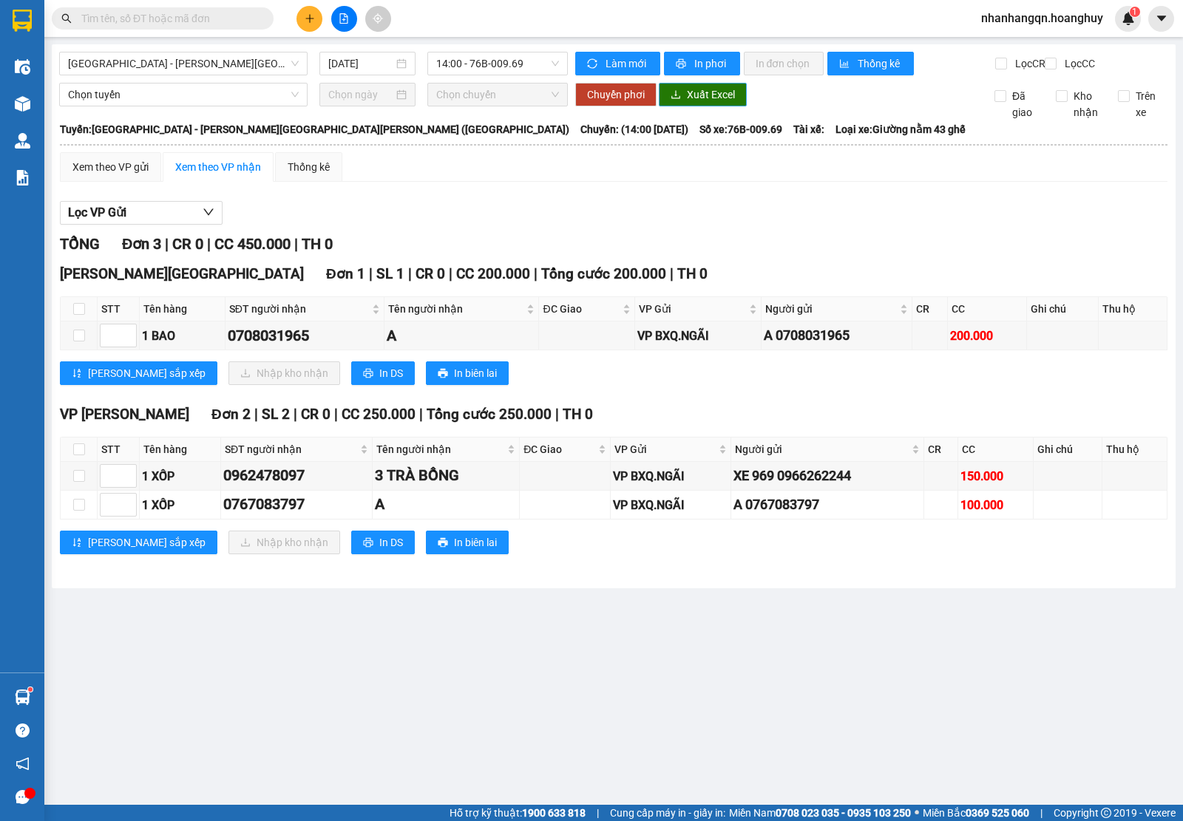
click at [696, 103] on span "Xuất Excel" at bounding box center [711, 94] width 48 height 16
click at [537, 60] on span "14:00 - 76B-009.69" at bounding box center [497, 63] width 122 height 22
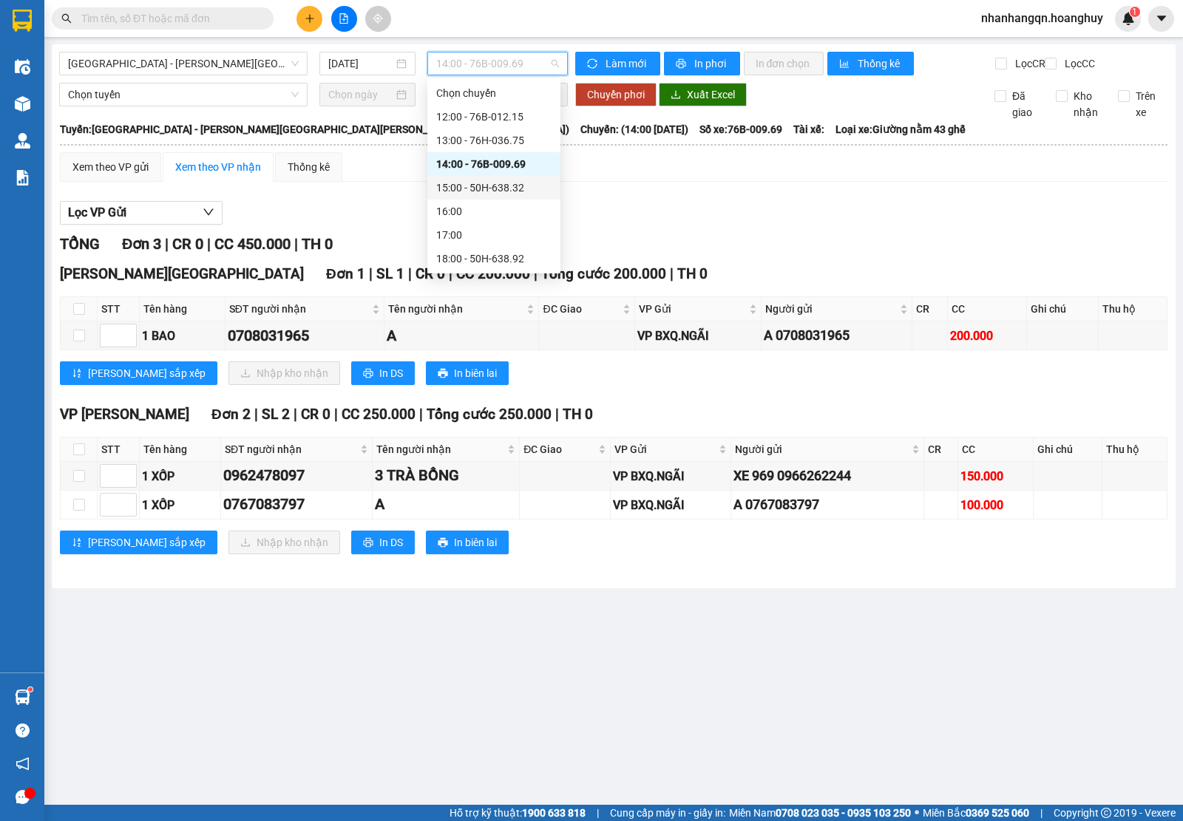
click at [529, 197] on div "15:00 - 50H-638.32" at bounding box center [493, 188] width 133 height 24
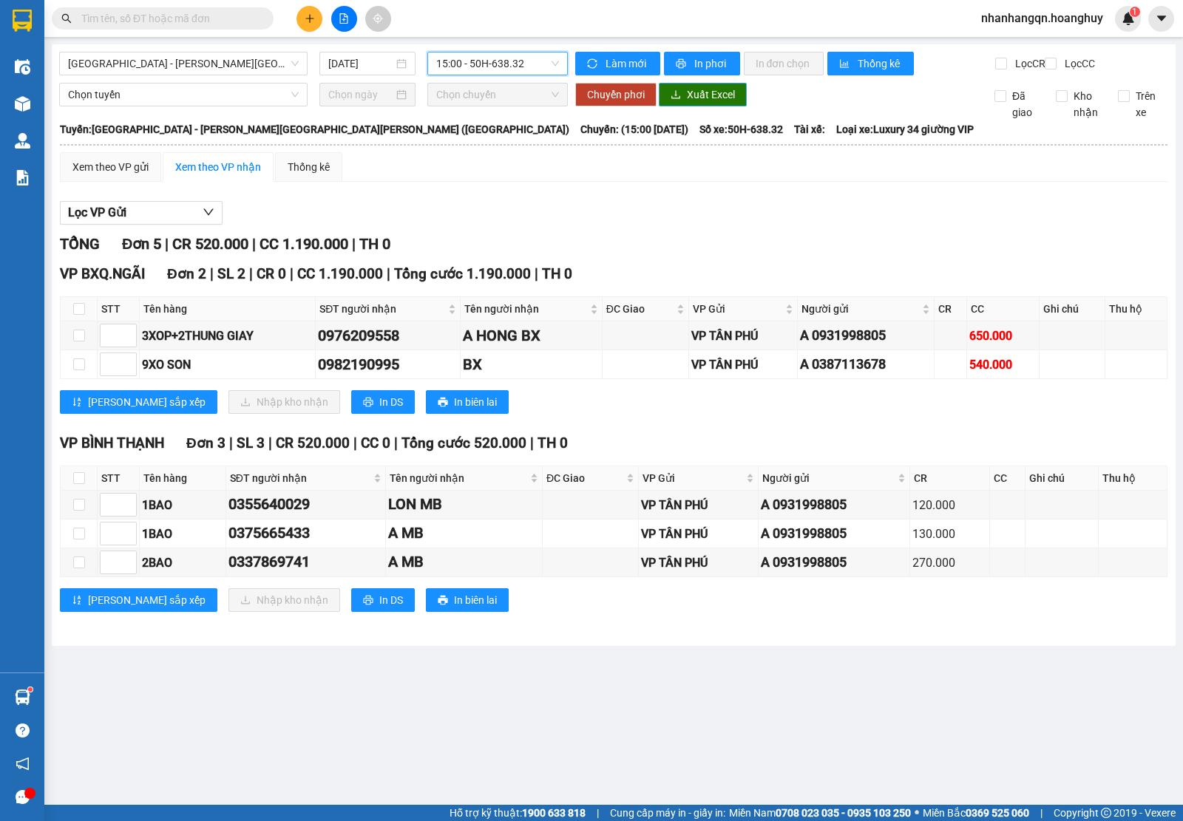
drag, startPoint x: 723, startPoint y: 111, endPoint x: 767, endPoint y: 612, distance: 503.1
click at [724, 103] on span "Xuất Excel" at bounding box center [711, 94] width 48 height 16
drag, startPoint x: 486, startPoint y: 61, endPoint x: 506, endPoint y: 83, distance: 30.3
click at [486, 61] on span "15:00 - 50H-638.32" at bounding box center [497, 63] width 122 height 22
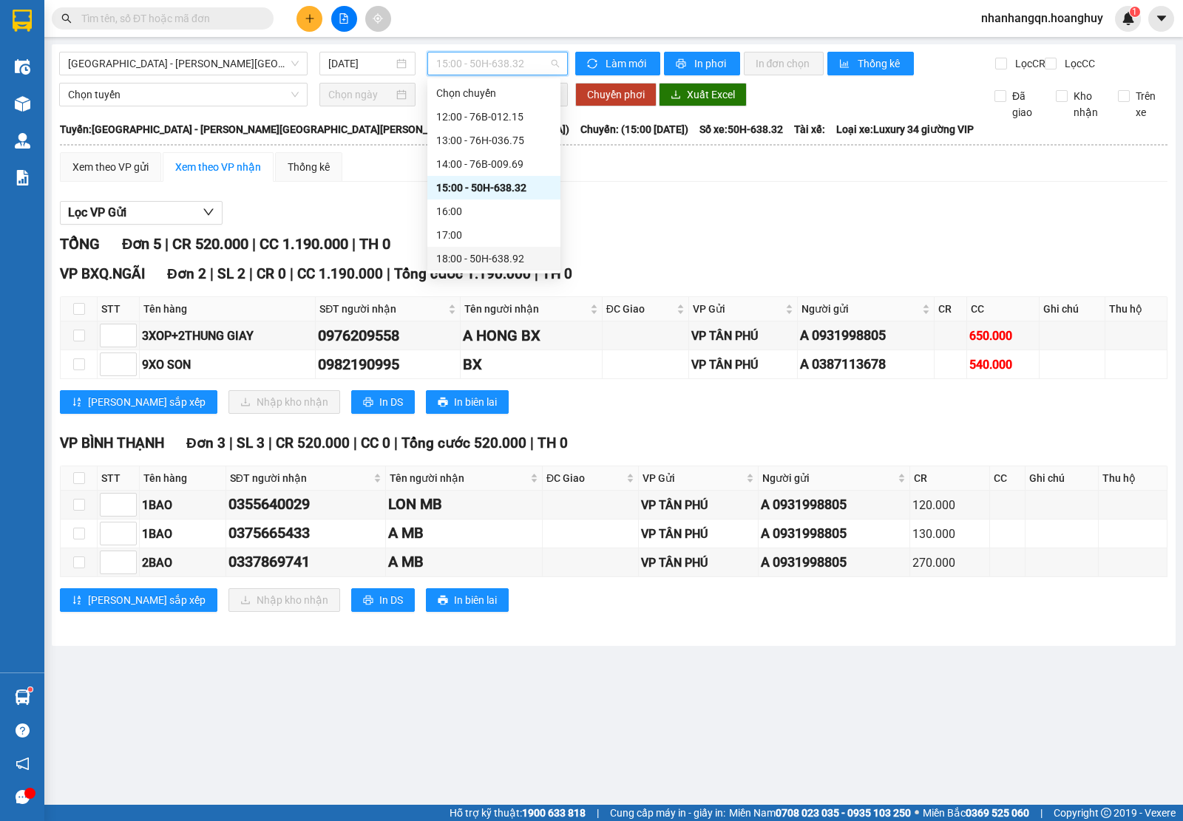
click at [516, 259] on div "18:00 - 50H-638.92" at bounding box center [493, 259] width 115 height 16
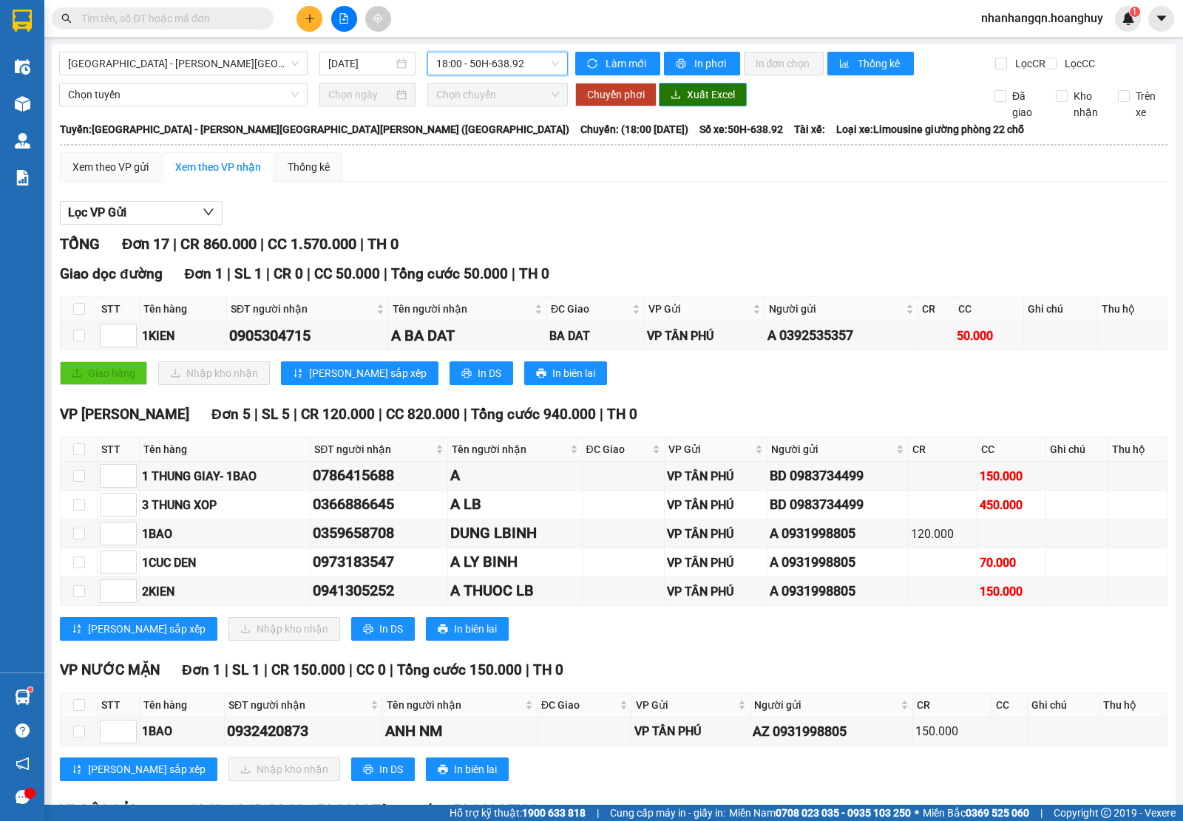
click at [700, 103] on span "Xuất Excel" at bounding box center [711, 94] width 48 height 16
click at [484, 60] on span "18:00 - 50H-638.92" at bounding box center [497, 63] width 122 height 22
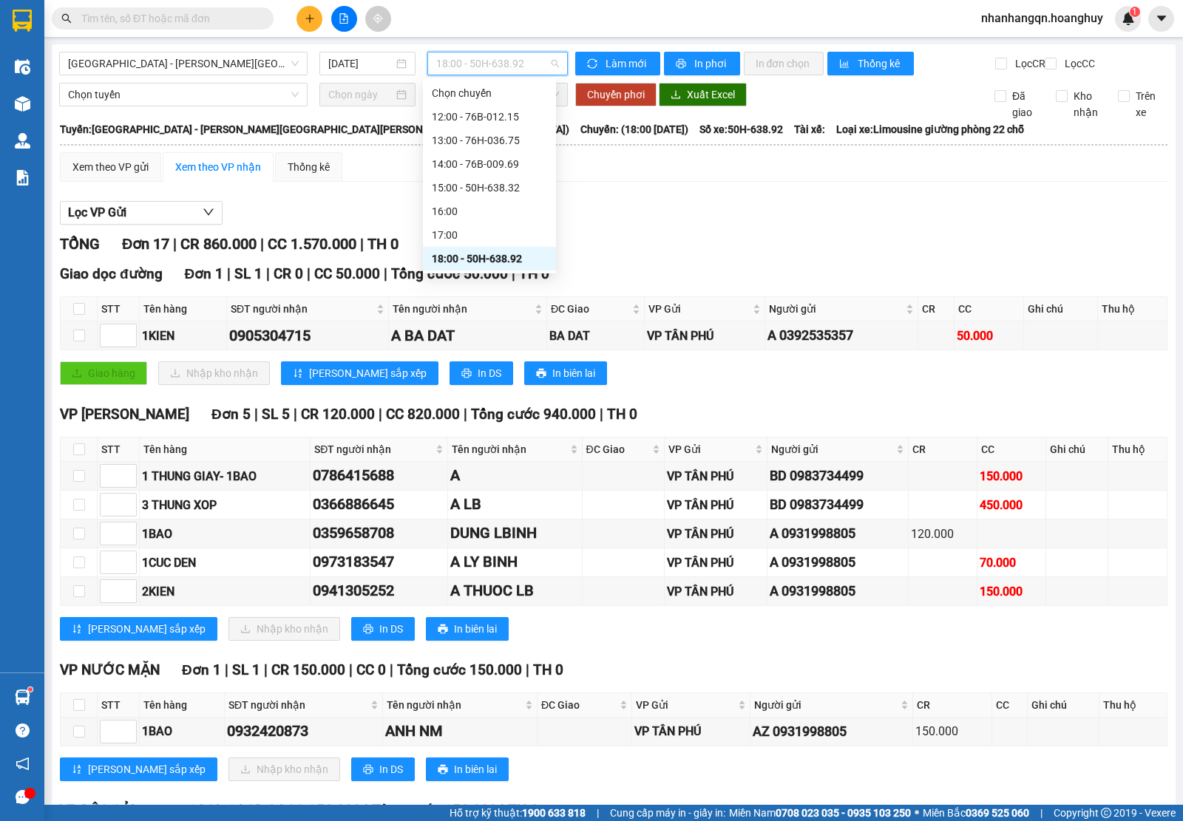
scroll to position [47, 0]
click at [685, 256] on div "TỔNG Đơn 17 | CR 860.000 | CC 1.570.000 | TH 0" at bounding box center [613, 244] width 1107 height 23
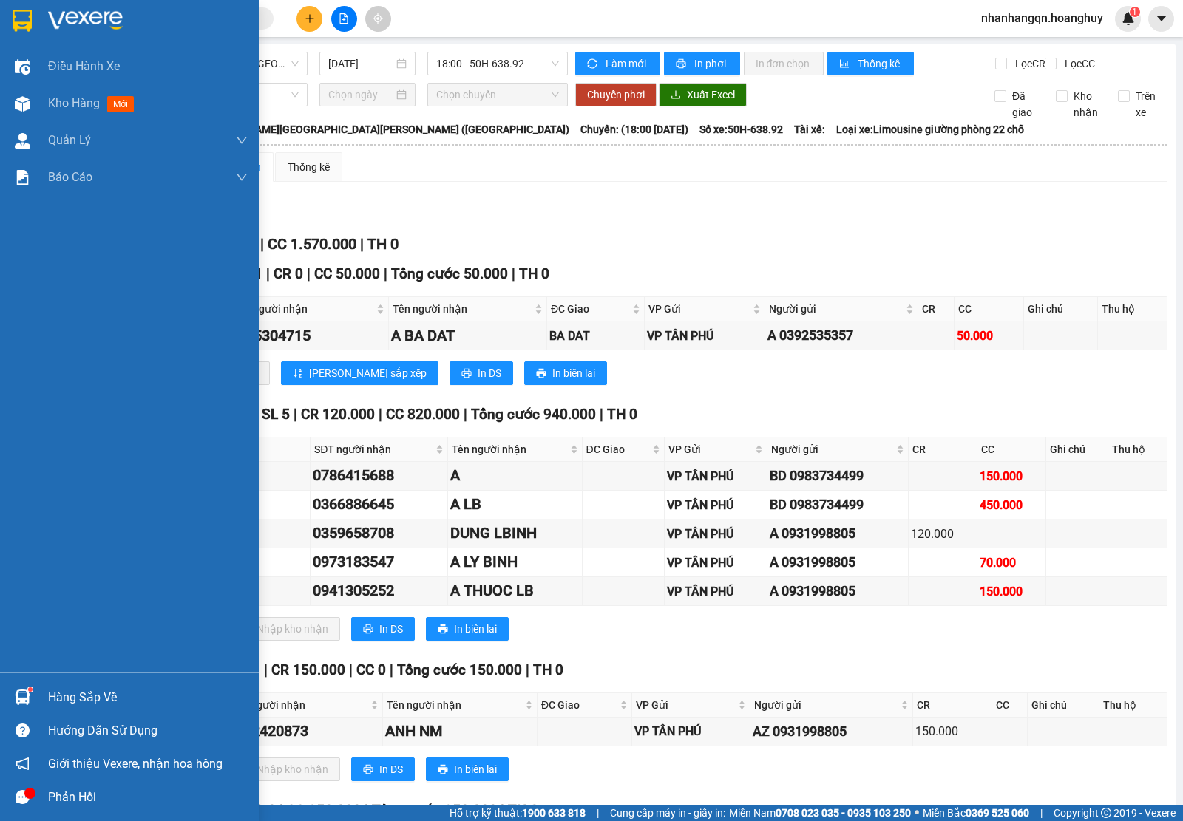
click at [13, 15] on img at bounding box center [22, 21] width 19 height 22
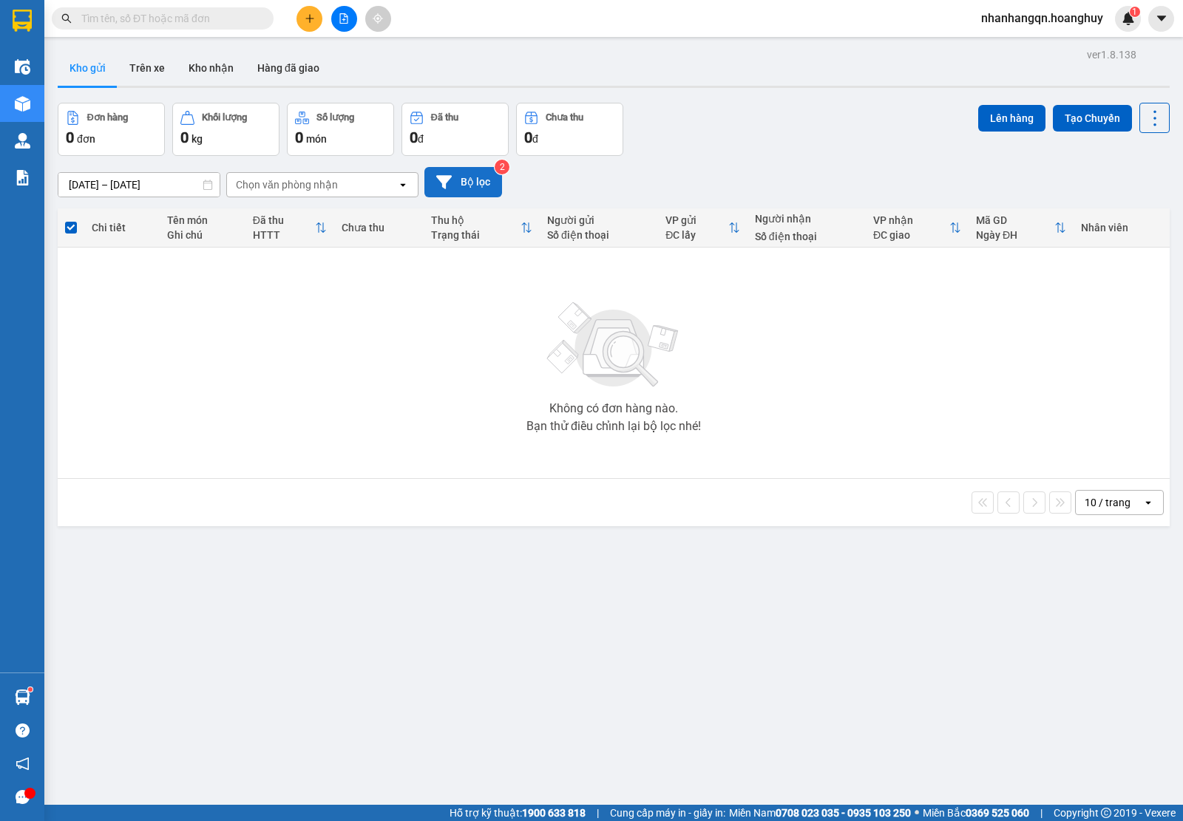
click at [430, 171] on button "Bộ lọc" at bounding box center [463, 182] width 78 height 30
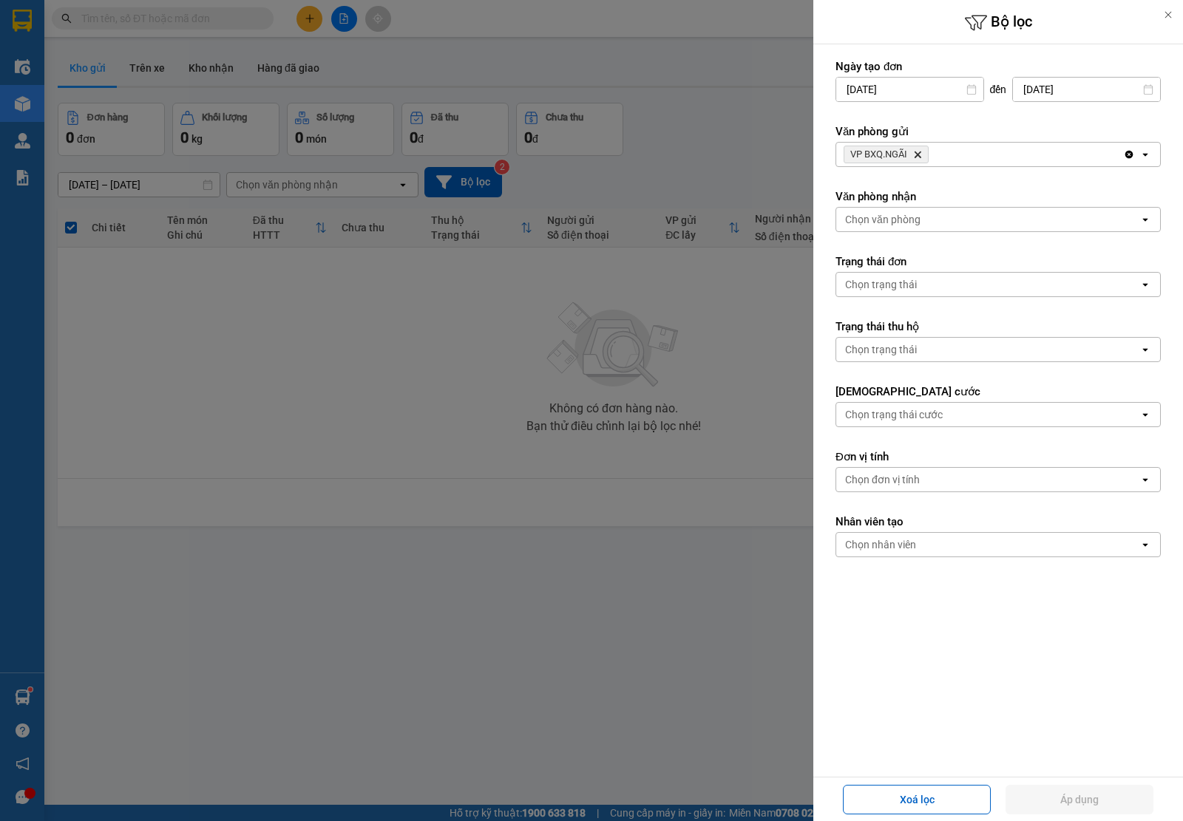
click at [914, 154] on icon "Delete" at bounding box center [917, 154] width 9 height 9
click at [914, 154] on div "Chọn văn phòng" at bounding box center [882, 154] width 75 height 15
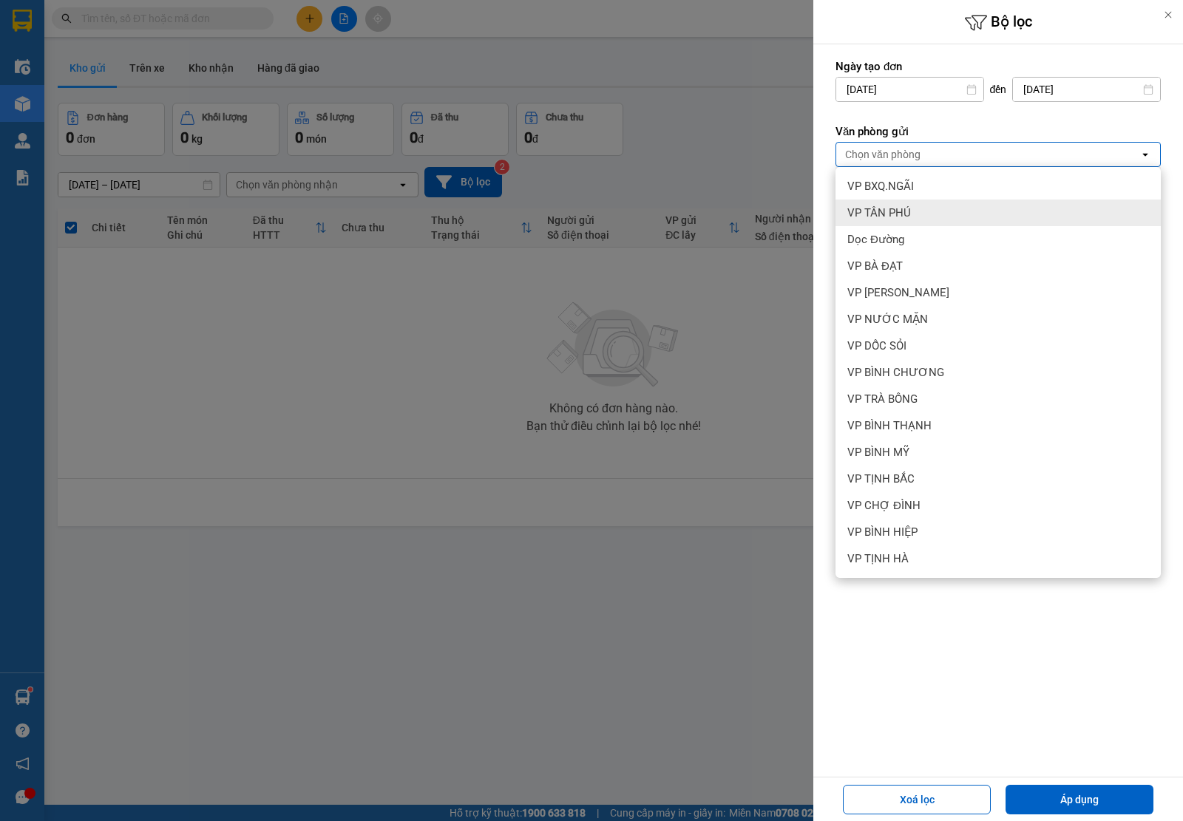
drag, startPoint x: 904, startPoint y: 213, endPoint x: 940, endPoint y: 331, distance: 123.7
click at [903, 212] on span "VP TÂN PHÚ" at bounding box center [879, 212] width 64 height 15
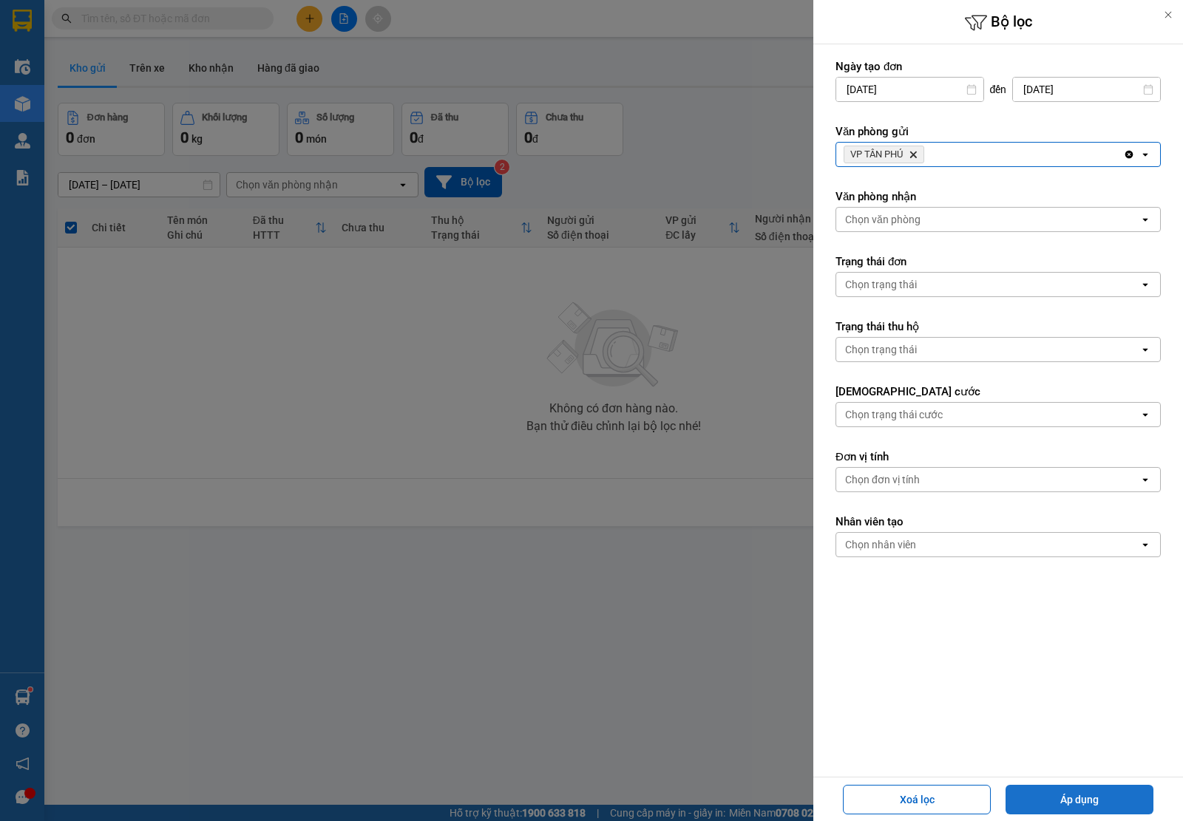
click at [1111, 801] on button "Áp dụng" at bounding box center [1079, 800] width 148 height 30
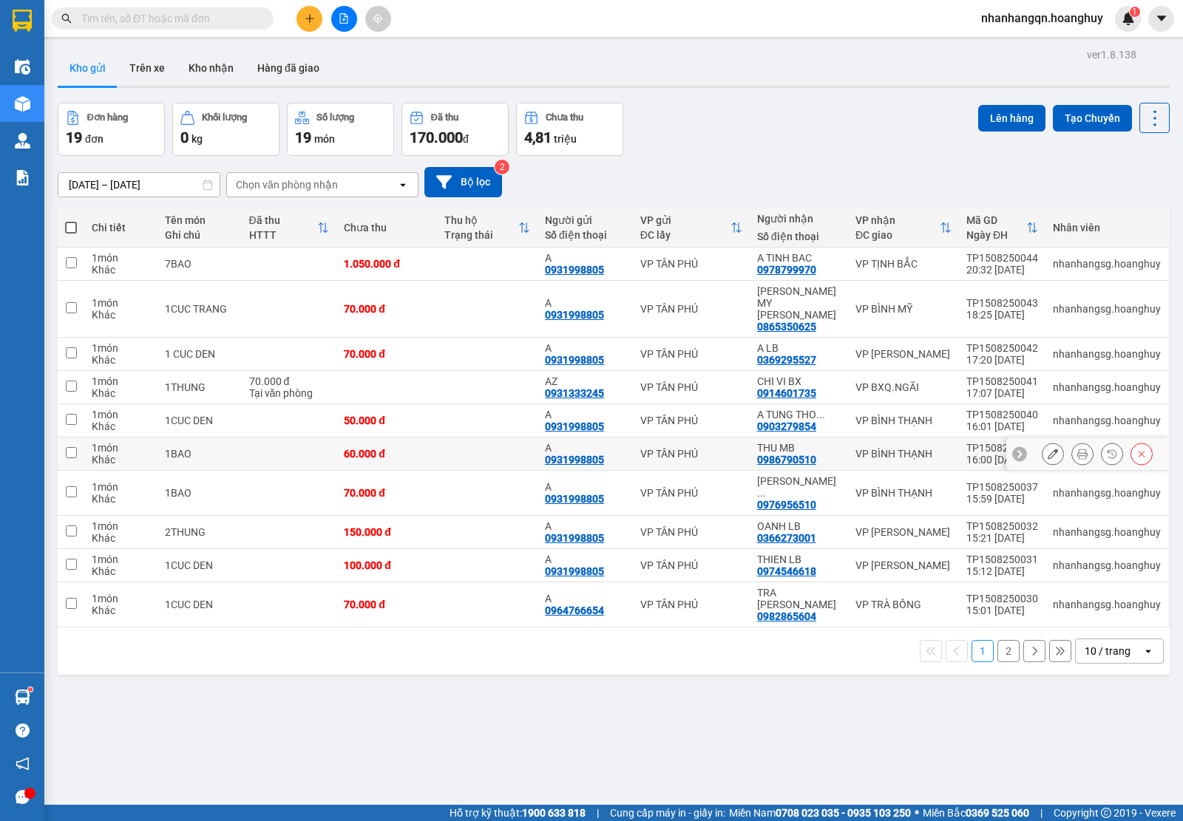
scroll to position [68, 0]
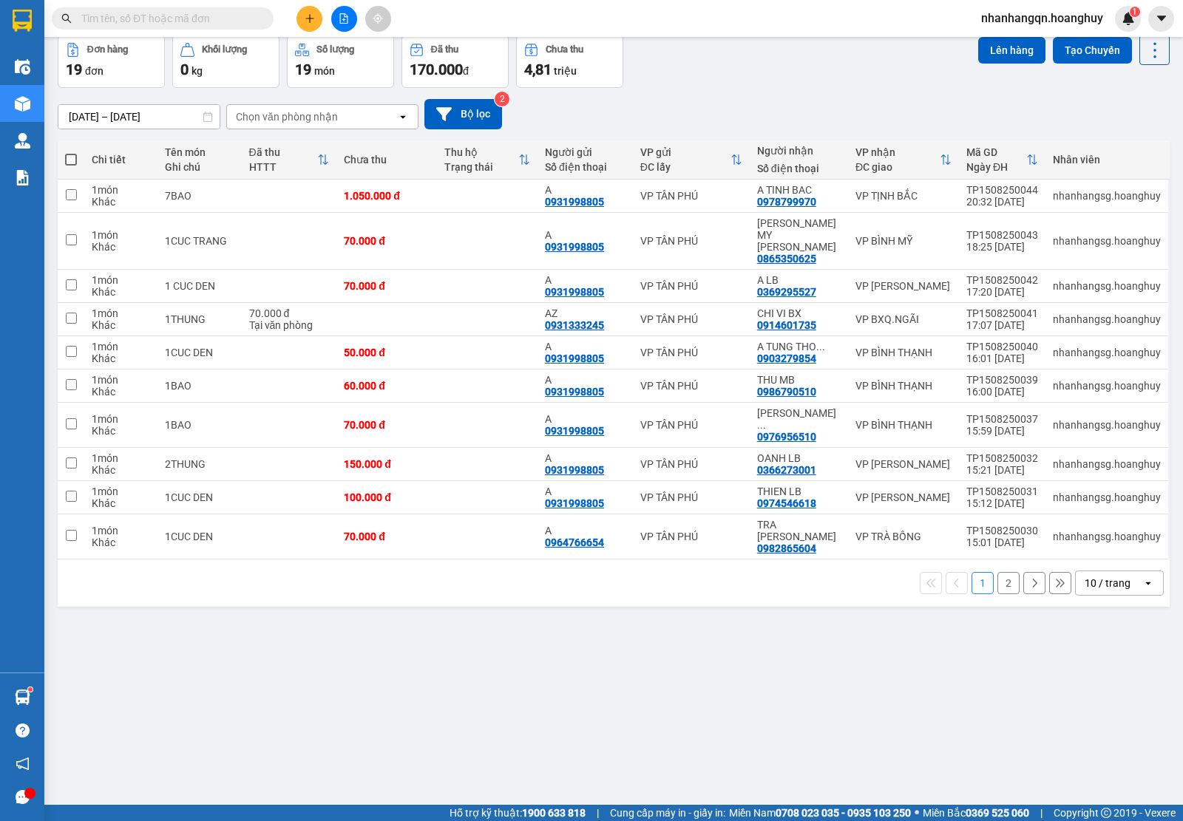
click at [1093, 576] on div "10 / trang" at bounding box center [1107, 583] width 46 height 15
click at [1090, 704] on span "100 / trang" at bounding box center [1099, 703] width 53 height 15
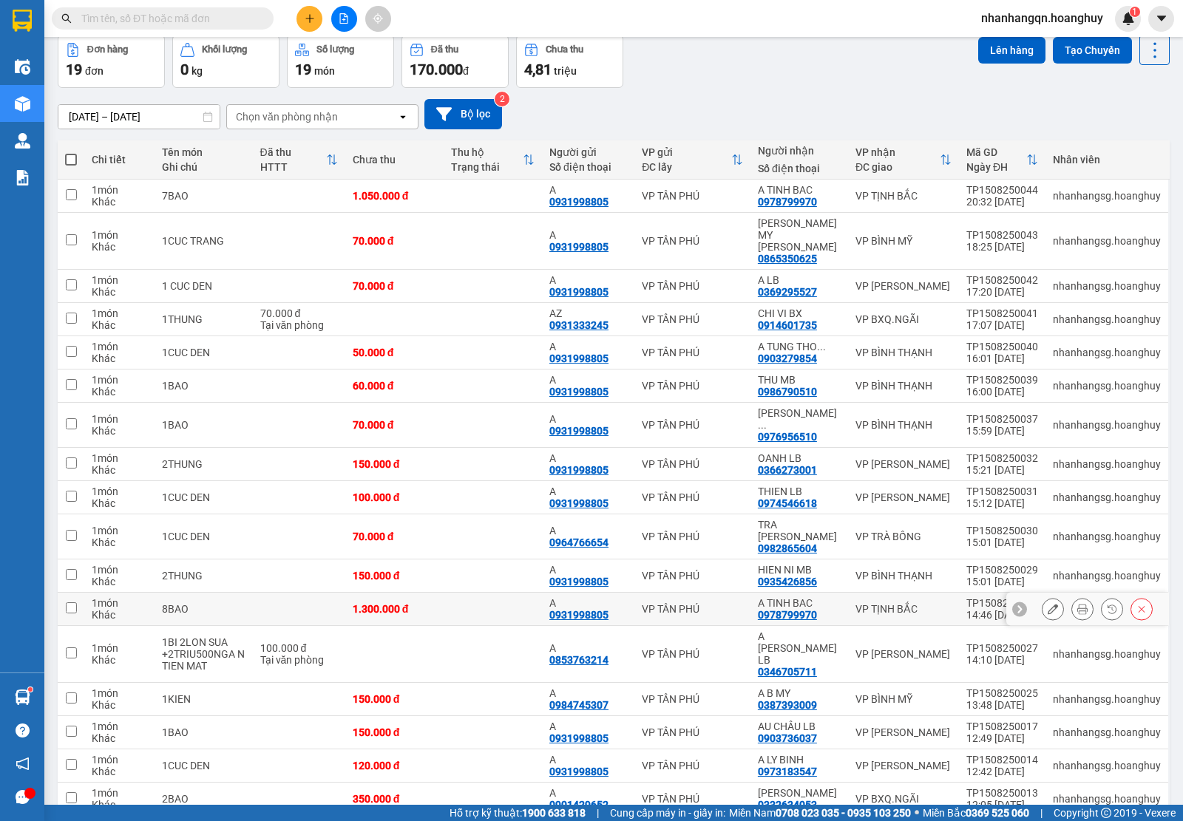
click at [486, 593] on td at bounding box center [493, 609] width 98 height 33
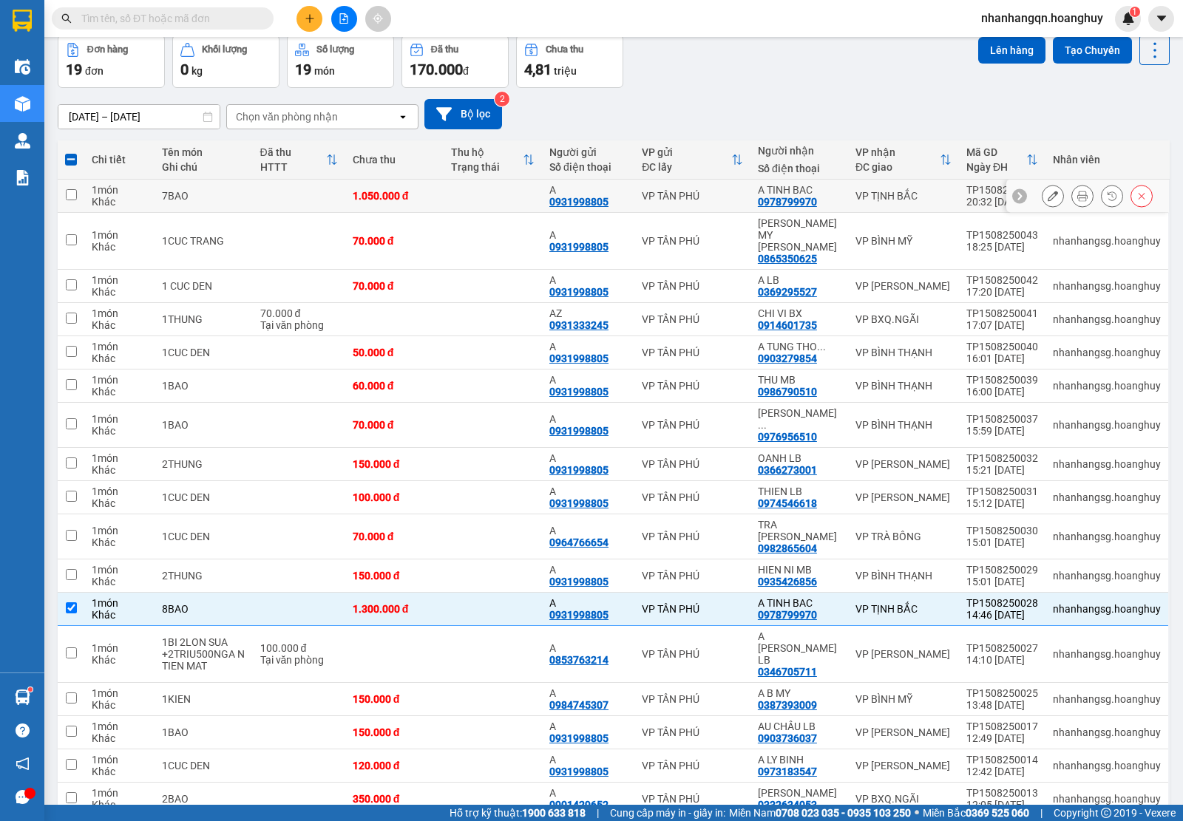
click at [461, 204] on td at bounding box center [493, 196] width 98 height 33
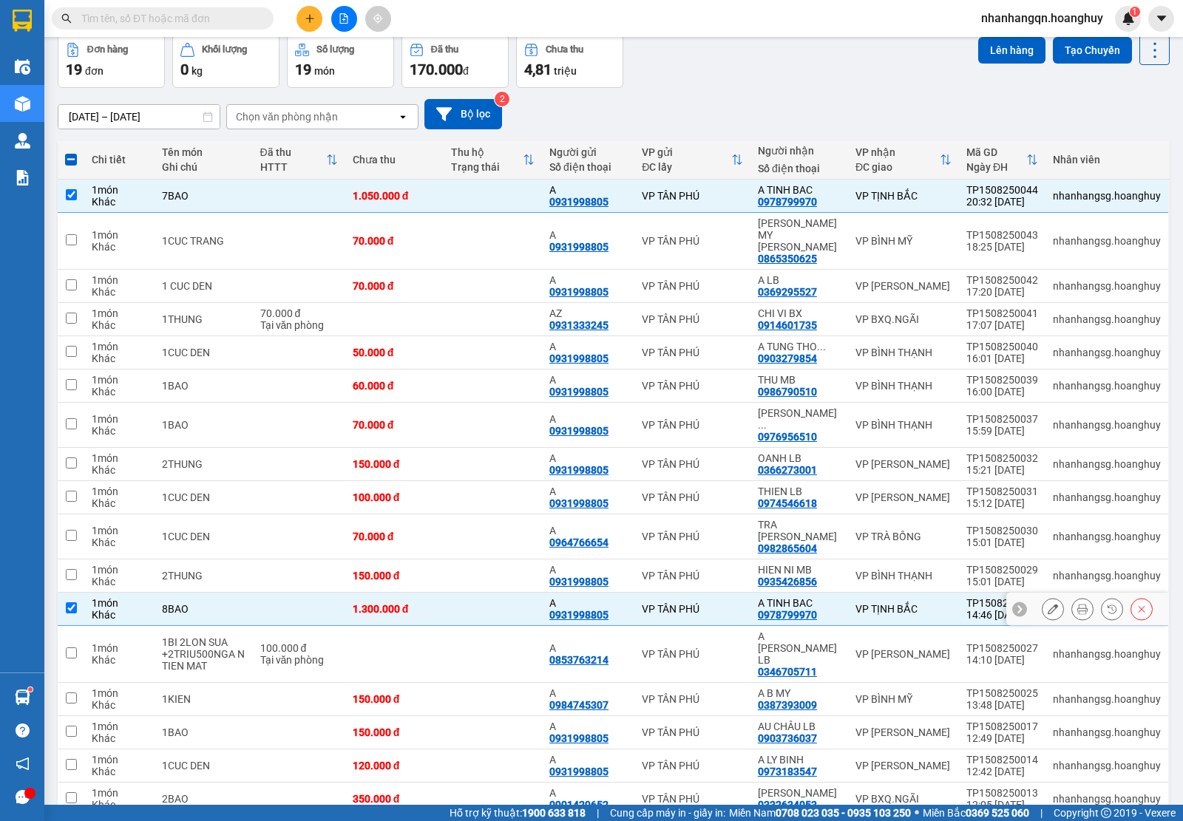
click at [478, 593] on td at bounding box center [493, 609] width 98 height 33
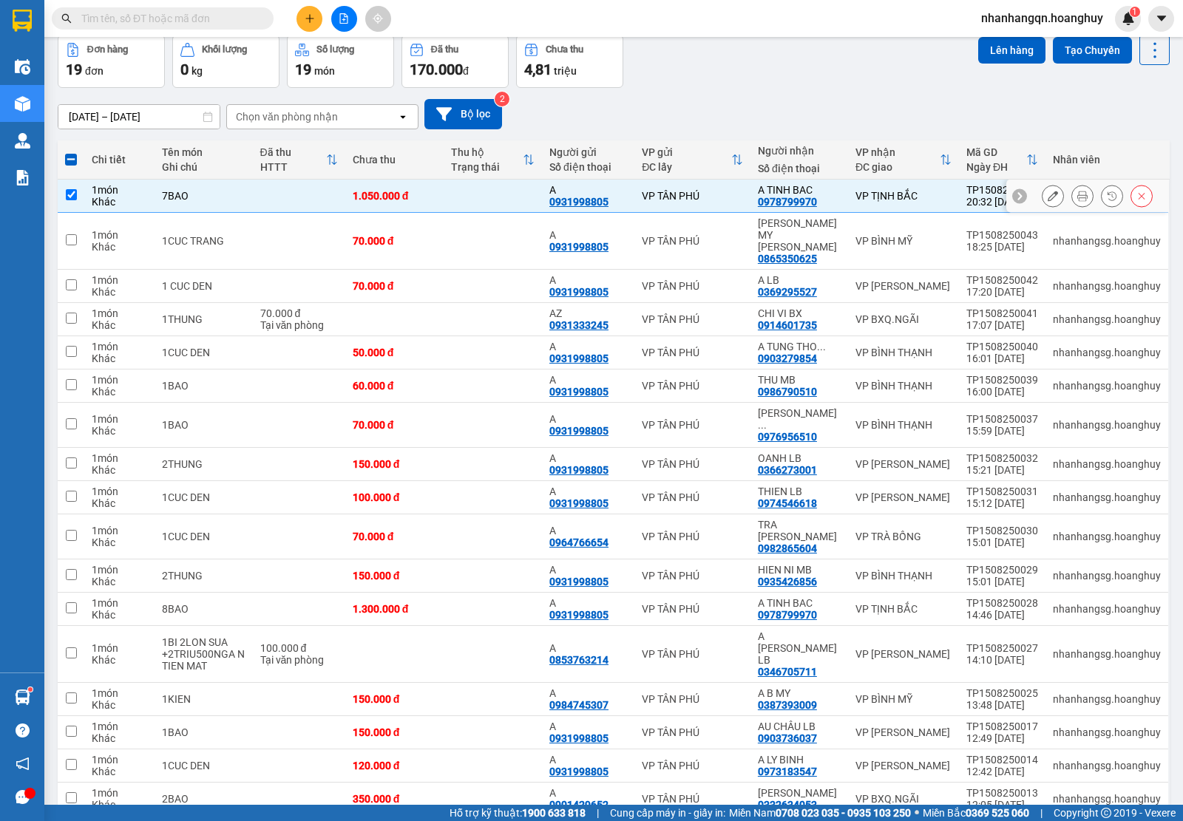
click at [480, 189] on td at bounding box center [493, 196] width 98 height 33
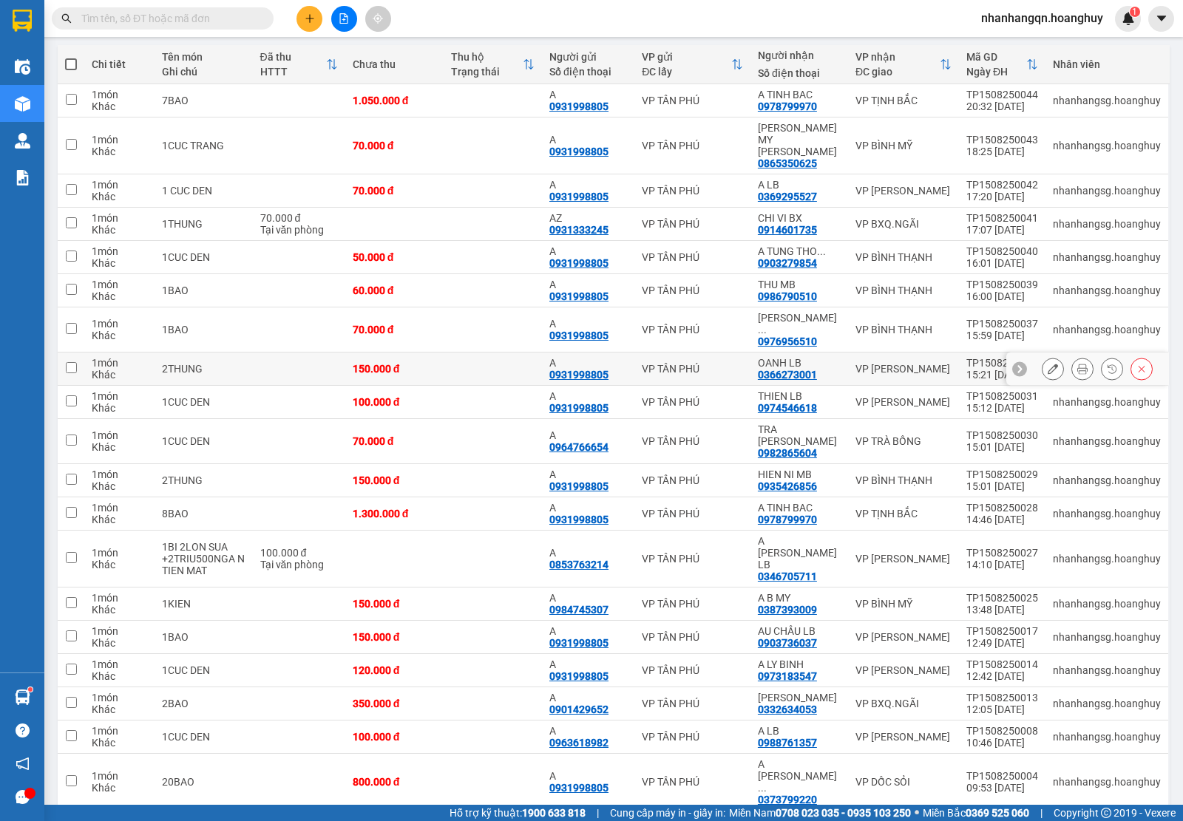
scroll to position [71, 0]
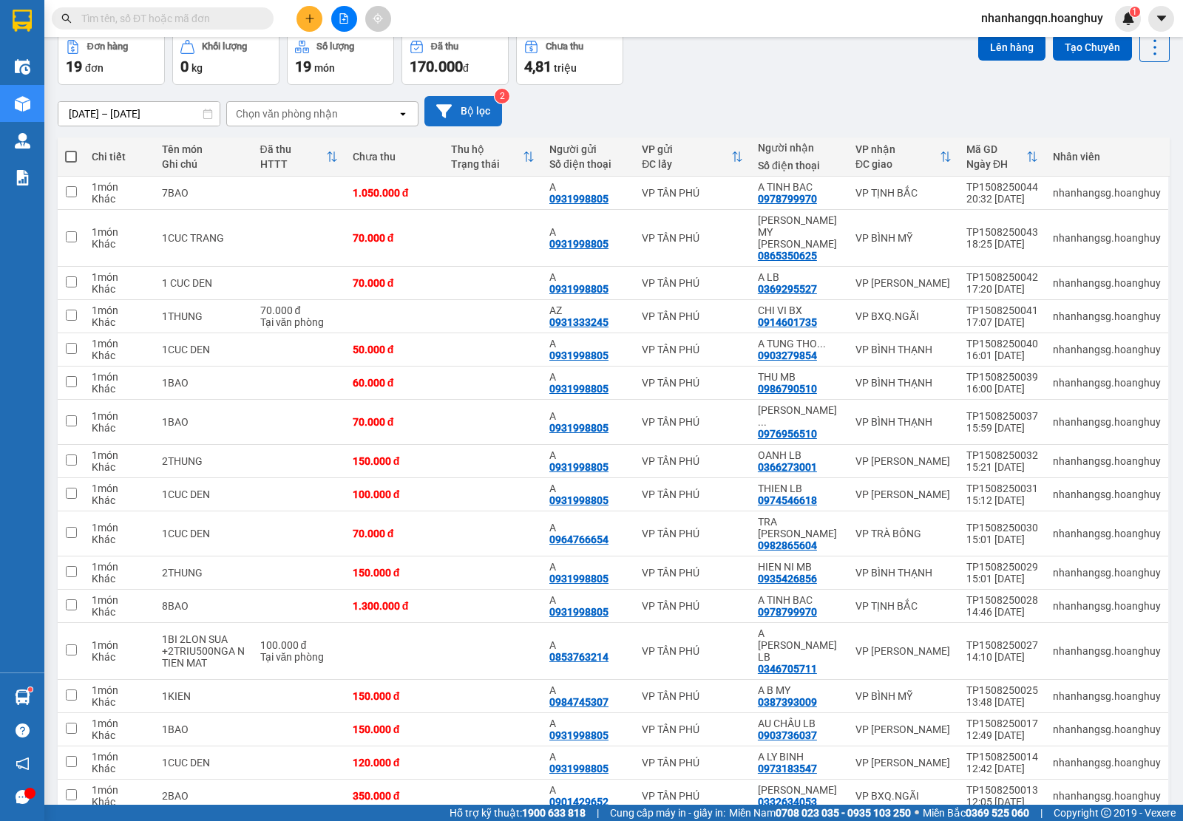
click at [474, 108] on button "Bộ lọc" at bounding box center [463, 111] width 78 height 30
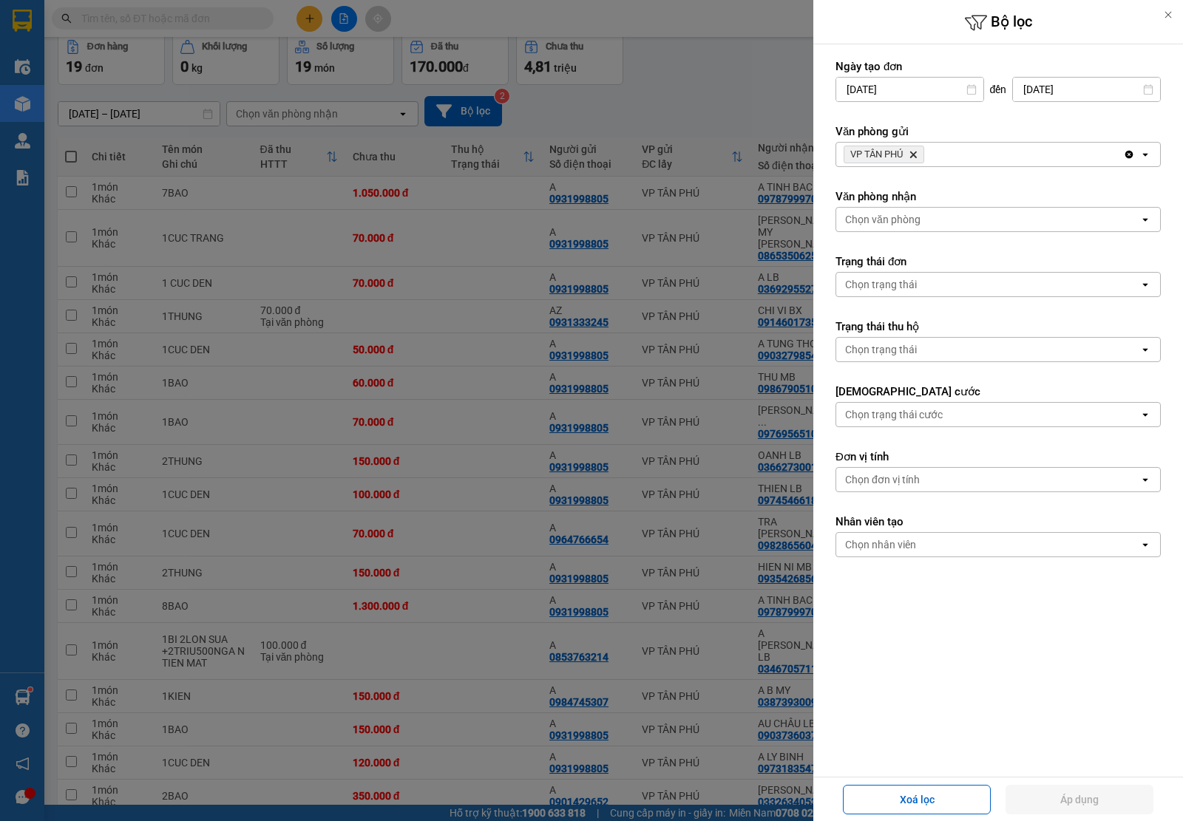
click at [917, 157] on icon "VP TÂN PHÚ, close by backspace" at bounding box center [913, 155] width 7 height 7
click at [917, 157] on div "Chọn văn phòng" at bounding box center [882, 154] width 75 height 15
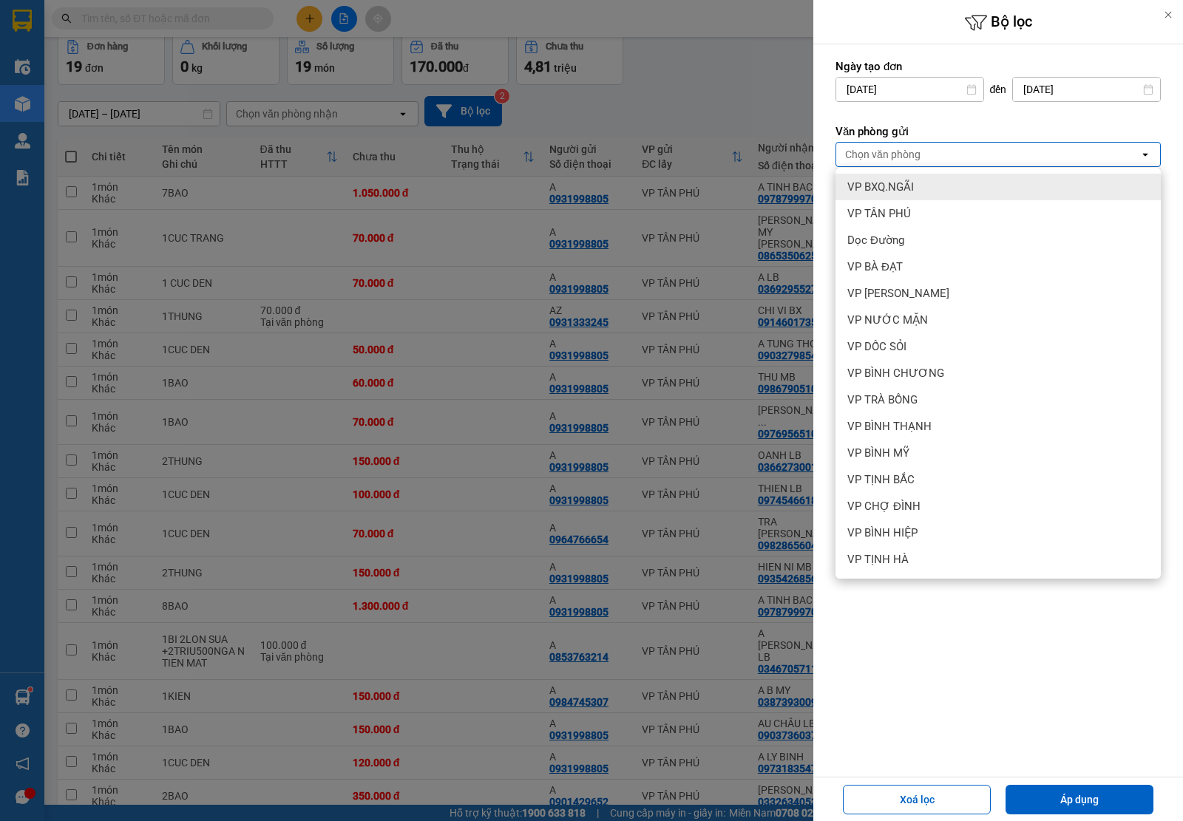
click at [917, 194] on div "VP BXQ.NGÃI" at bounding box center [997, 187] width 325 height 27
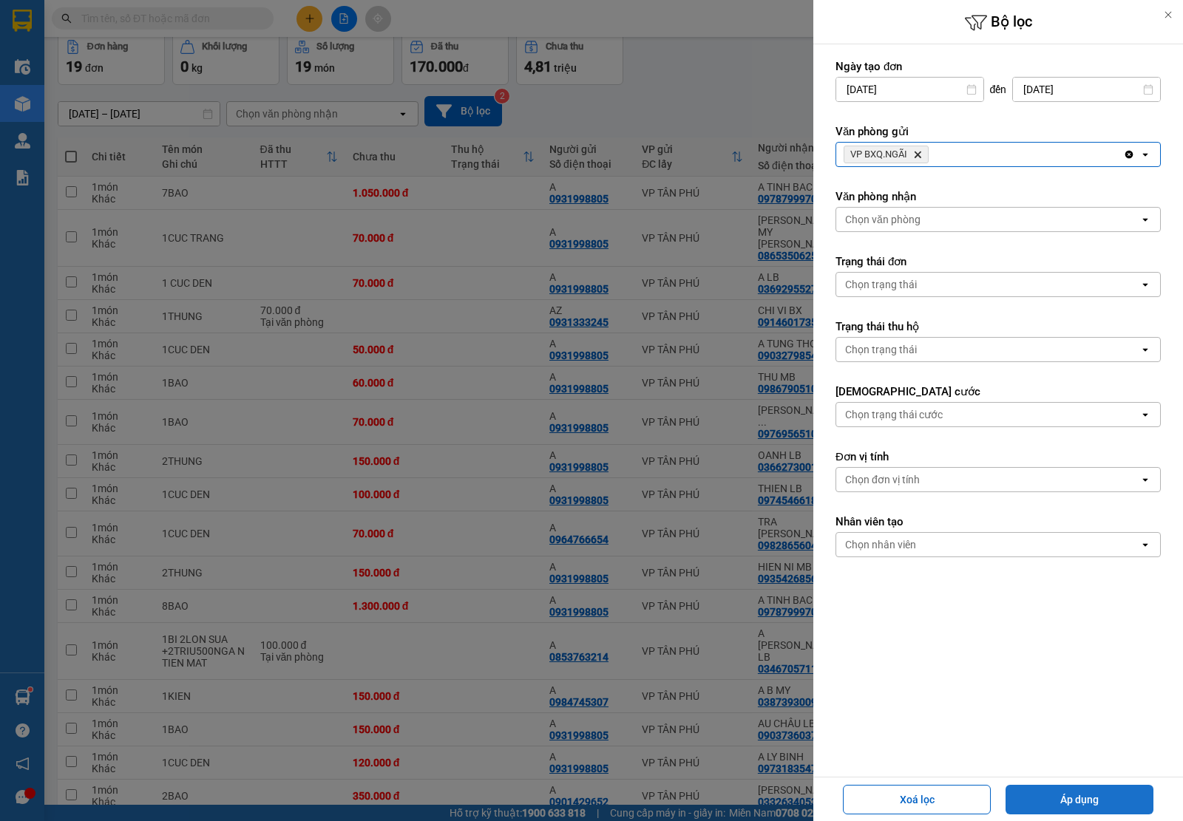
click at [1076, 804] on button "Áp dụng" at bounding box center [1079, 800] width 148 height 30
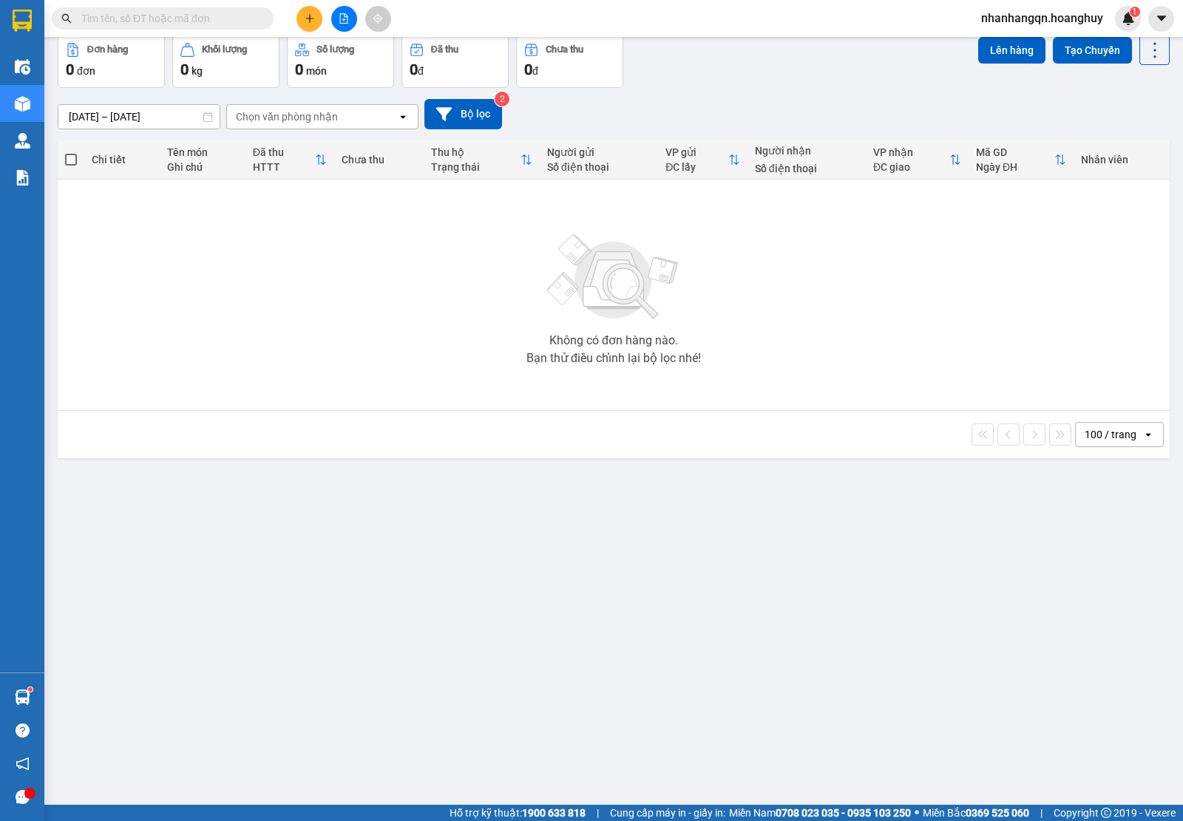
scroll to position [0, 0]
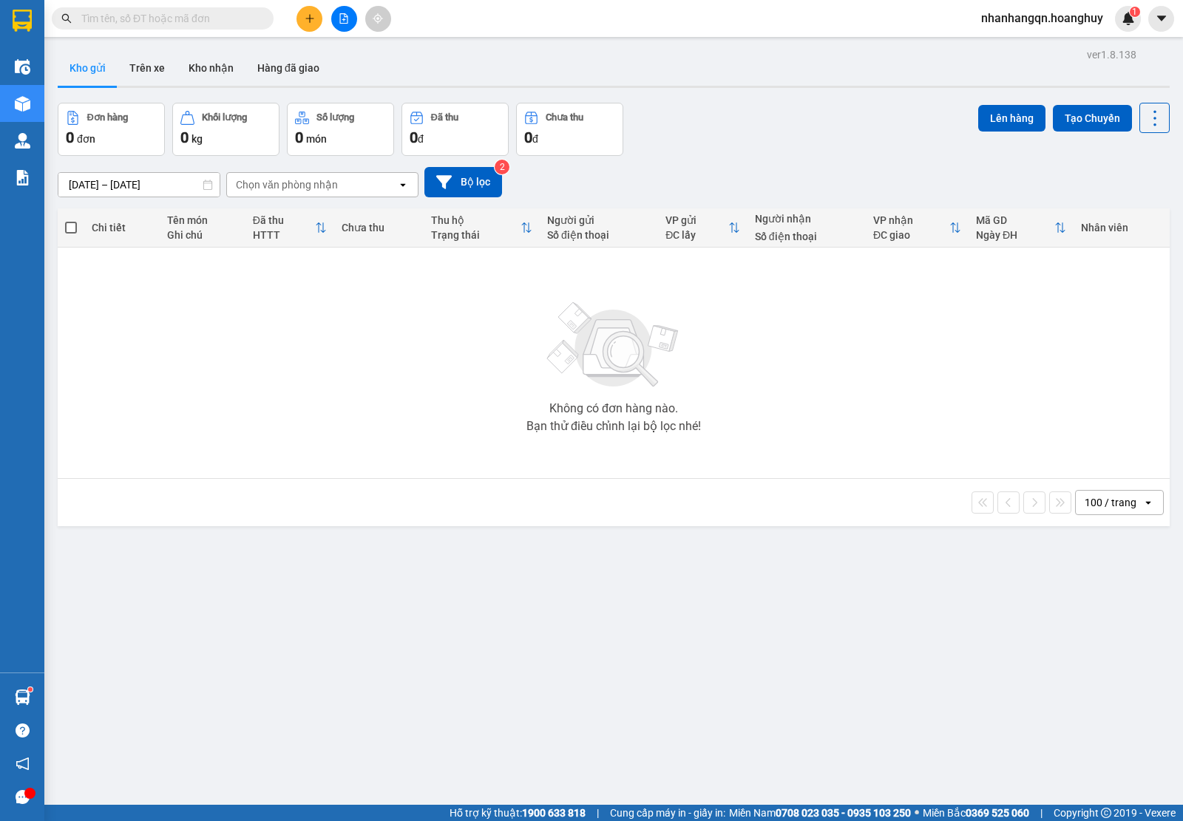
click at [341, 26] on button at bounding box center [344, 19] width 26 height 26
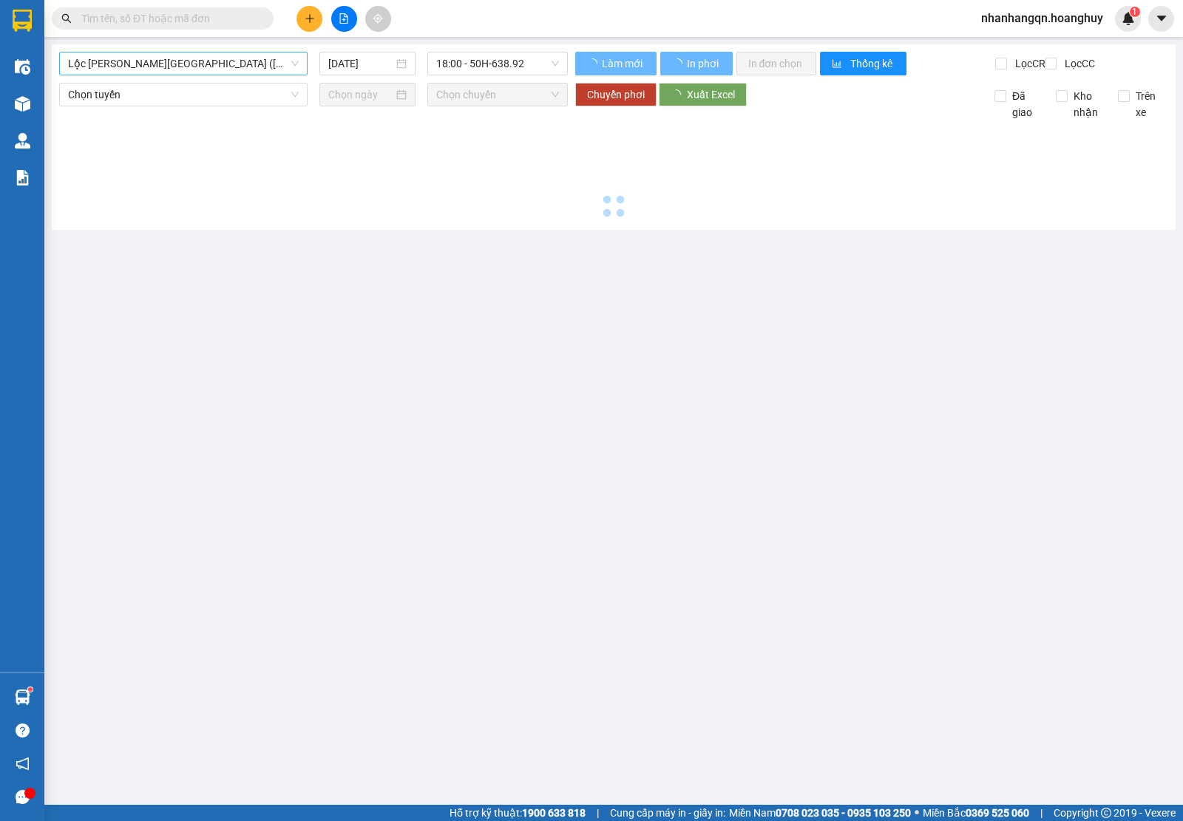
click at [200, 72] on span "Lộc Ninh - Quảng Ngãi (Hàng Hóa)" at bounding box center [183, 63] width 231 height 22
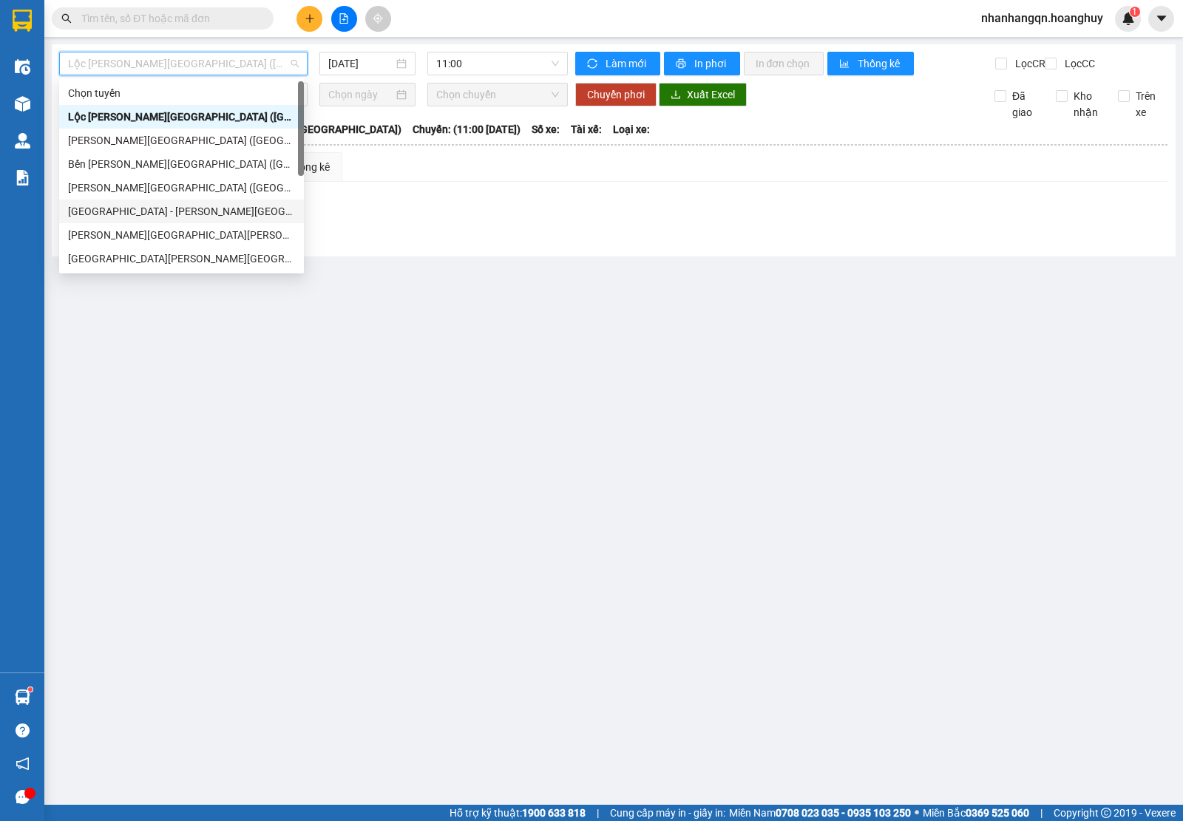
click at [144, 215] on div "Sài Gòn - Quảng Ngãi (Hàng Hoá)" at bounding box center [181, 211] width 227 height 16
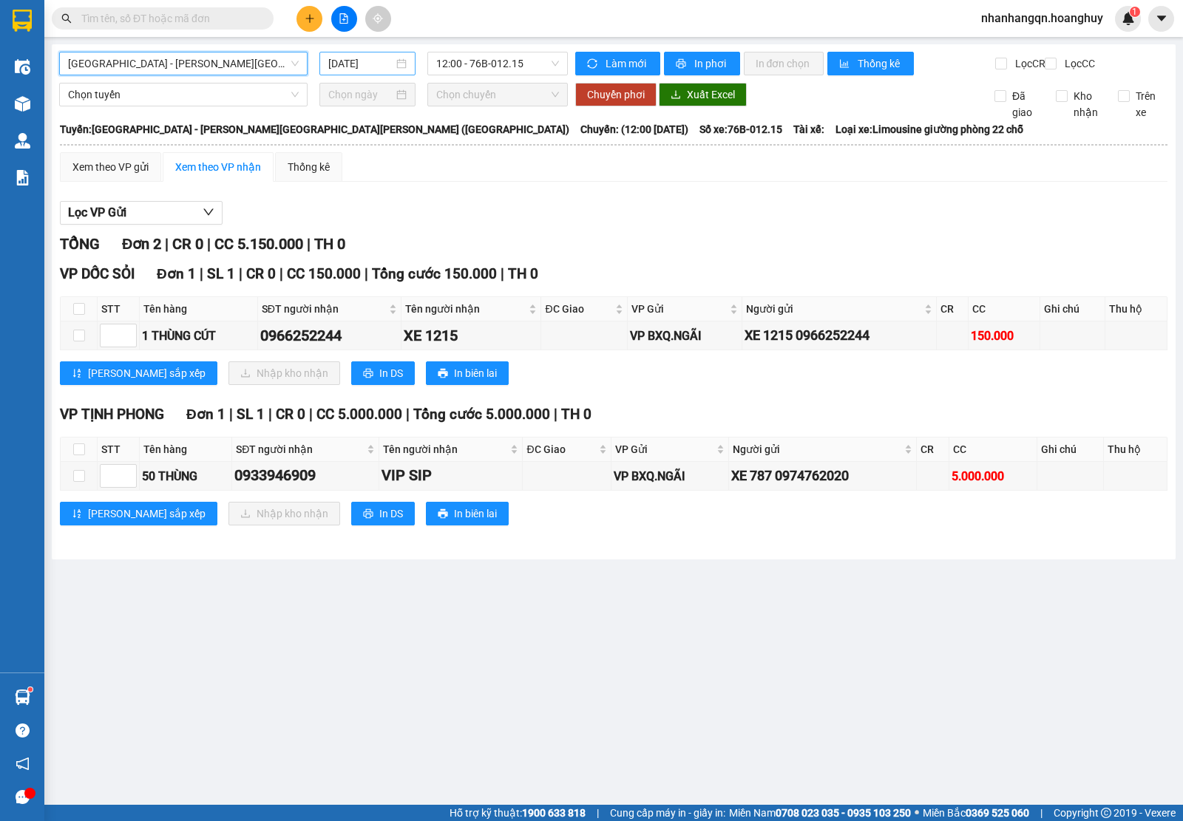
click at [347, 67] on input "15/08/2025" at bounding box center [361, 63] width 66 height 16
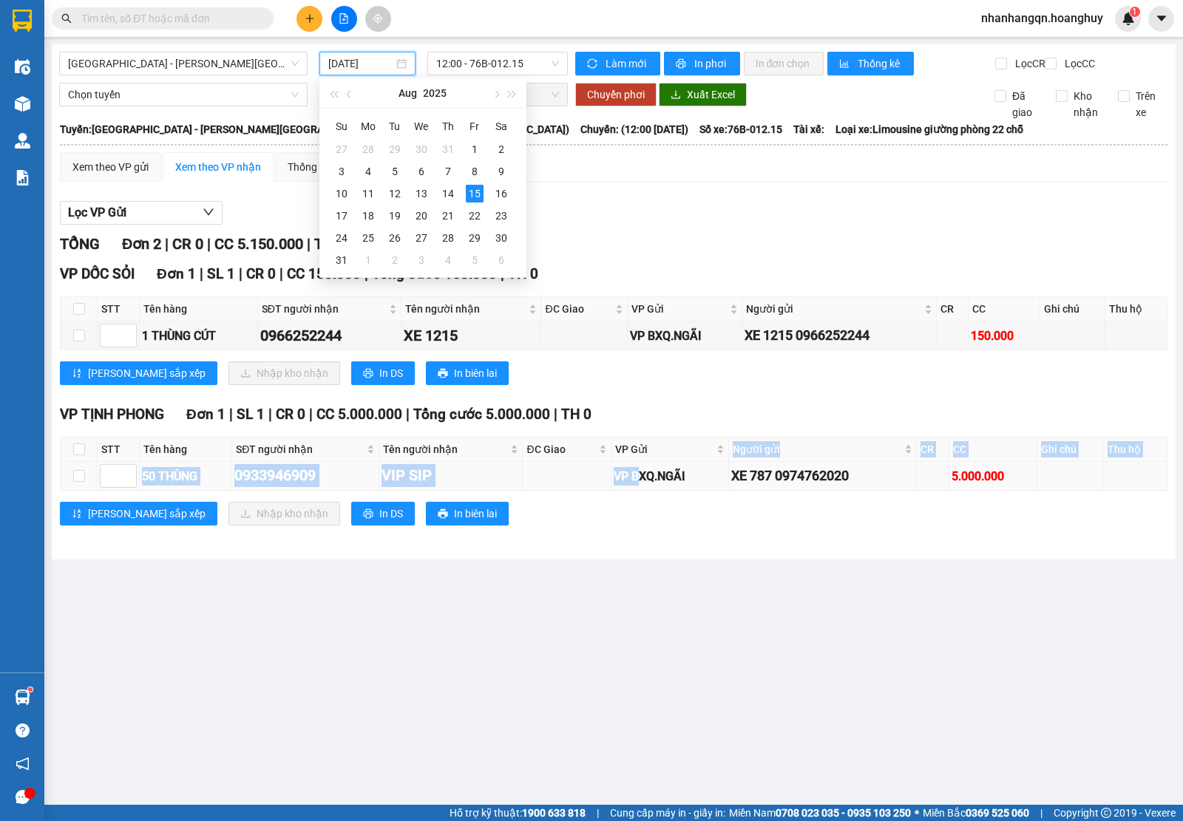
click at [642, 486] on table "STT Tên hàng SĐT người nhận Tên người nhận ĐC Giao VP Gửi Người gửi CR CC Ghi c…" at bounding box center [614, 464] width 1107 height 54
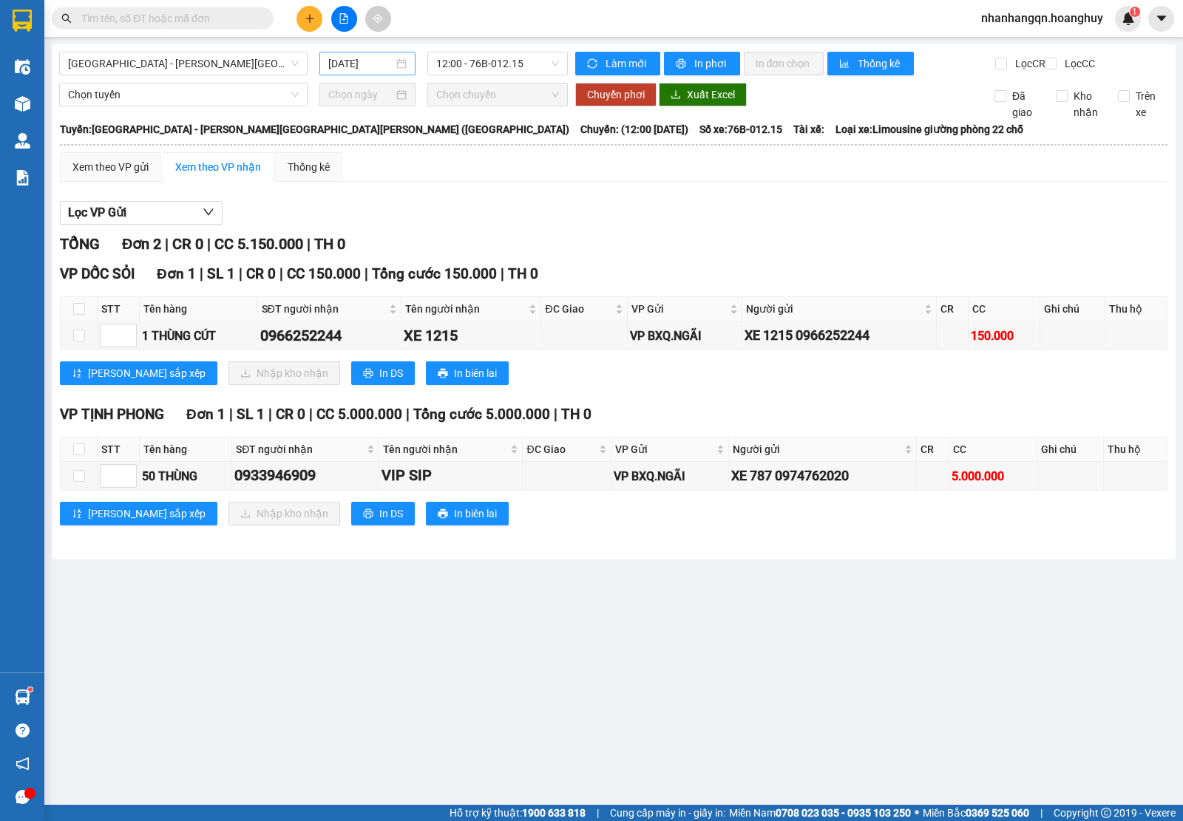
click at [382, 56] on input "15/08/2025" at bounding box center [361, 63] width 66 height 16
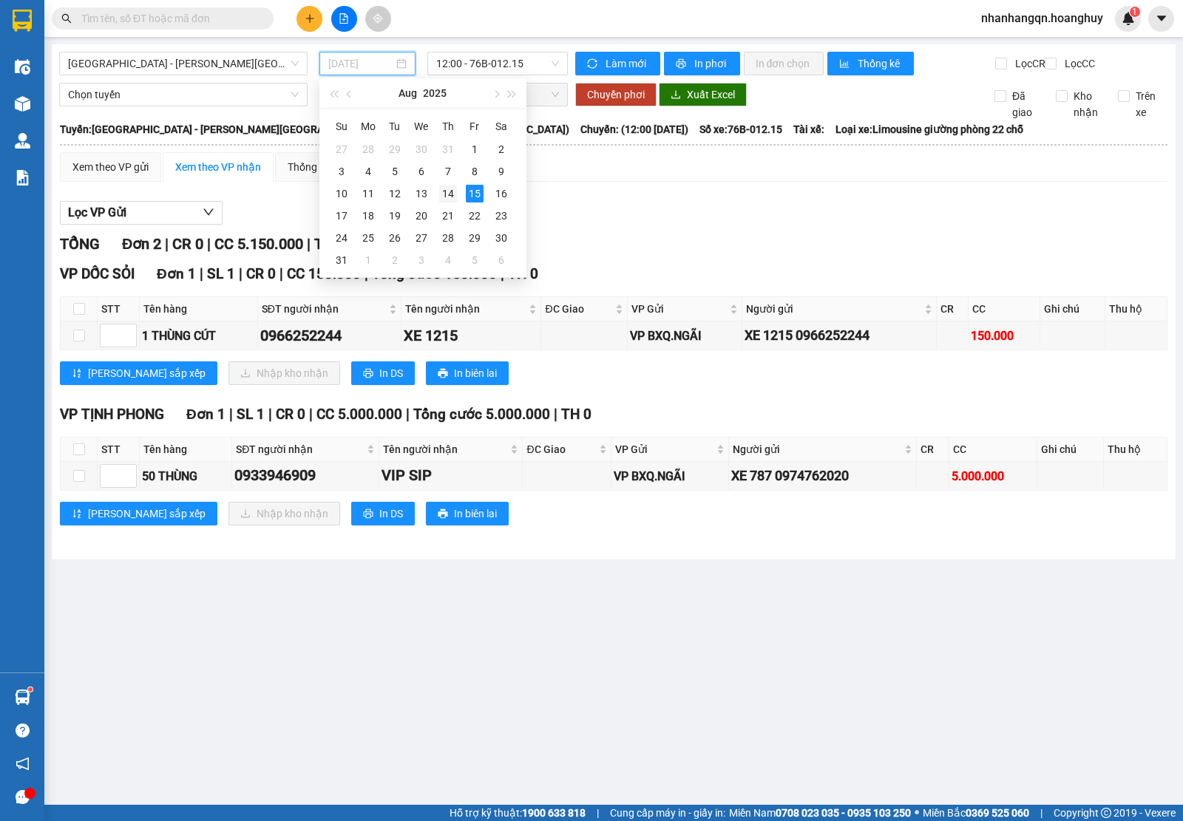
click at [452, 197] on div "14" at bounding box center [448, 194] width 18 height 18
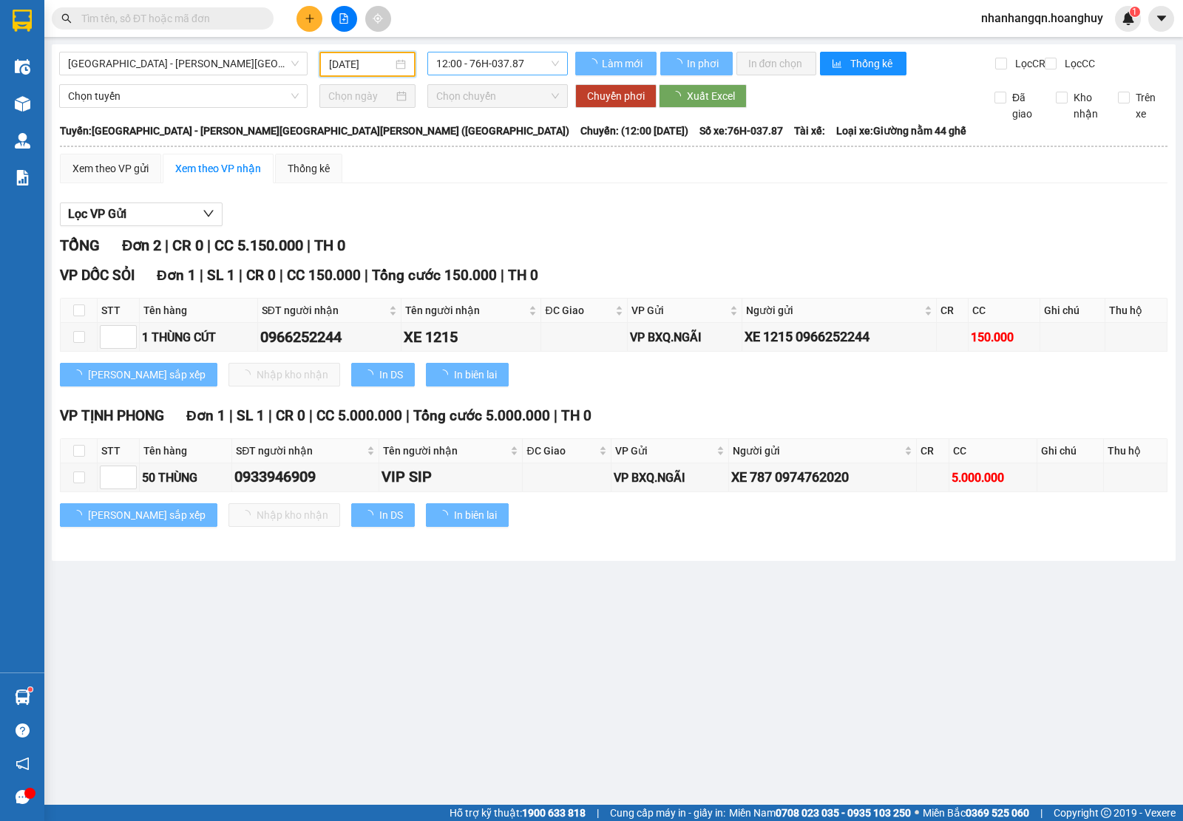
click at [489, 67] on span "12:00 - 76H-037.87" at bounding box center [497, 63] width 122 height 22
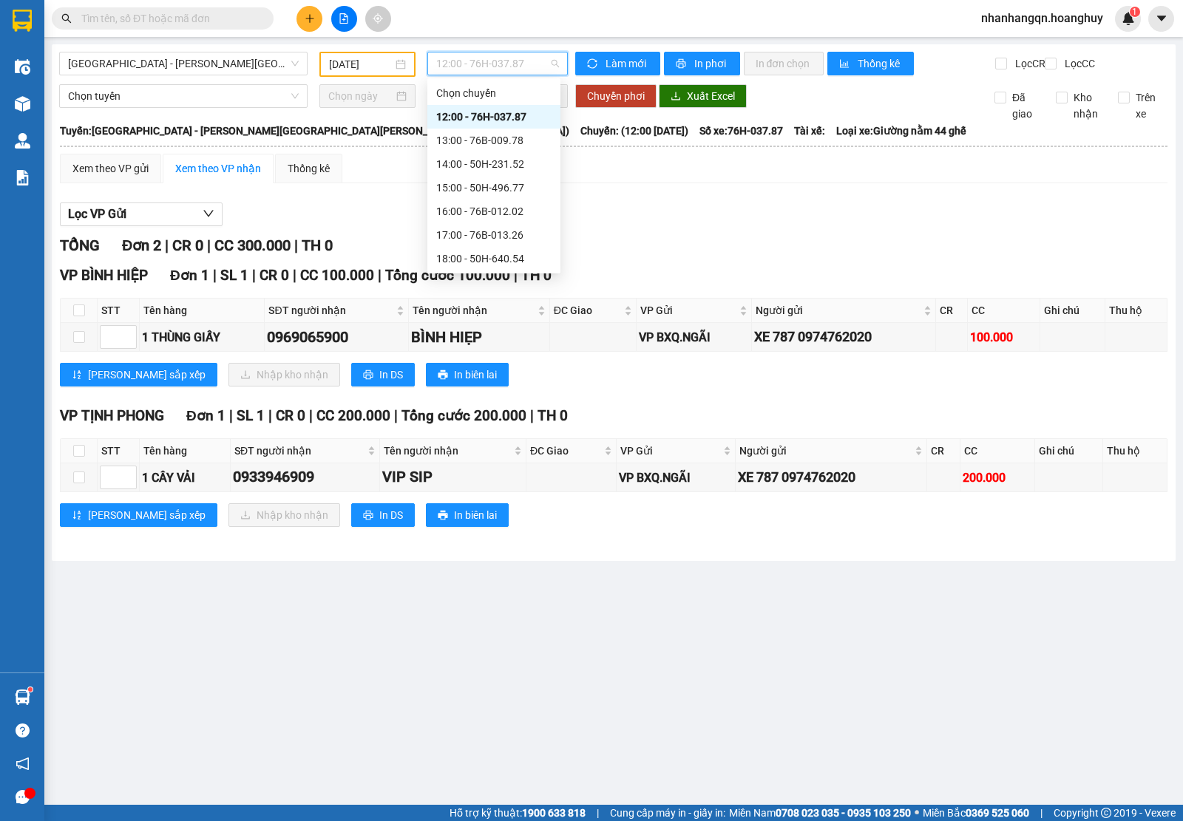
scroll to position [47, 0]
click at [510, 254] on div "20:00 - 51B-279.30" at bounding box center [493, 259] width 115 height 16
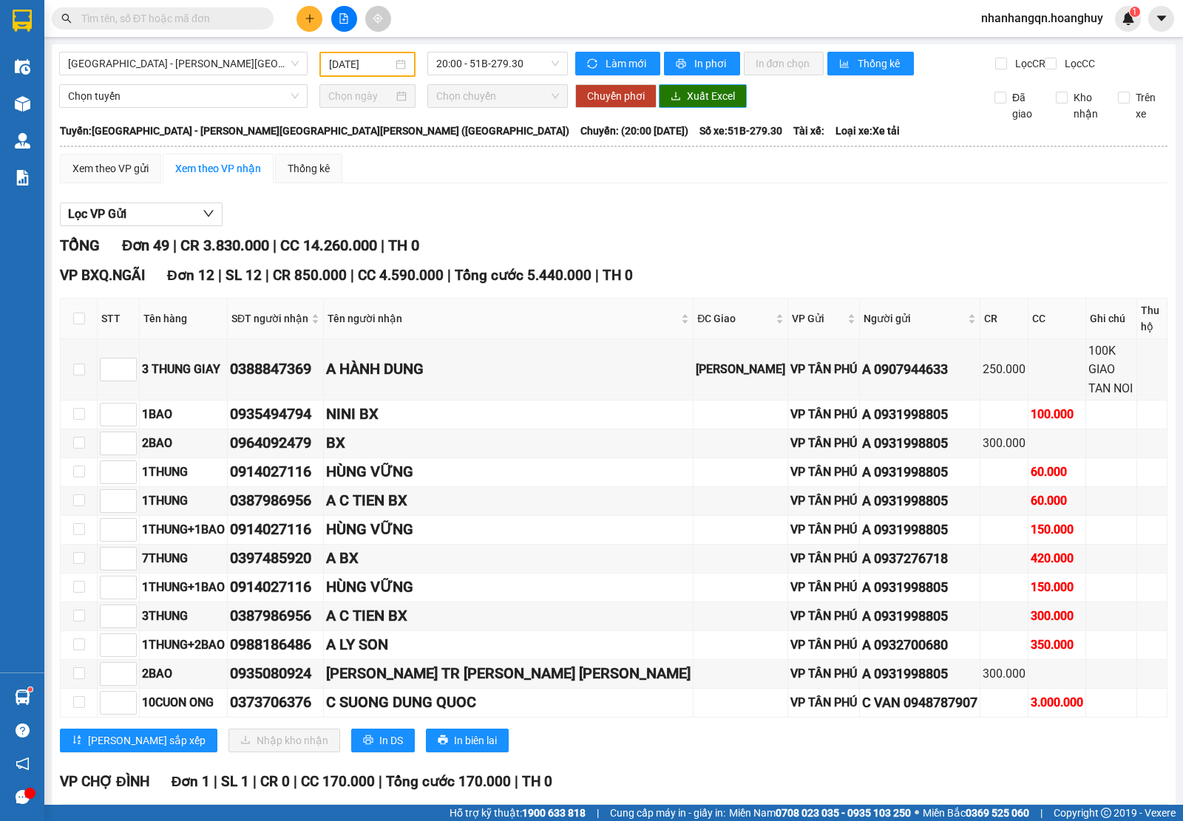
click at [671, 100] on icon "download" at bounding box center [675, 96] width 9 height 8
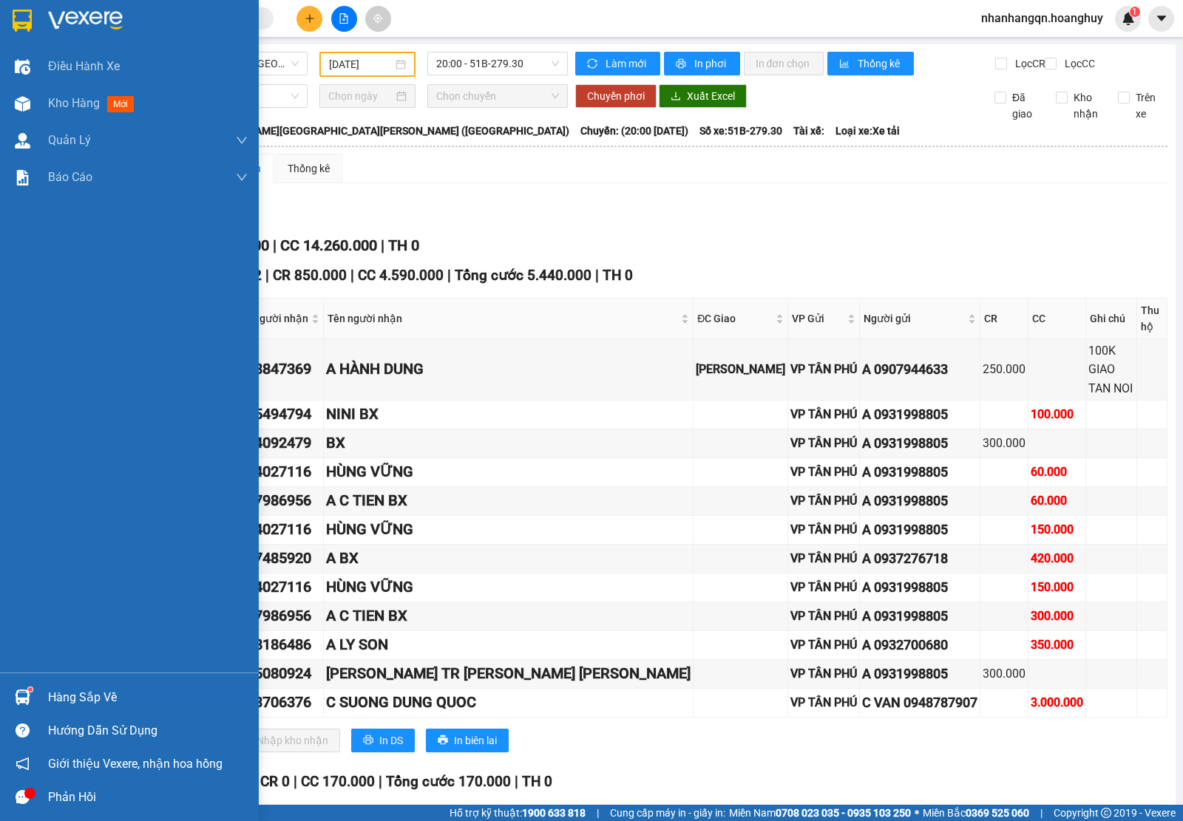
click at [20, 17] on img at bounding box center [22, 21] width 19 height 22
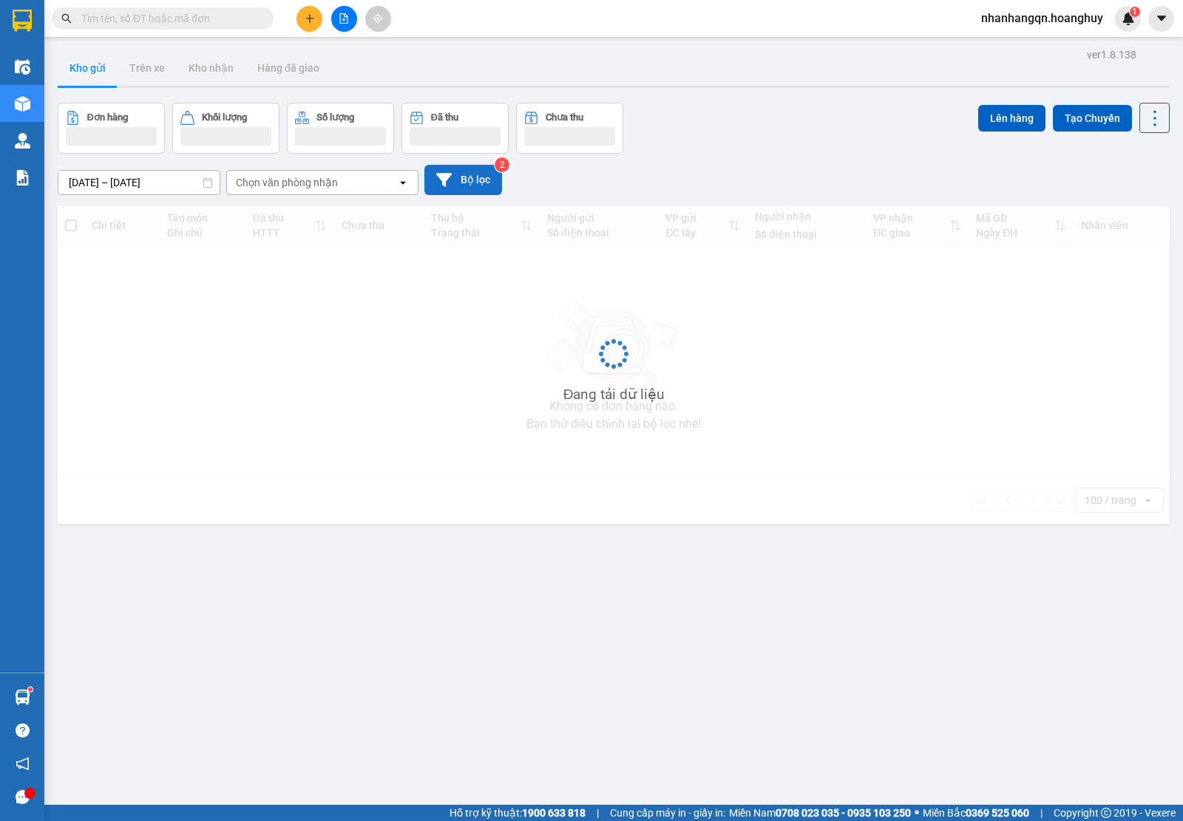
click at [461, 180] on button "Bộ lọc" at bounding box center [463, 180] width 78 height 30
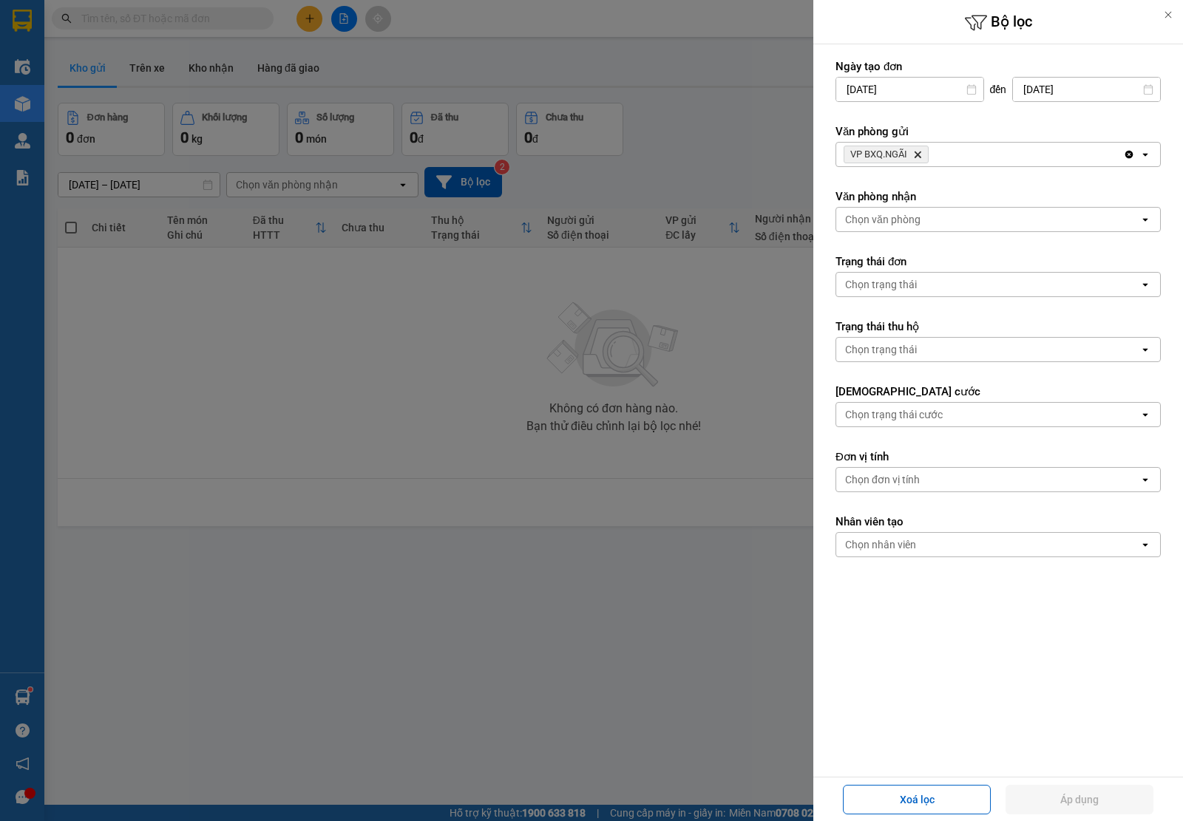
click at [919, 154] on icon "VP BXQ.NGÃI, close by backspace" at bounding box center [917, 155] width 7 height 7
click at [919, 154] on div "Chọn văn phòng" at bounding box center [882, 154] width 75 height 15
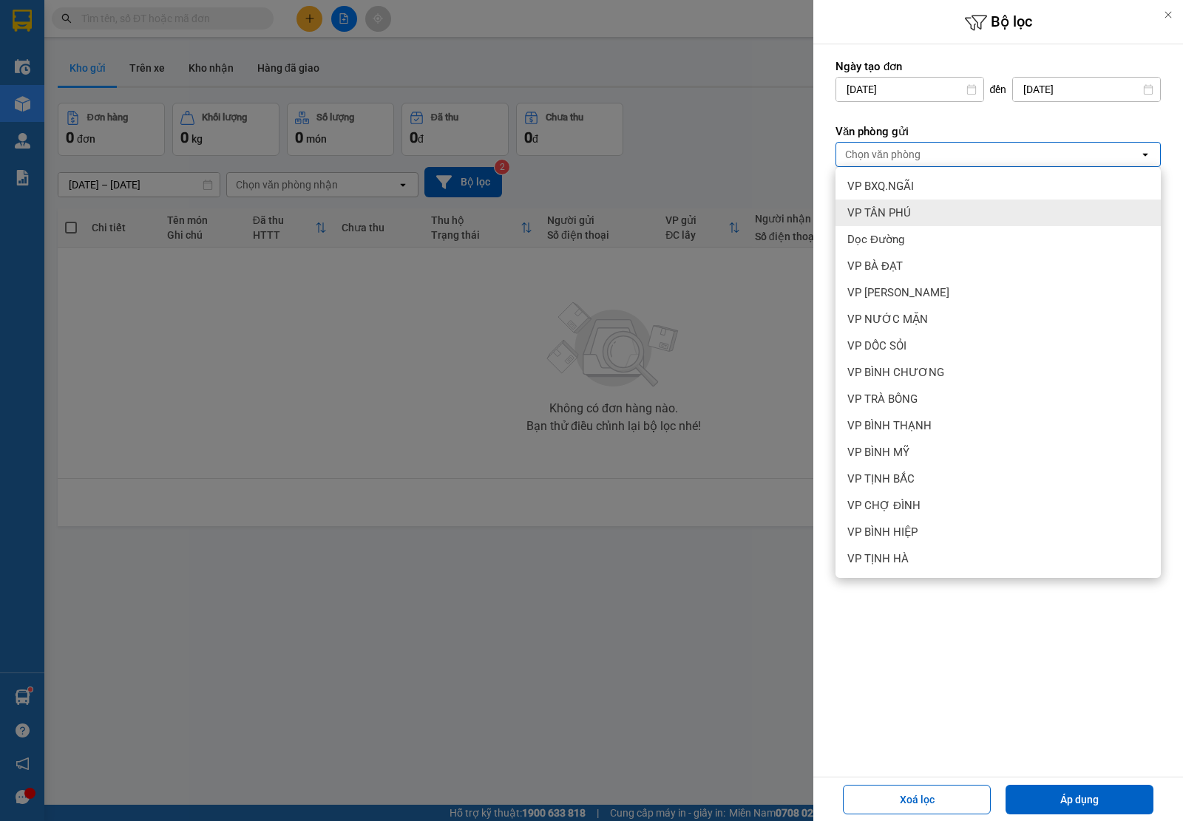
click at [924, 224] on div "VP TÂN PHÚ" at bounding box center [997, 213] width 325 height 27
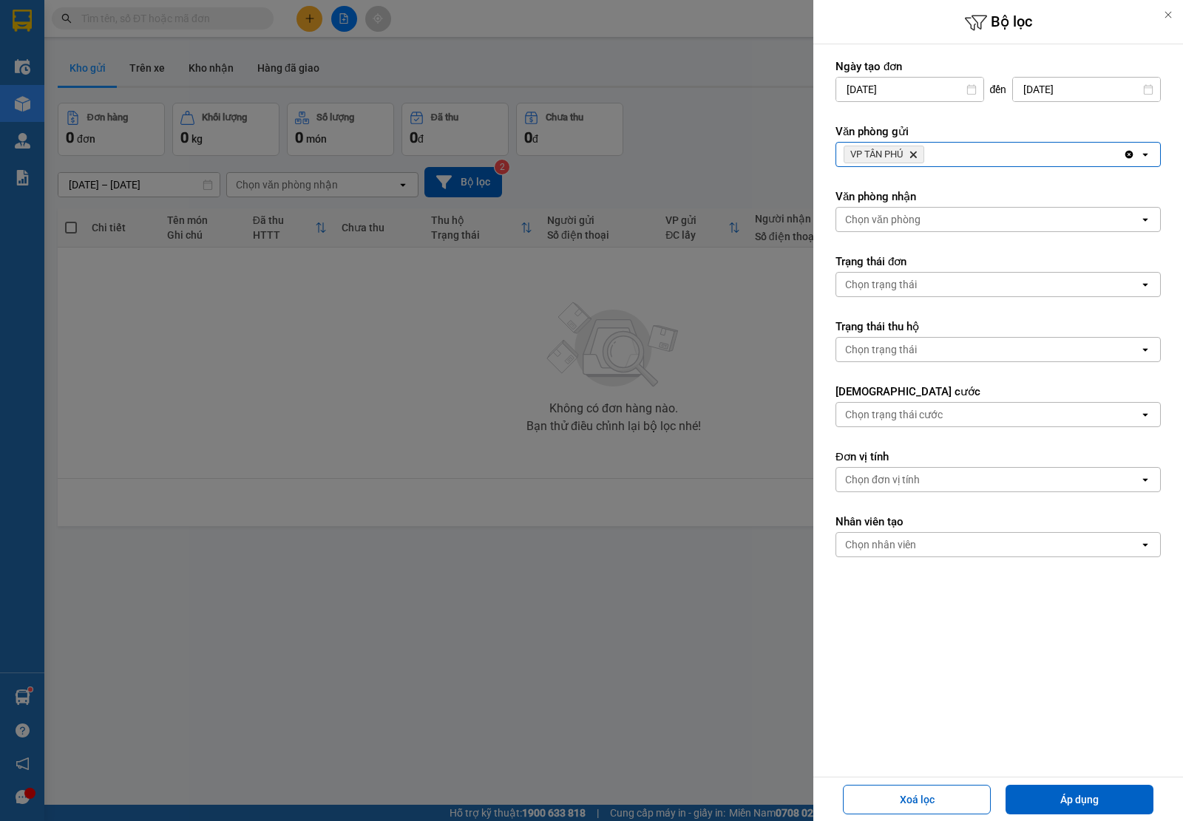
click at [911, 291] on div "Chọn trạng thái" at bounding box center [881, 284] width 72 height 15
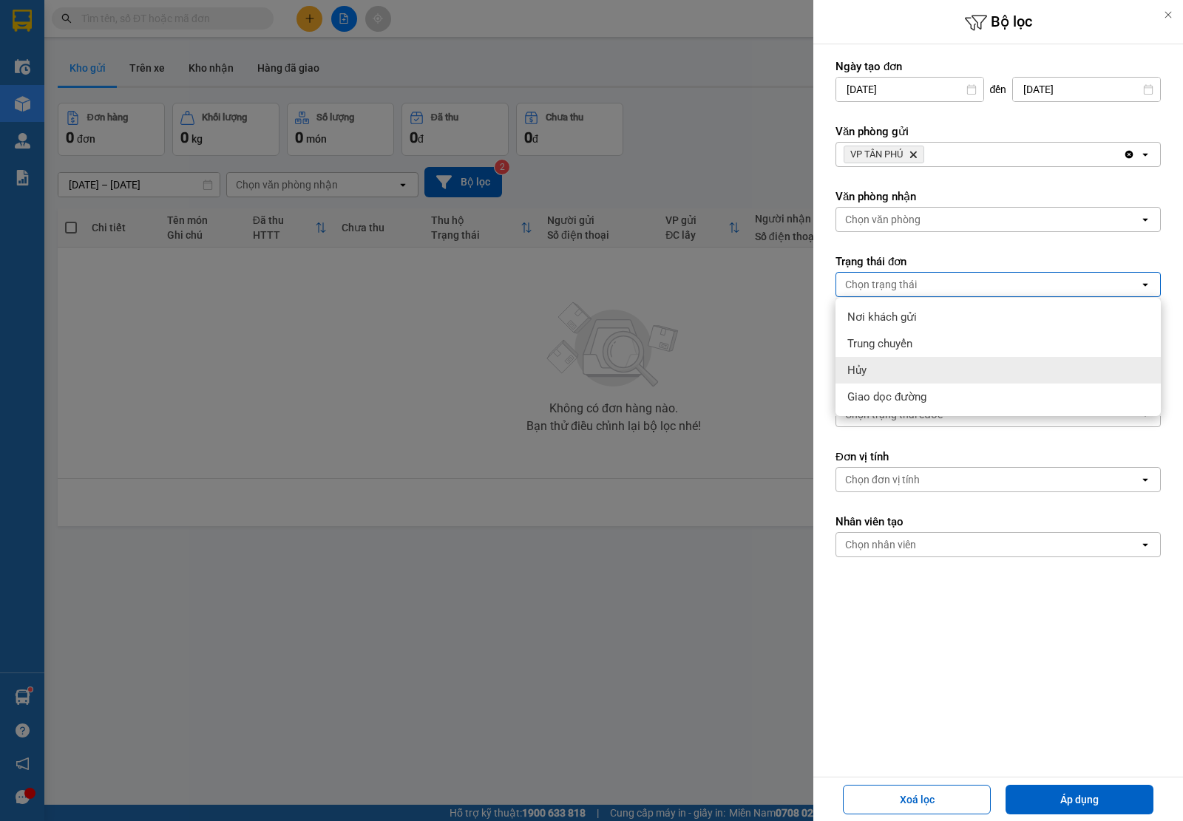
click at [896, 376] on div "Hủy" at bounding box center [997, 370] width 325 height 27
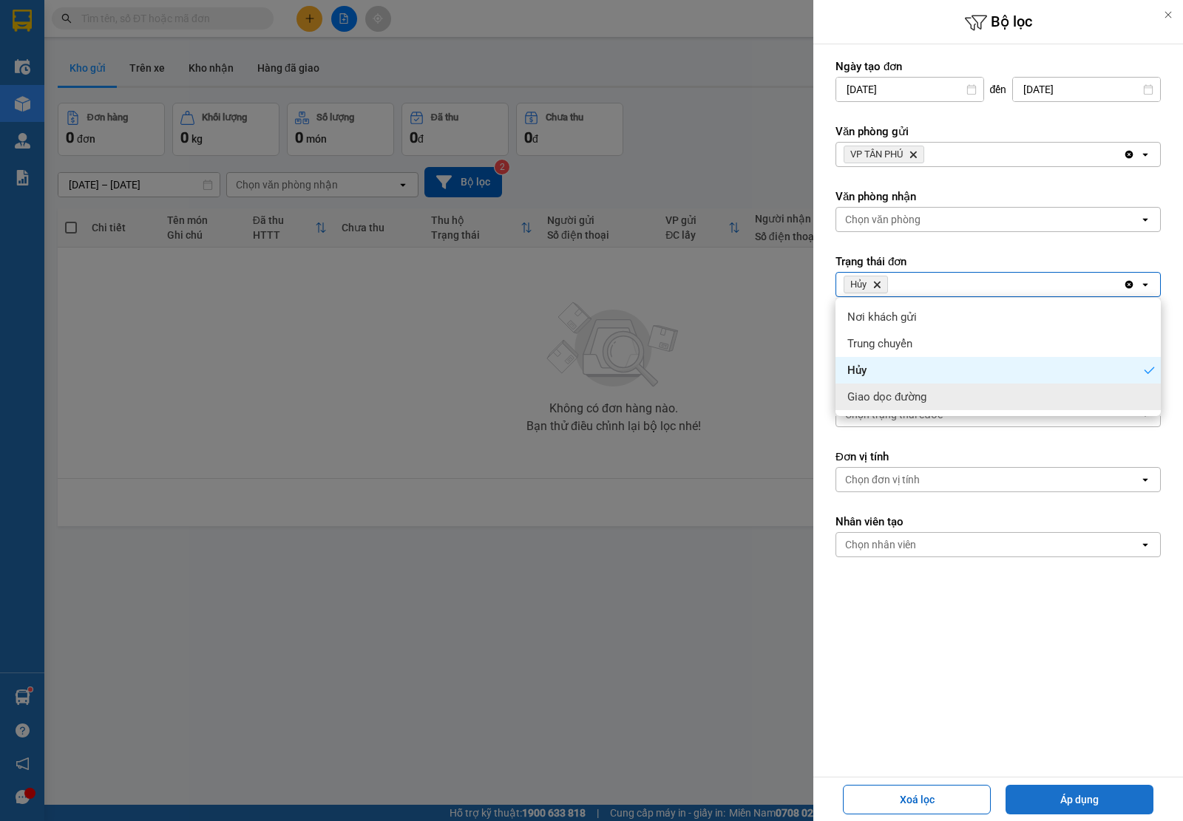
click at [1120, 793] on button "Áp dụng" at bounding box center [1079, 800] width 148 height 30
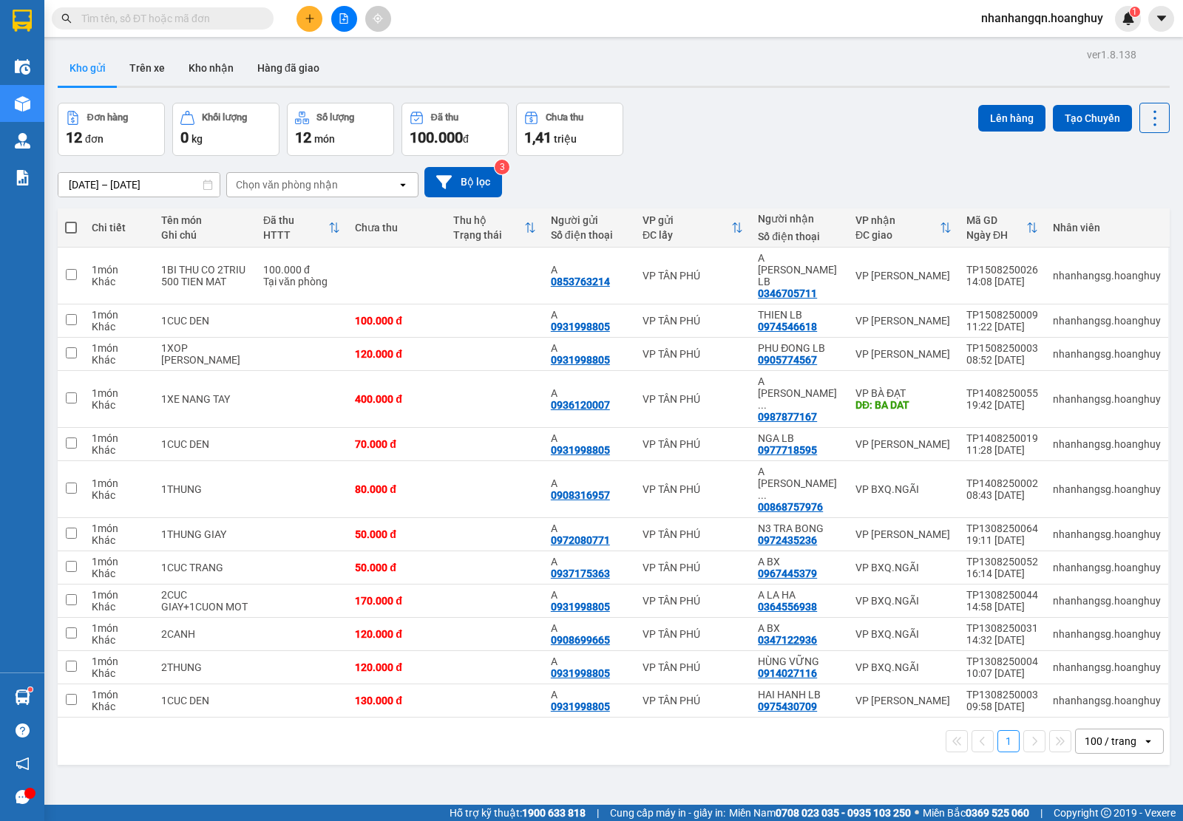
click at [223, 19] on input "text" at bounding box center [168, 18] width 174 height 16
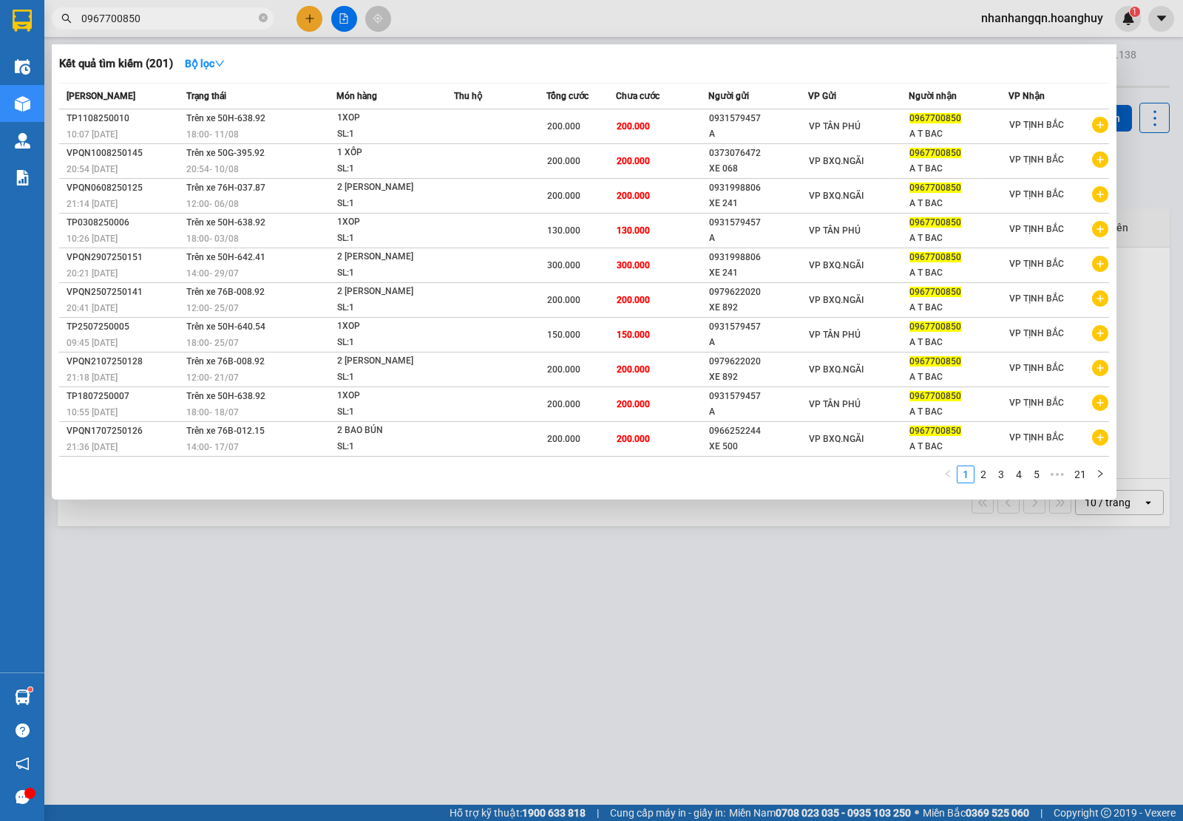
click at [137, 11] on input "0967700850" at bounding box center [168, 18] width 174 height 16
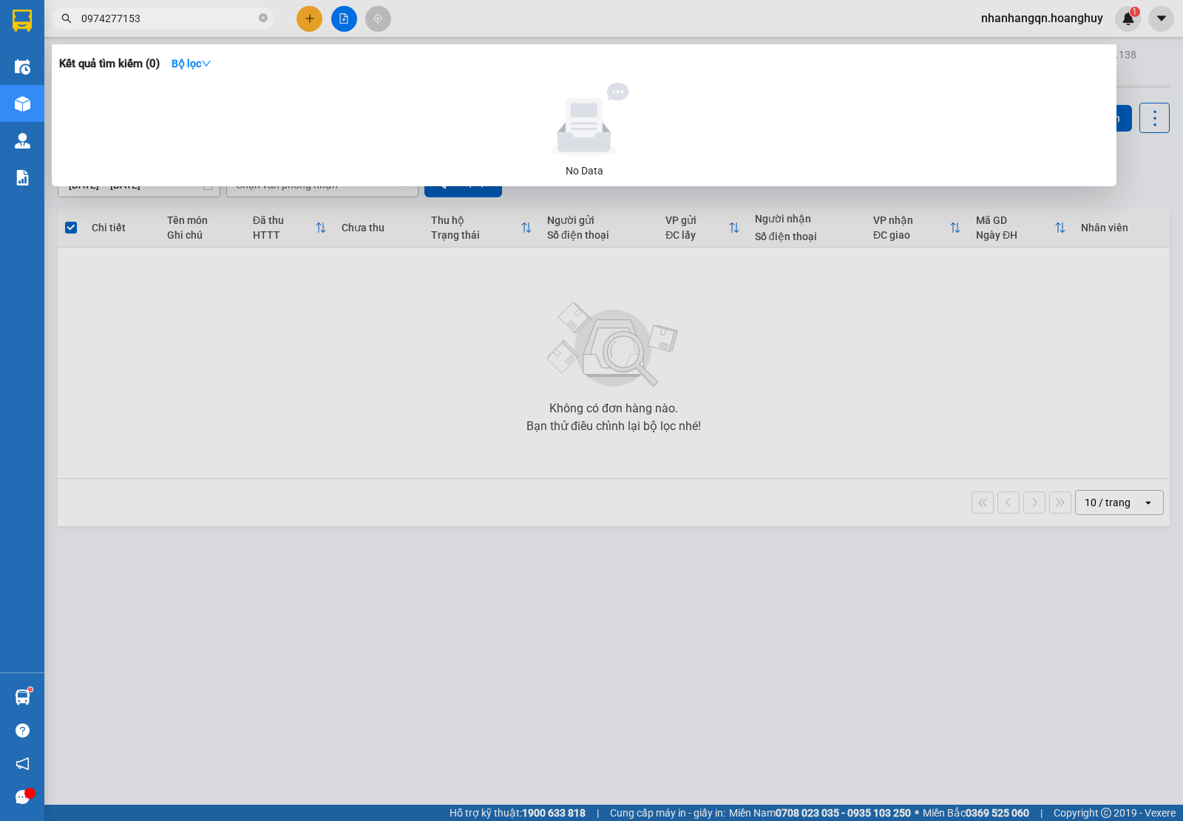
click at [152, 16] on input "0974277153" at bounding box center [168, 18] width 174 height 16
type input "0974277153"
click at [299, 17] on div at bounding box center [591, 410] width 1183 height 821
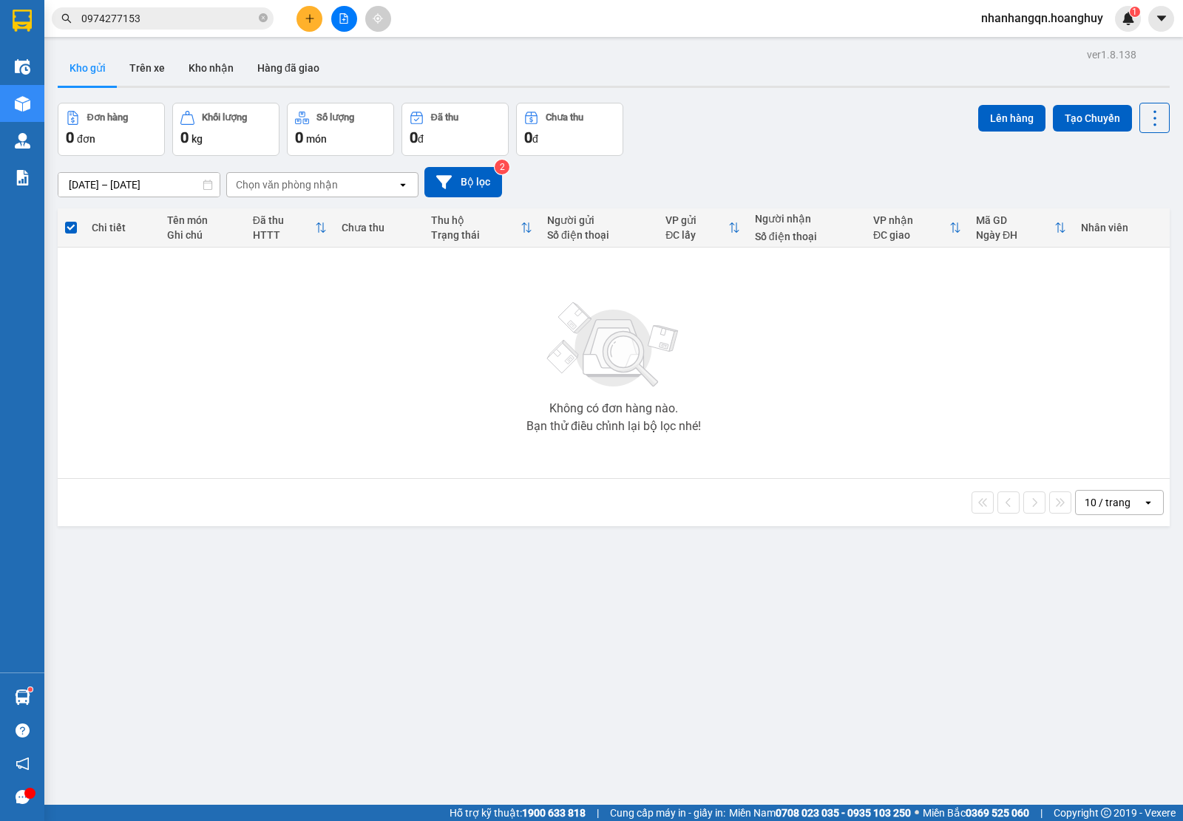
click at [305, 19] on button at bounding box center [309, 19] width 26 height 26
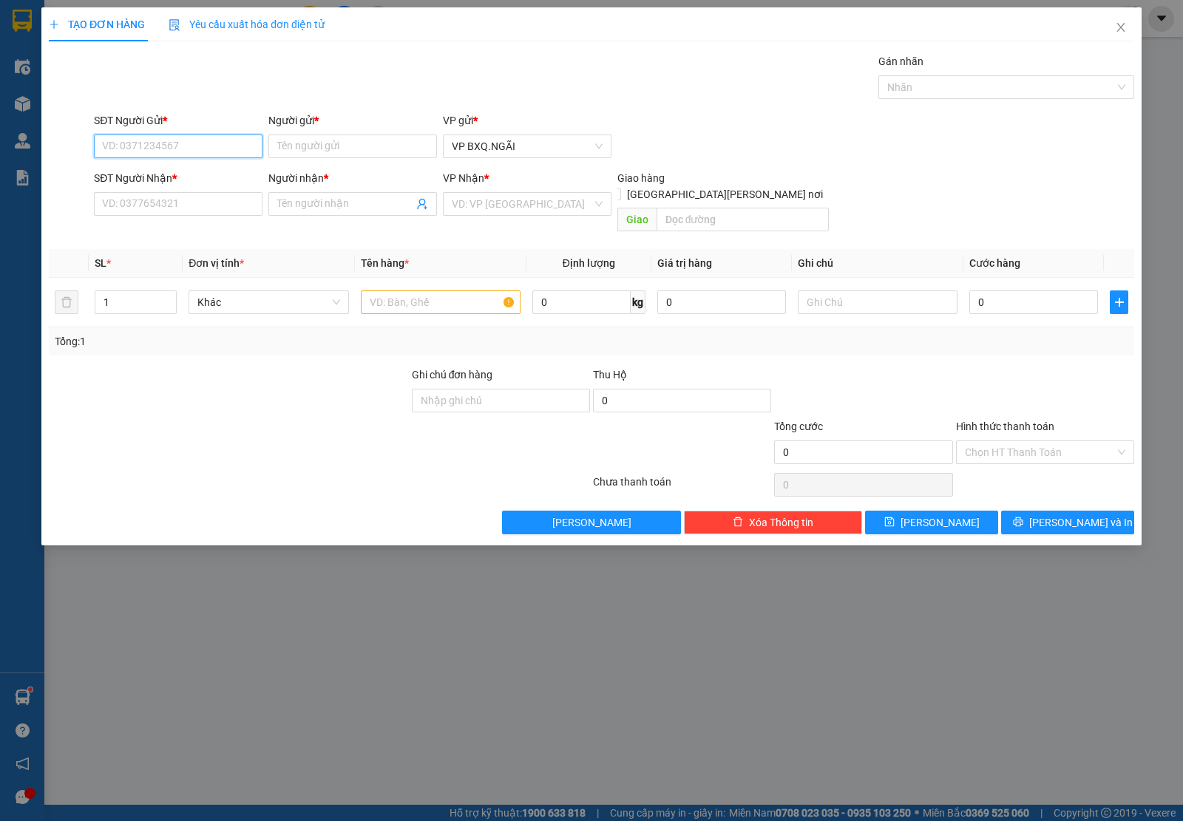
click at [161, 153] on input "SĐT Người Gửi *" at bounding box center [178, 147] width 169 height 24
paste input "0974277153"
type input "0974277153"
click at [185, 200] on input "SĐT Người Nhận *" at bounding box center [178, 204] width 169 height 24
paste input "0974277153"
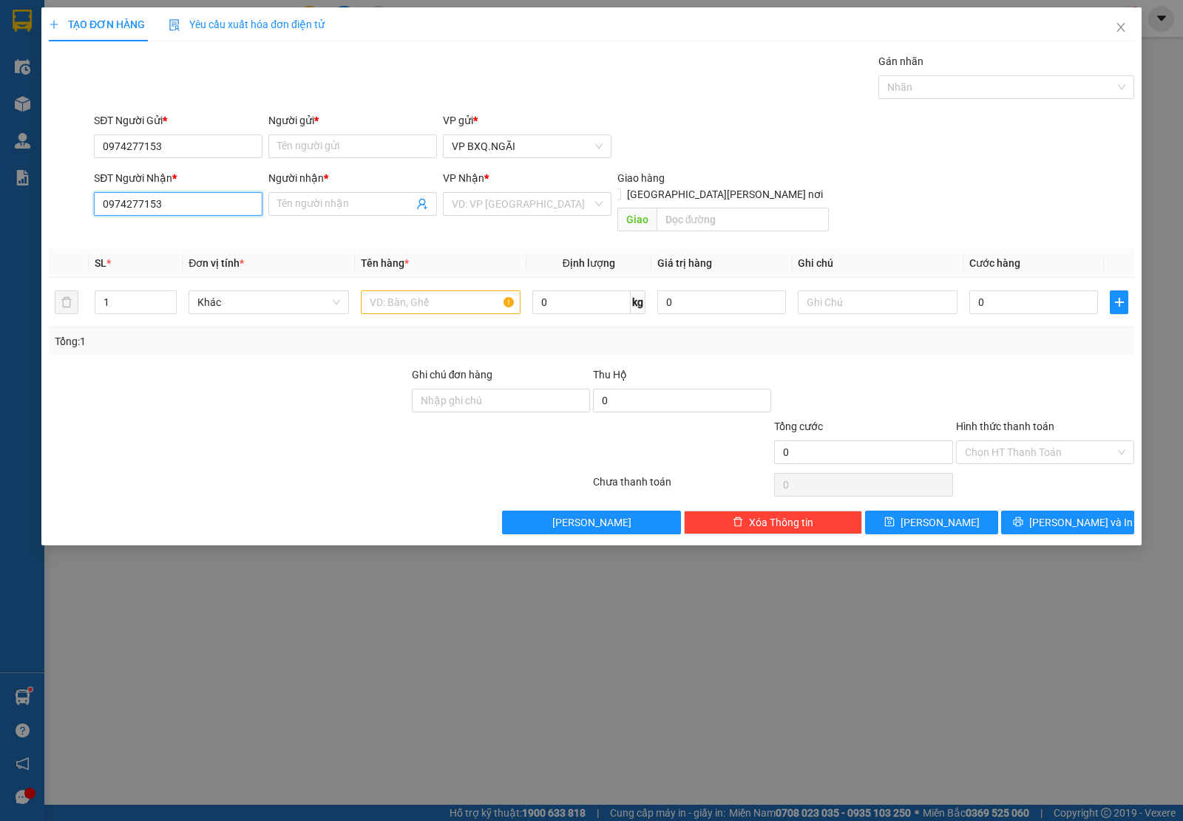
type input "0974277153"
drag, startPoint x: 326, startPoint y: 103, endPoint x: 311, endPoint y: 120, distance: 22.0
click at [323, 106] on div "Transit Pickup Surcharge Ids Transit Deliver Surcharge Ids Transit Deliver Surc…" at bounding box center [591, 293] width 1085 height 481
click at [300, 135] on input "Người gửi *" at bounding box center [352, 147] width 169 height 24
type input "A"
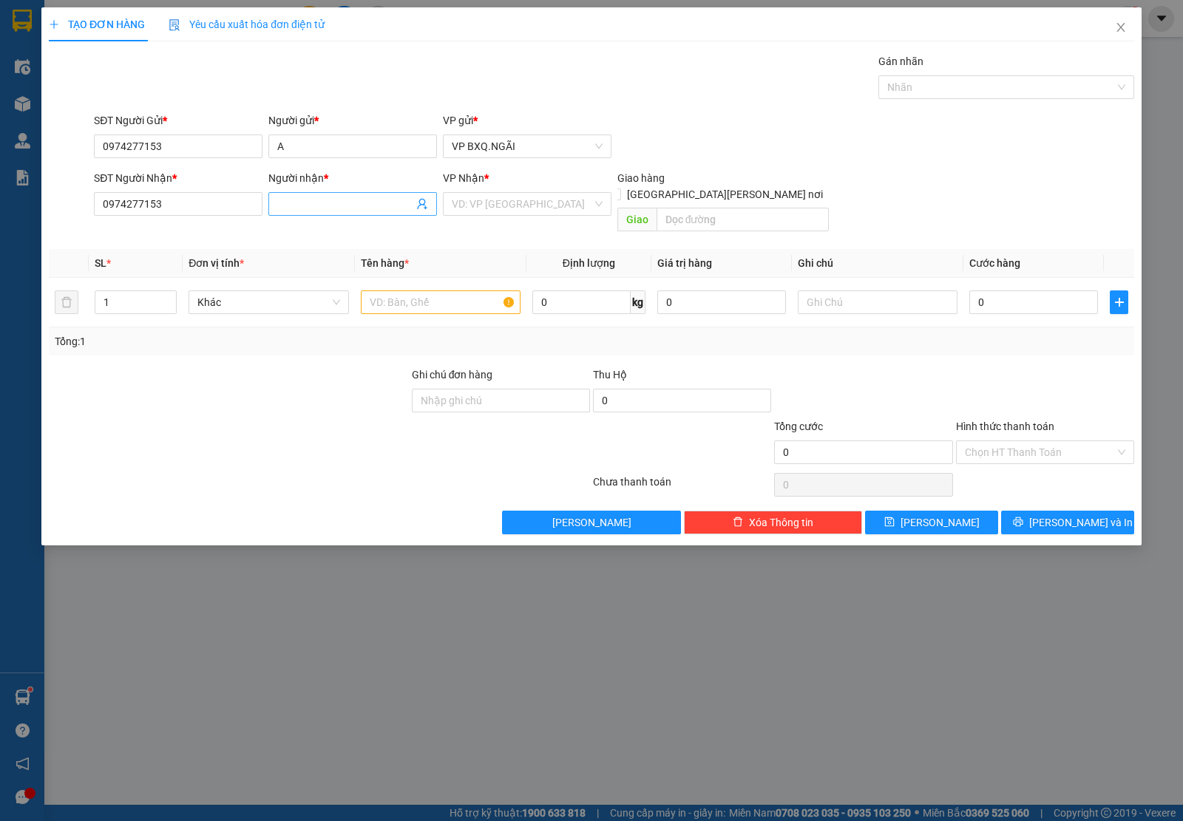
click at [348, 200] on input "Người nhận *" at bounding box center [345, 204] width 136 height 16
type input "A"
click at [497, 211] on input "search" at bounding box center [522, 204] width 140 height 22
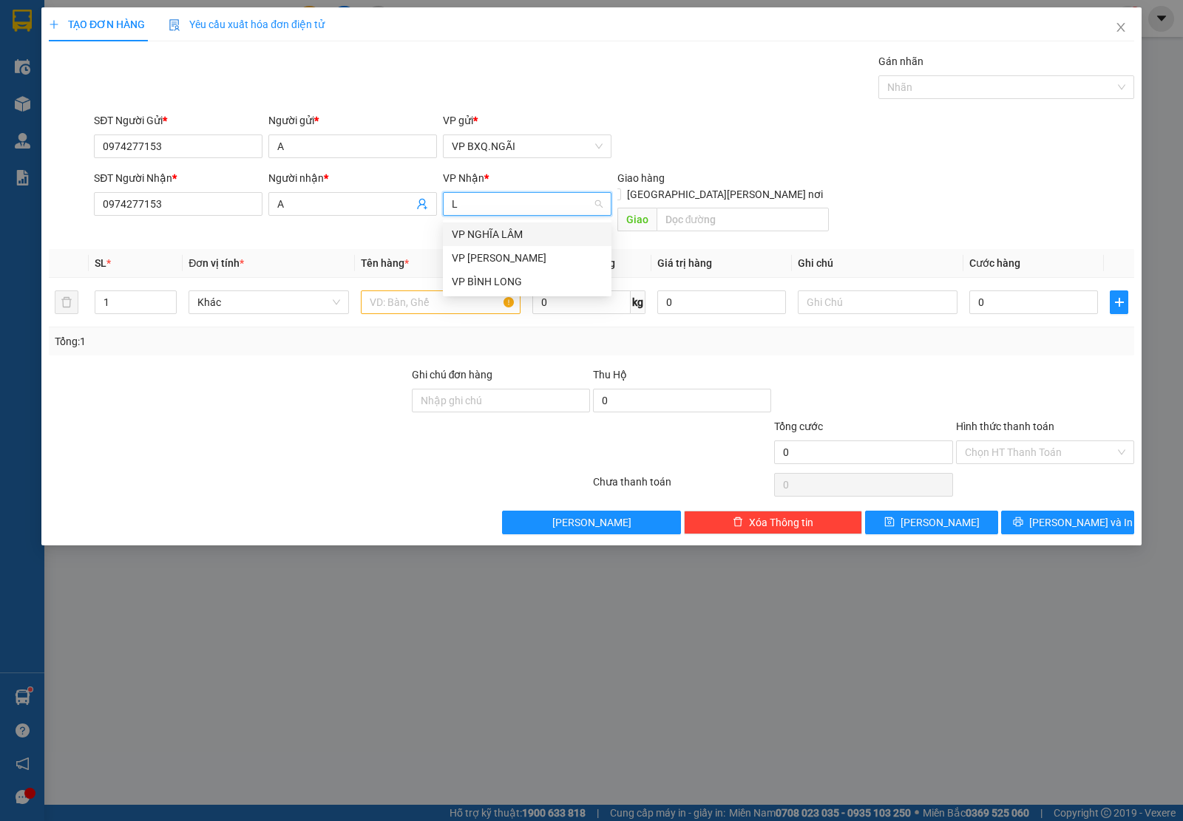
type input "LB"
click at [512, 237] on div "VP [PERSON_NAME]" at bounding box center [527, 234] width 151 height 16
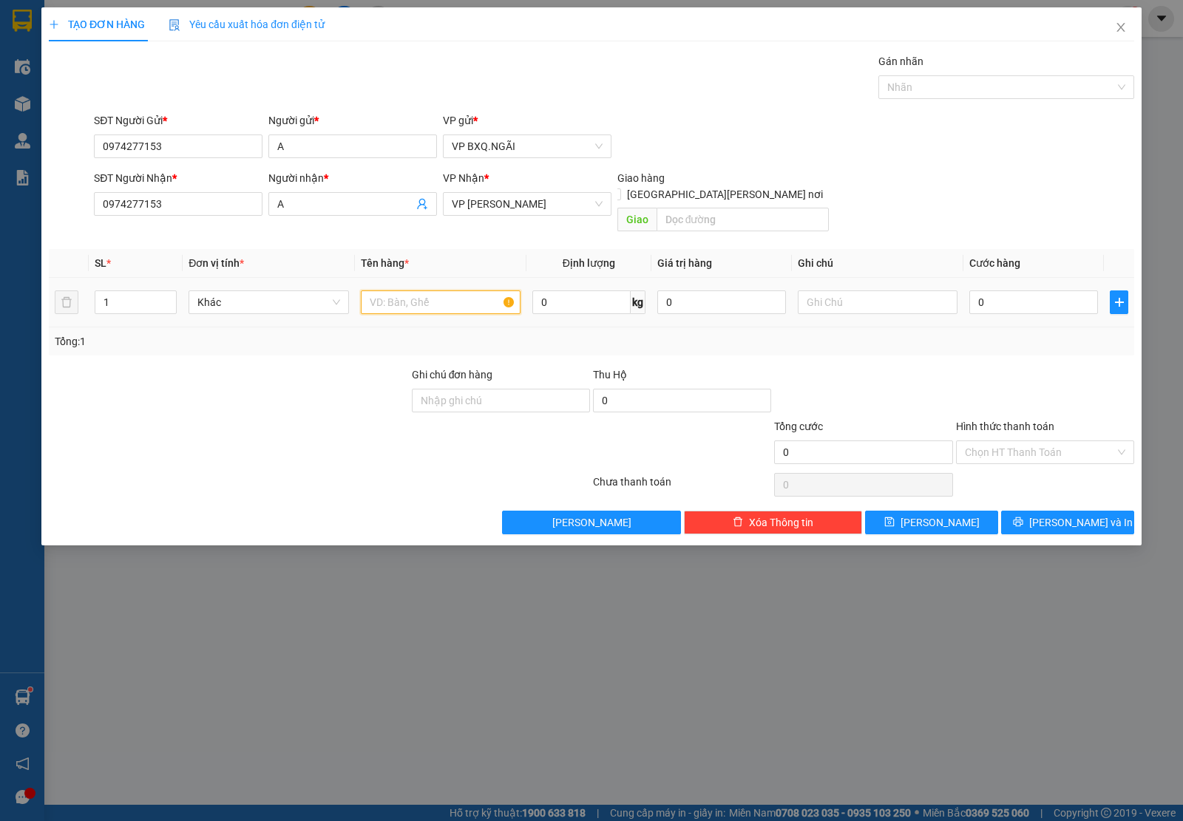
click at [434, 291] on input "text" at bounding box center [441, 303] width 160 height 24
type input "6 THÙNG"
type input "9"
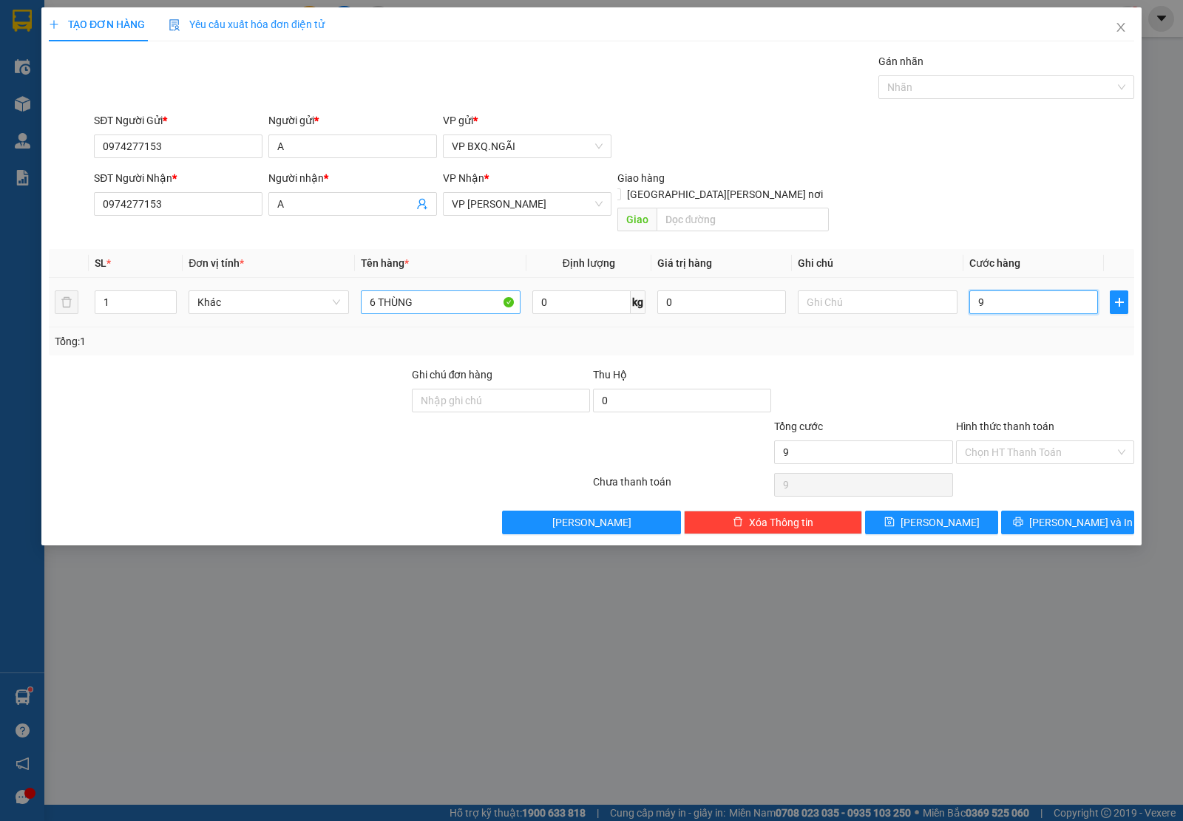
type input "90"
type input "900"
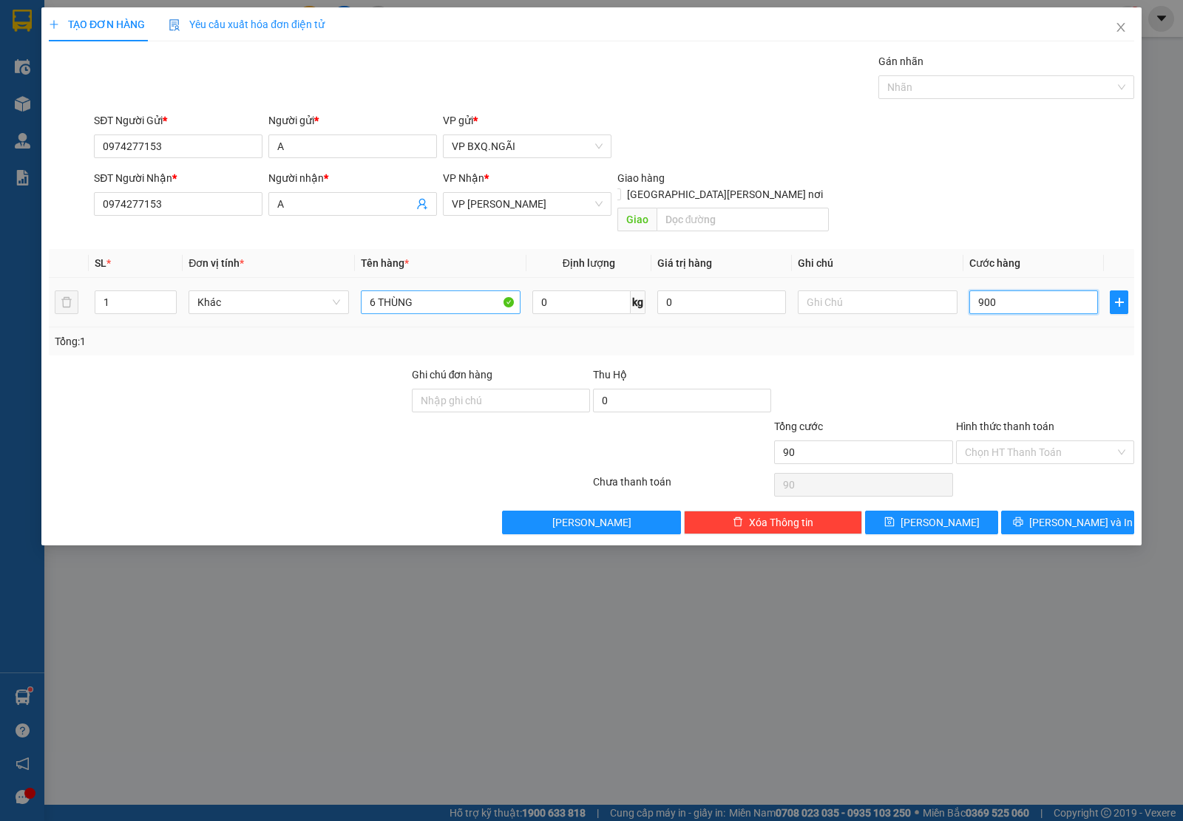
type input "900"
type input "9.000"
type input "90.000"
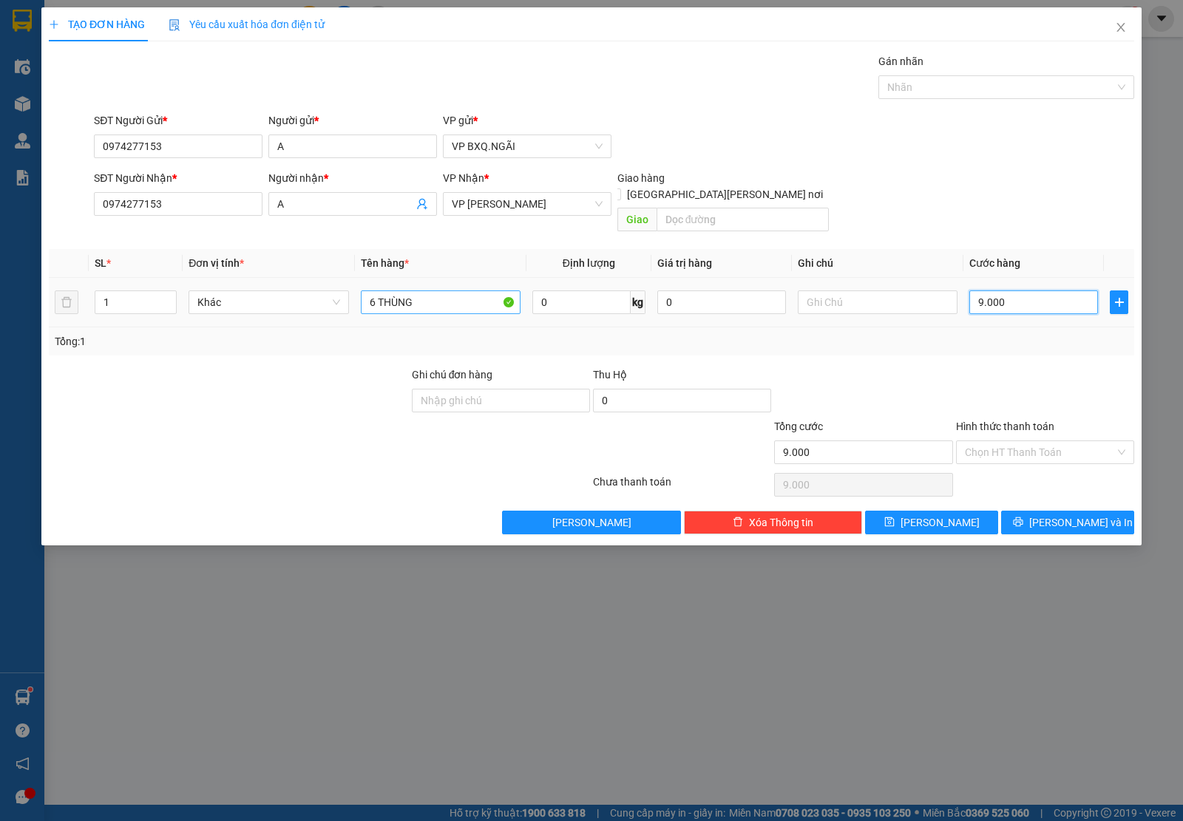
type input "90.000"
type input "9.000"
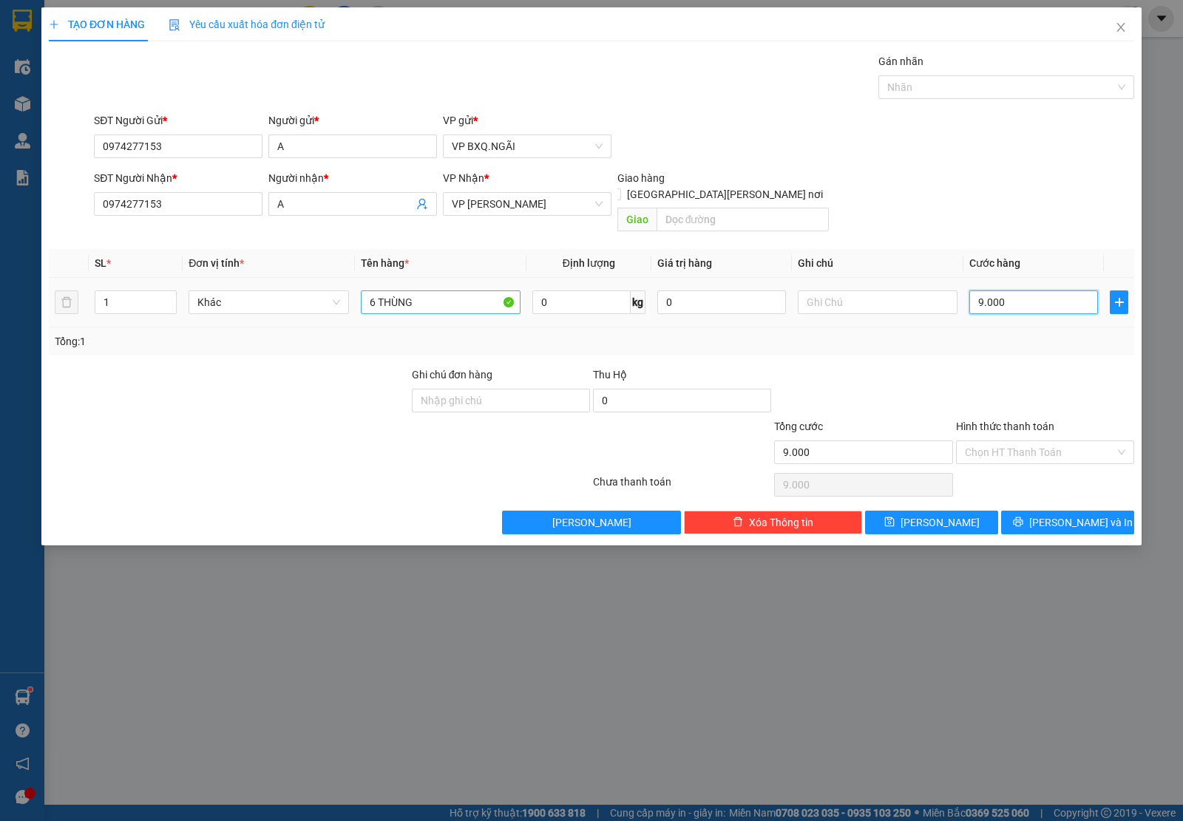
type input "900"
type input "90"
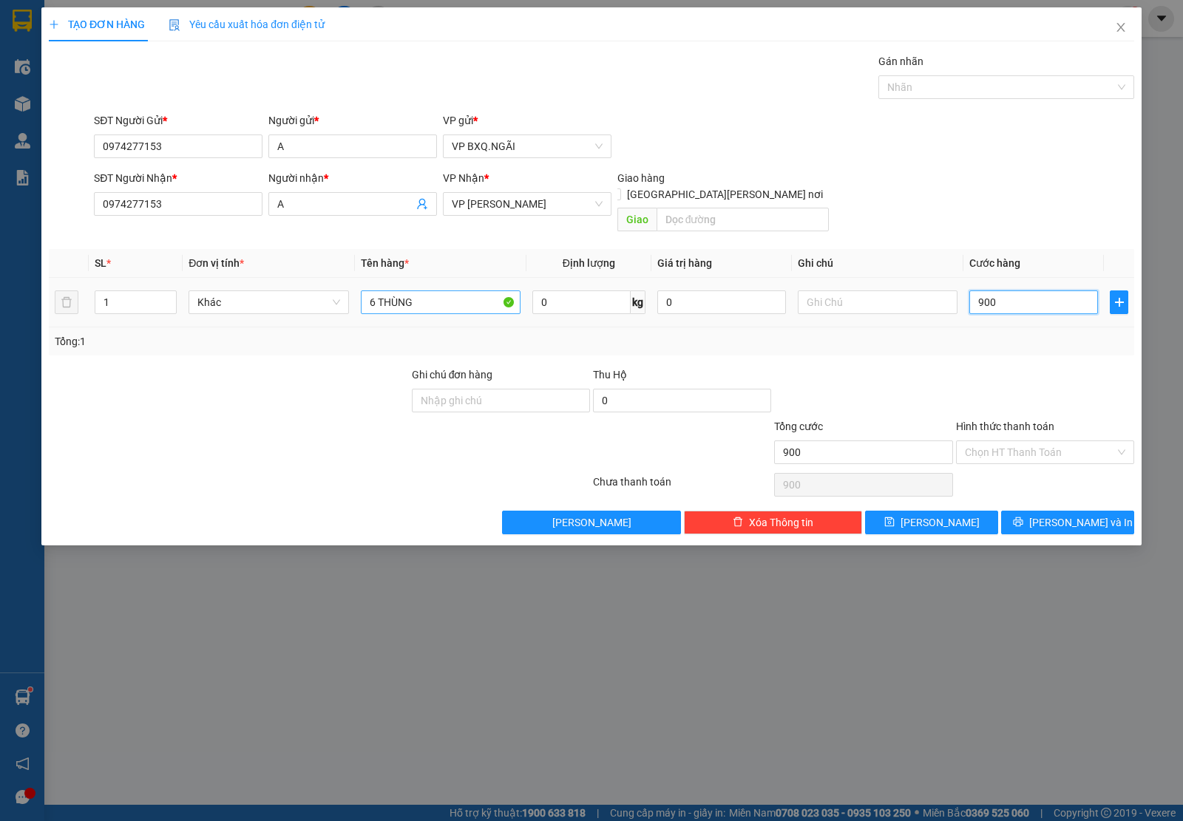
type input "90"
type input "9"
type input "0"
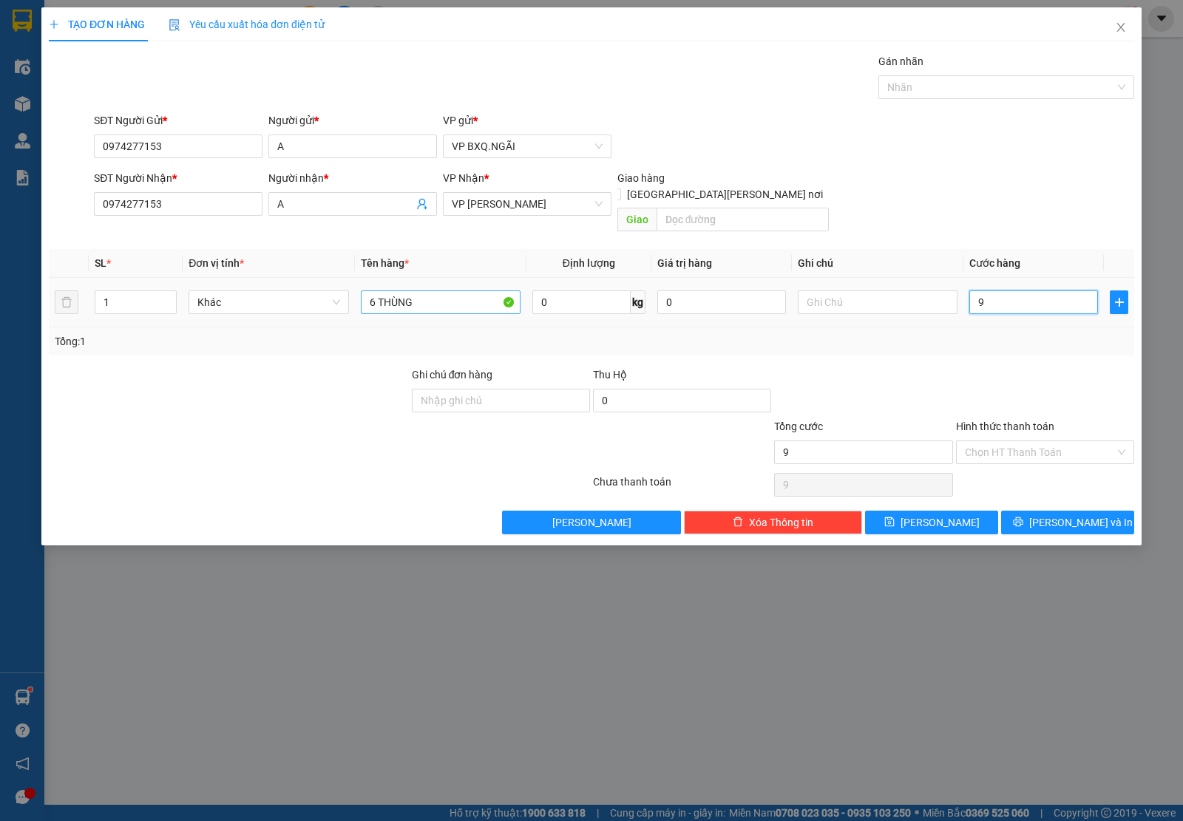
type input "0"
click at [1115, 26] on icon "close" at bounding box center [1121, 27] width 12 height 12
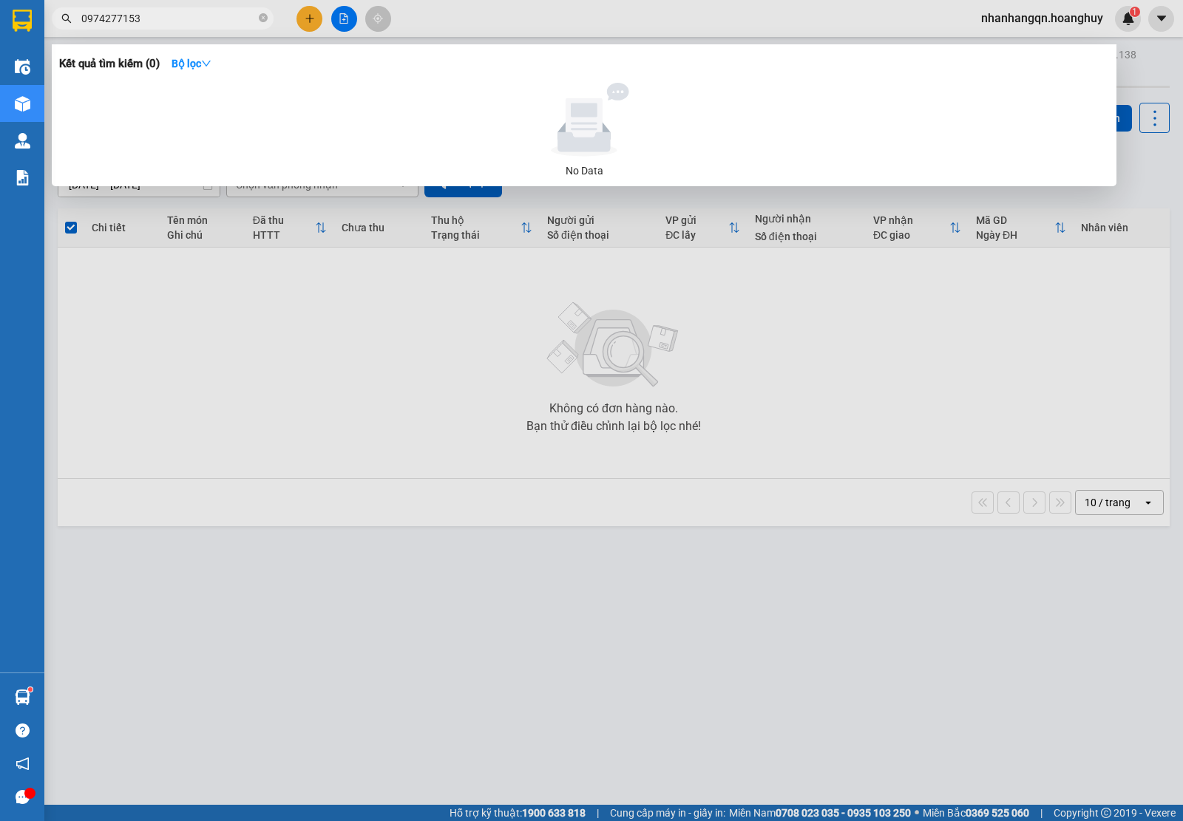
click at [207, 27] on span "0974277153" at bounding box center [163, 18] width 222 height 22
click at [194, 18] on input "0974277153" at bounding box center [168, 18] width 174 height 16
